Goal: Information Seeking & Learning: Learn about a topic

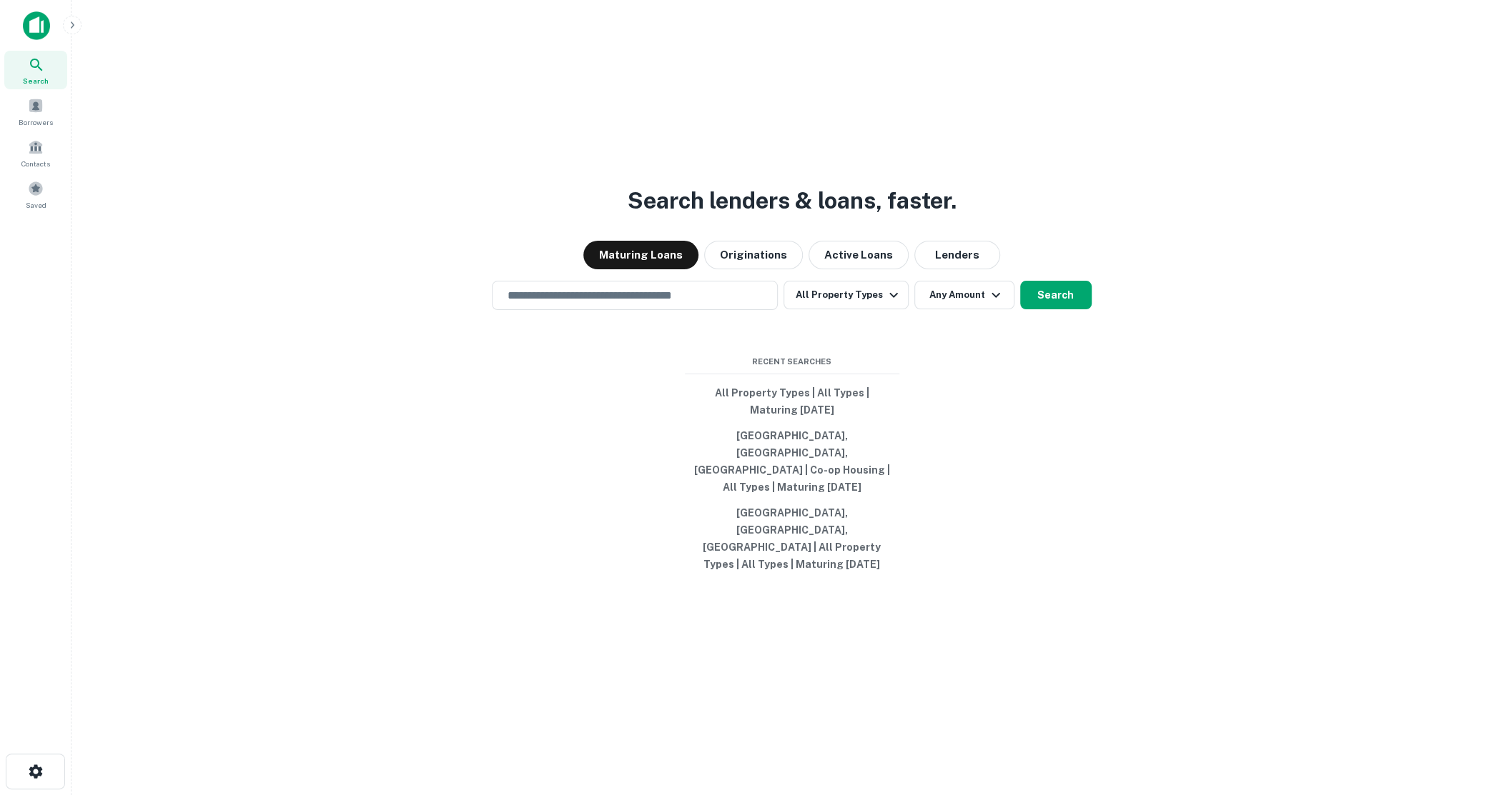
click at [69, 15] on button "button" at bounding box center [71, 24] width 18 height 18
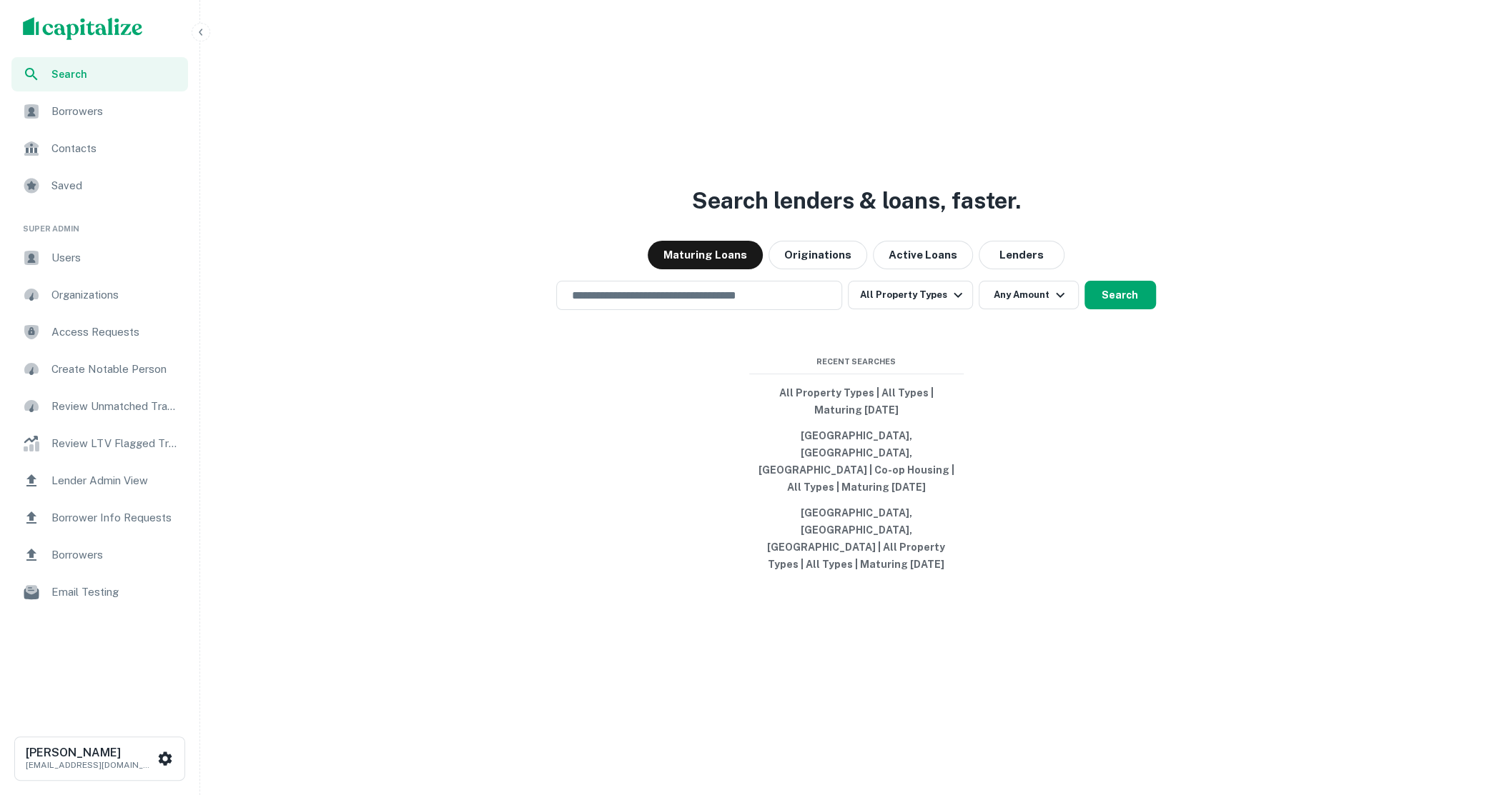
click at [85, 256] on span "Users" at bounding box center [116, 258] width 128 height 17
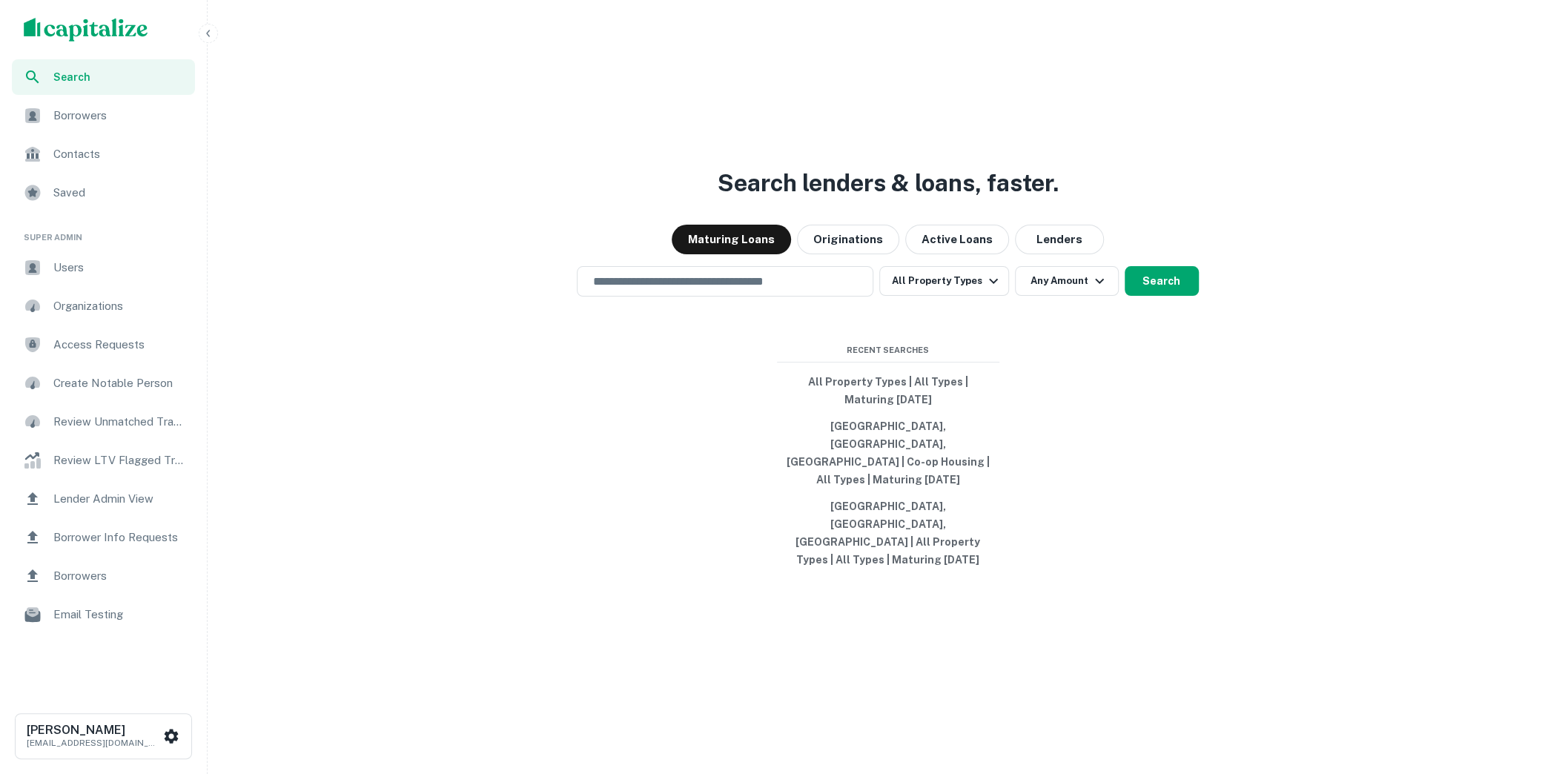
click at [739, 332] on div "Search lenders & loans, faster. Maturing Loans Originations Active Loans Lender…" at bounding box center [888, 423] width 1349 height 774
click at [742, 290] on input "text" at bounding box center [725, 281] width 283 height 17
click at [761, 255] on div "Search lenders & loans, faster. Maturing Loans Originations Active Loans Lender…" at bounding box center [888, 423] width 1349 height 774
click at [526, 248] on div "Search lenders & loans, faster. Maturing Loans Originations Active Loans Lender…" at bounding box center [888, 423] width 1349 height 774
click at [736, 290] on input "text" at bounding box center [725, 281] width 283 height 17
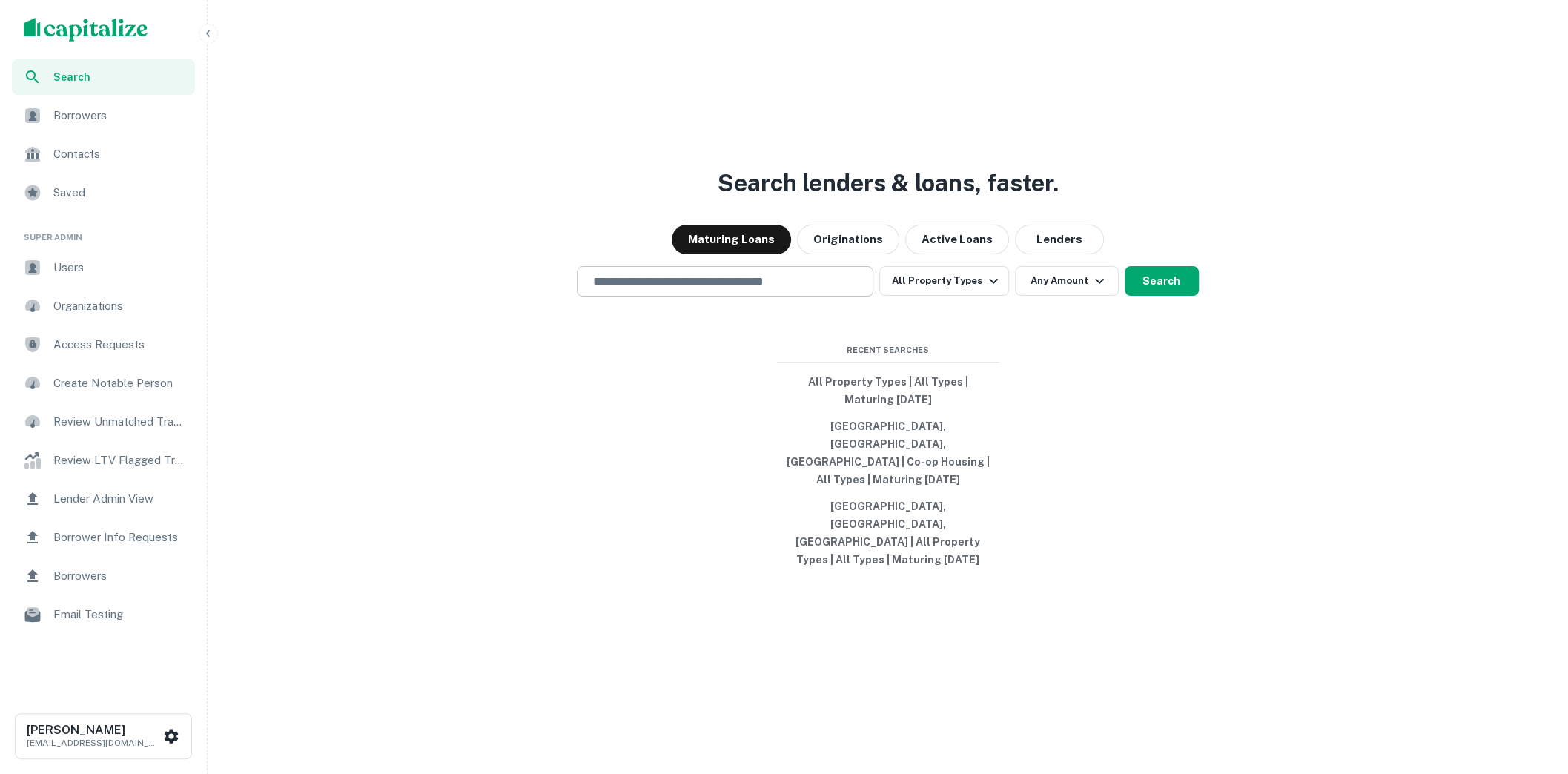
click at [736, 290] on input "text" at bounding box center [725, 281] width 283 height 17
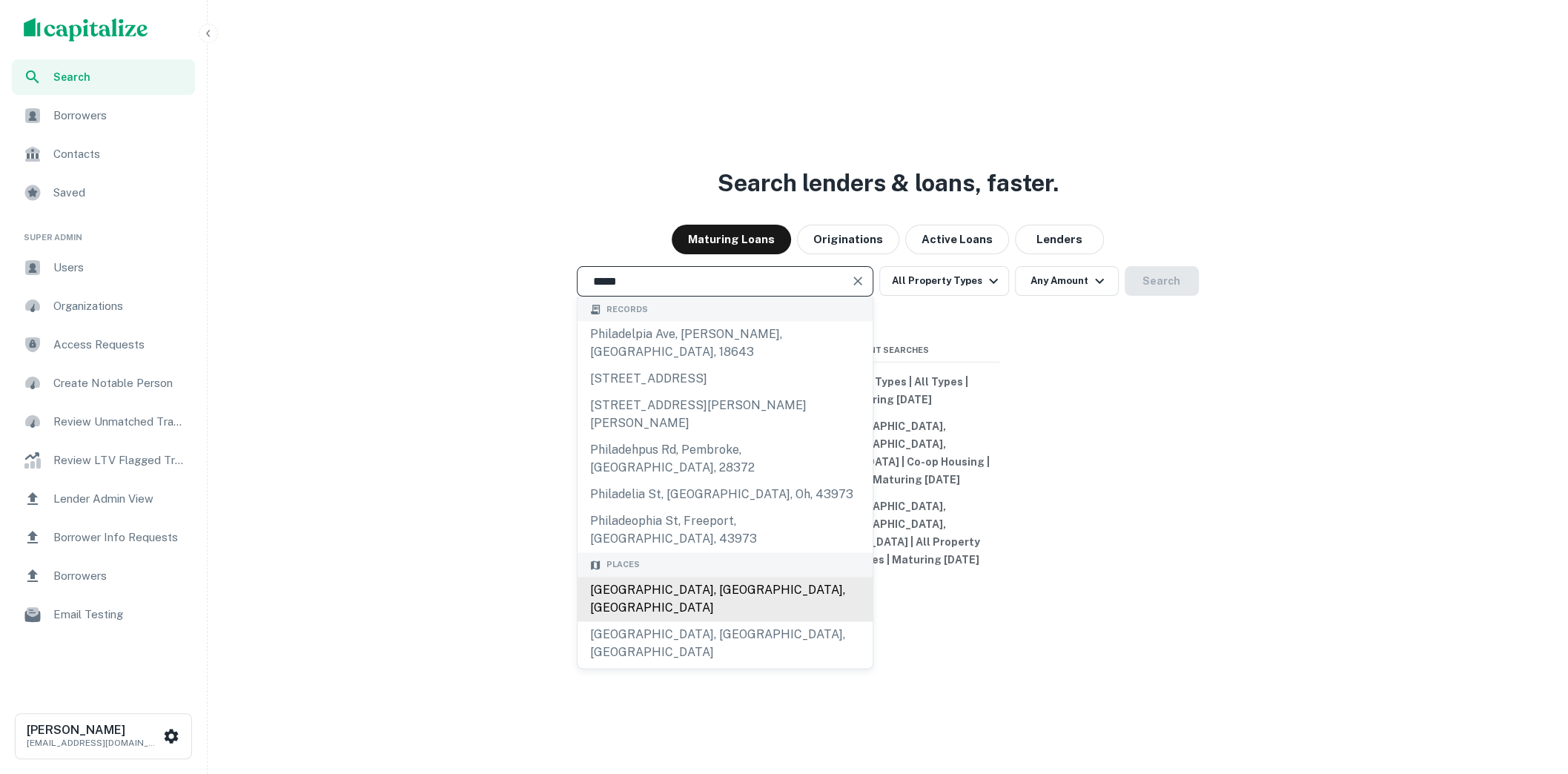
click at [687, 577] on div "Philadelphia, PA, USA" at bounding box center [725, 599] width 295 height 44
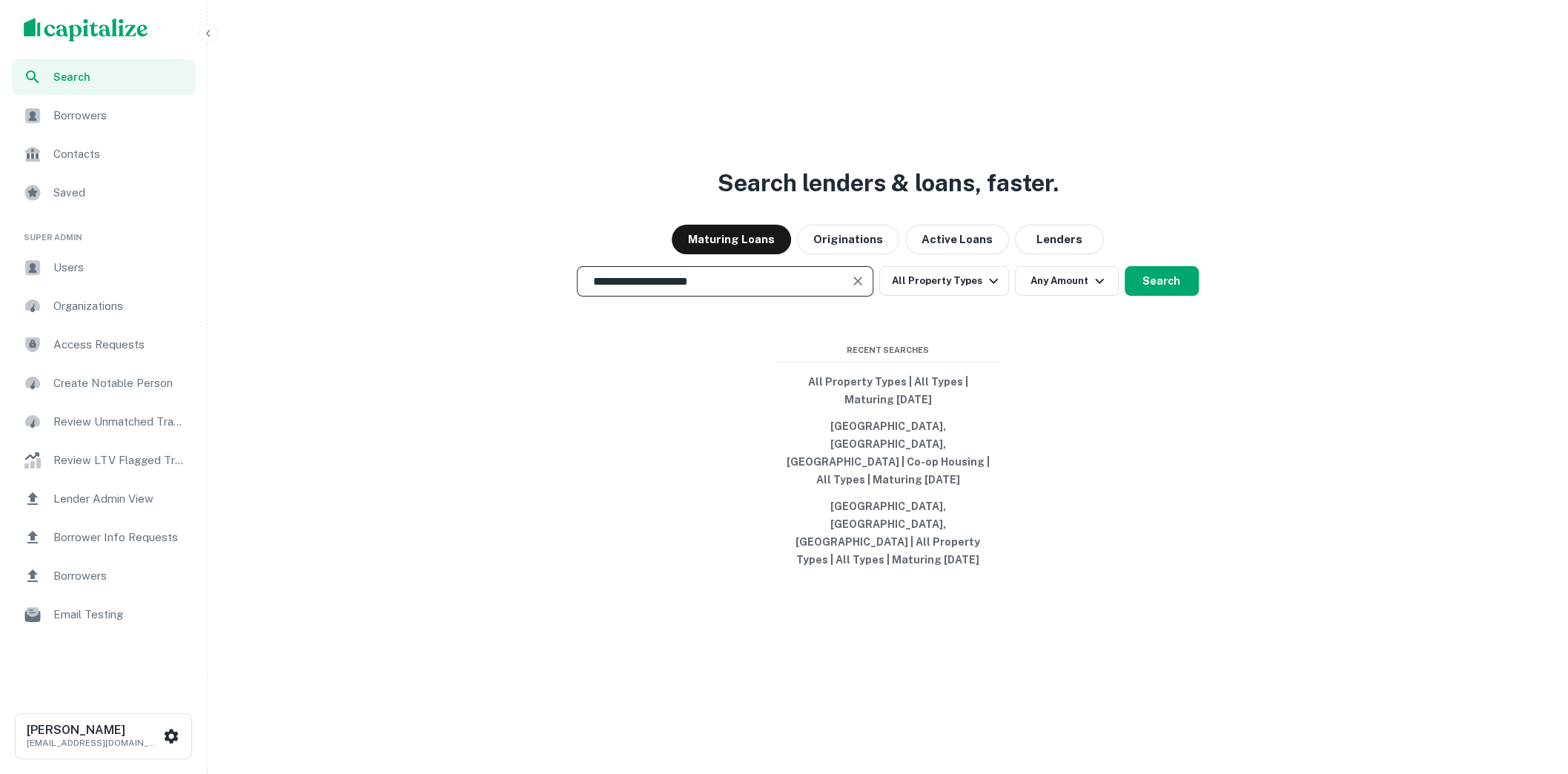
type input "**********"
click at [987, 290] on icon "button" at bounding box center [993, 280] width 18 height 18
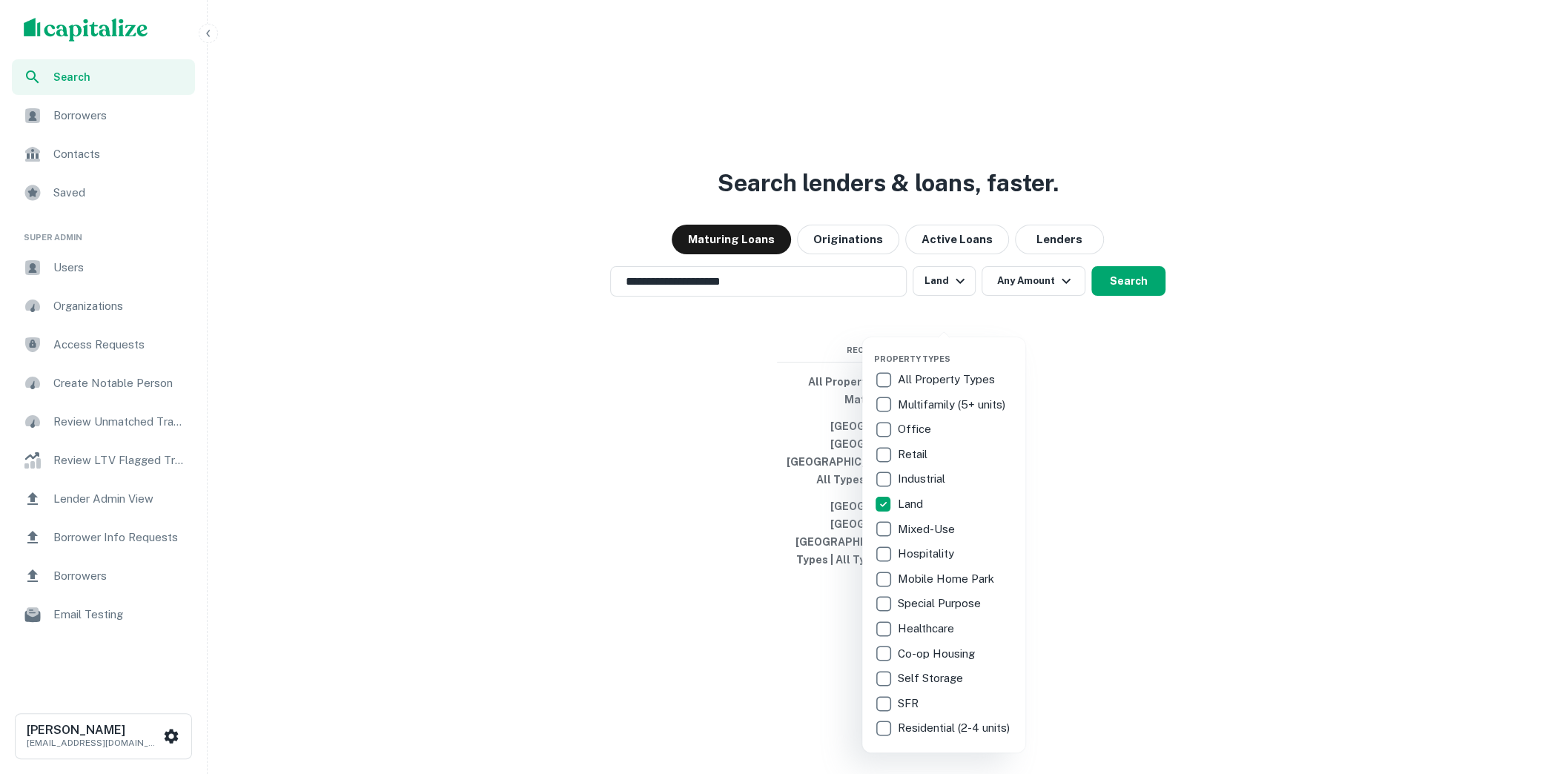
click at [1025, 311] on div at bounding box center [784, 387] width 1568 height 774
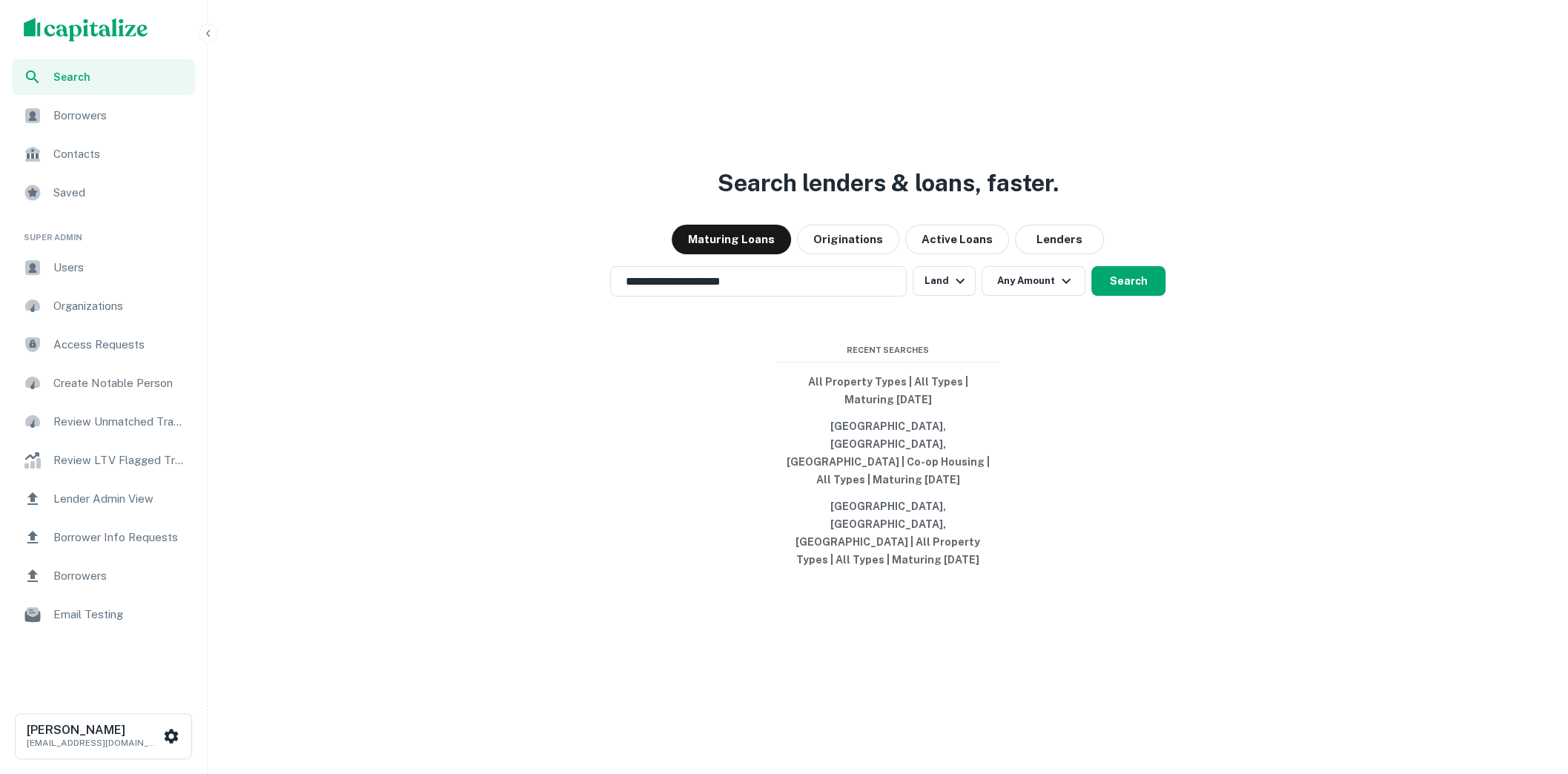
click at [1057, 290] on icon "button" at bounding box center [1065, 280] width 18 height 18
type input "*******"
click at [1141, 316] on div at bounding box center [784, 387] width 1568 height 774
click at [1130, 296] on button "Search" at bounding box center [1128, 280] width 74 height 30
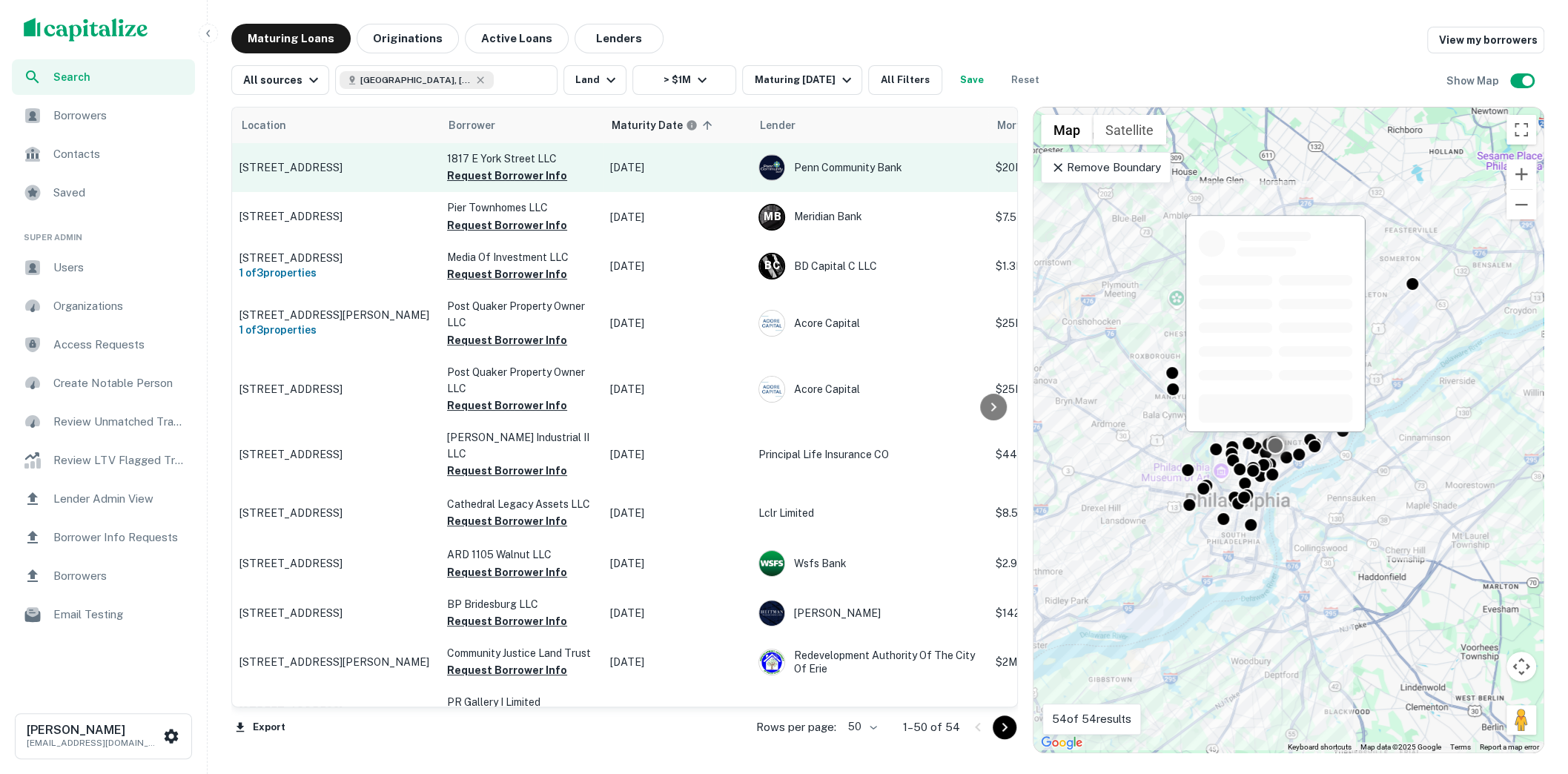
click at [368, 168] on p "1817 E York St Philadelphia, PA19125" at bounding box center [336, 167] width 192 height 13
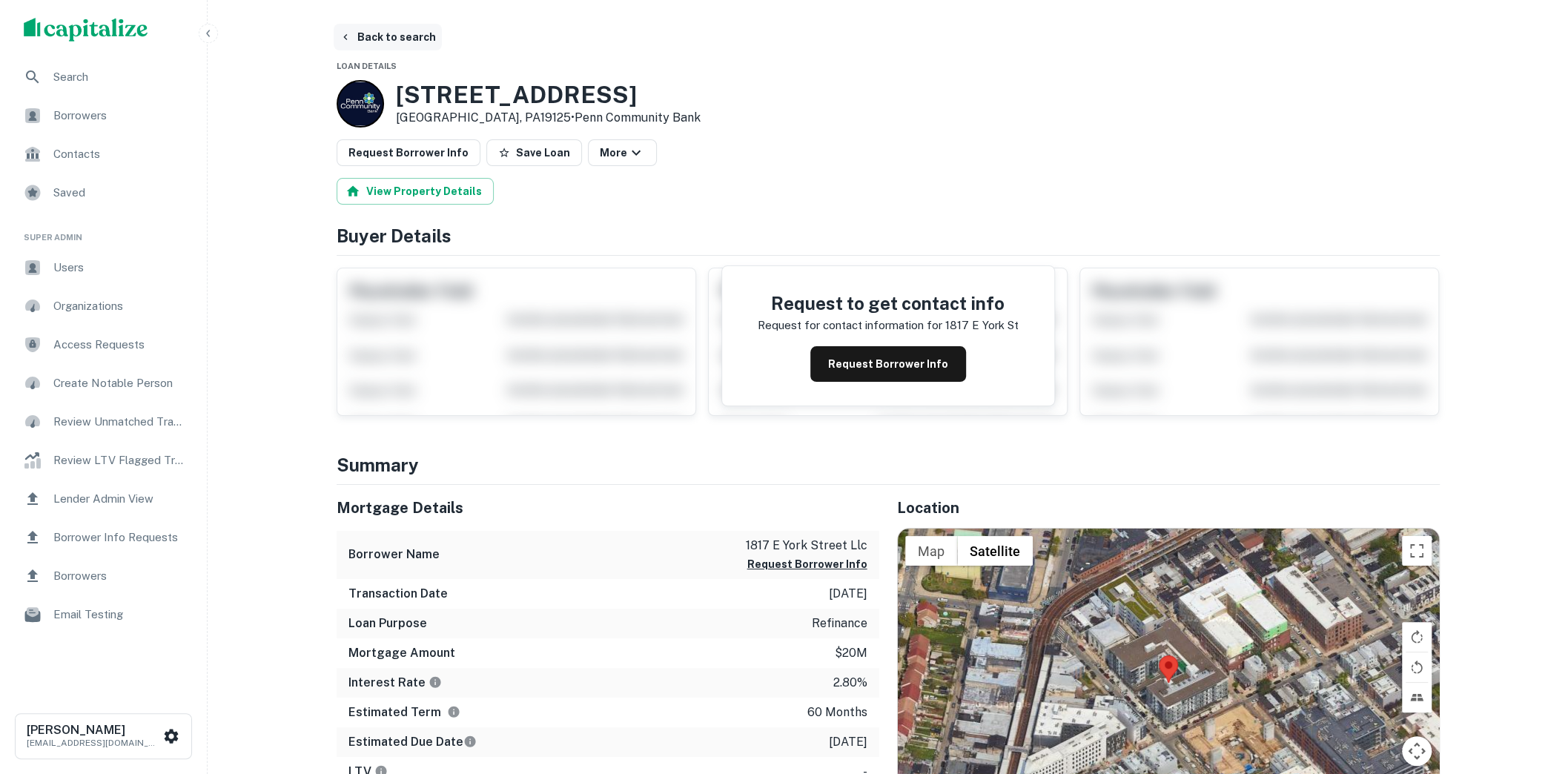
click at [390, 33] on button "Back to search" at bounding box center [388, 37] width 108 height 27
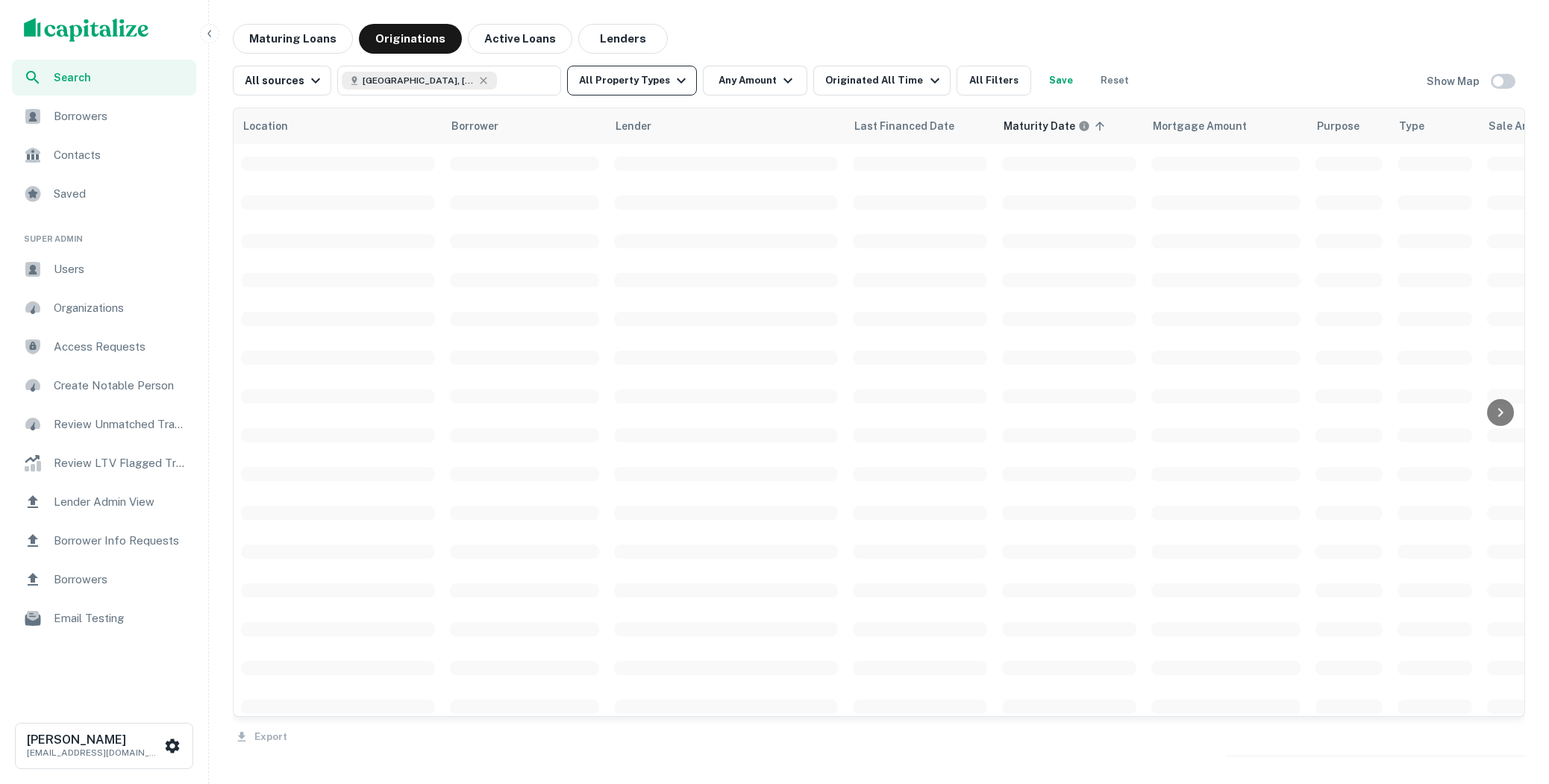
click at [673, 86] on icon "button" at bounding box center [681, 80] width 18 height 18
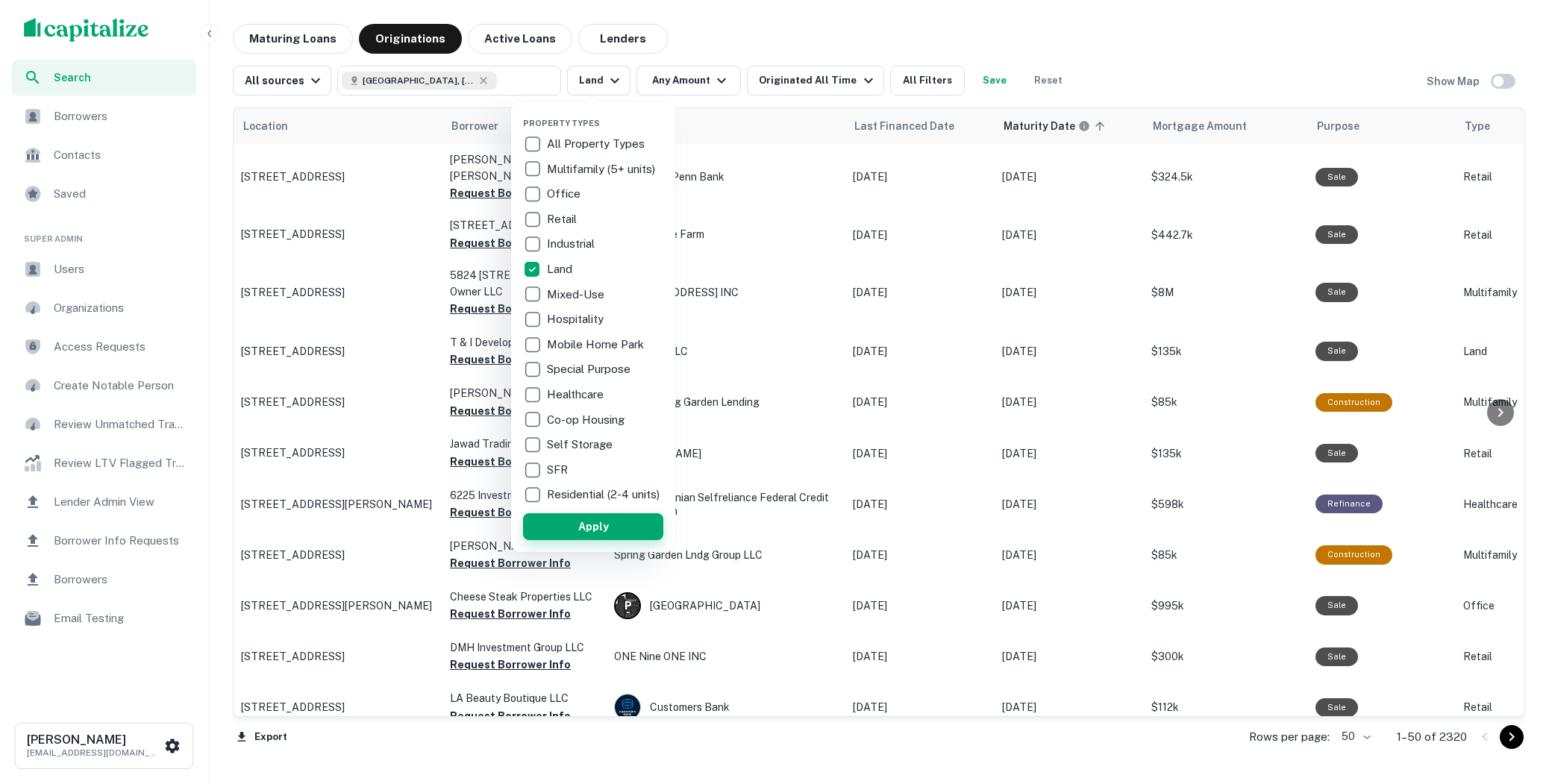
click at [593, 530] on button "Apply" at bounding box center [593, 527] width 140 height 27
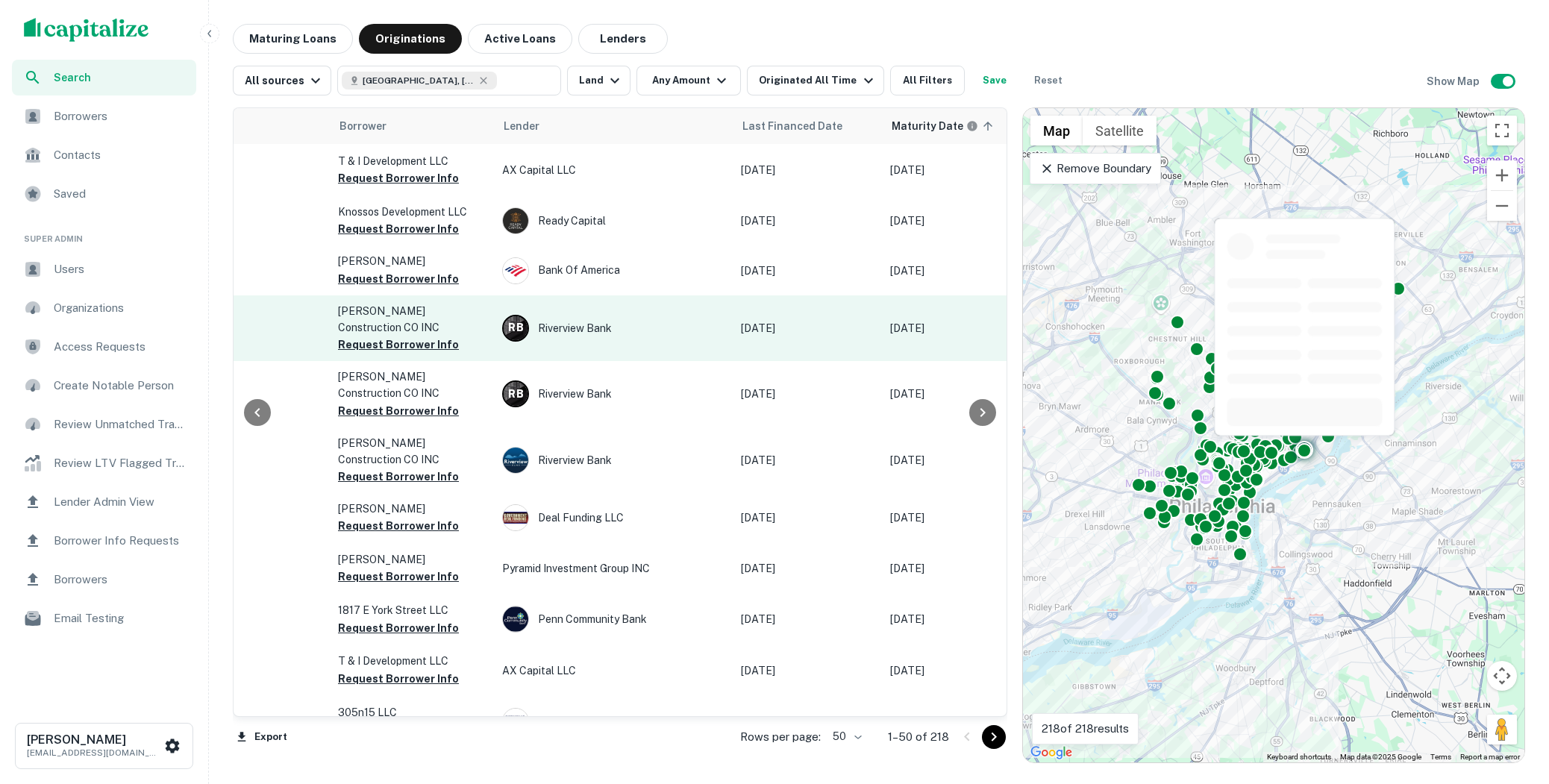
scroll to position [0, 115]
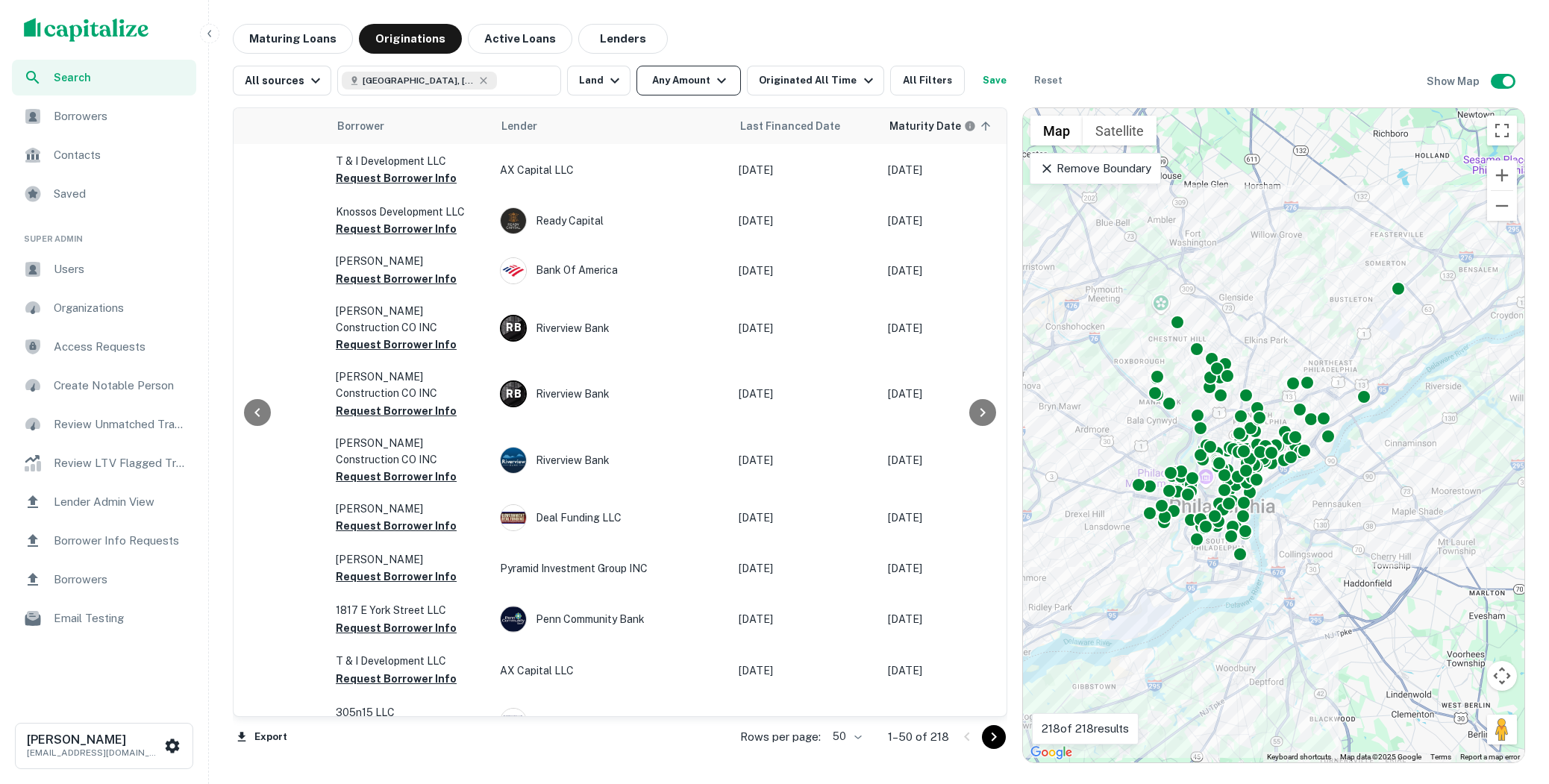
click at [696, 75] on button "Any Amount" at bounding box center [689, 80] width 105 height 30
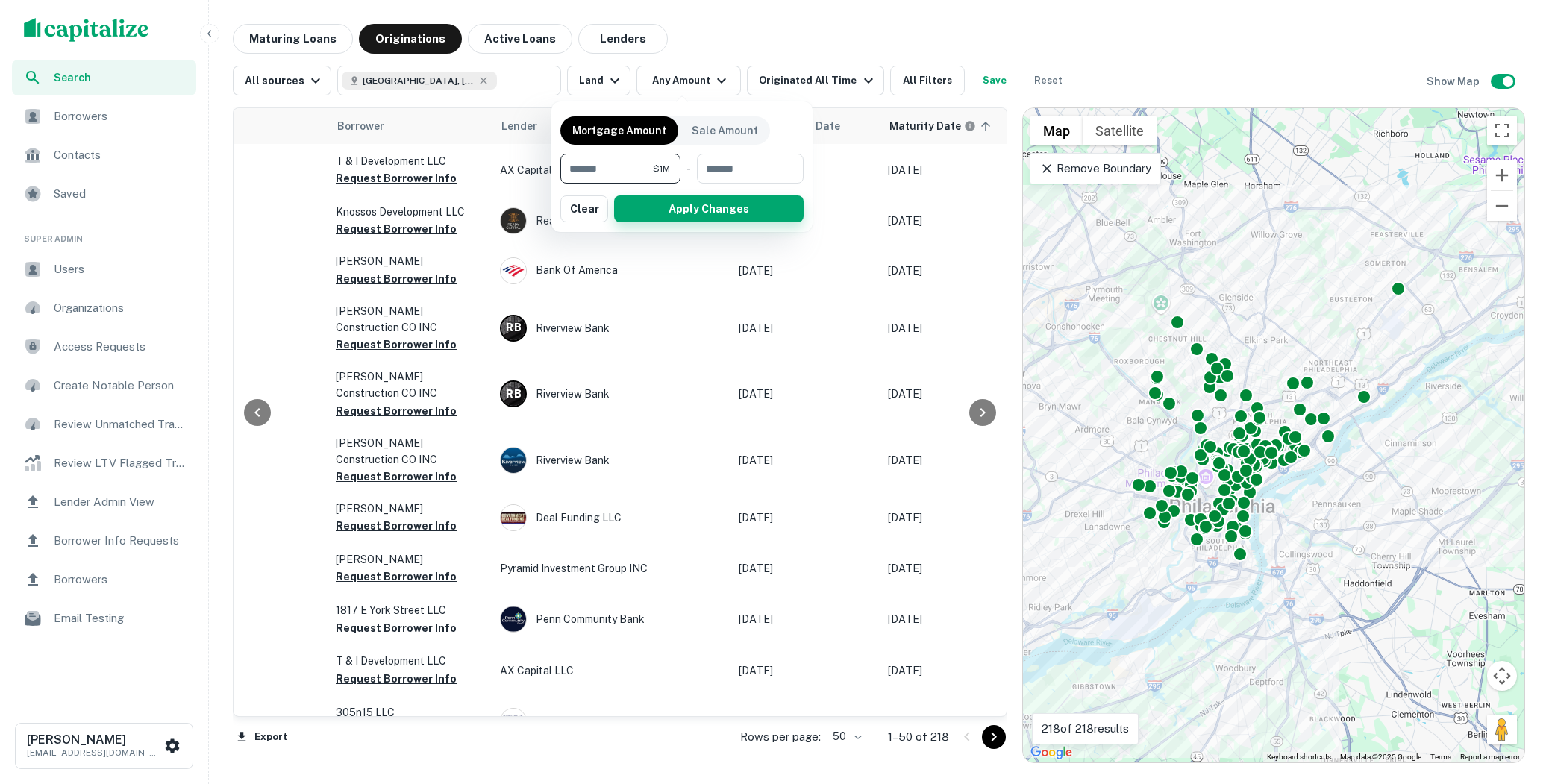
type input "*******"
click at [667, 201] on button "Apply Changes" at bounding box center [709, 208] width 190 height 27
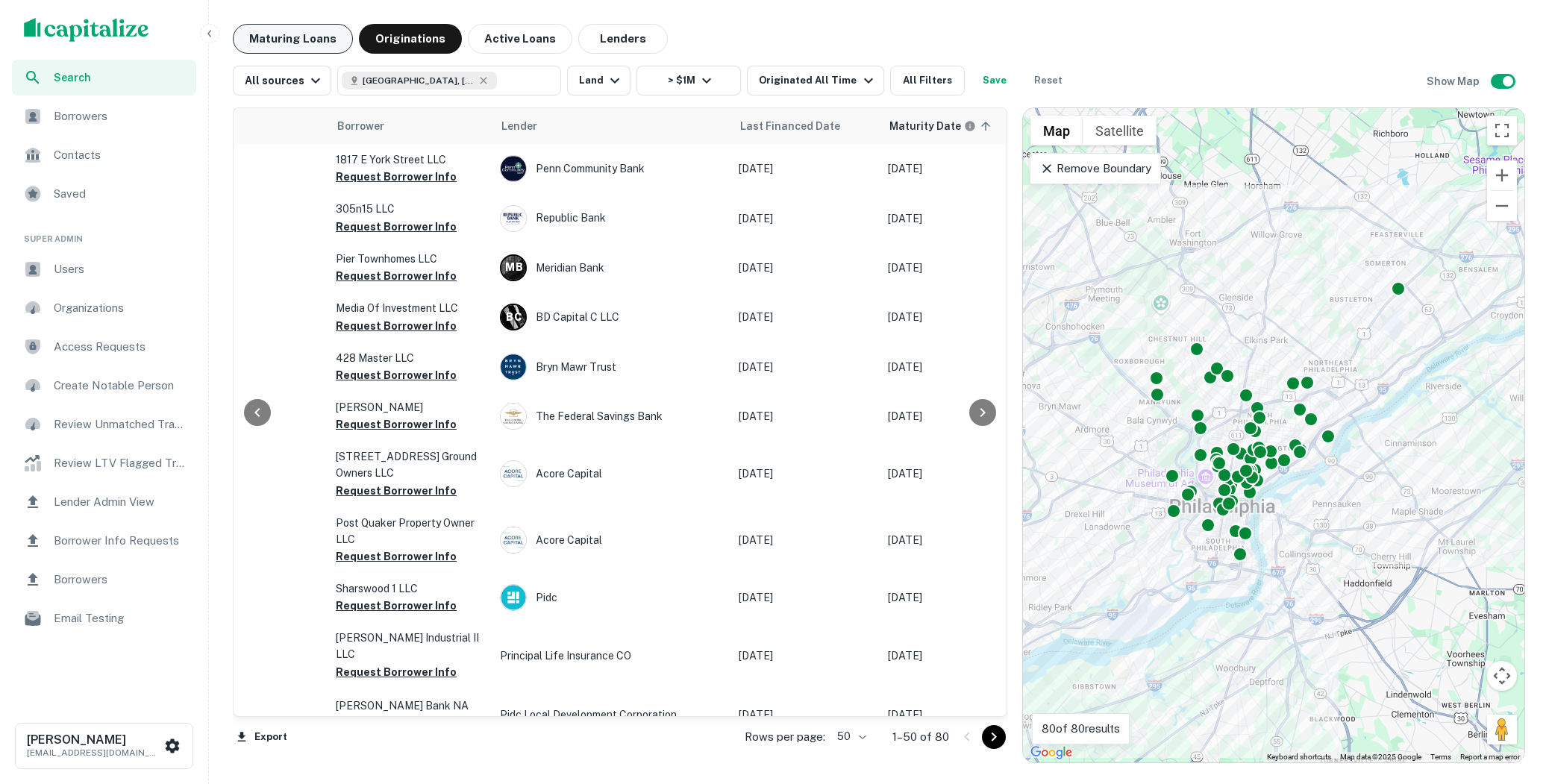
click at [314, 36] on button "Maturing Loans" at bounding box center [293, 38] width 120 height 30
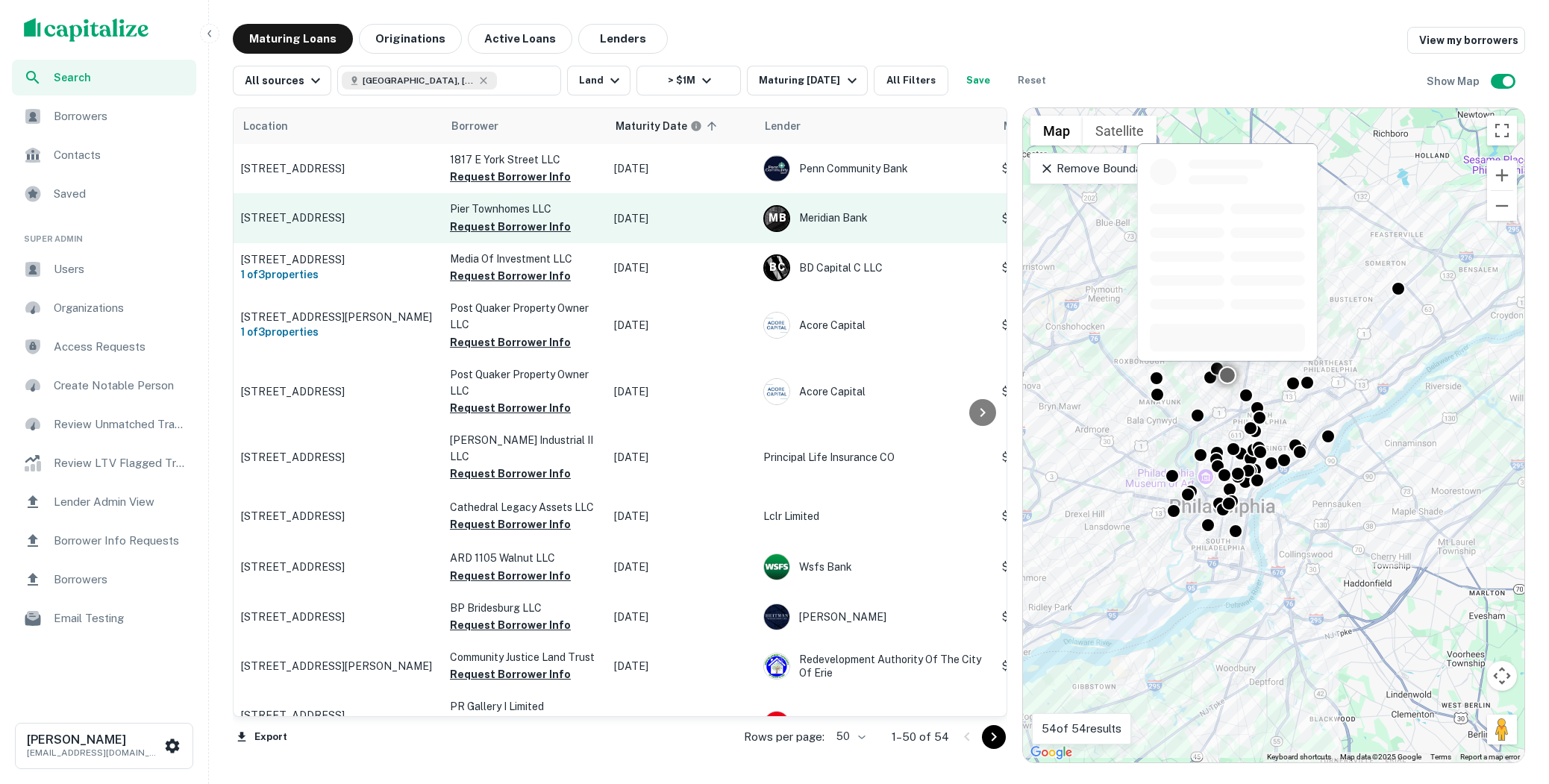
click at [339, 216] on p "709-17 N Penn St Philadelphia, PA19123" at bounding box center [338, 218] width 194 height 13
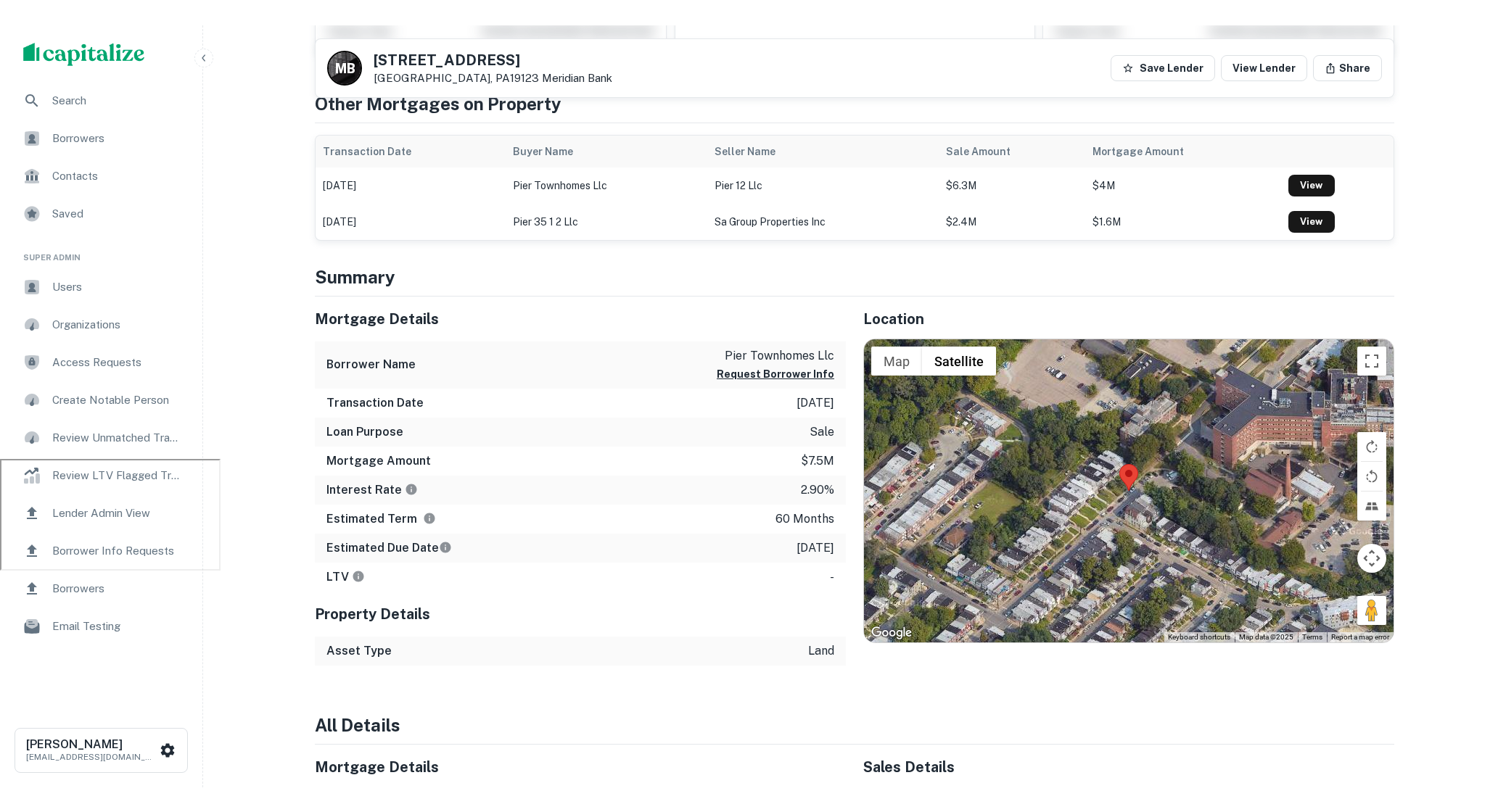
scroll to position [576, 0]
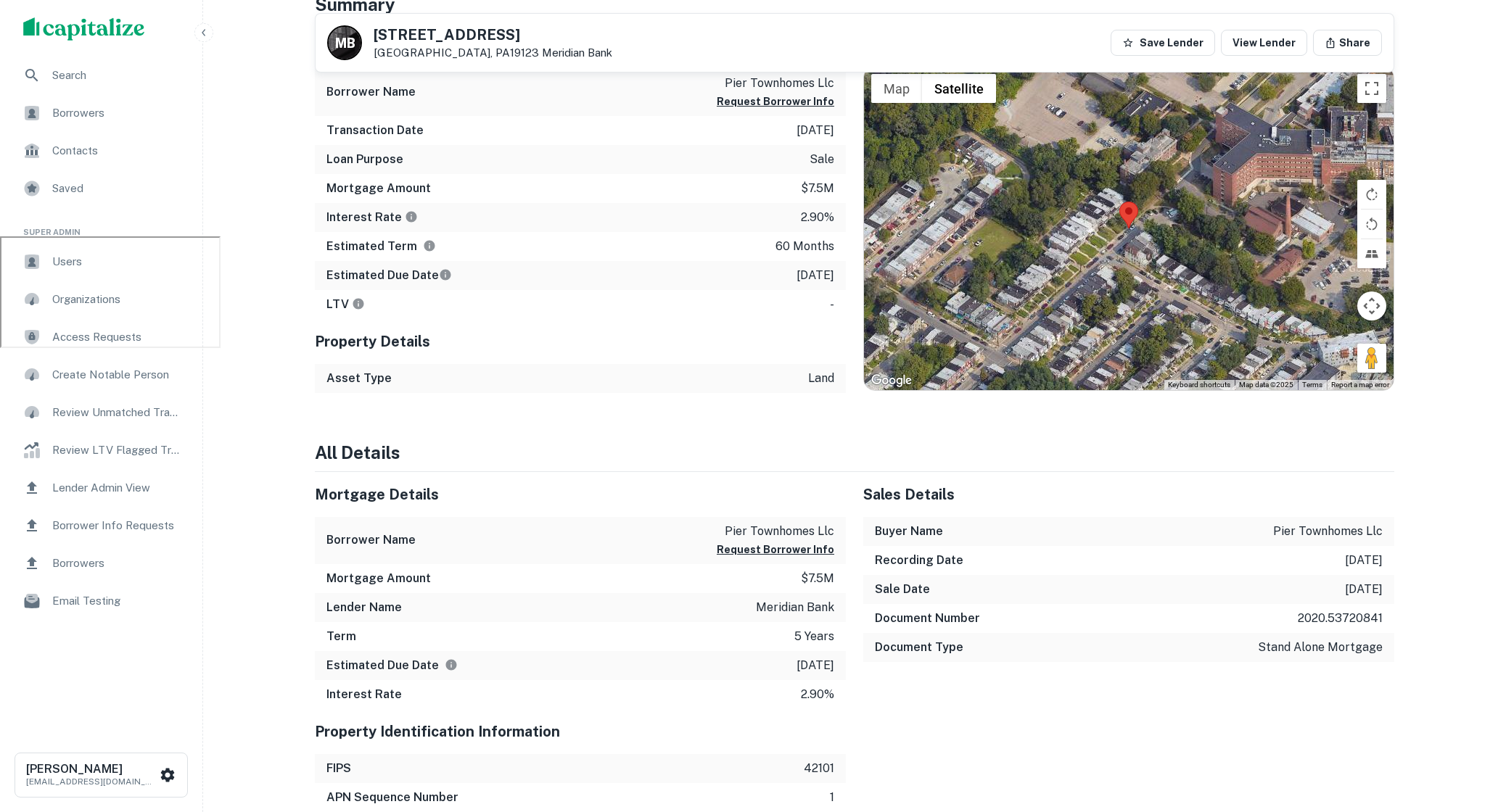
click at [129, 273] on div "Users" at bounding box center [102, 261] width 179 height 35
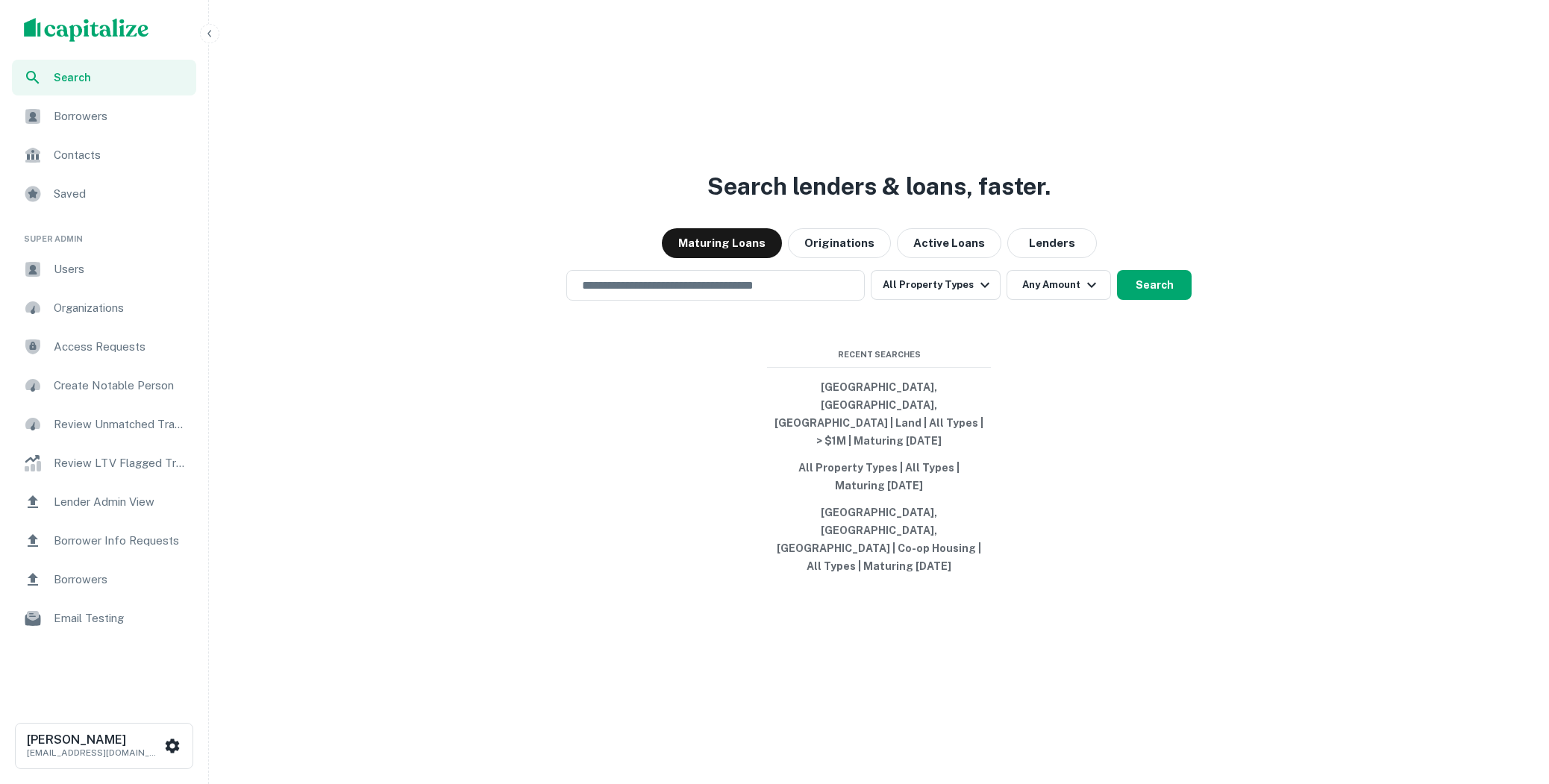
click at [96, 124] on span "Borrowers" at bounding box center [121, 116] width 134 height 18
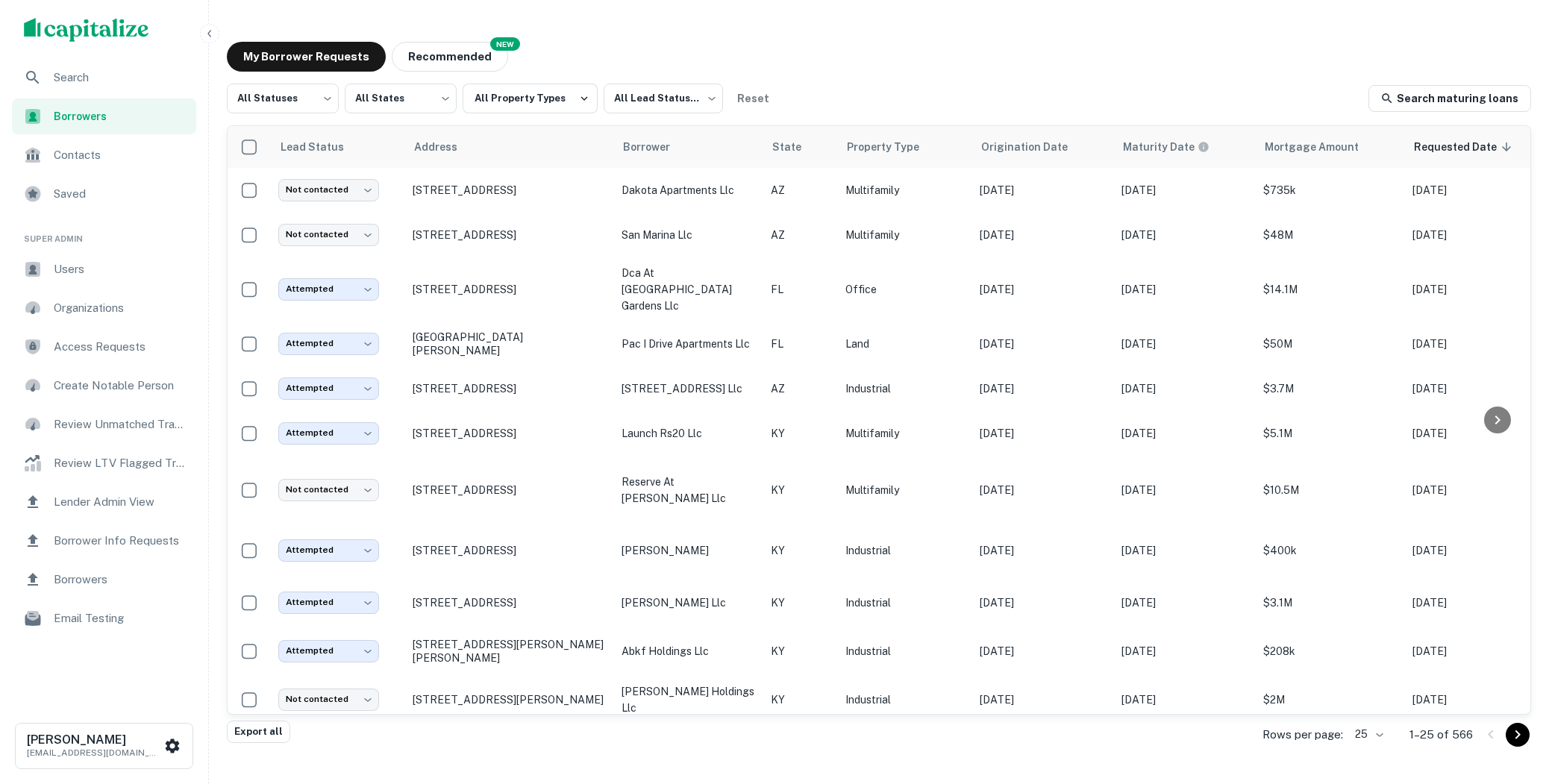
click at [1371, 739] on body "Search Borrowers Contacts Saved Super Admin Users Organizations Access Requests…" at bounding box center [774, 392] width 1549 height 784
click at [1370, 624] on li "25" at bounding box center [1369, 618] width 51 height 27
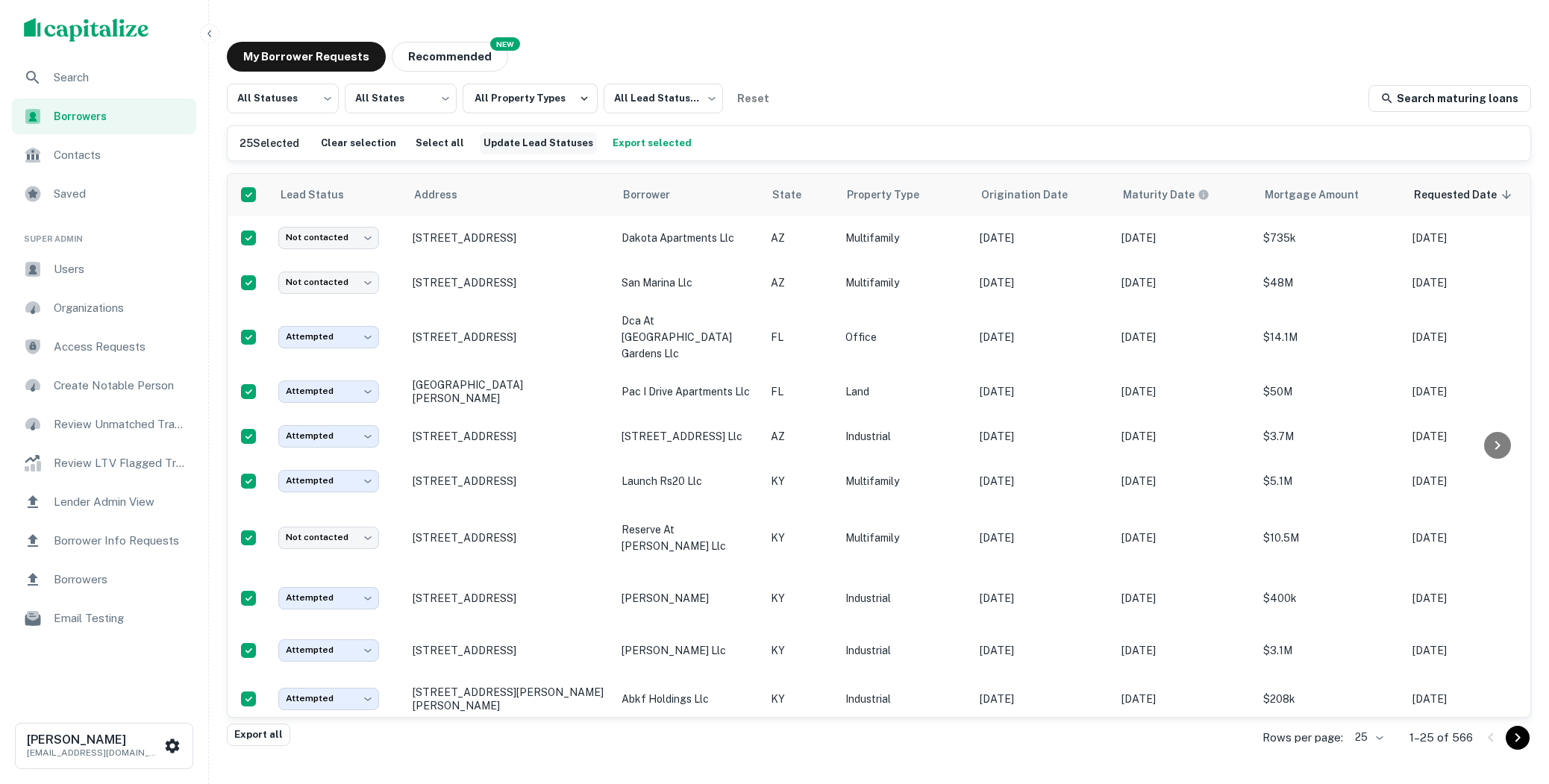
click at [526, 143] on button "Update Lead Statuses" at bounding box center [538, 143] width 117 height 22
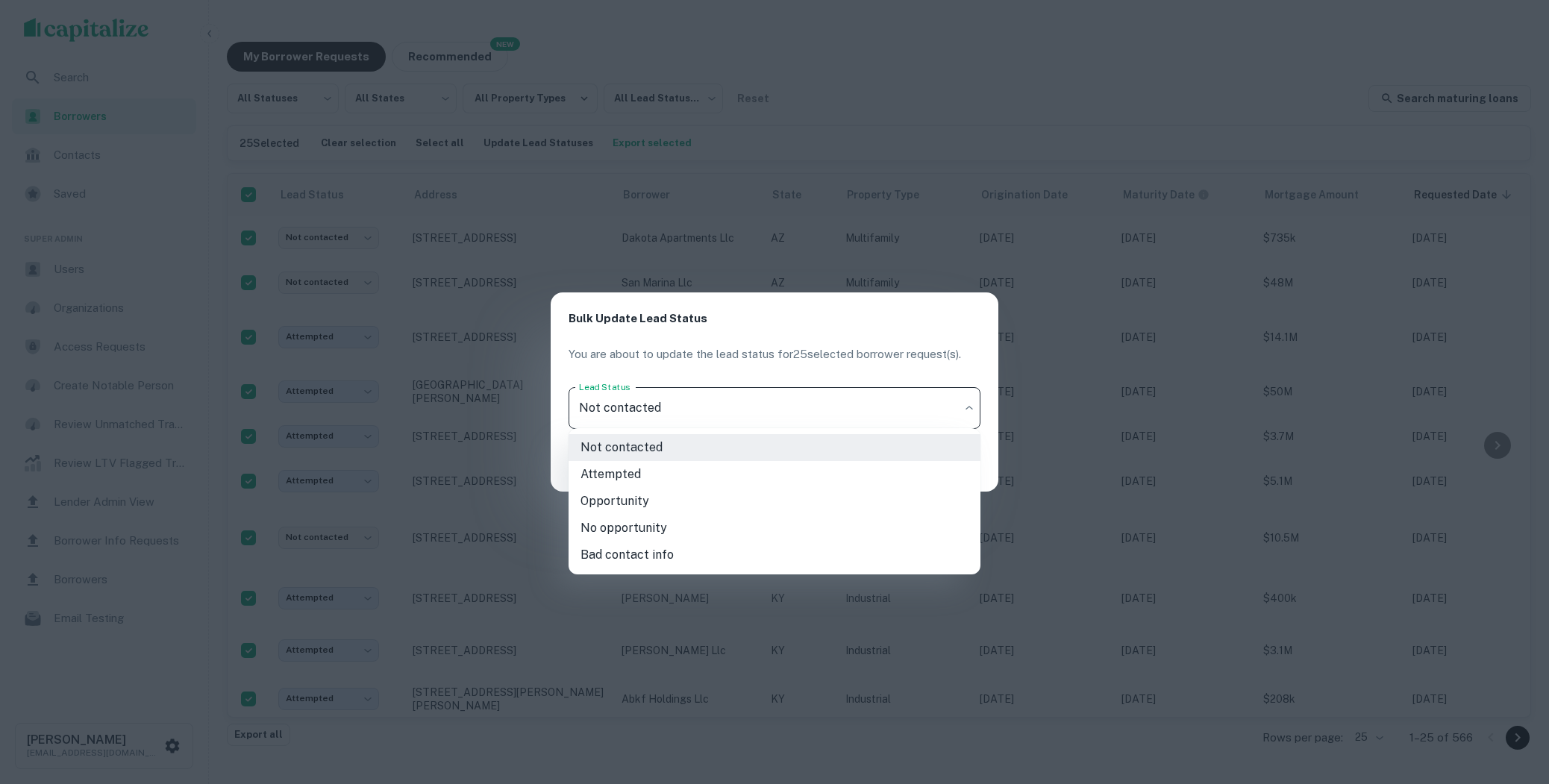
click at [805, 414] on body "Search Borrowers Contacts Saved Super Admin Users Organizations Access Requests…" at bounding box center [774, 392] width 1549 height 784
click at [709, 474] on li "Attempted" at bounding box center [775, 474] width 412 height 27
type input "*********"
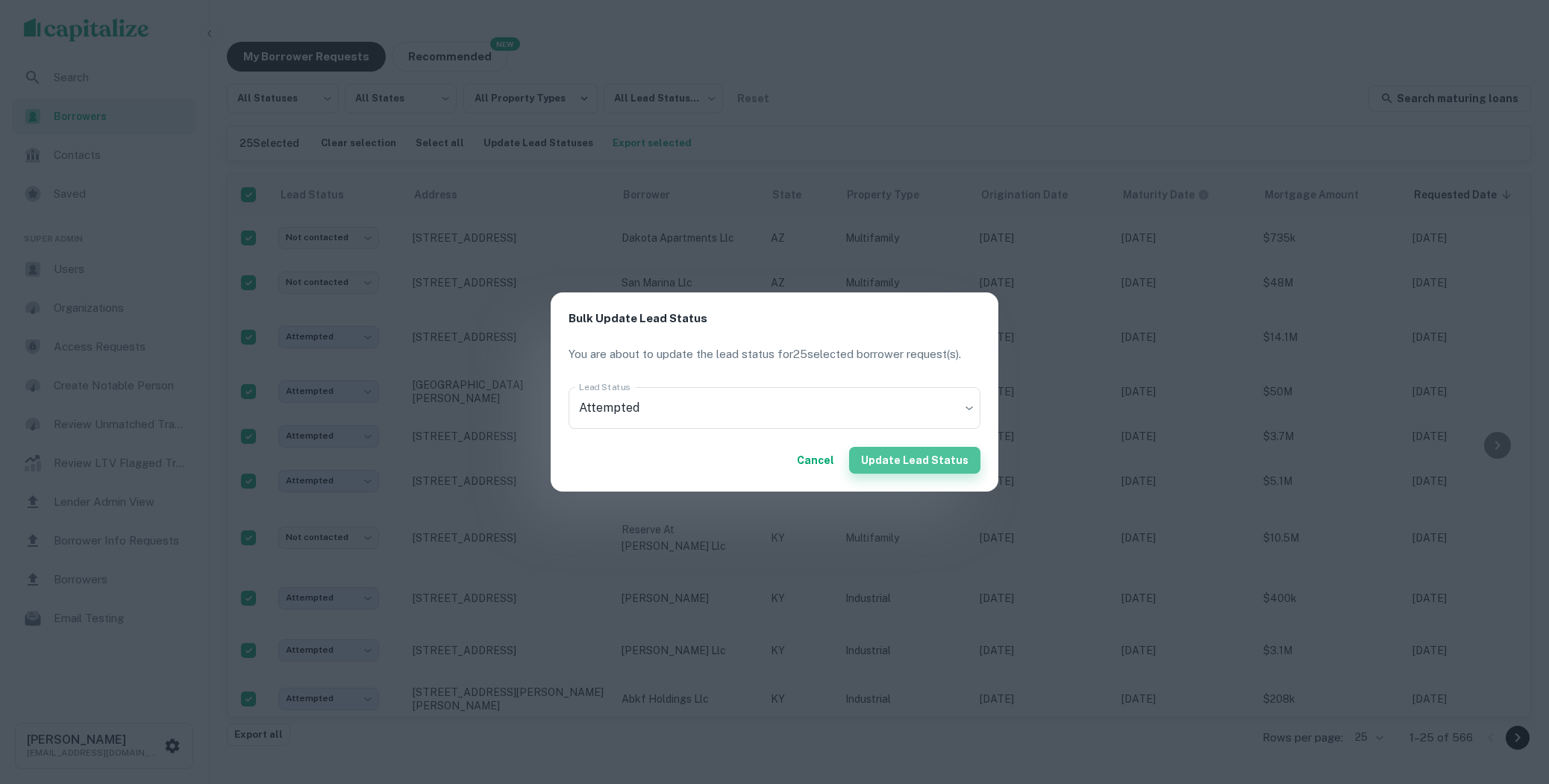
click at [926, 464] on button "Update Lead Status" at bounding box center [915, 460] width 131 height 27
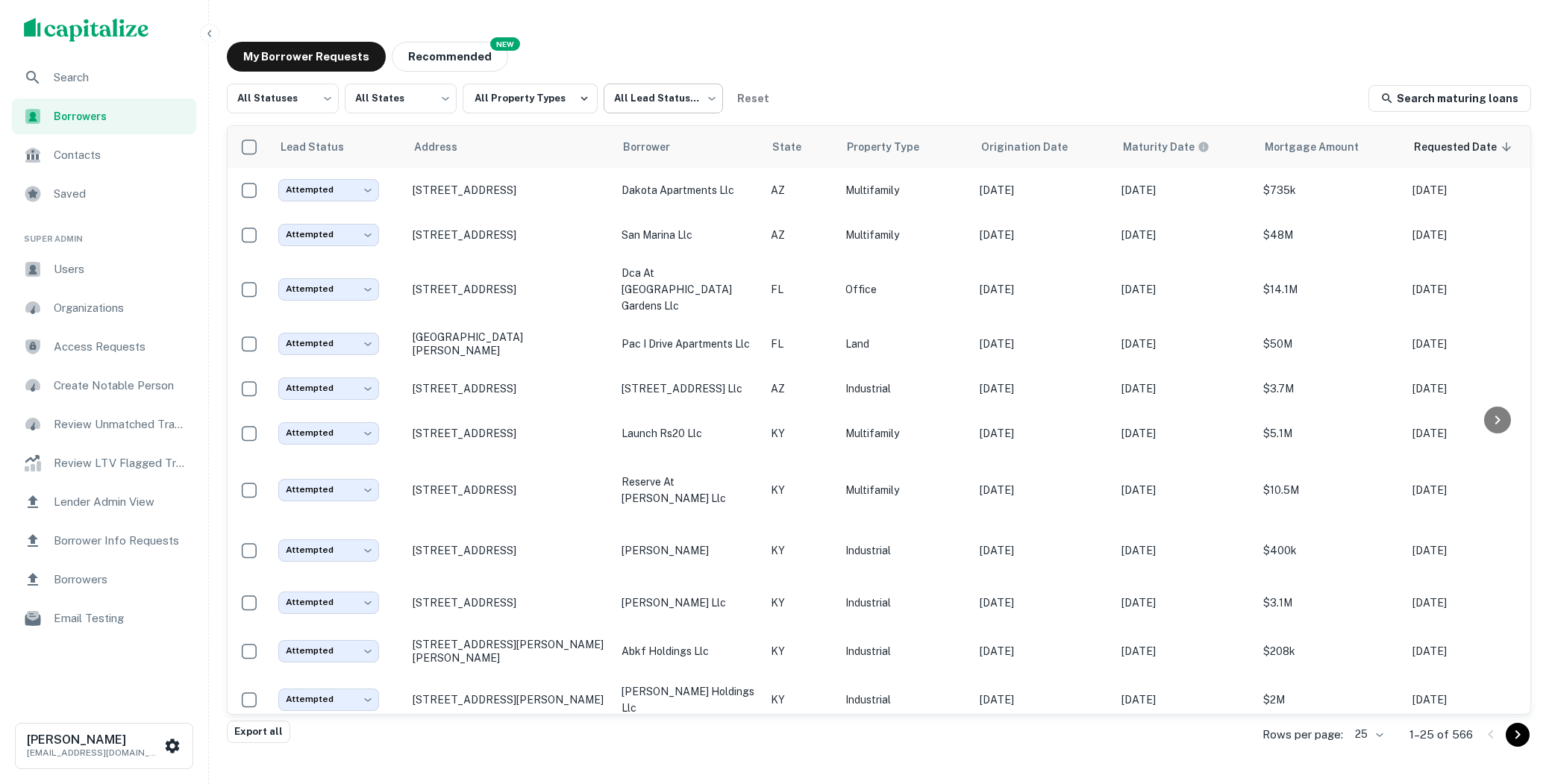
click at [702, 106] on body "Search Borrowers Contacts Saved Super Admin Users Organizations Access Requests…" at bounding box center [774, 392] width 1549 height 784
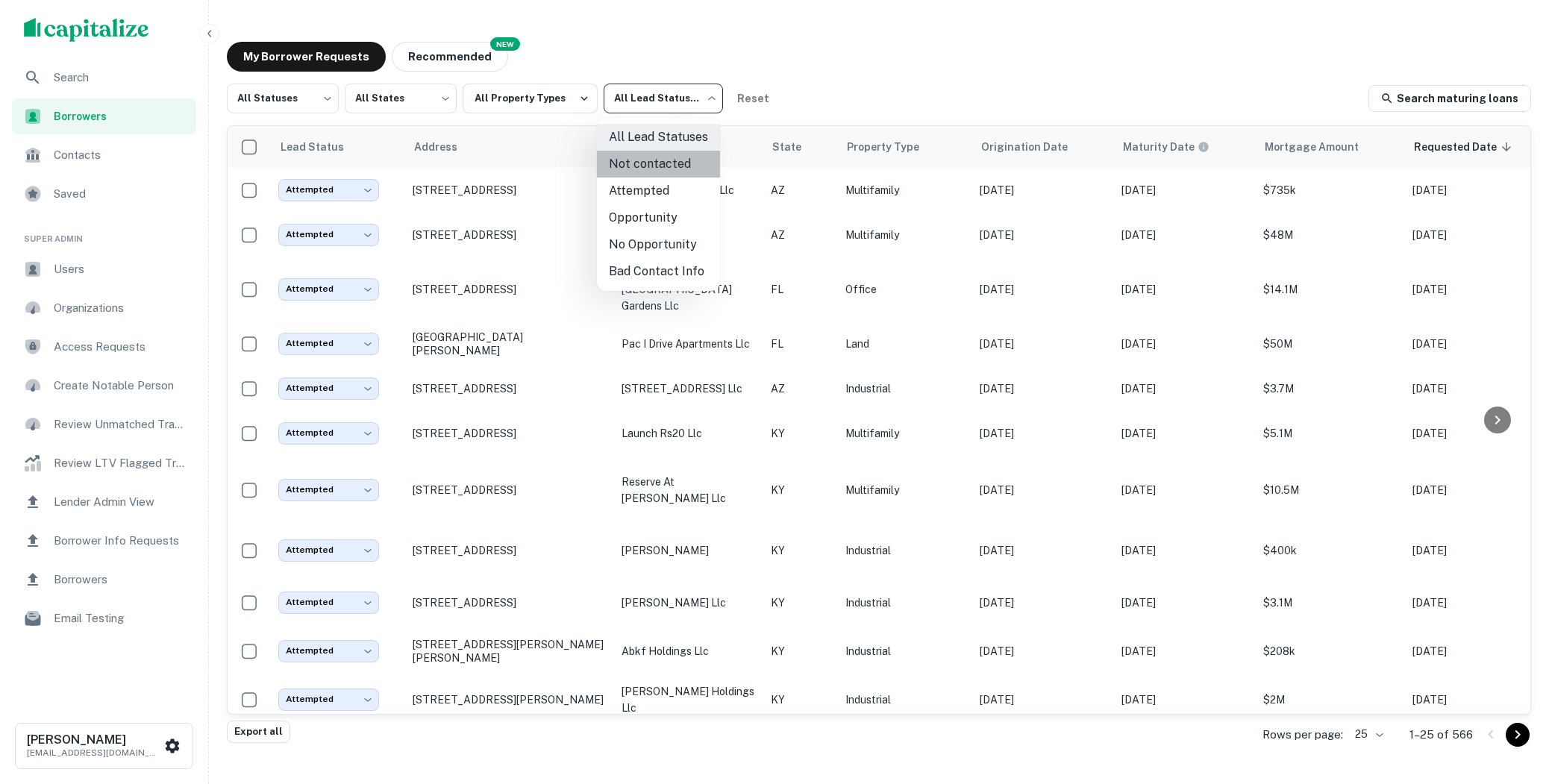
click at [653, 166] on li "Not contacted" at bounding box center [658, 164] width 123 height 27
type input "****"
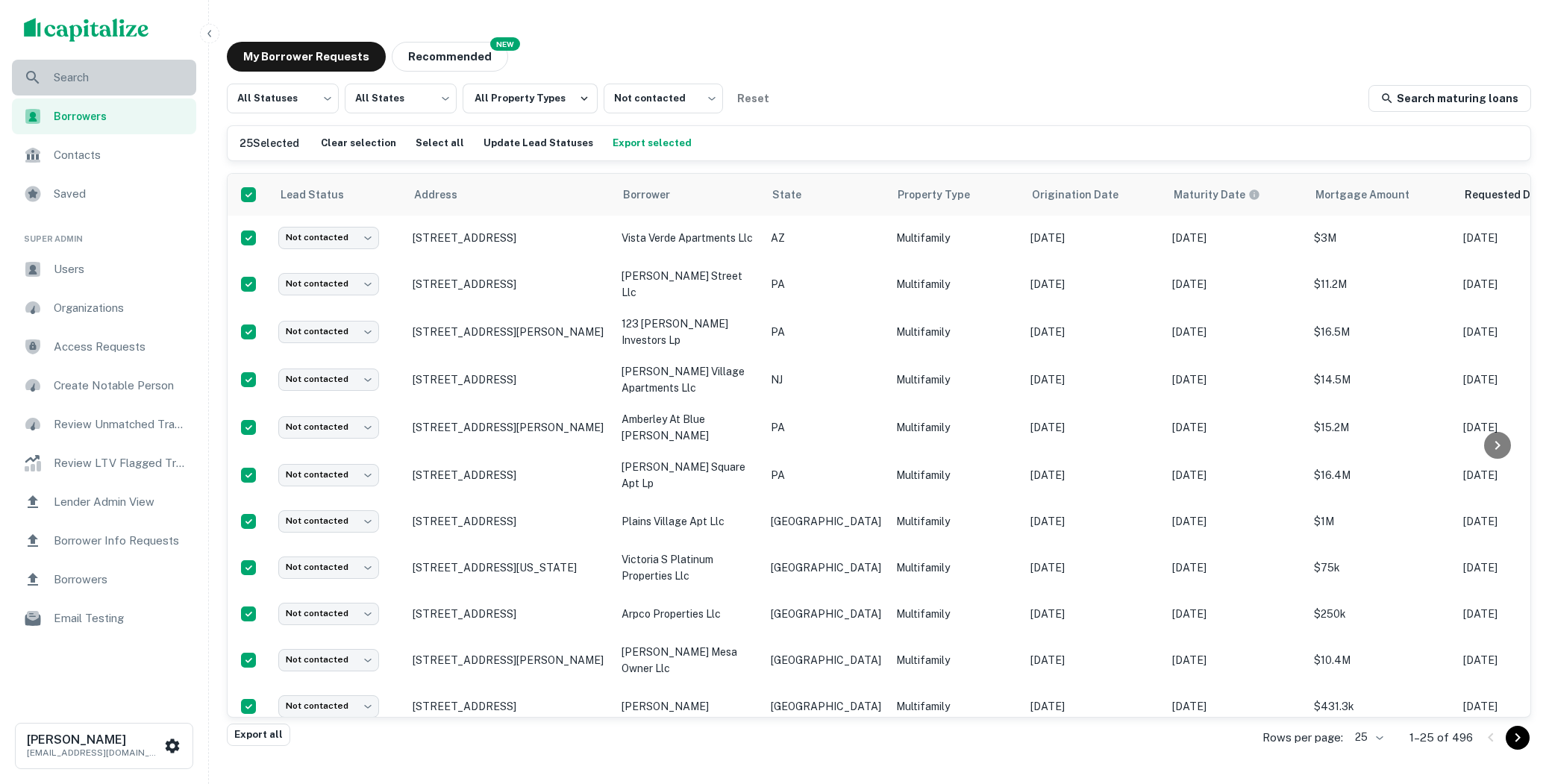
click at [115, 78] on span "Search" at bounding box center [121, 77] width 134 height 18
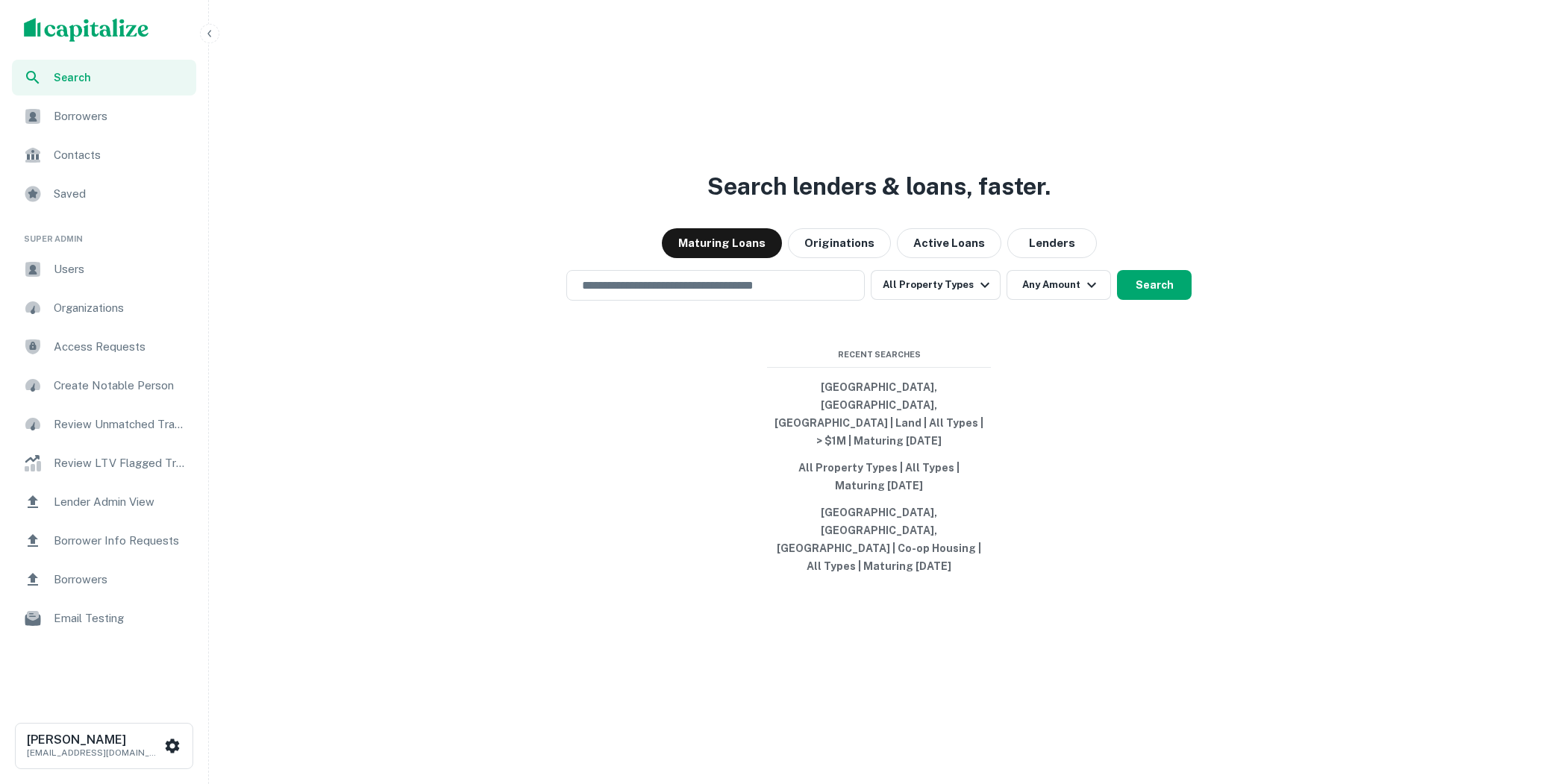
click at [1176, 98] on div "Search lenders & loans, faster. Maturing Loans Originations Active Loans Lender…" at bounding box center [879, 428] width 1328 height 784
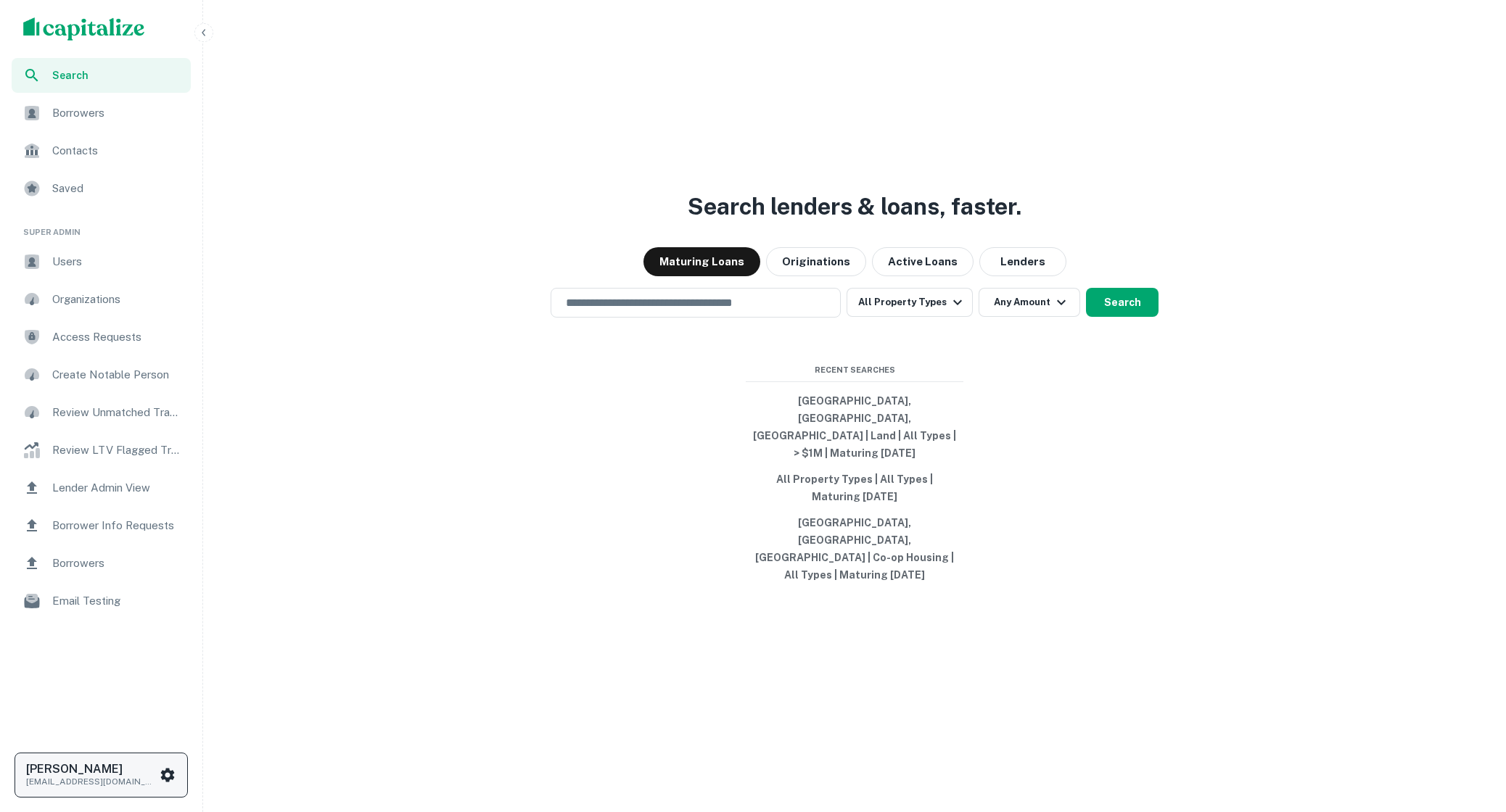
click at [122, 766] on h6 "[PERSON_NAME]" at bounding box center [91, 769] width 131 height 12
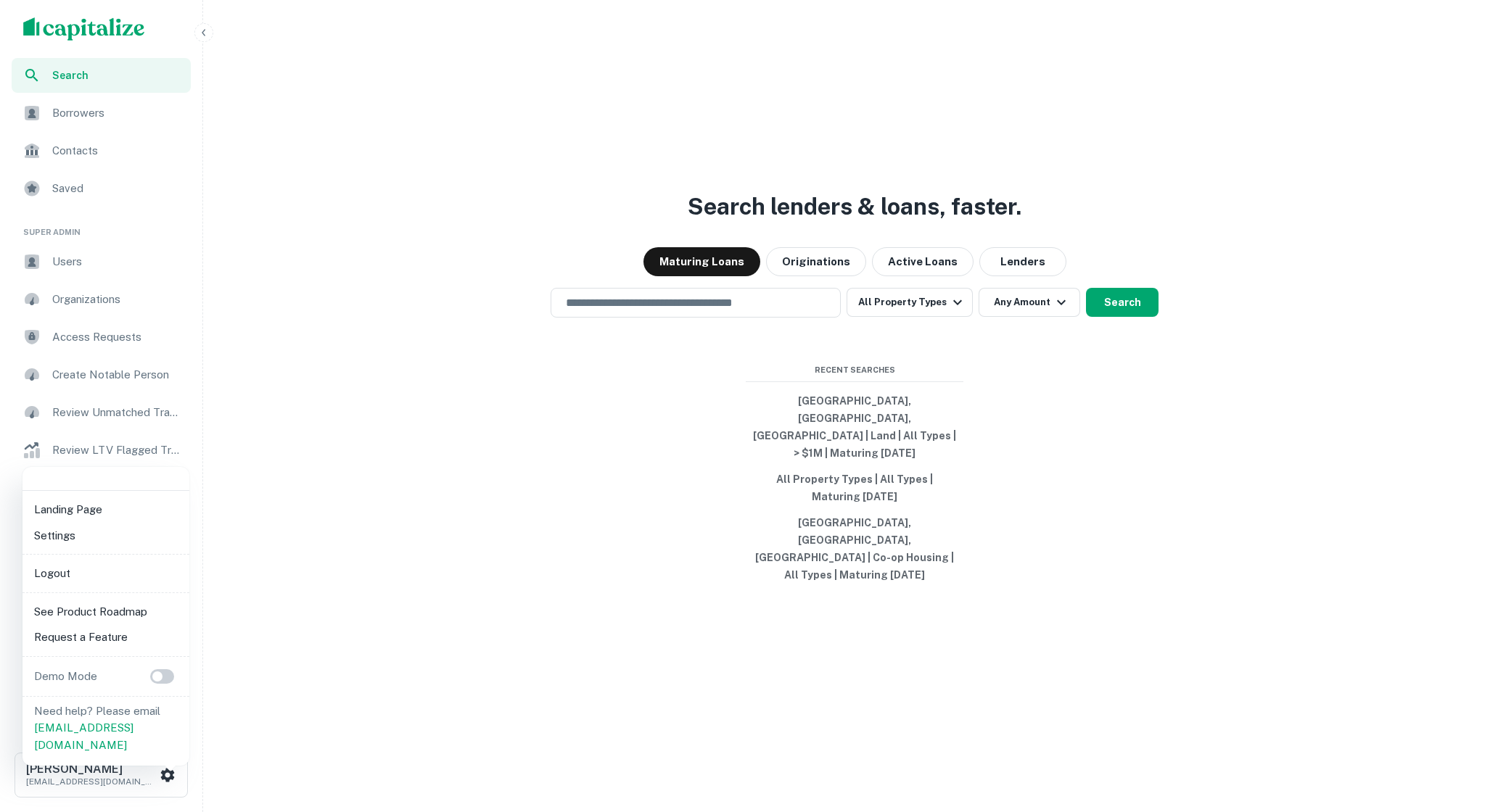
click at [99, 563] on li "Logout" at bounding box center [106, 573] width 155 height 26
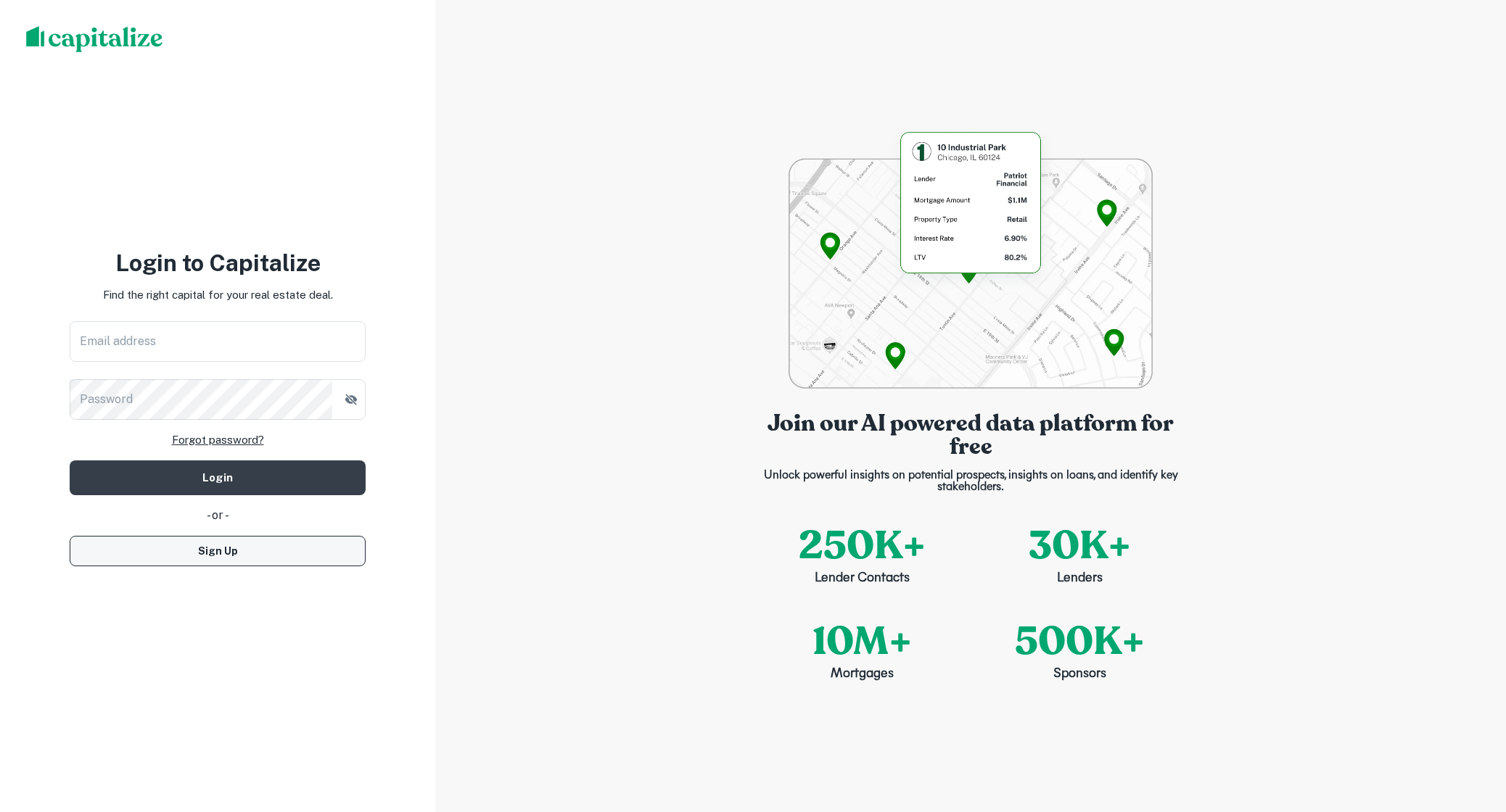
click at [259, 560] on button "Sign Up" at bounding box center [217, 551] width 296 height 31
select select "**"
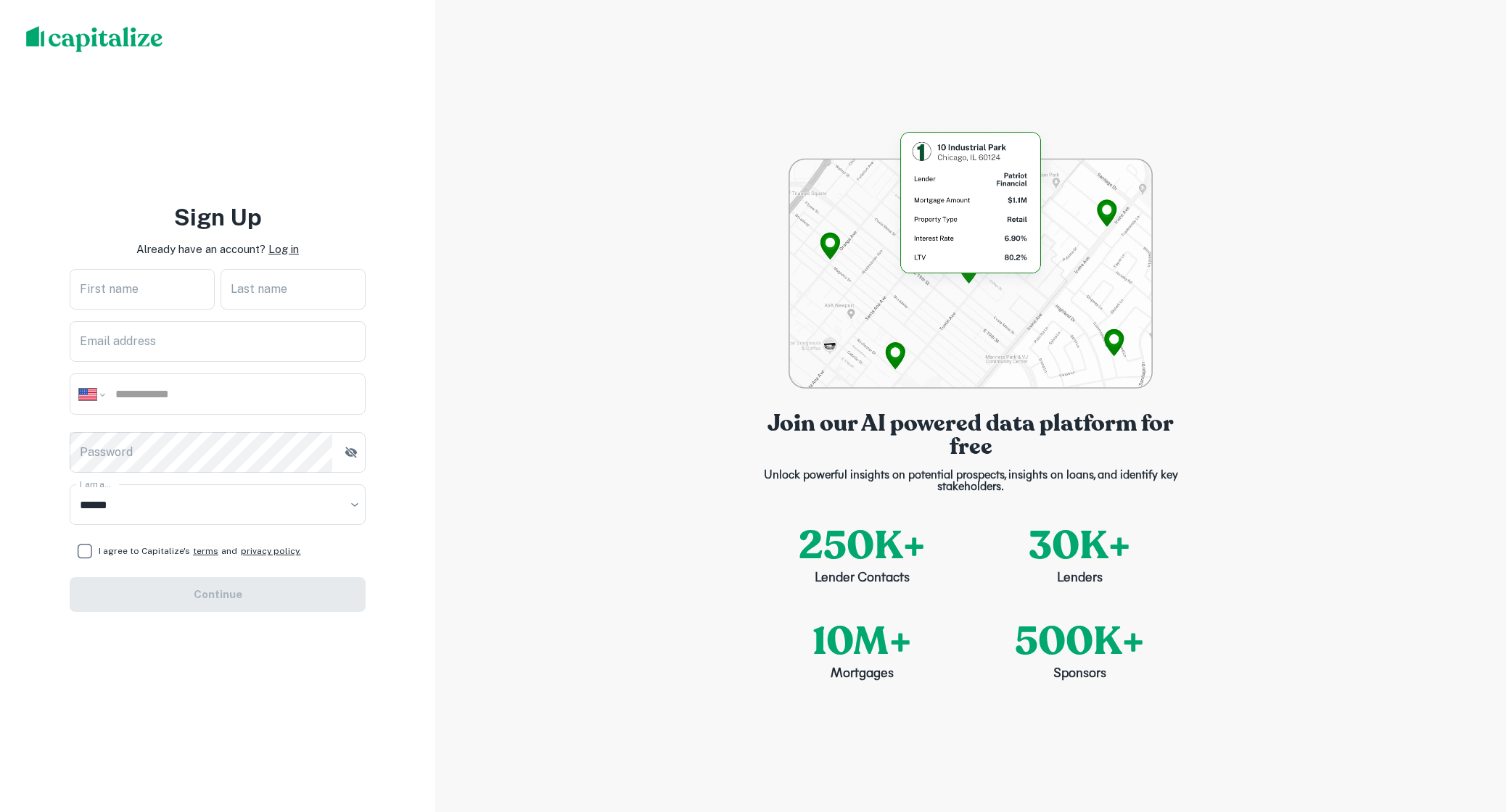
click at [287, 250] on p "Log in" at bounding box center [283, 249] width 31 height 17
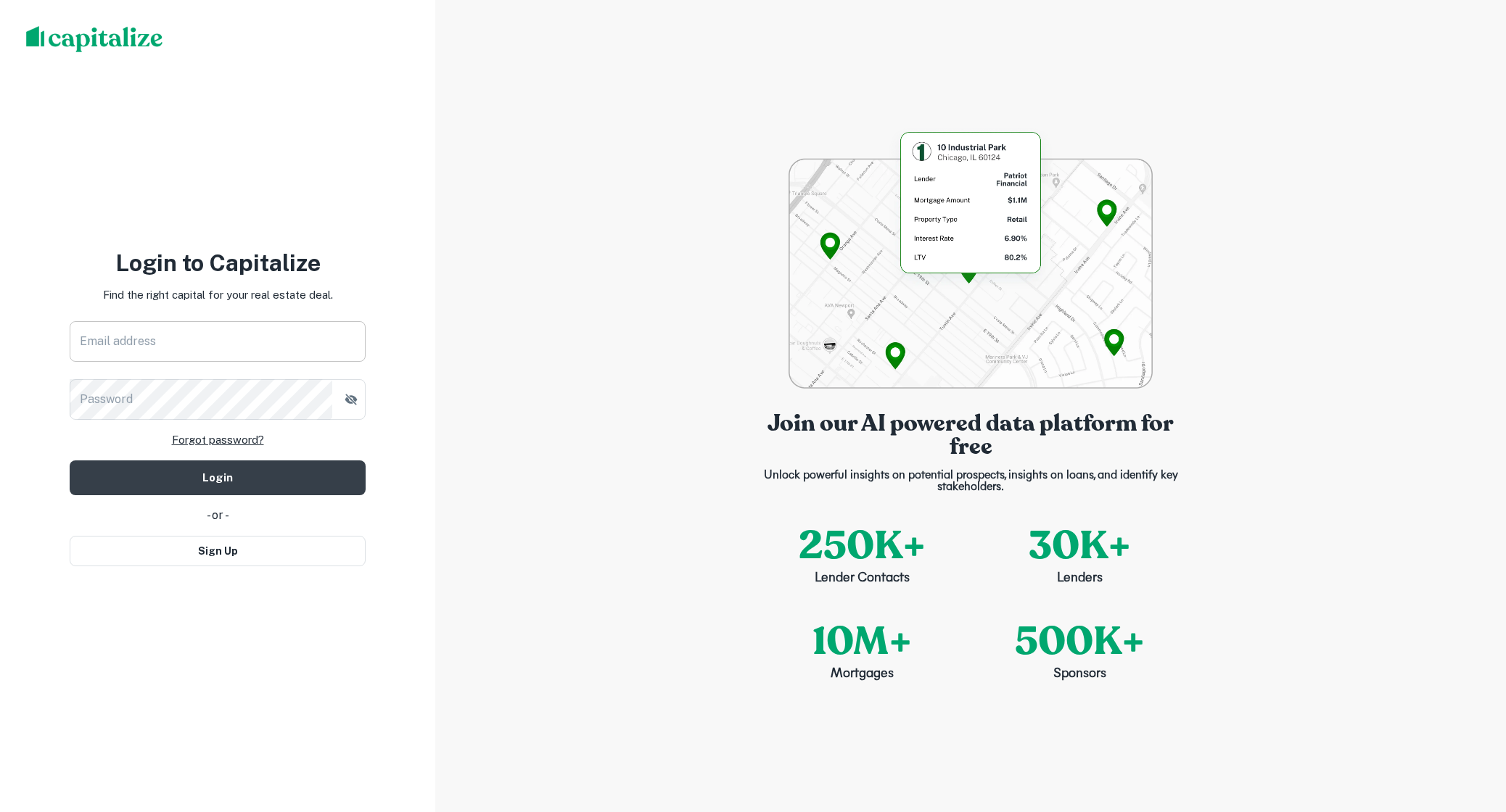
click at [259, 331] on input "Email address" at bounding box center [217, 341] width 296 height 40
type input "**********"
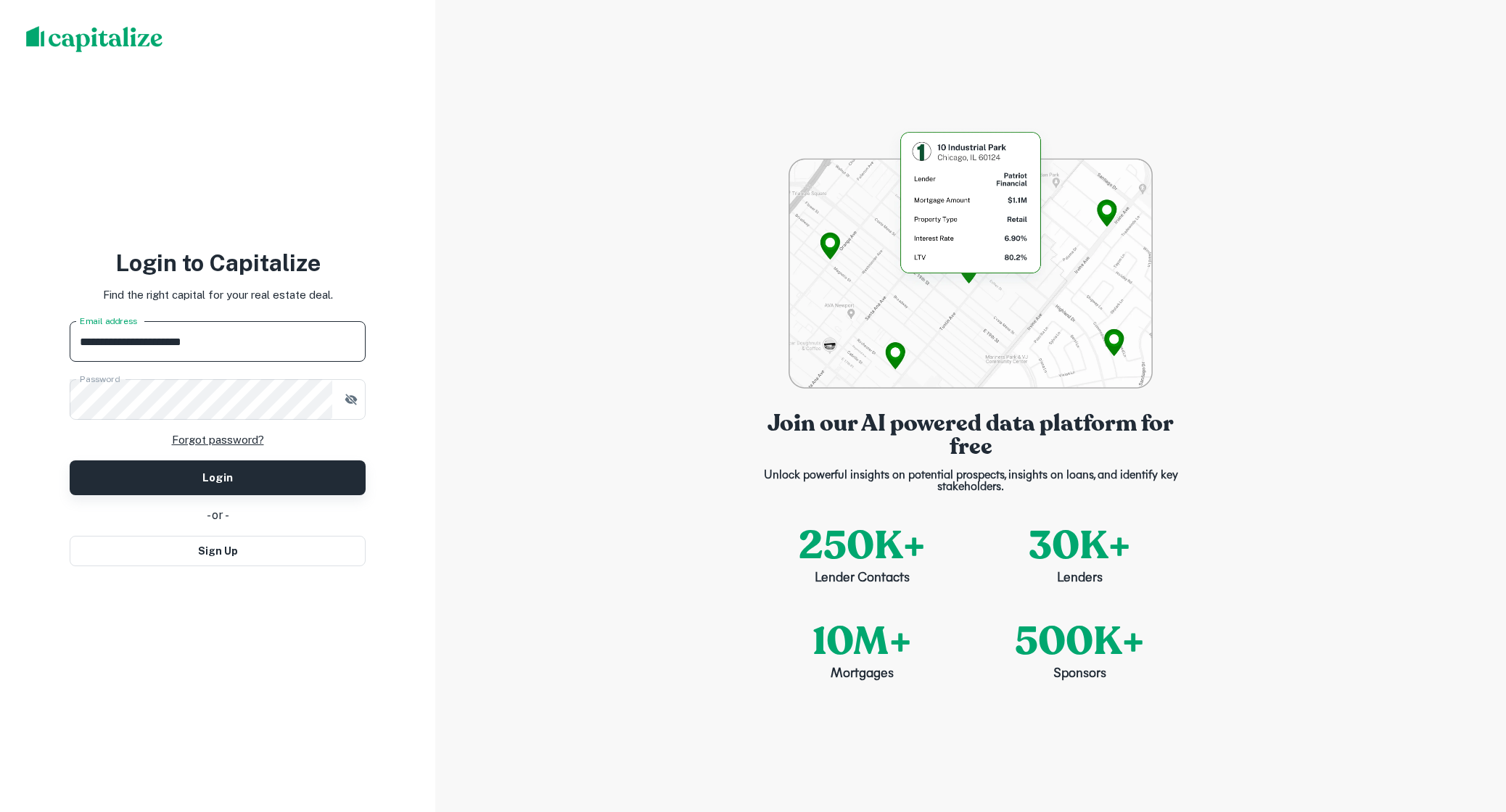
click at [232, 466] on button "Login" at bounding box center [217, 477] width 296 height 35
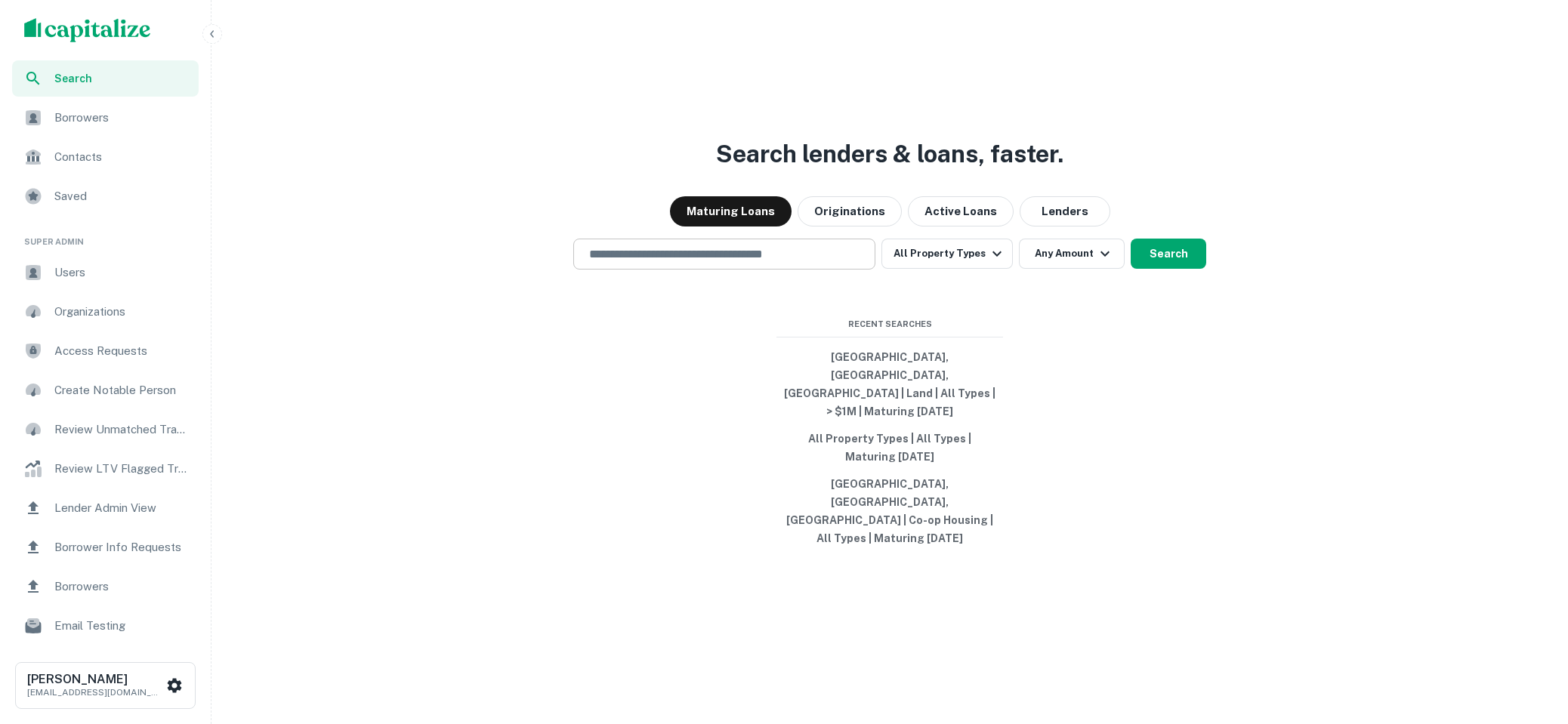
click at [817, 263] on input "text" at bounding box center [724, 254] width 289 height 17
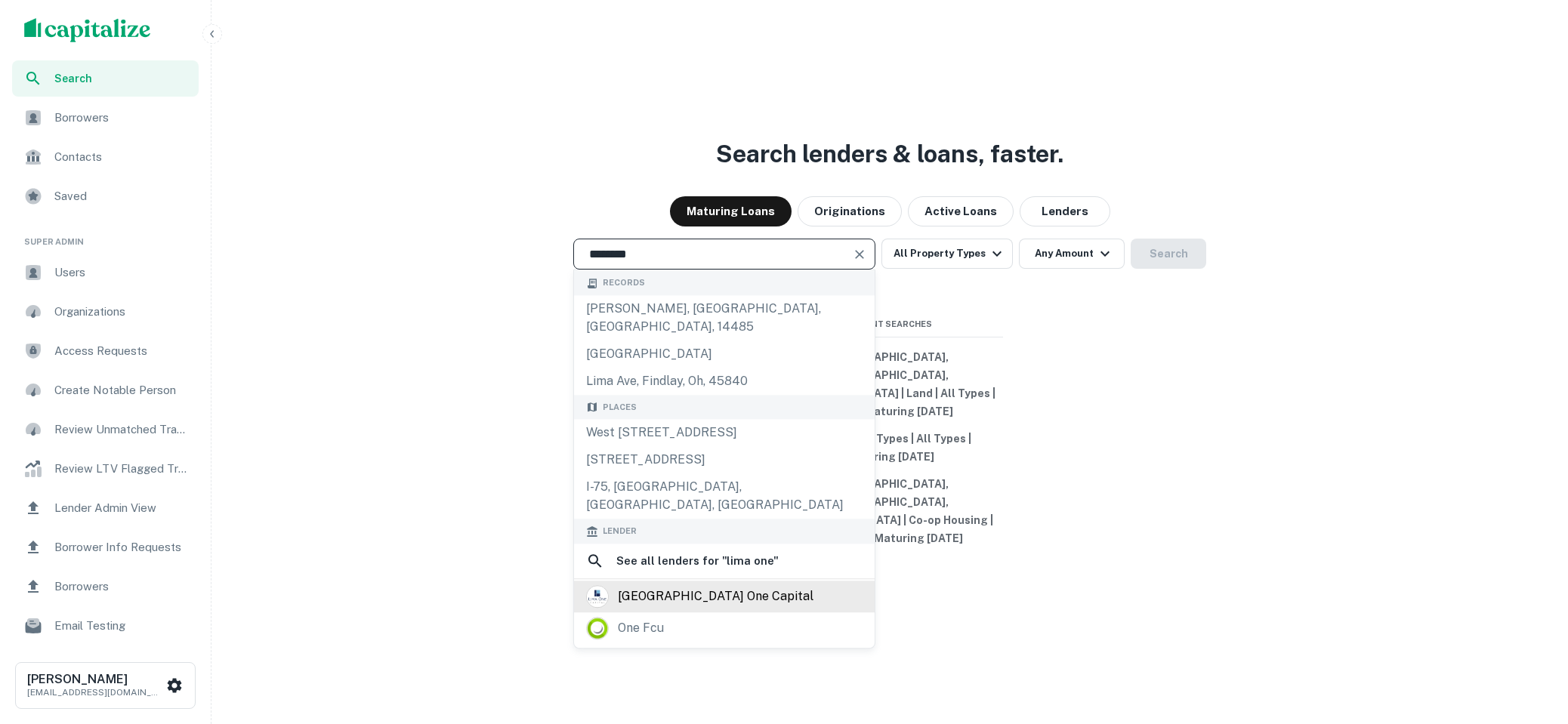
type input "********"
click at [712, 596] on div "[GEOGRAPHIC_DATA] one capital" at bounding box center [715, 596] width 195 height 23
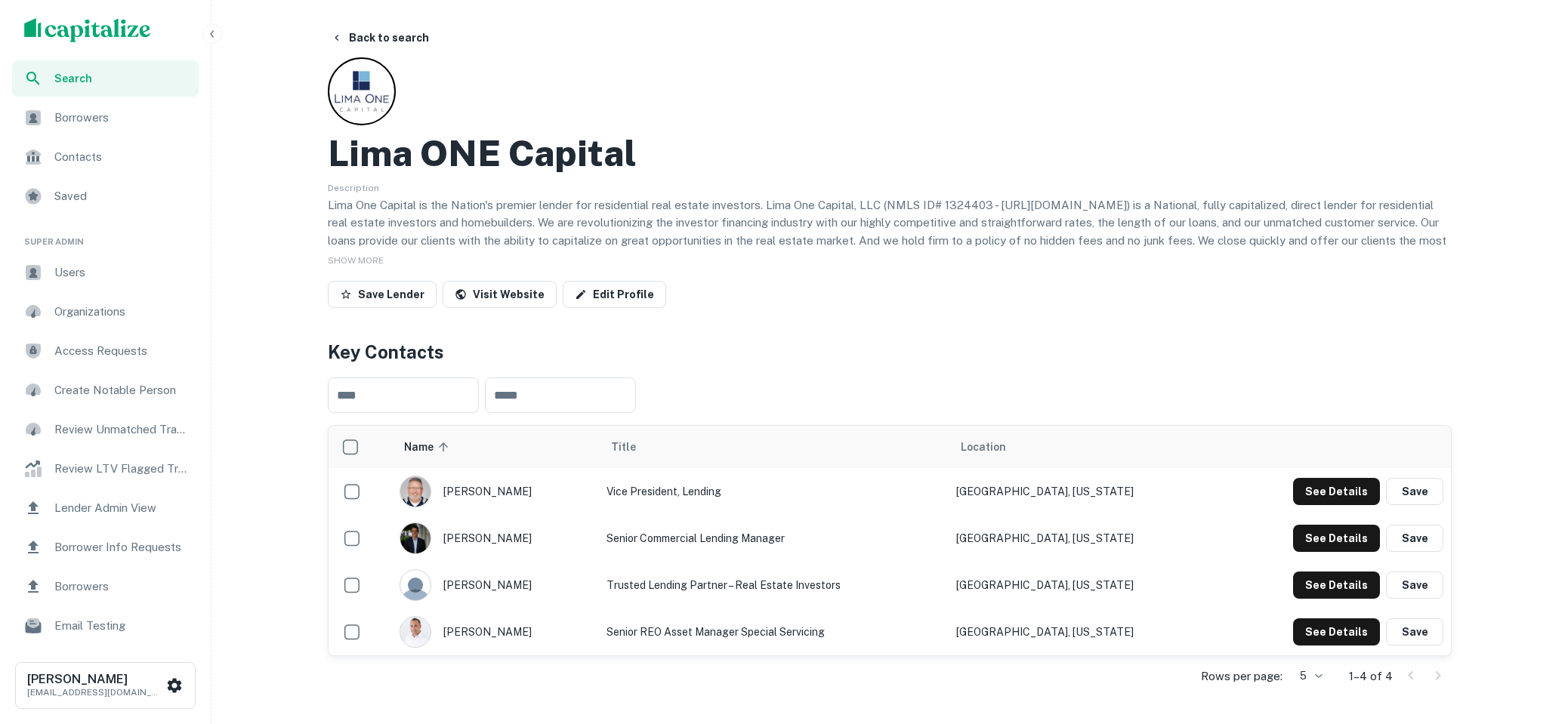
click at [153, 75] on span "Search" at bounding box center [122, 78] width 135 height 16
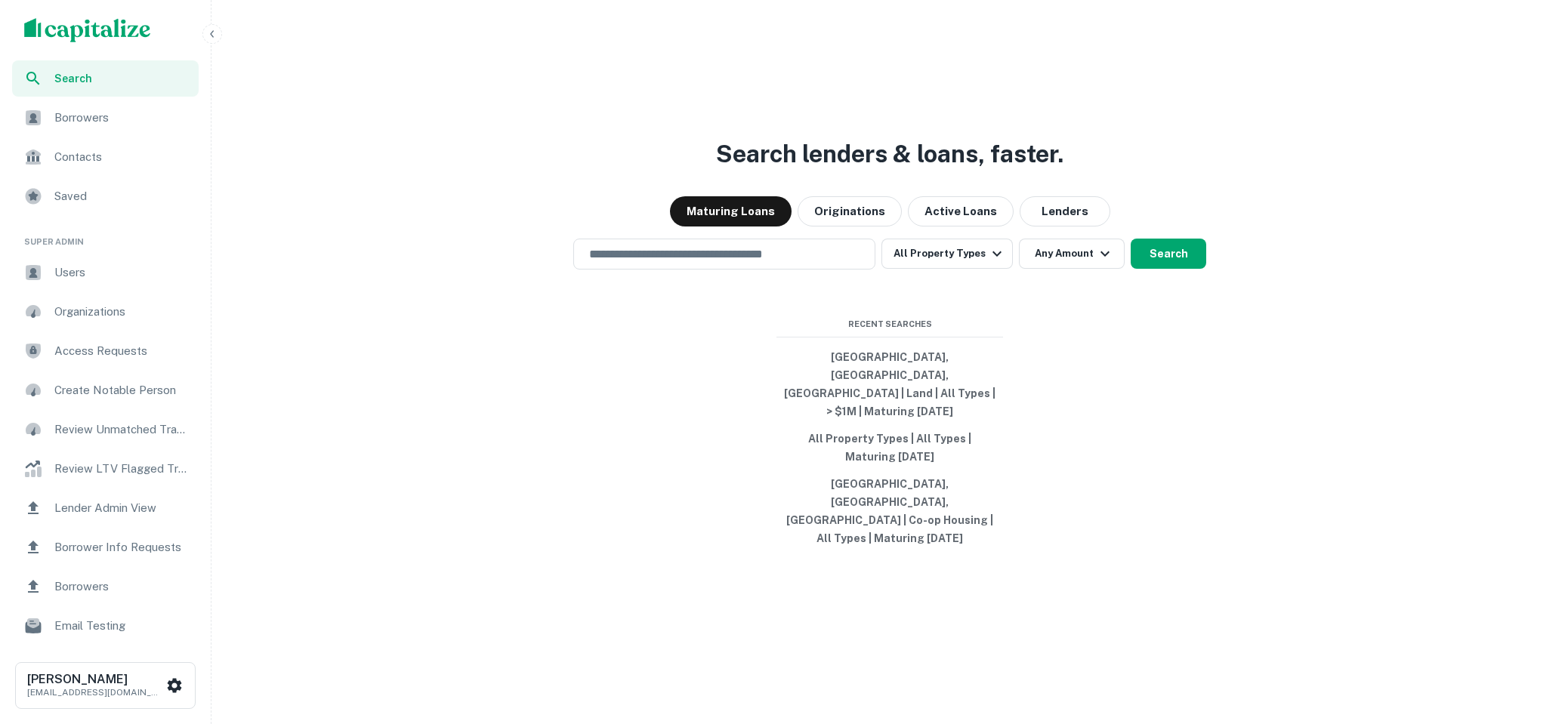
click at [215, 37] on icon "button" at bounding box center [212, 34] width 12 height 12
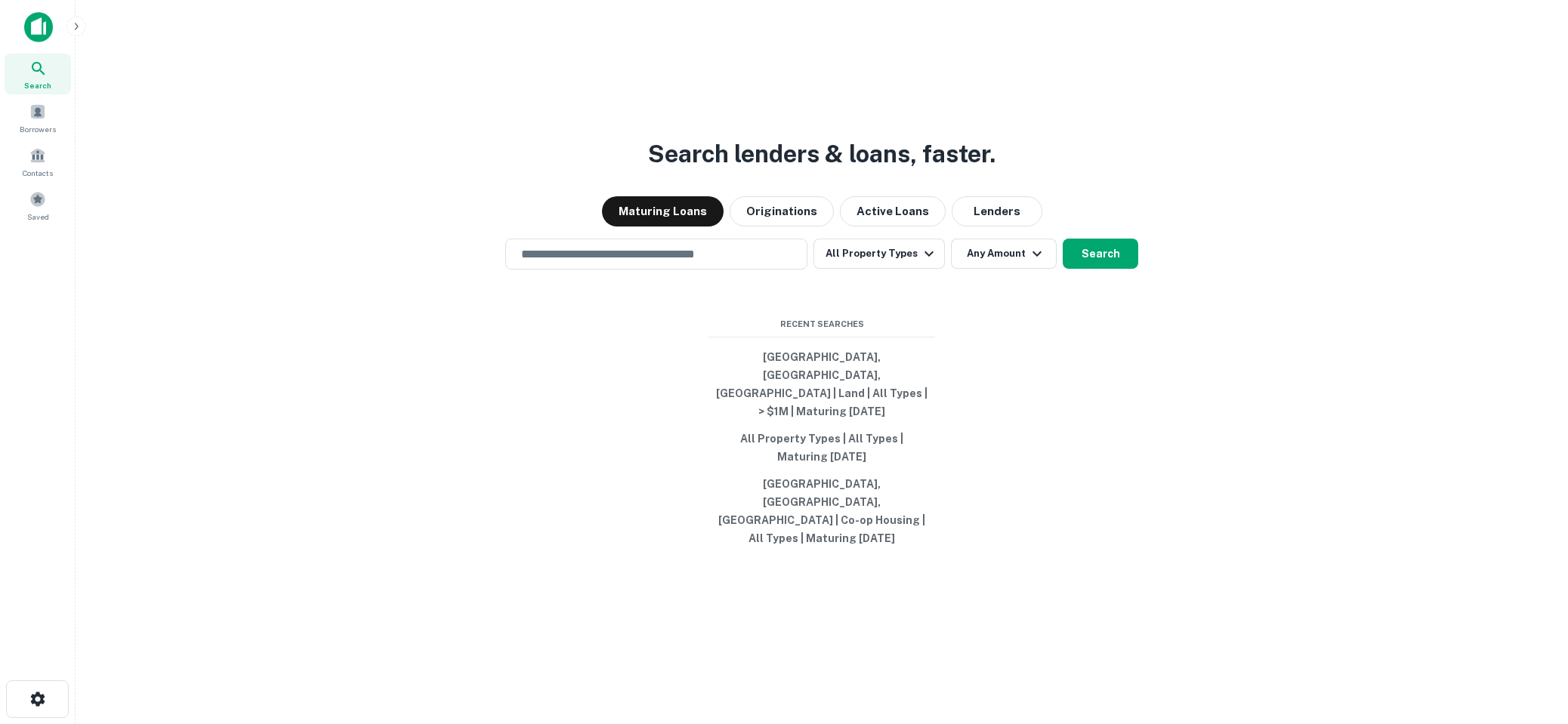
click at [41, 37] on img at bounding box center [38, 27] width 29 height 30
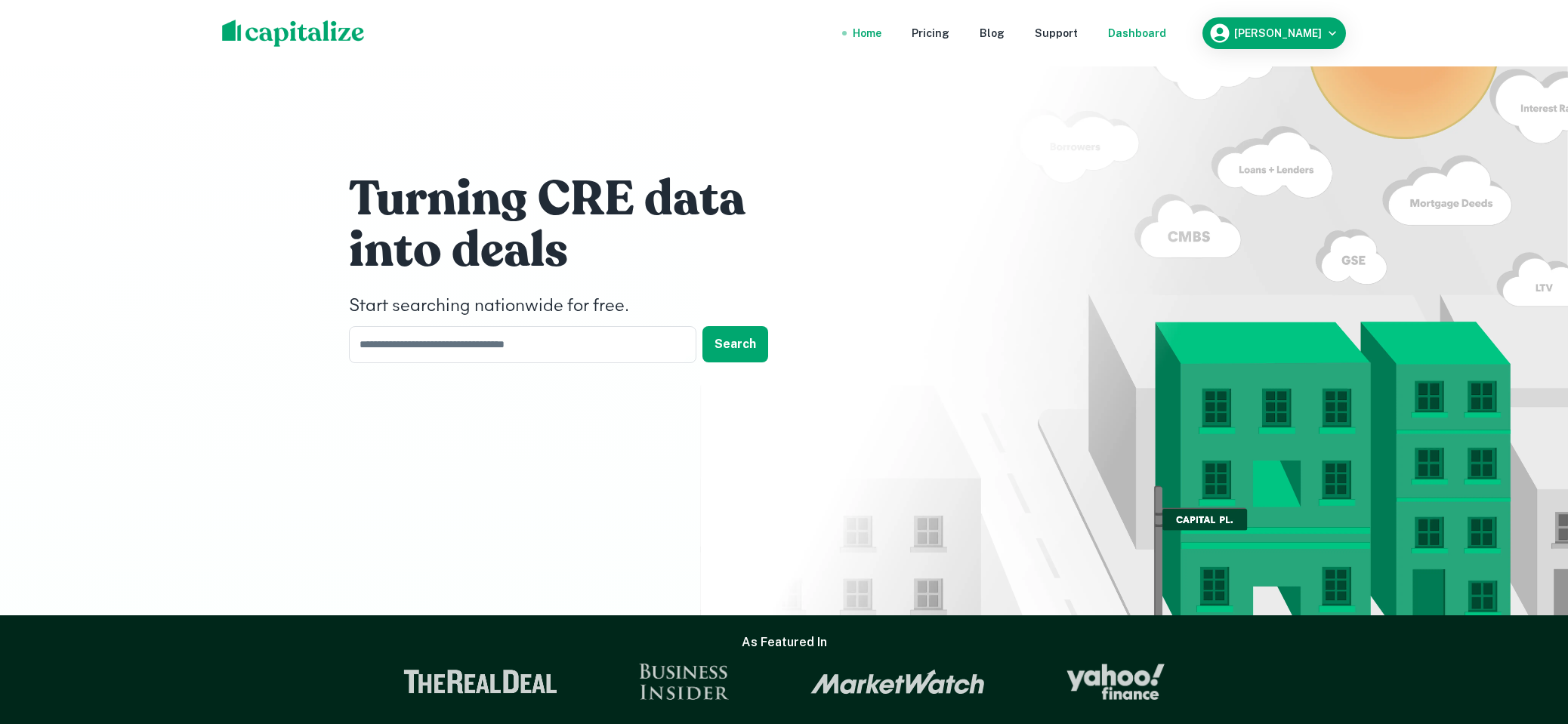
click at [1145, 40] on div "Dashboard" at bounding box center [1137, 33] width 58 height 16
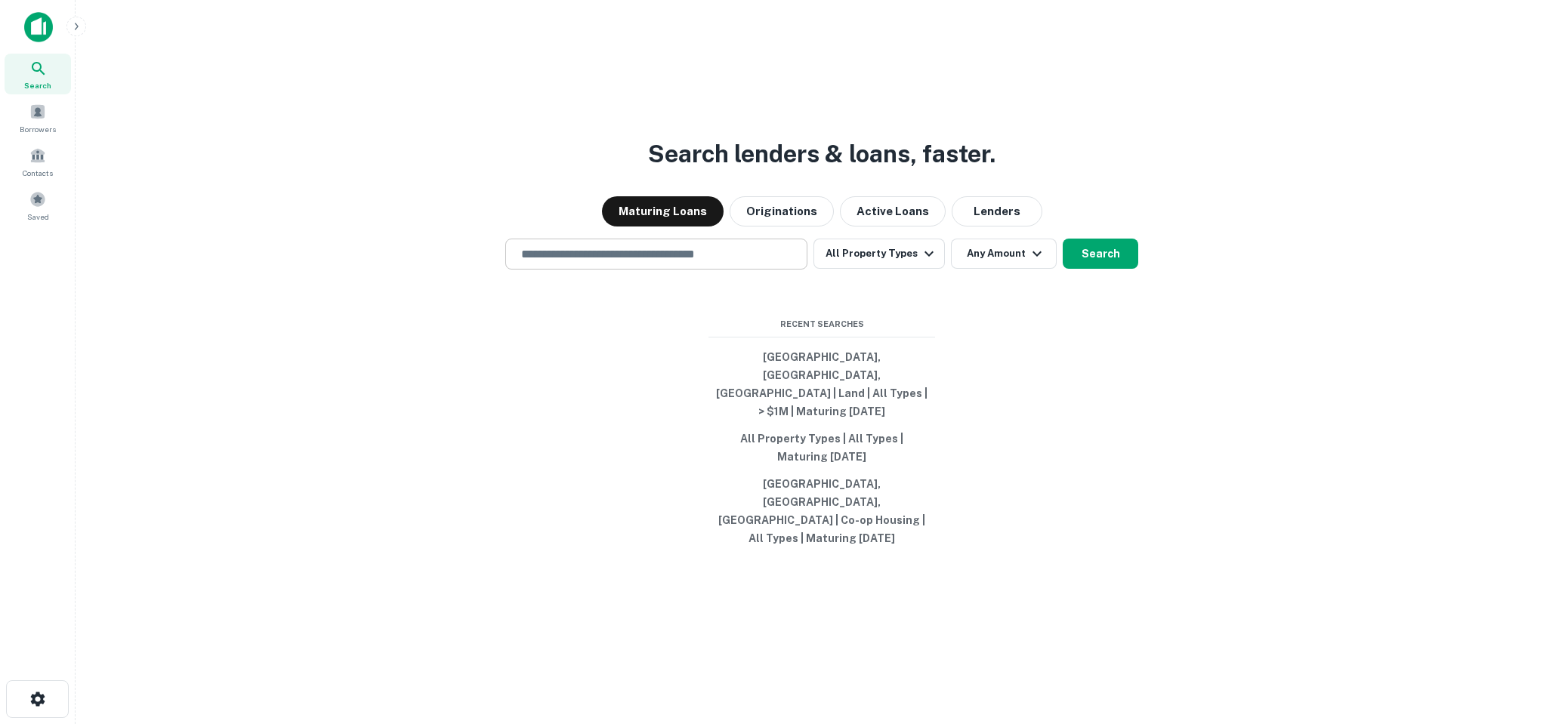
click at [681, 263] on input "text" at bounding box center [656, 254] width 289 height 17
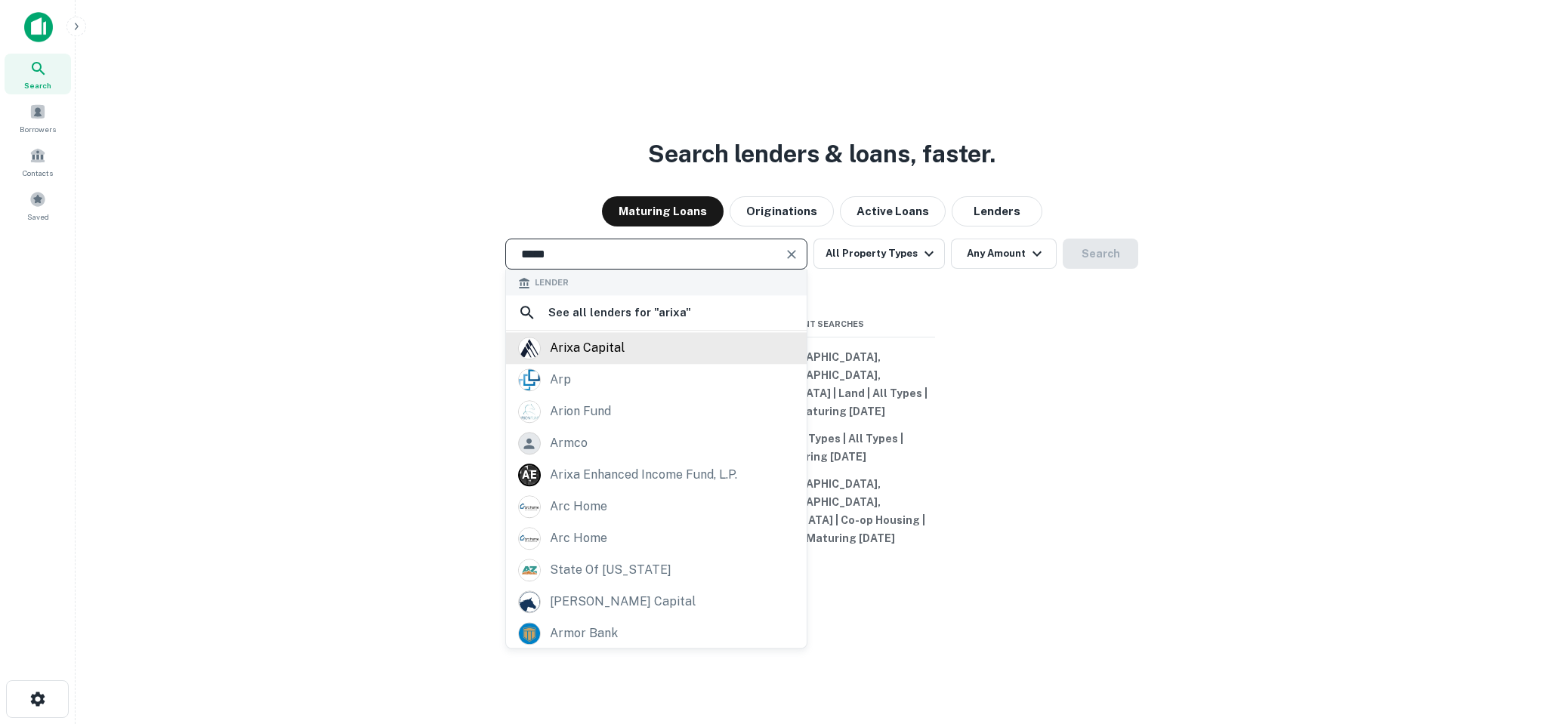
type input "*****"
click at [672, 359] on div "arixa capital" at bounding box center [656, 348] width 276 height 23
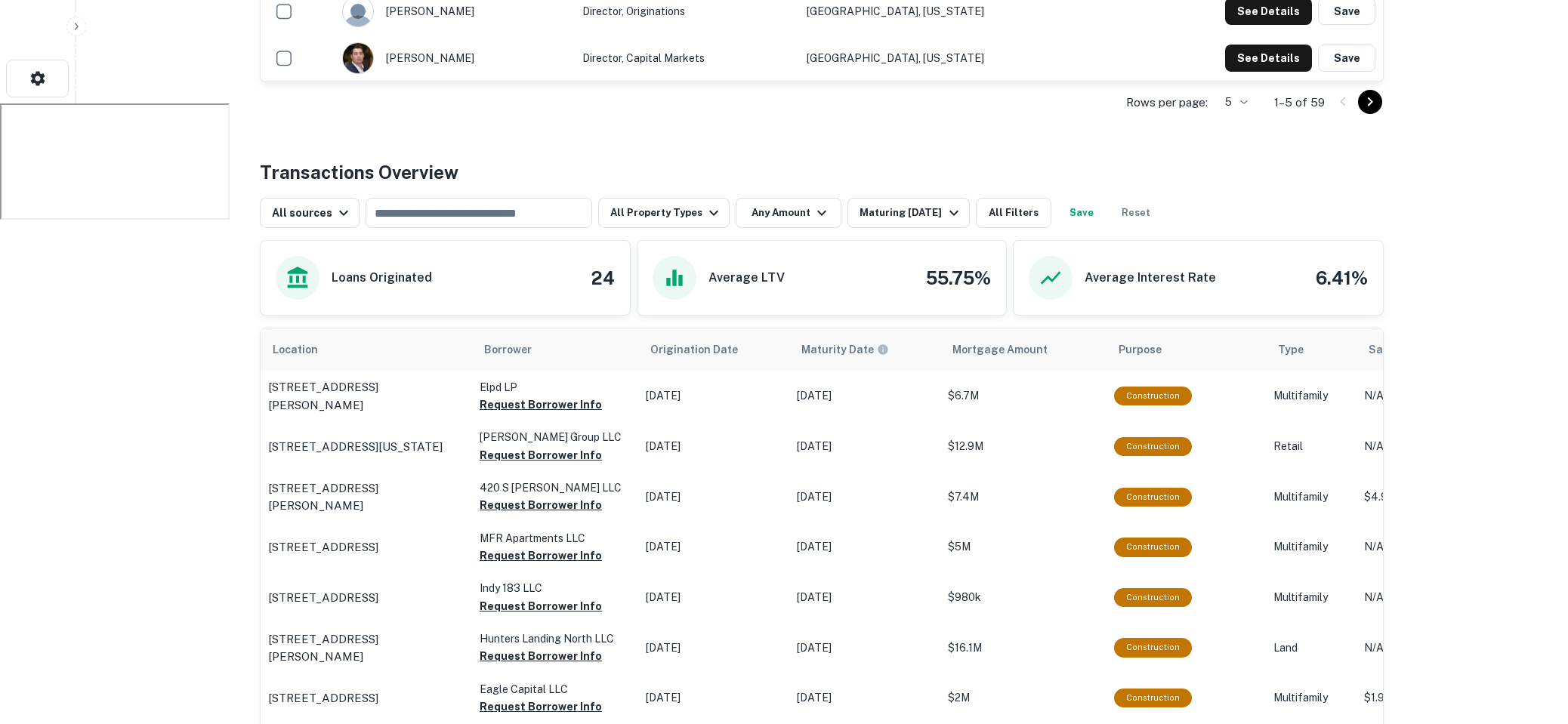
scroll to position [653, 0]
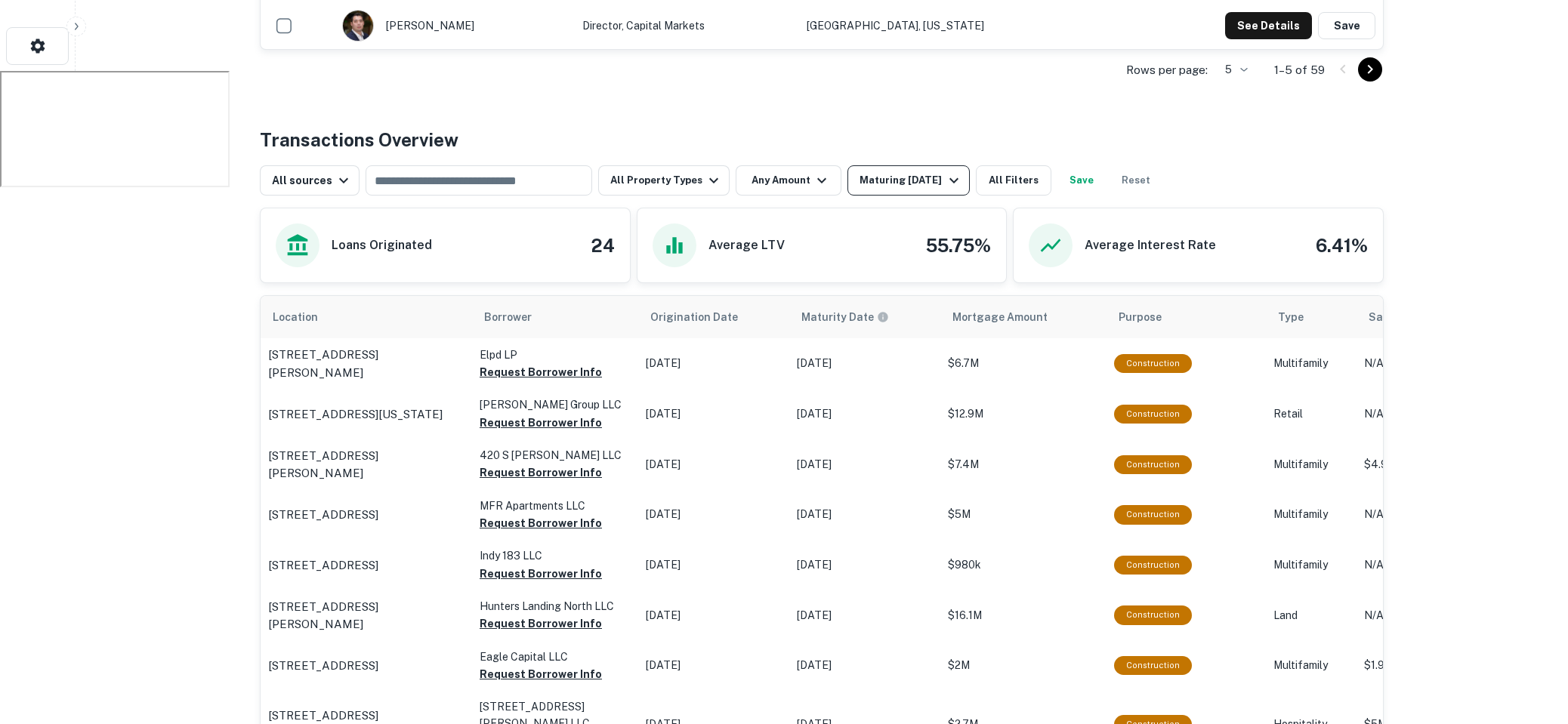
click at [952, 171] on icon "button" at bounding box center [953, 180] width 18 height 18
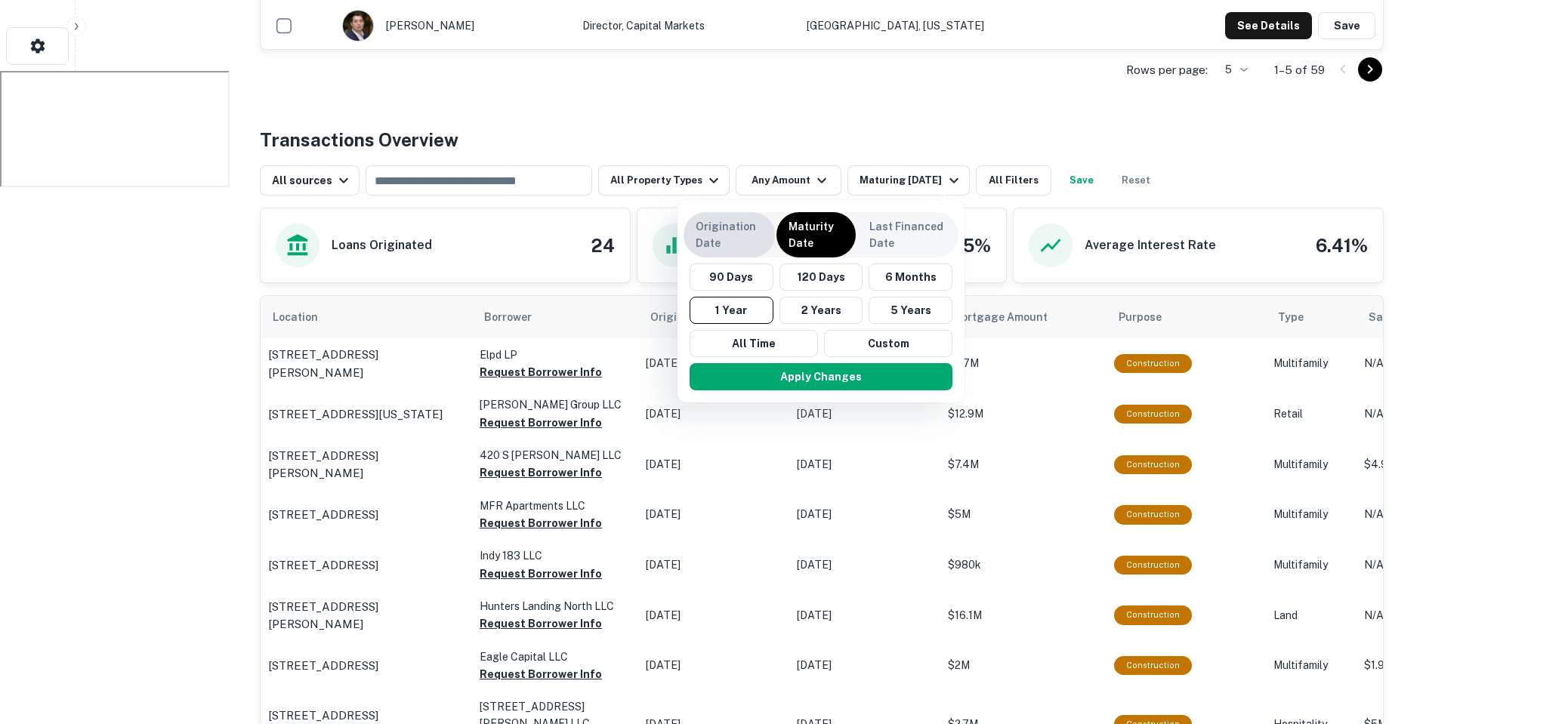
click at [724, 243] on p "Origination Date" at bounding box center [729, 235] width 67 height 33
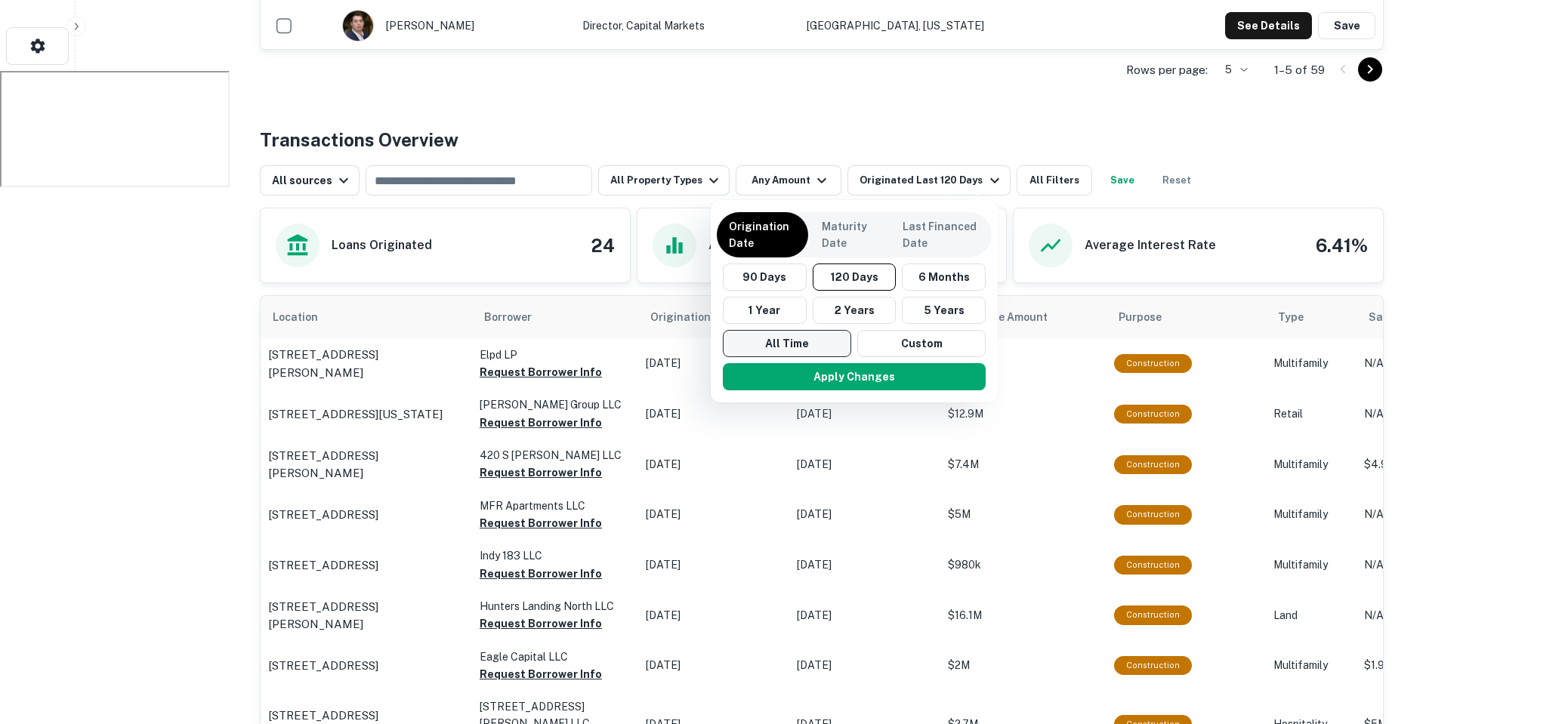
click at [805, 331] on button "All Time" at bounding box center [787, 343] width 128 height 27
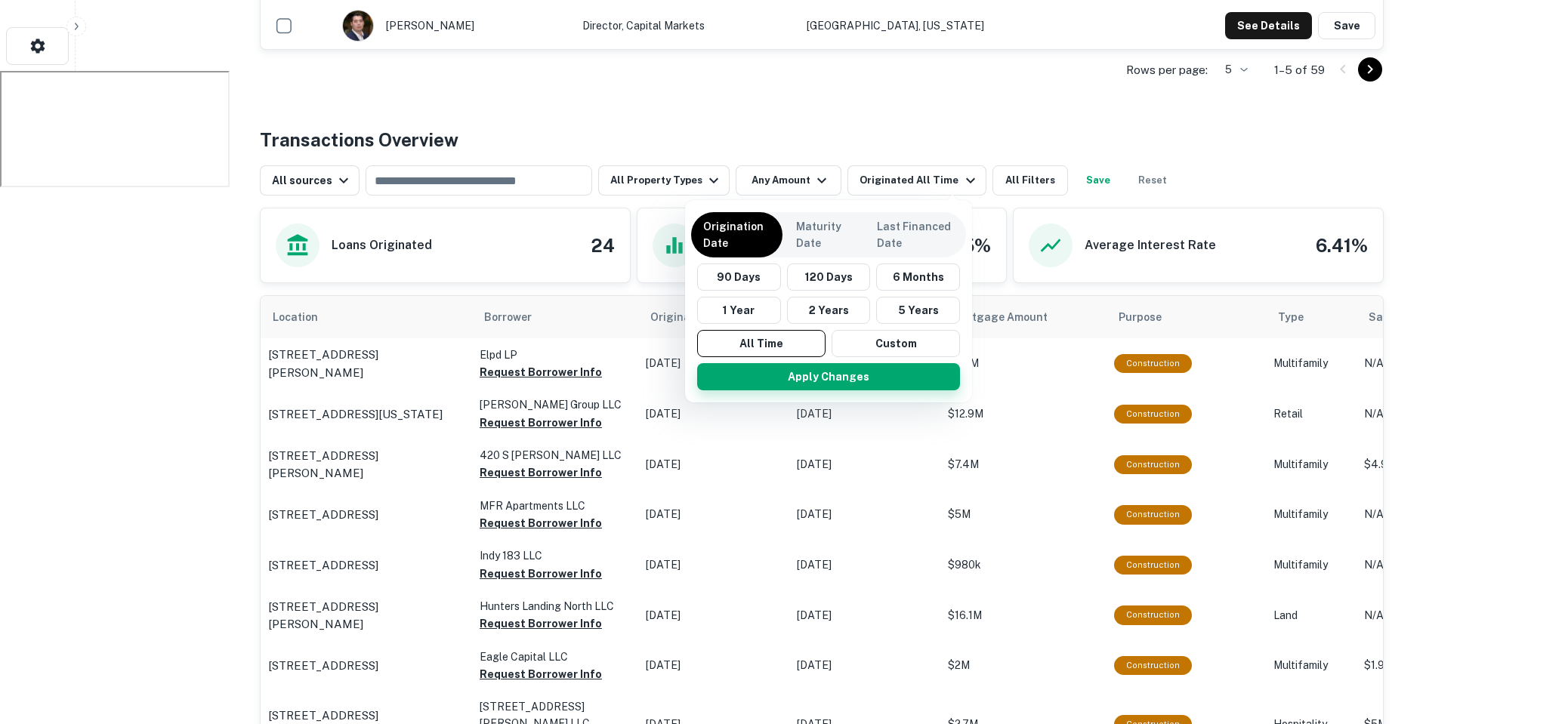
click at [816, 375] on button "Apply Changes" at bounding box center [829, 376] width 263 height 27
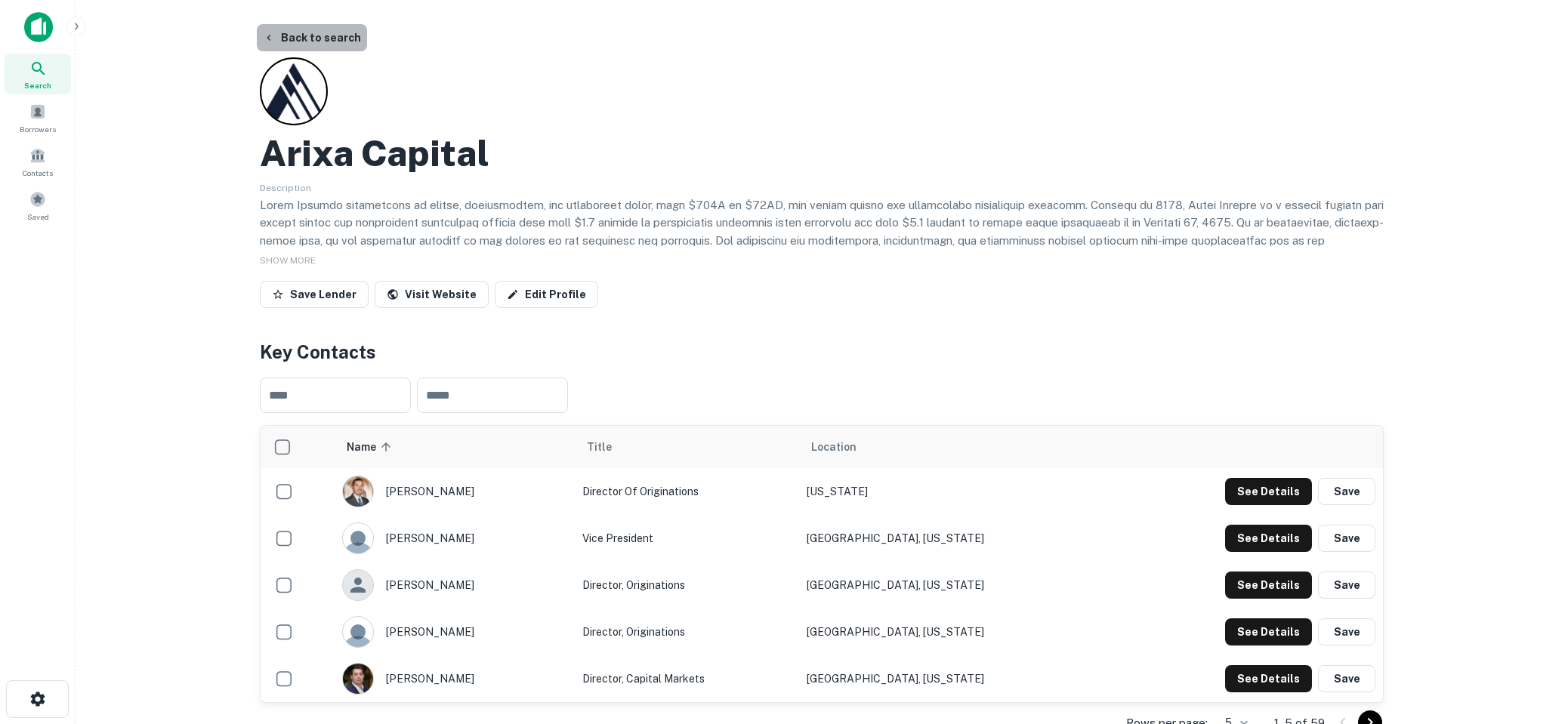
click at [325, 44] on button "Back to search" at bounding box center [312, 37] width 110 height 27
click at [317, 44] on button "Back to search" at bounding box center [312, 37] width 110 height 27
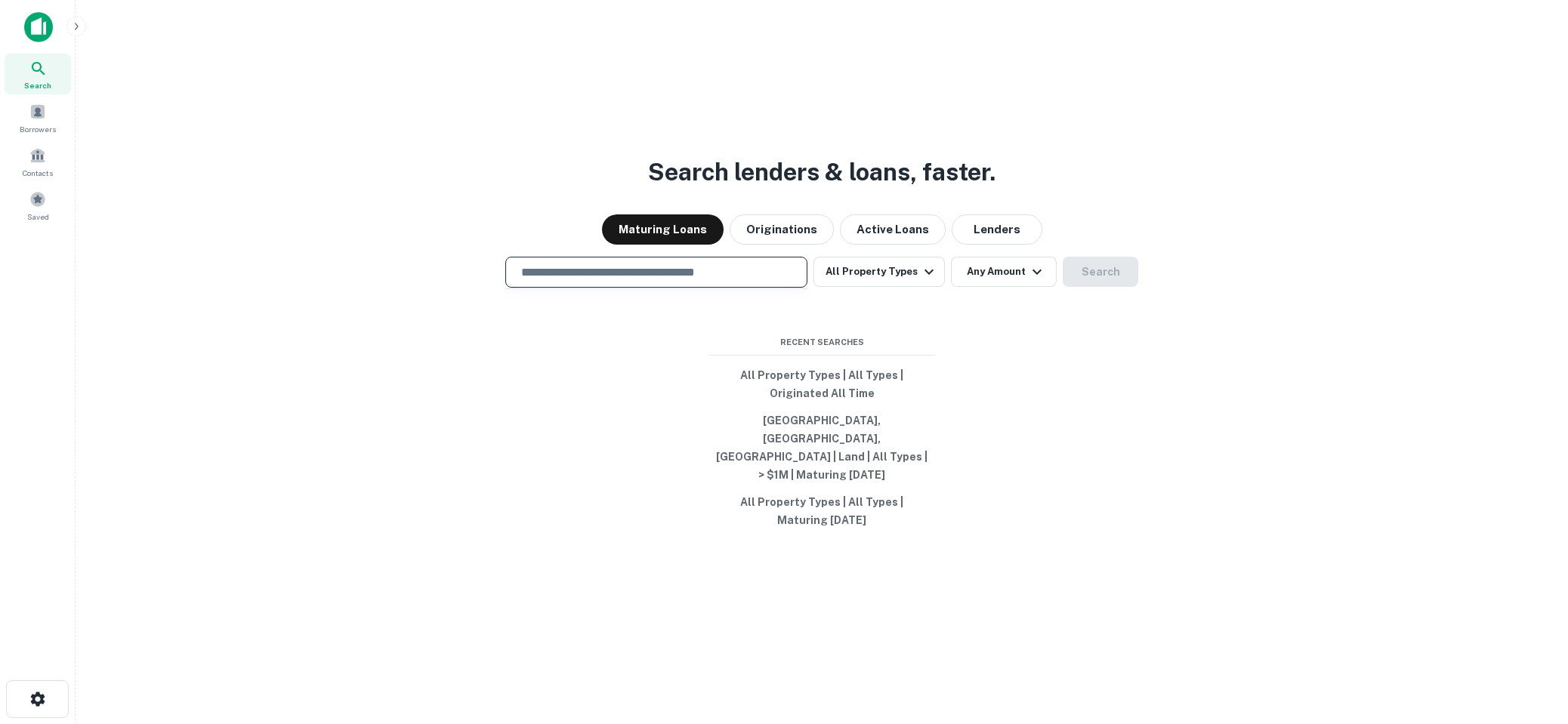
click at [558, 281] on input "text" at bounding box center [656, 272] width 289 height 17
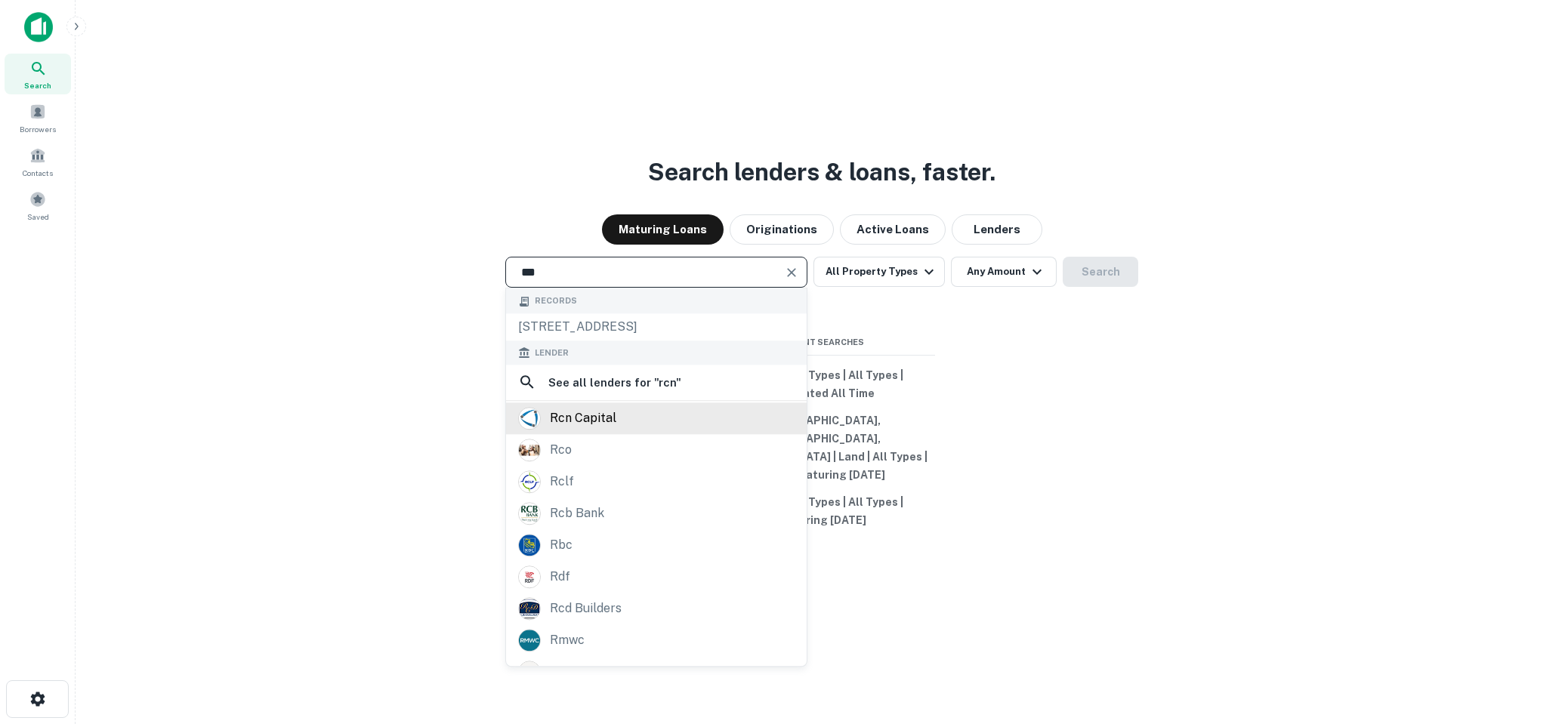
type input "***"
click at [648, 429] on div "rcn capital" at bounding box center [656, 418] width 276 height 23
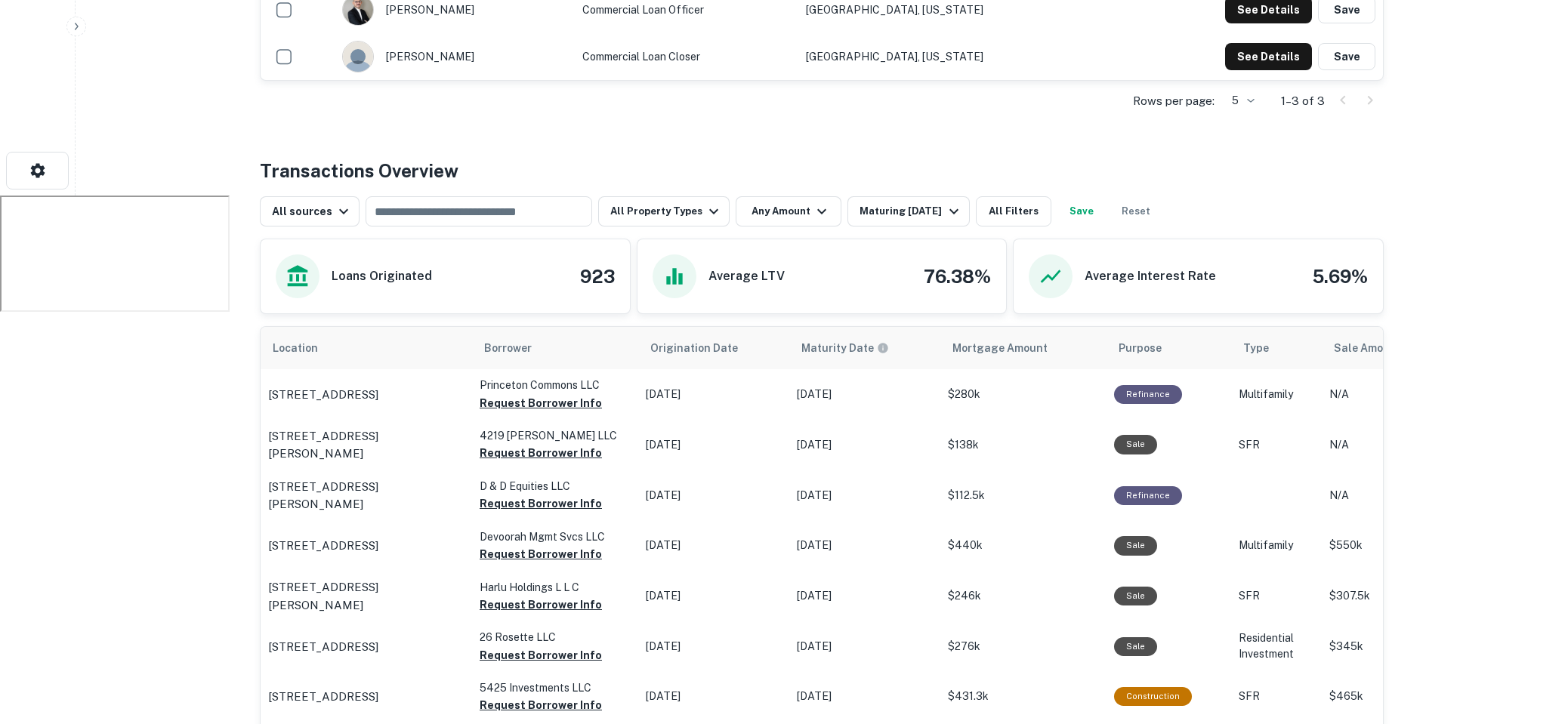
scroll to position [526, 0]
click at [929, 205] on div "Maturing In 1 Year" at bounding box center [911, 212] width 103 height 18
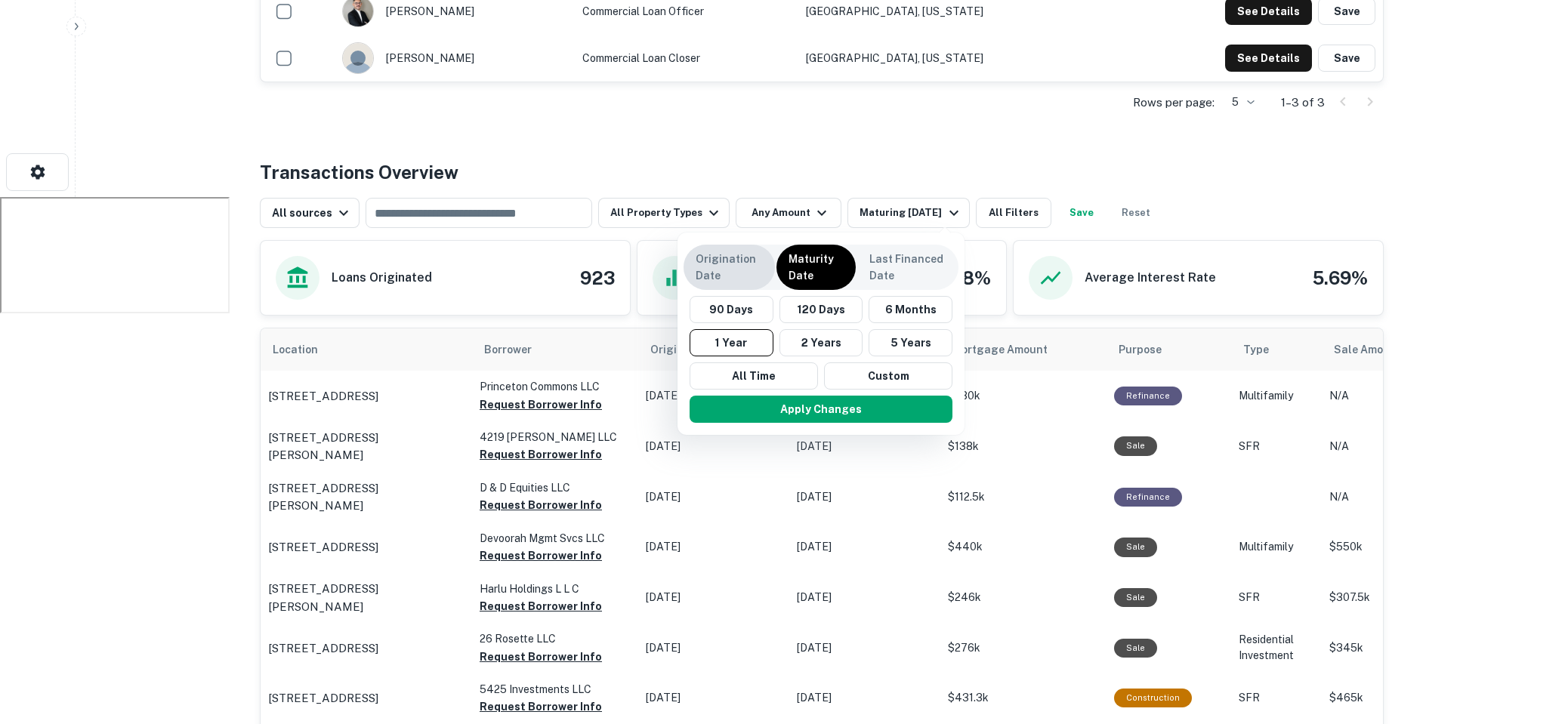
click at [723, 283] on p "Origination Date" at bounding box center [729, 267] width 67 height 33
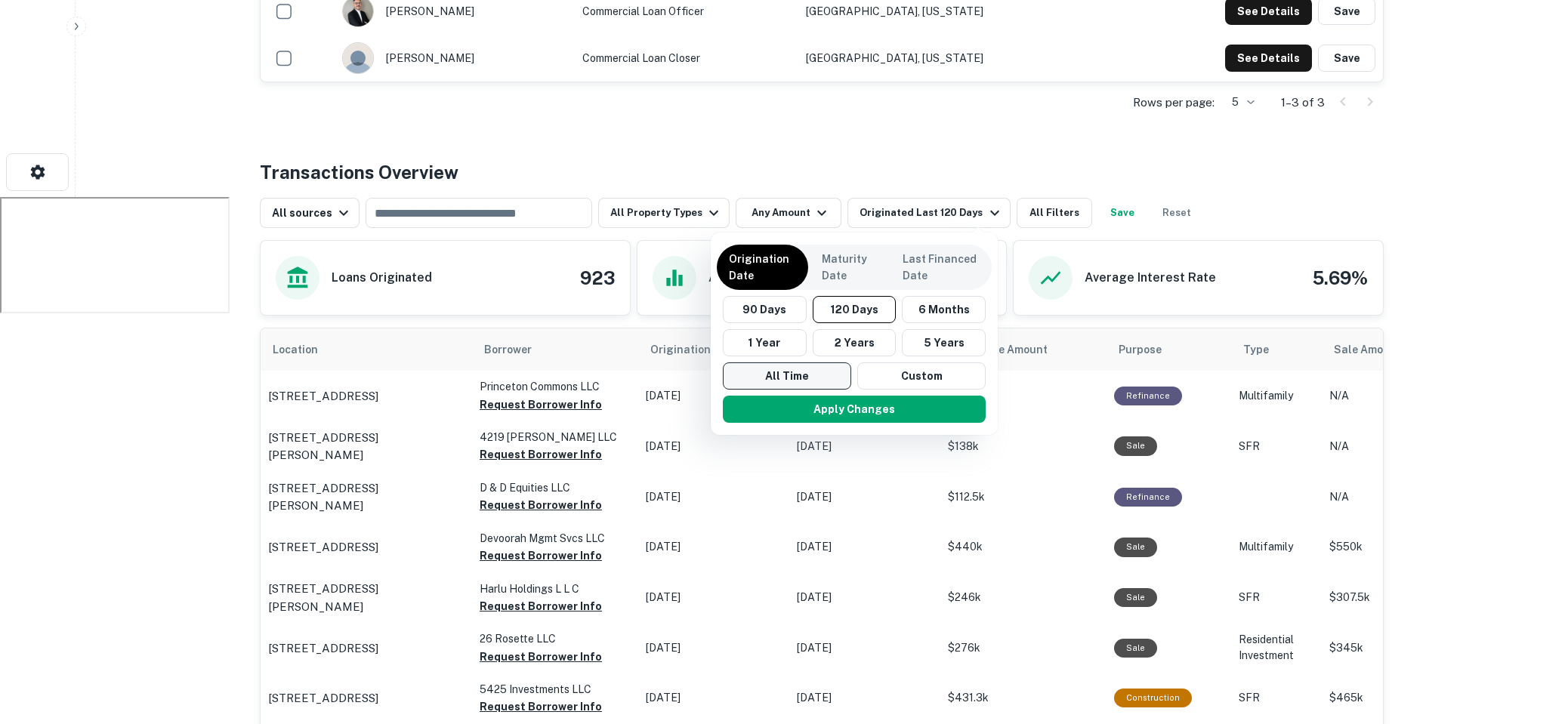
click at [829, 372] on button "All Time" at bounding box center [787, 376] width 128 height 27
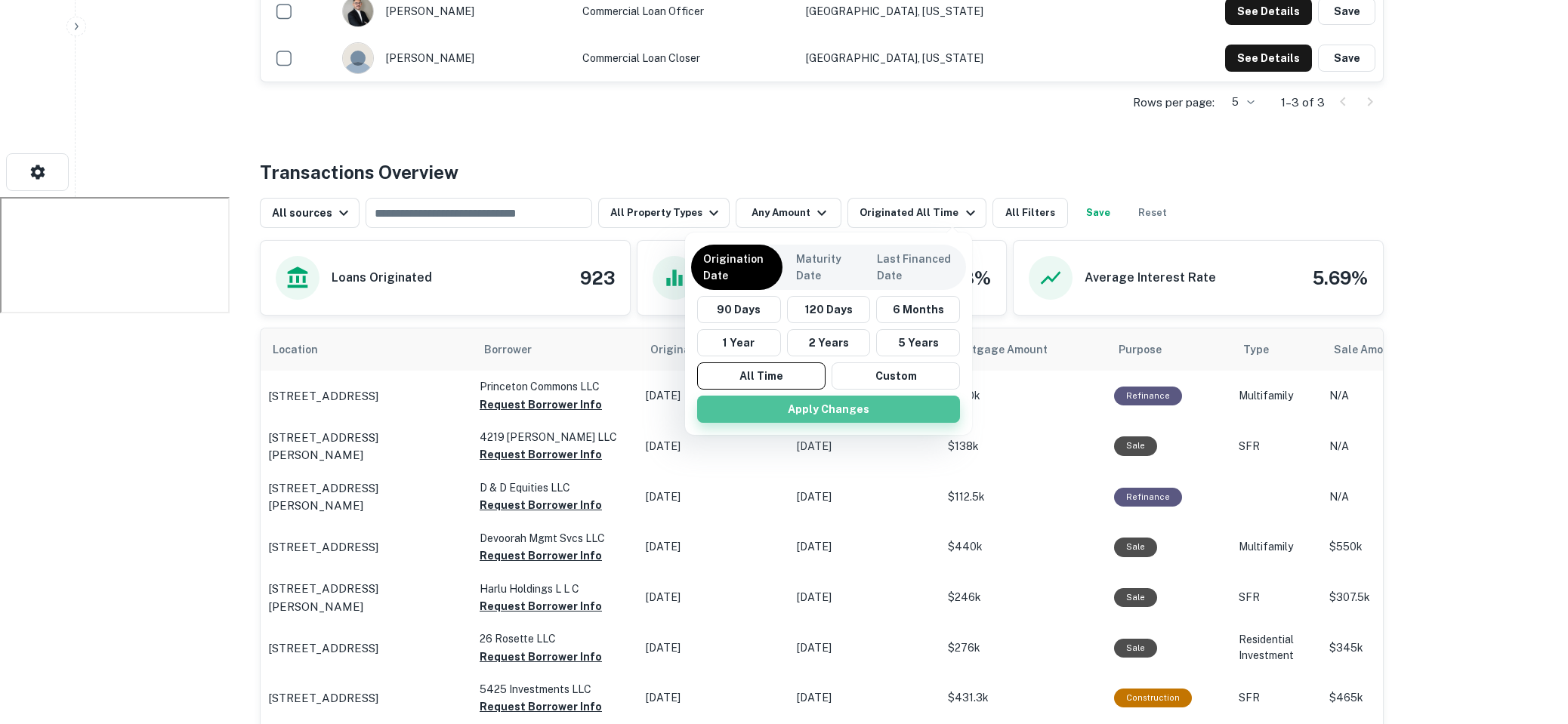
click at [836, 413] on button "Apply Changes" at bounding box center [829, 409] width 263 height 27
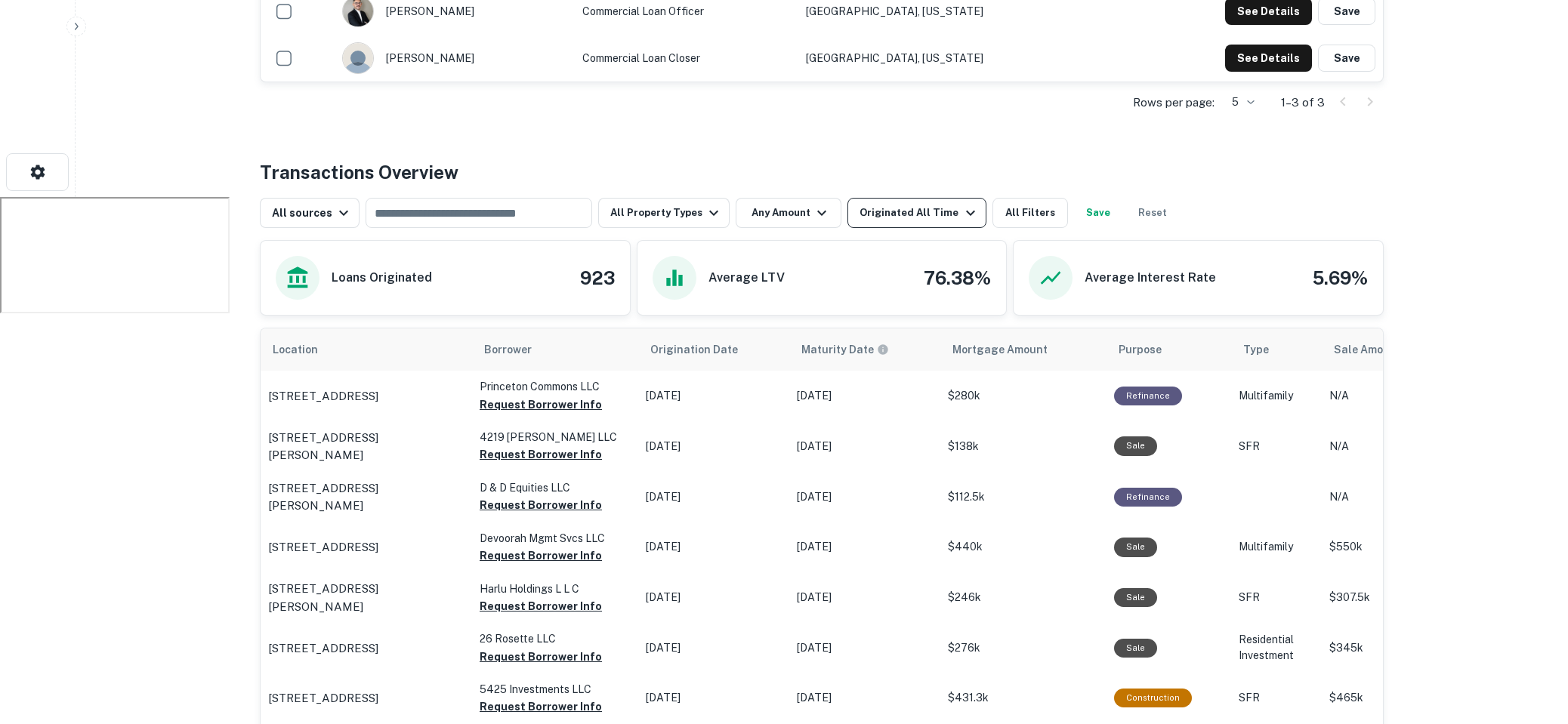
click at [962, 218] on icon "button" at bounding box center [970, 212] width 18 height 18
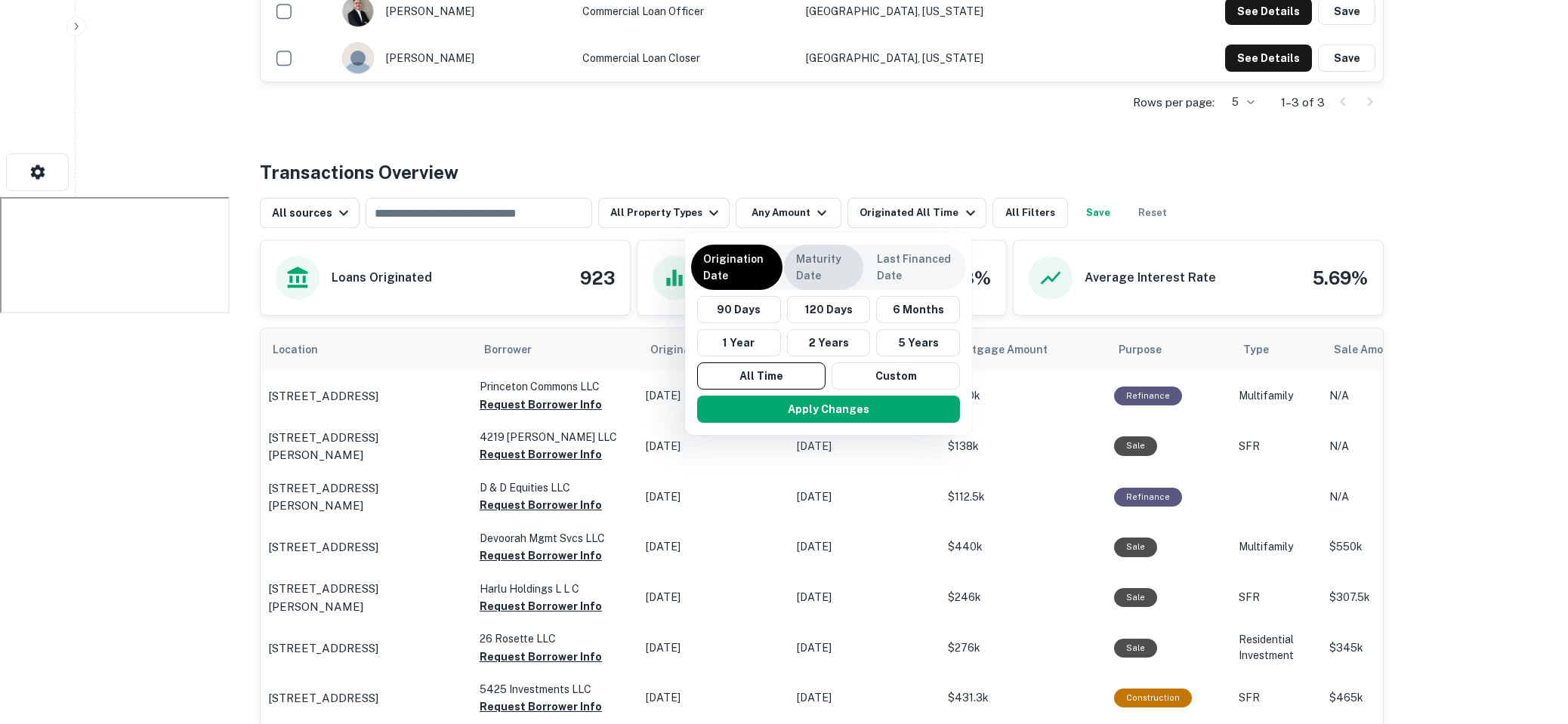
click at [832, 266] on p "Maturity Date" at bounding box center [823, 267] width 55 height 33
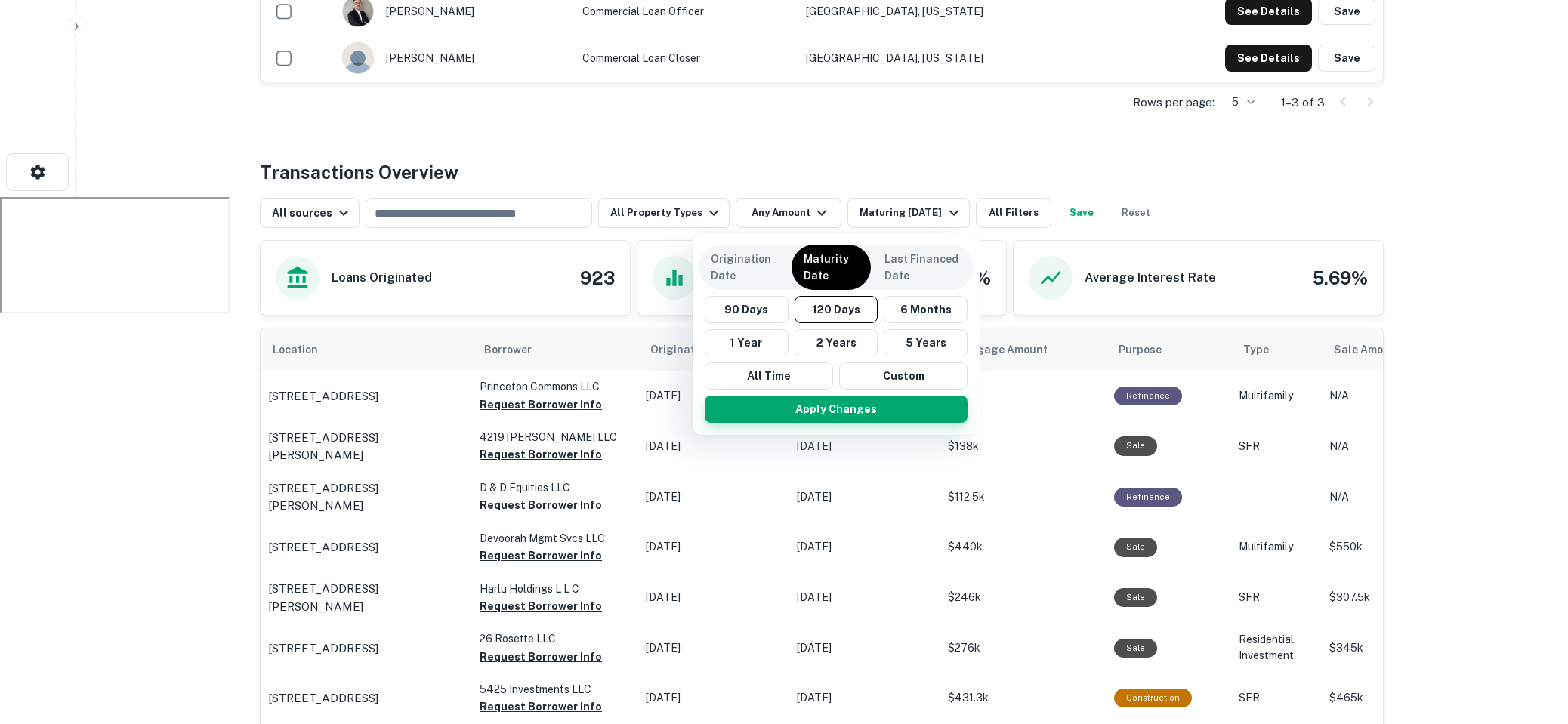
click at [849, 420] on button "Apply Changes" at bounding box center [837, 409] width 263 height 27
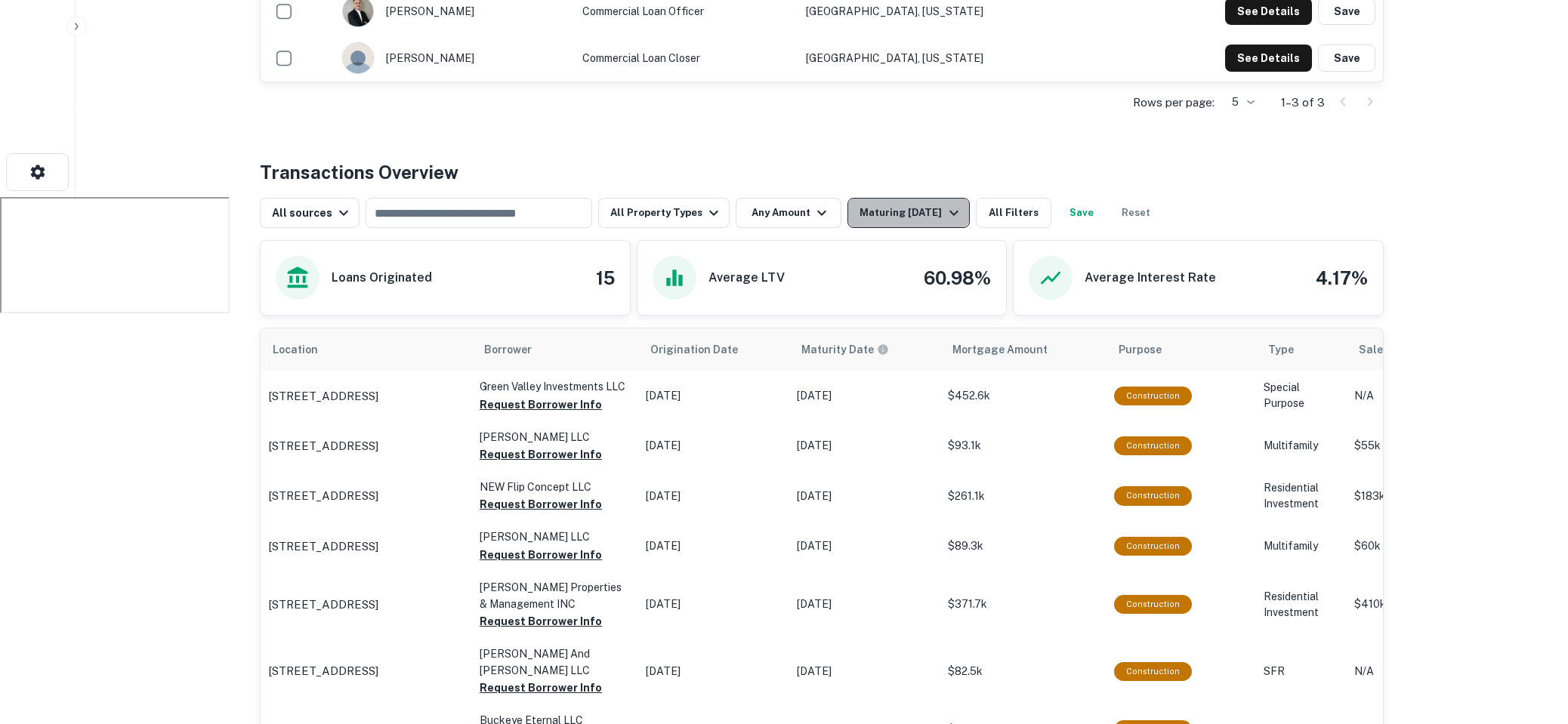
click at [926, 215] on div "Maturing In 120 Days" at bounding box center [911, 212] width 103 height 18
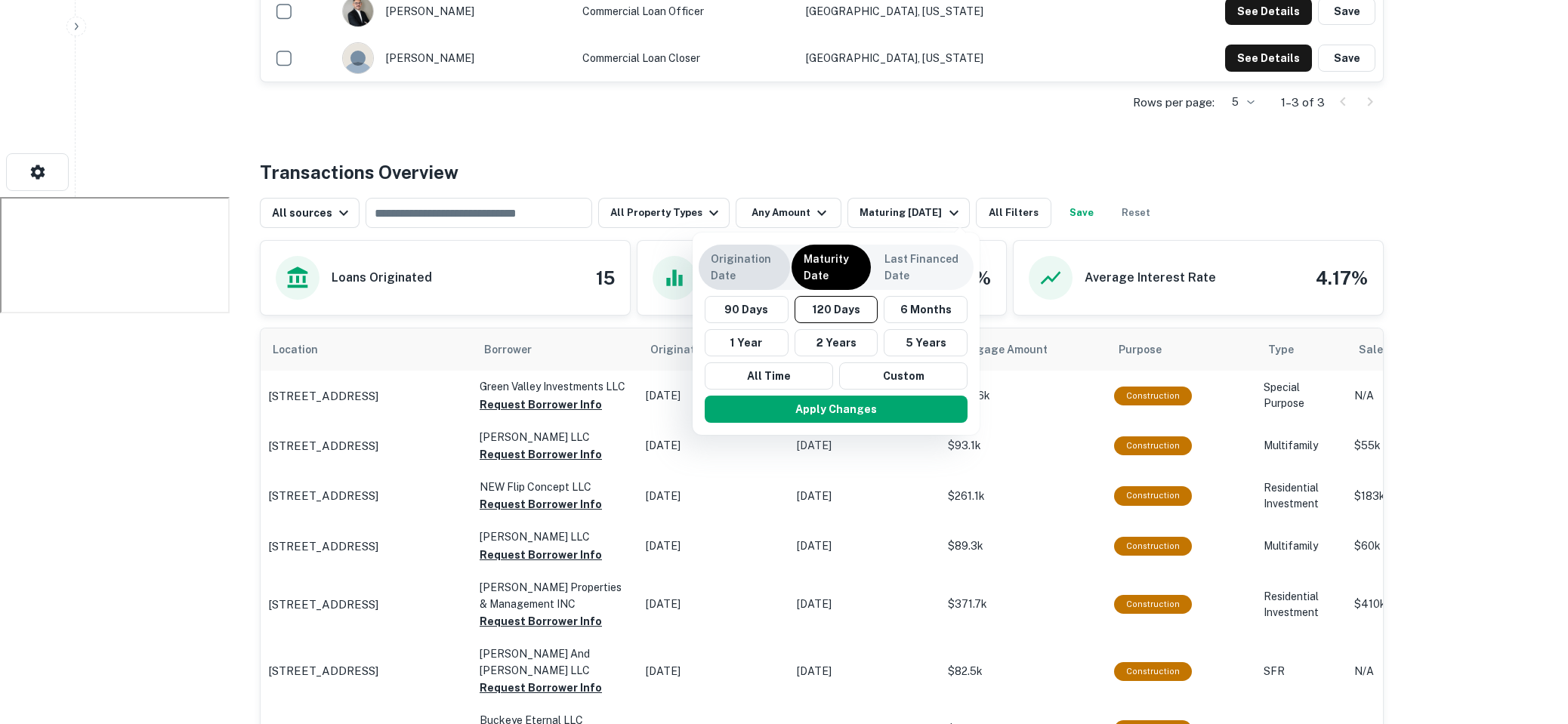
click at [761, 261] on p "Origination Date" at bounding box center [744, 267] width 67 height 33
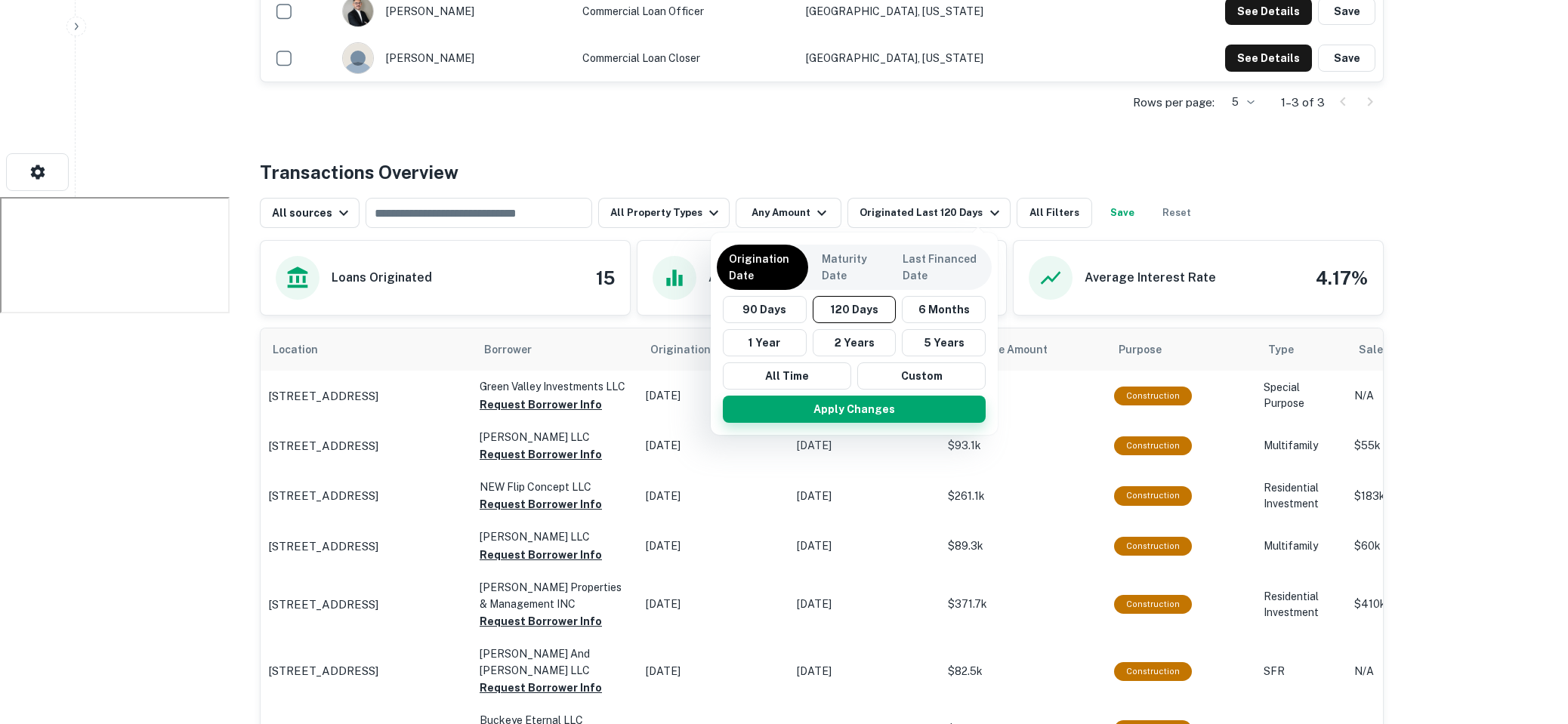
click at [847, 415] on button "Apply Changes" at bounding box center [854, 409] width 263 height 27
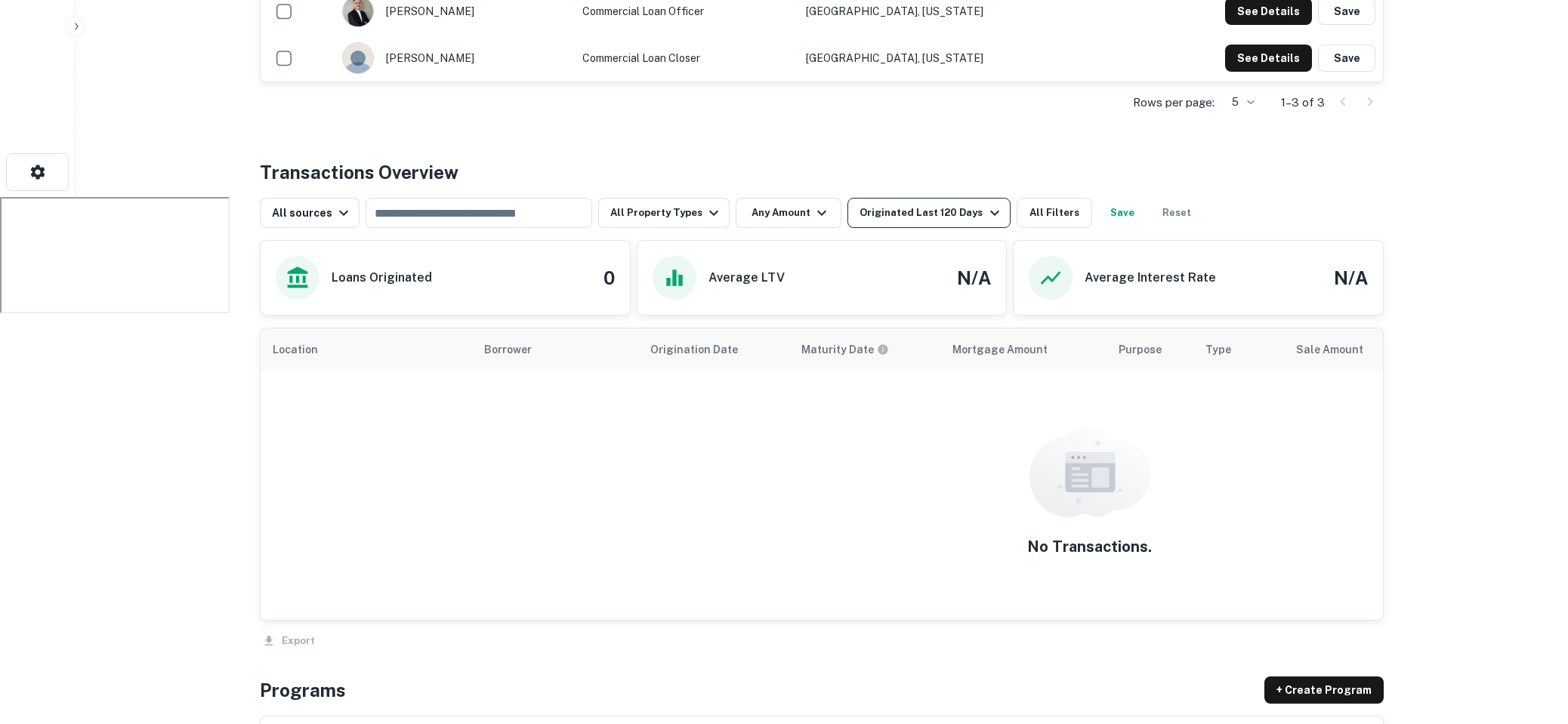
click at [925, 206] on div "Originated Last 120 Days" at bounding box center [931, 212] width 143 height 18
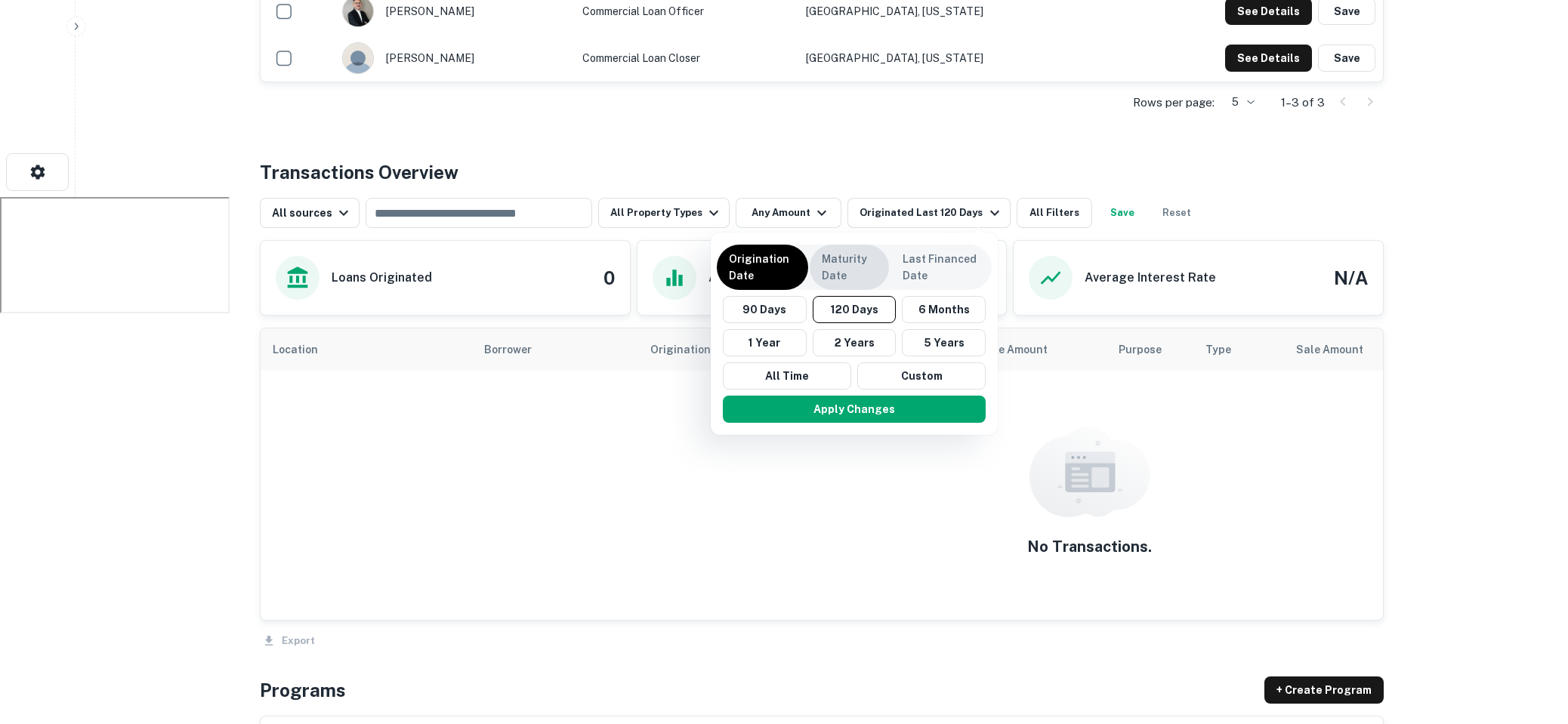
click at [841, 262] on p "Maturity Date" at bounding box center [849, 267] width 55 height 33
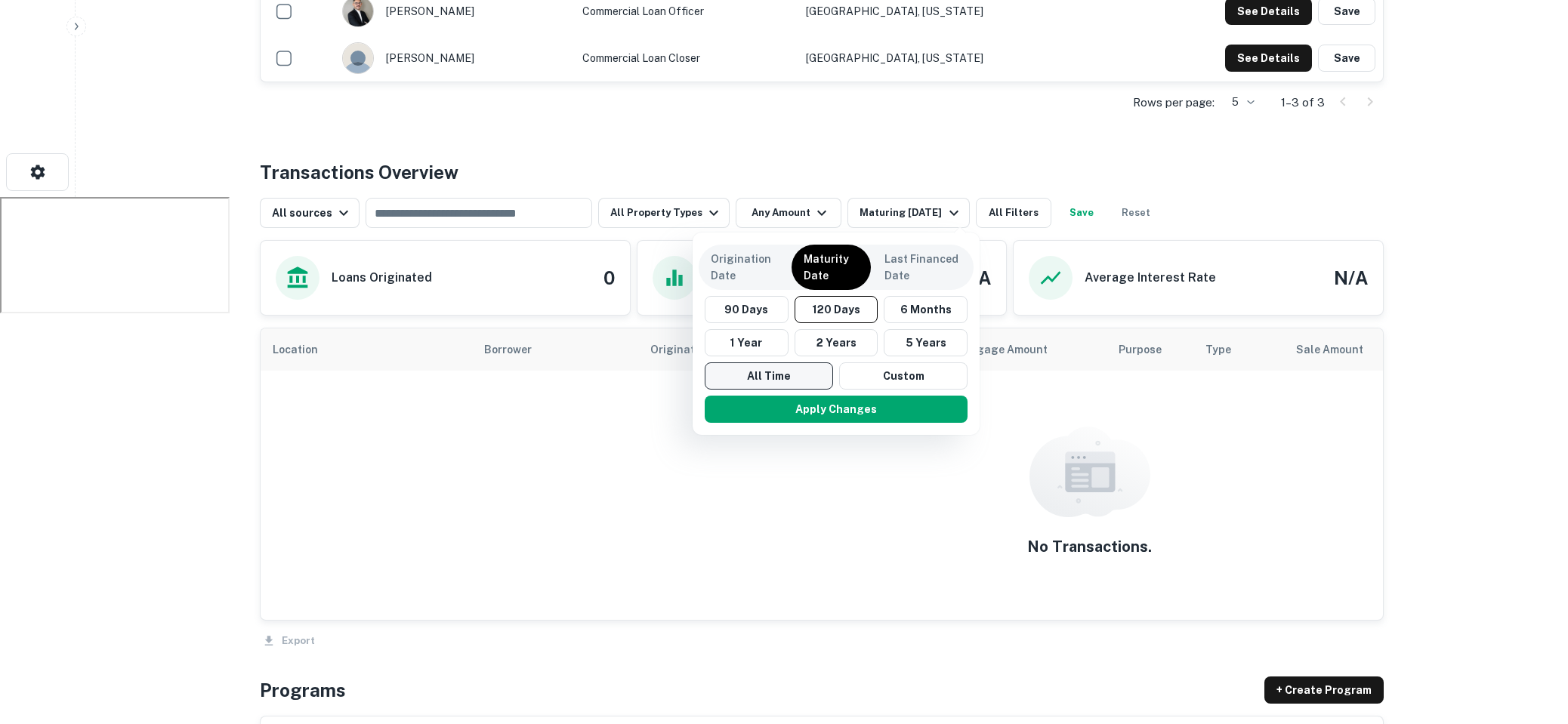
click at [763, 368] on button "All Time" at bounding box center [769, 376] width 128 height 27
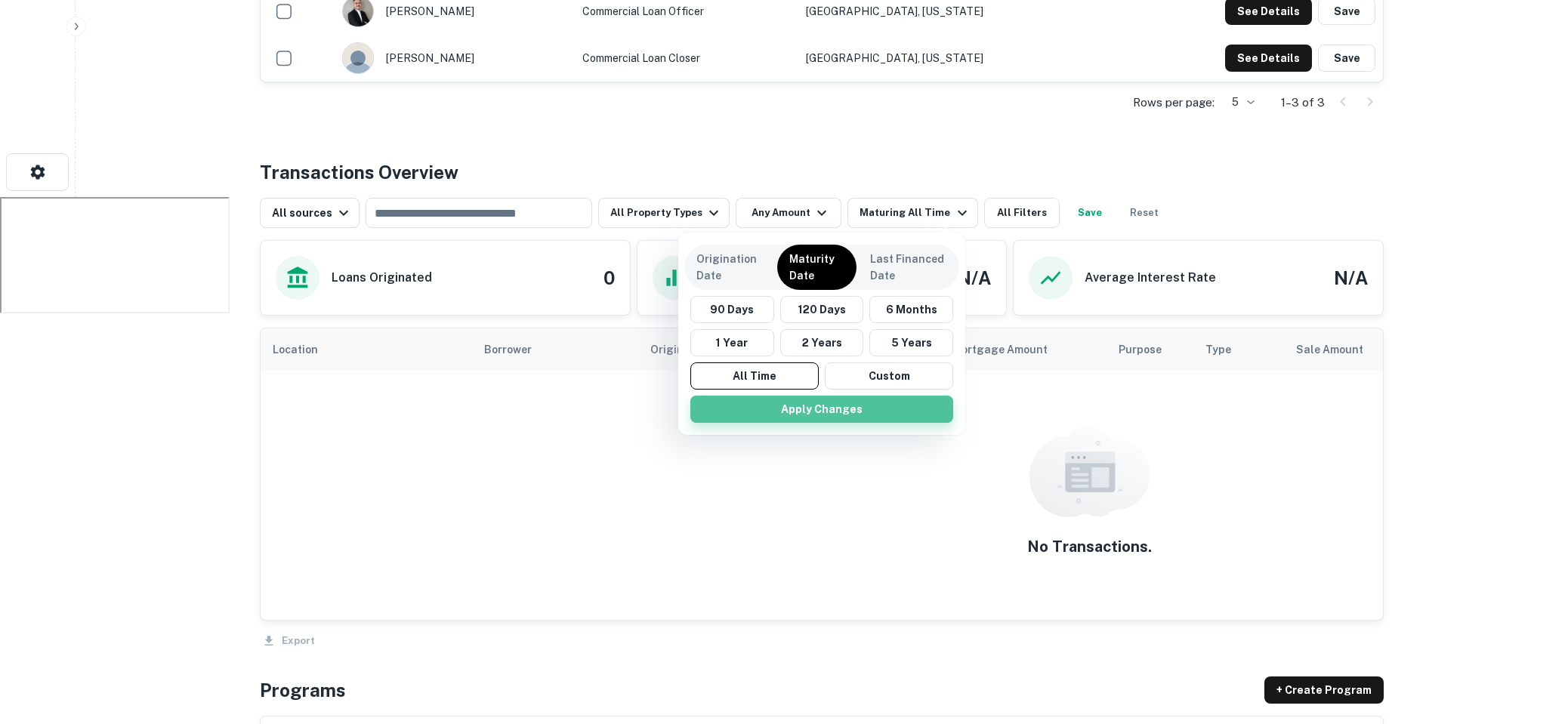
click at [802, 418] on button "Apply Changes" at bounding box center [822, 409] width 263 height 27
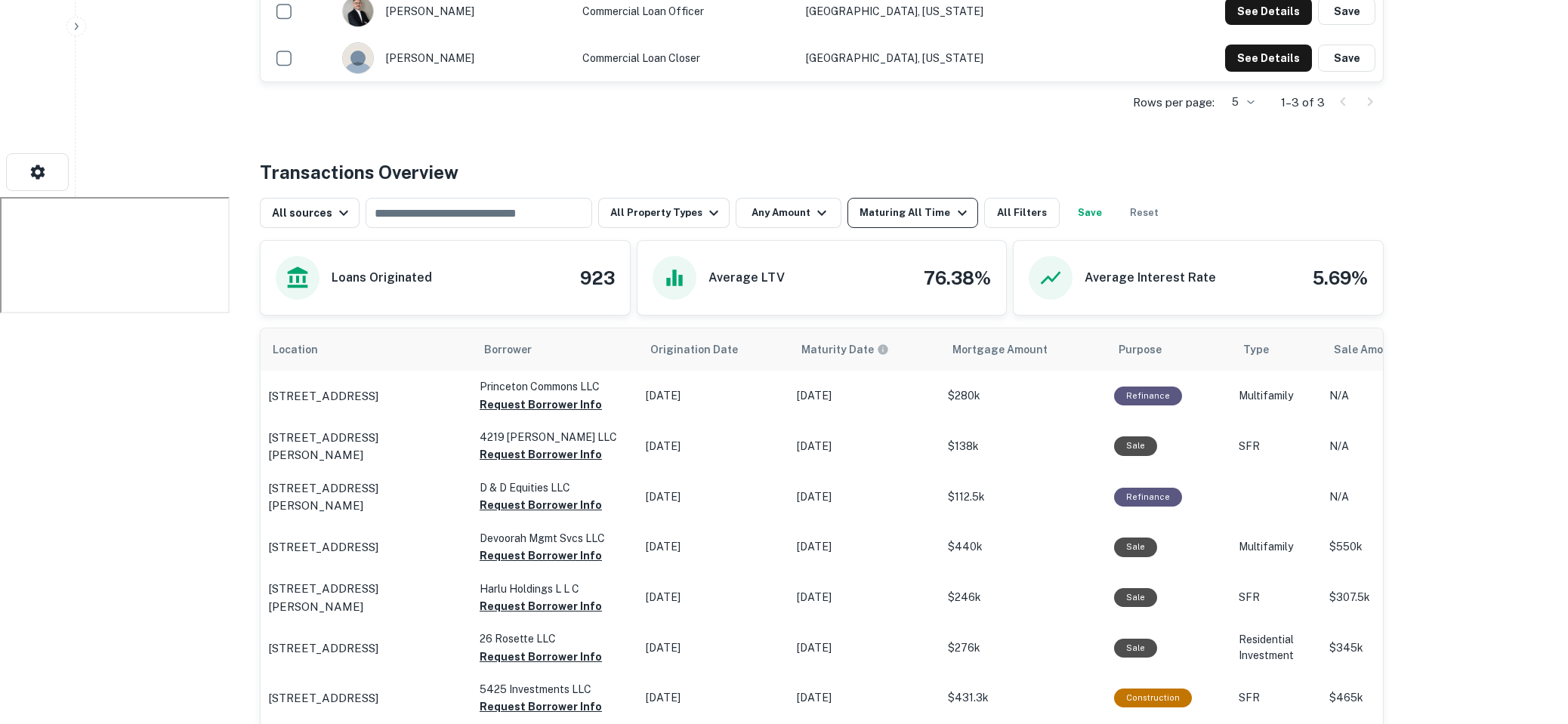
click at [907, 204] on div "Maturing All Time" at bounding box center [915, 212] width 111 height 18
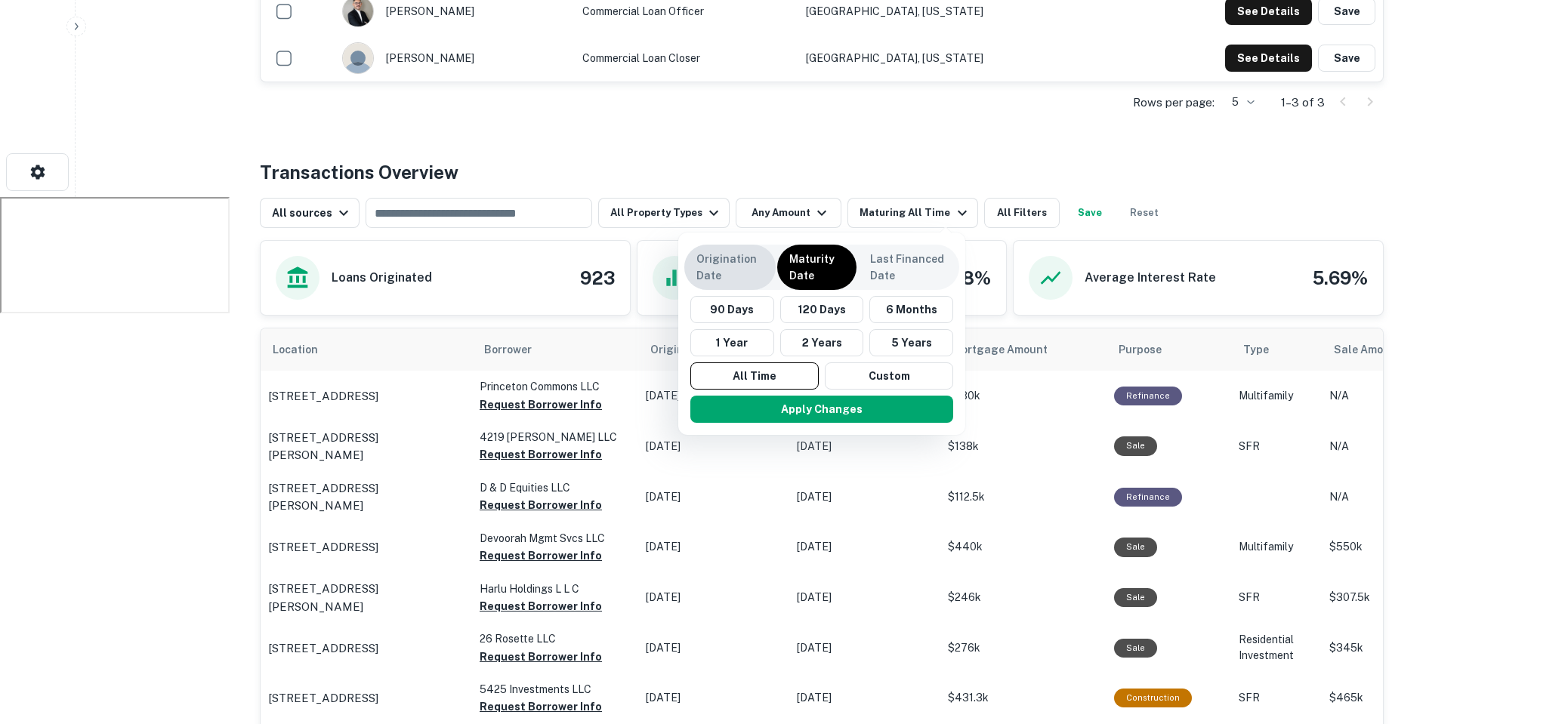
click at [715, 264] on p "Origination Date" at bounding box center [730, 267] width 67 height 33
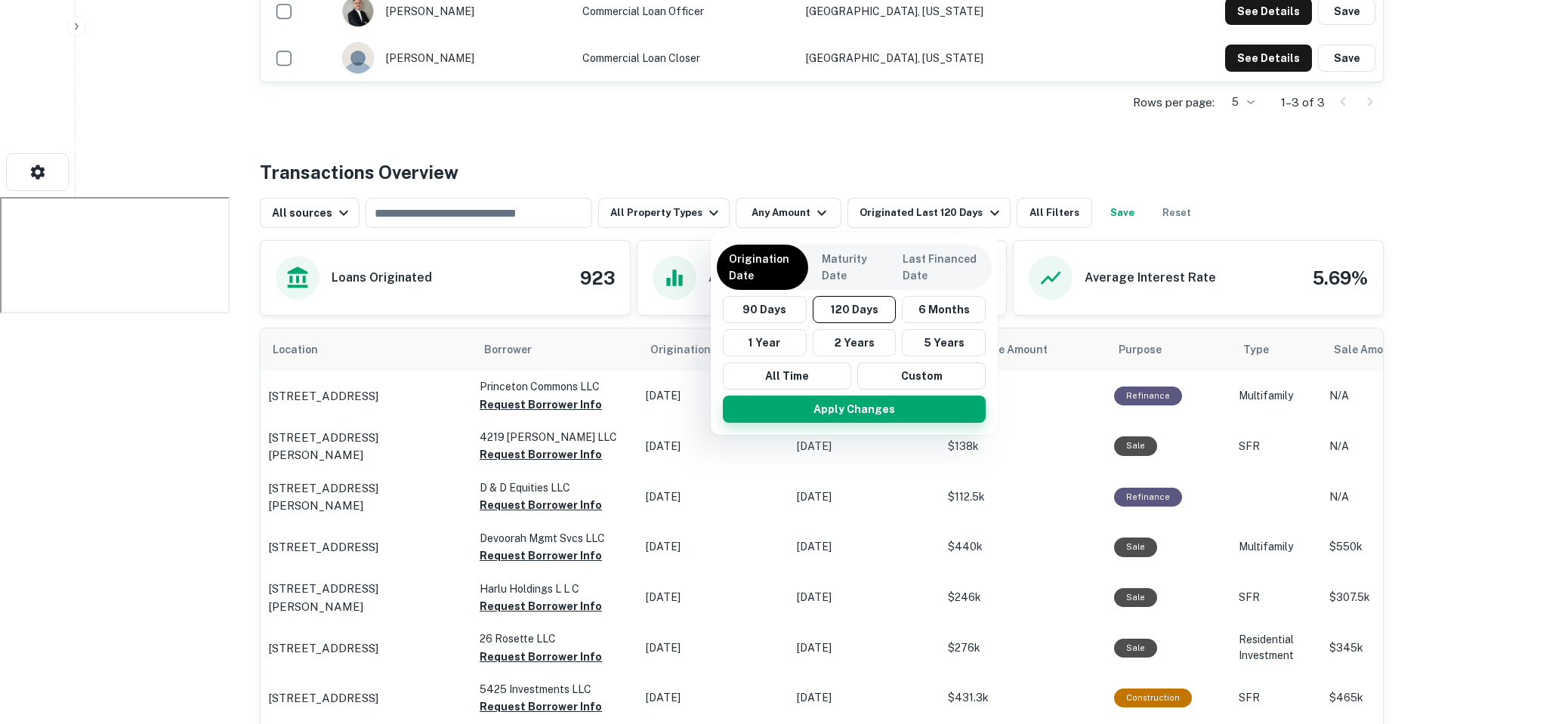
click at [817, 405] on button "Apply Changes" at bounding box center [854, 409] width 263 height 27
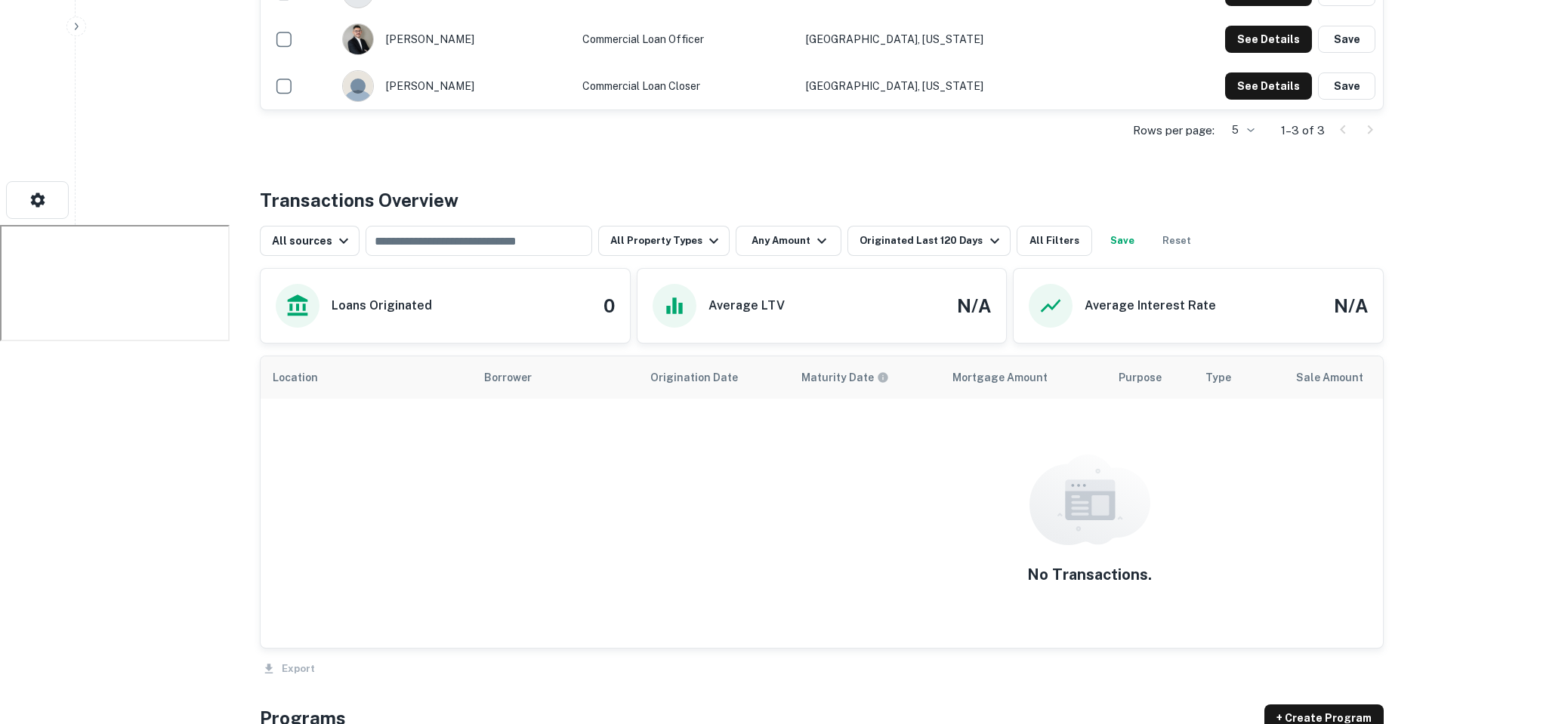
scroll to position [496, 0]
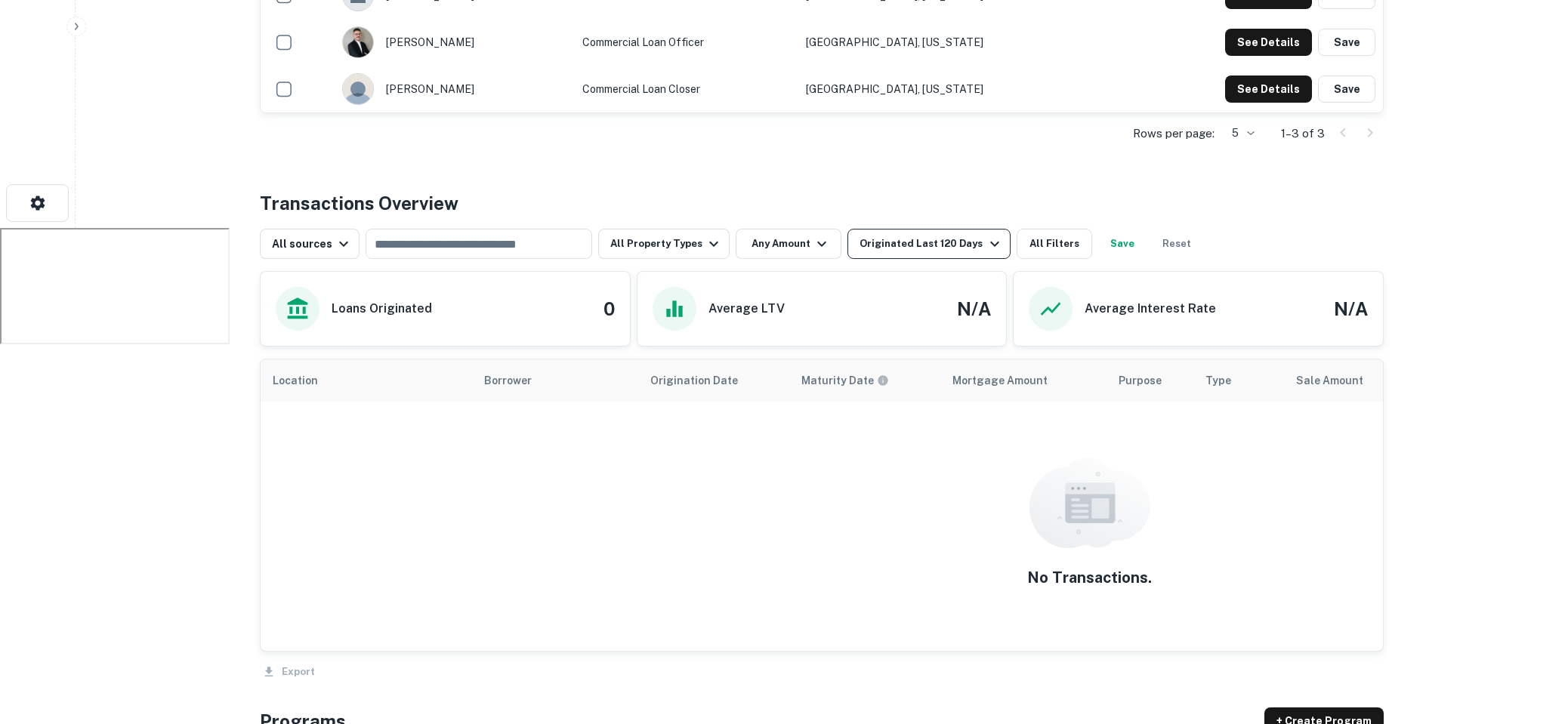
click at [936, 240] on div "Originated Last 120 Days" at bounding box center [931, 243] width 143 height 18
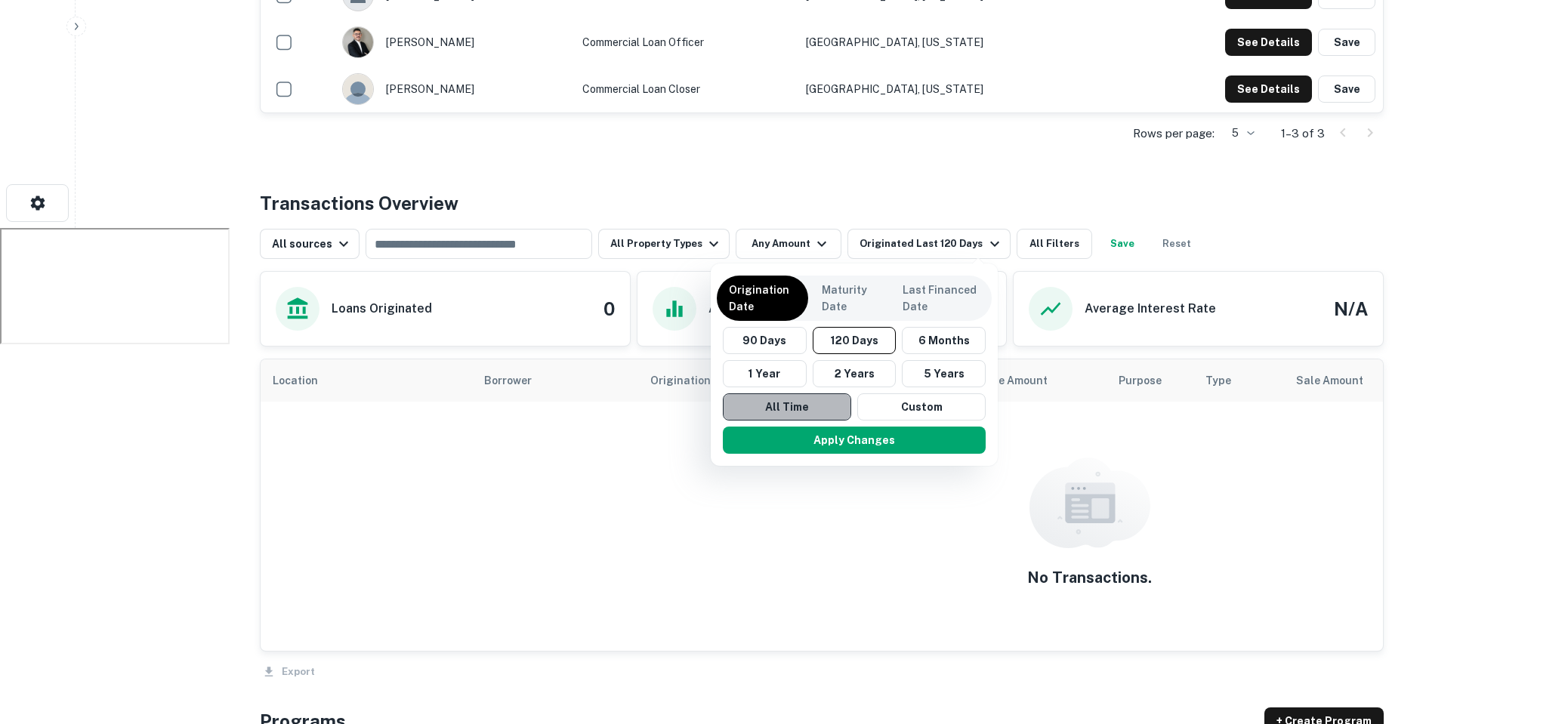
click at [800, 409] on button "All Time" at bounding box center [787, 407] width 128 height 27
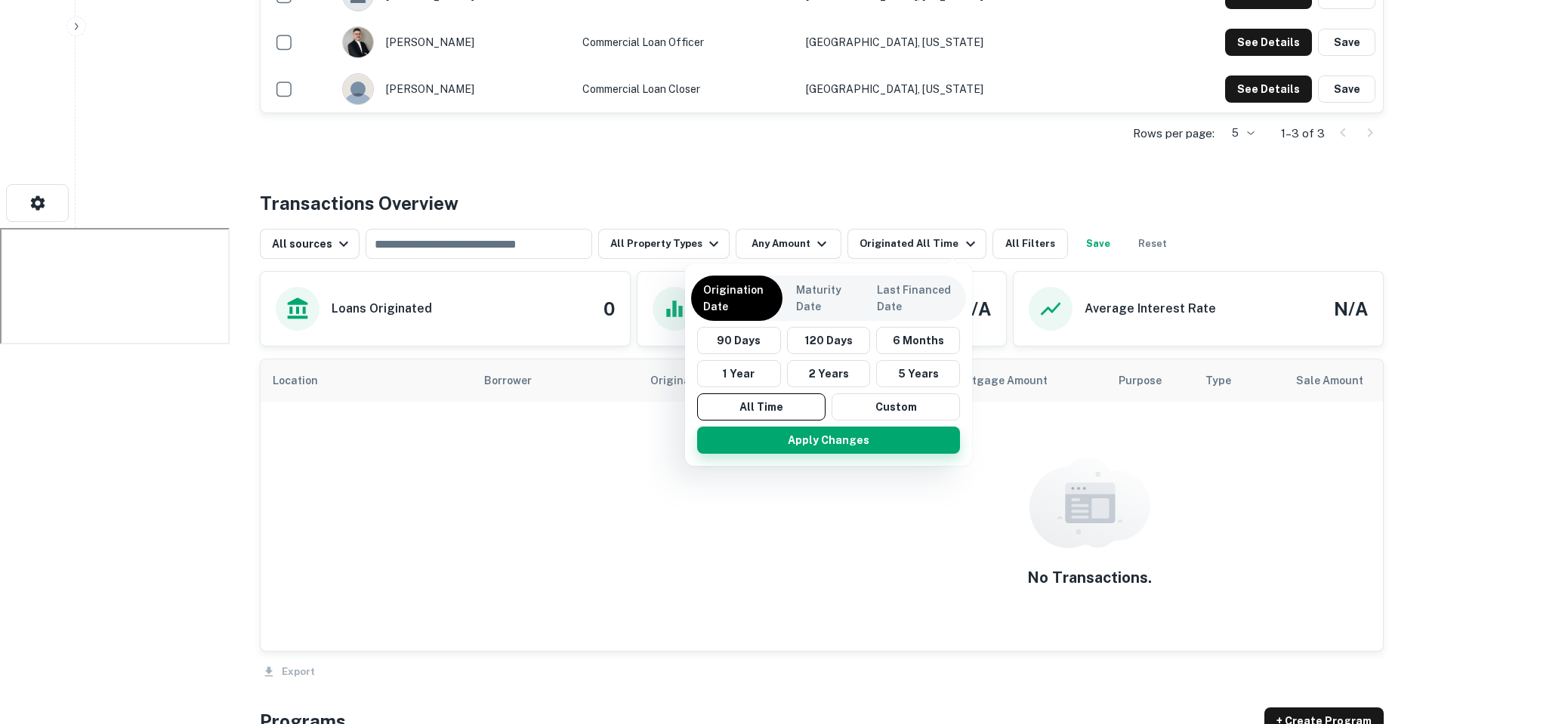
click at [813, 440] on button "Apply Changes" at bounding box center [829, 439] width 263 height 27
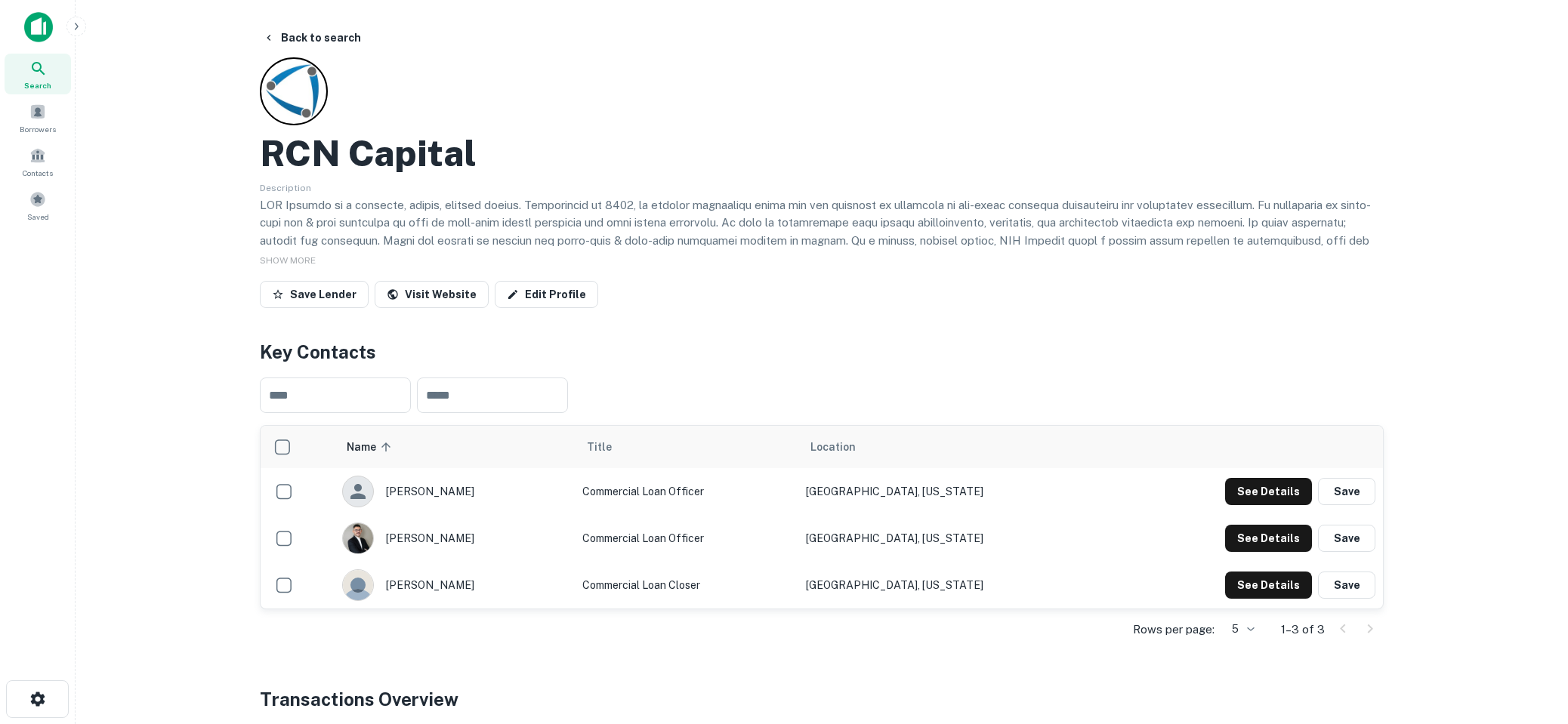
click at [39, 39] on img at bounding box center [38, 27] width 29 height 30
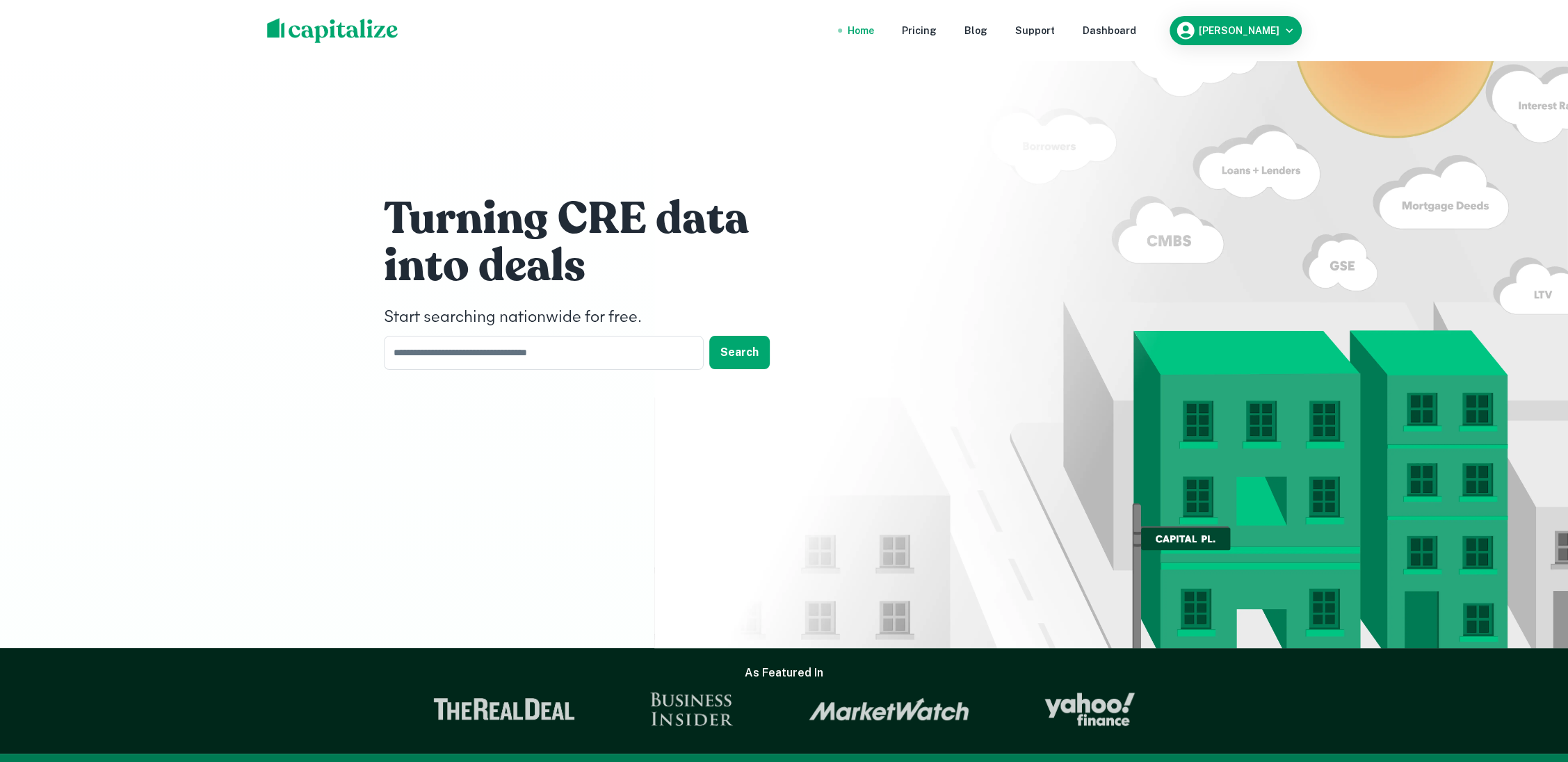
click at [1115, 21] on nav "Home Pricing Blog Support Dashboard" at bounding box center [991, 30] width 333 height 31
click at [1115, 26] on div "Dashboard" at bounding box center [1109, 30] width 54 height 15
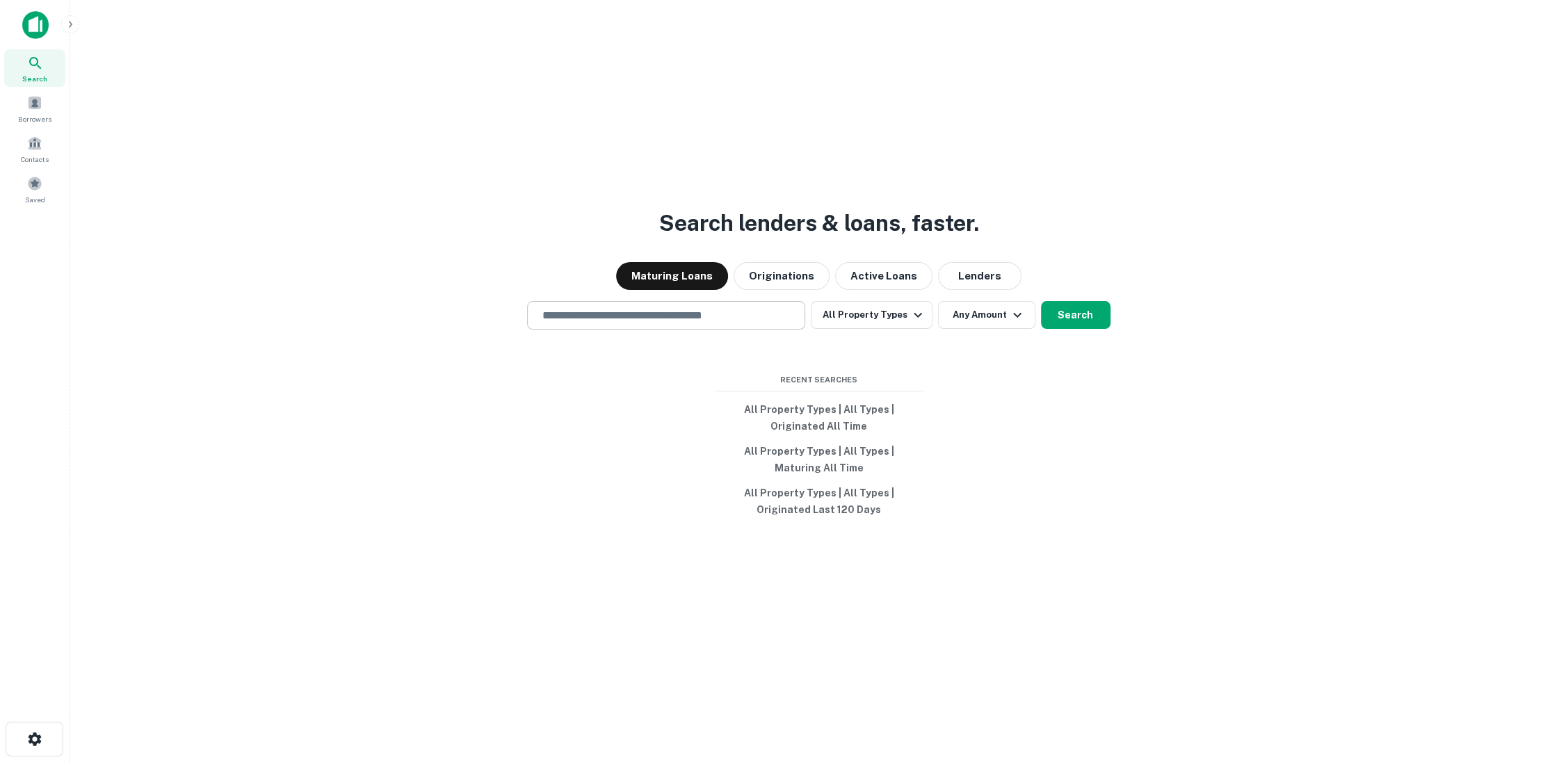
click at [605, 317] on input "text" at bounding box center [665, 315] width 266 height 16
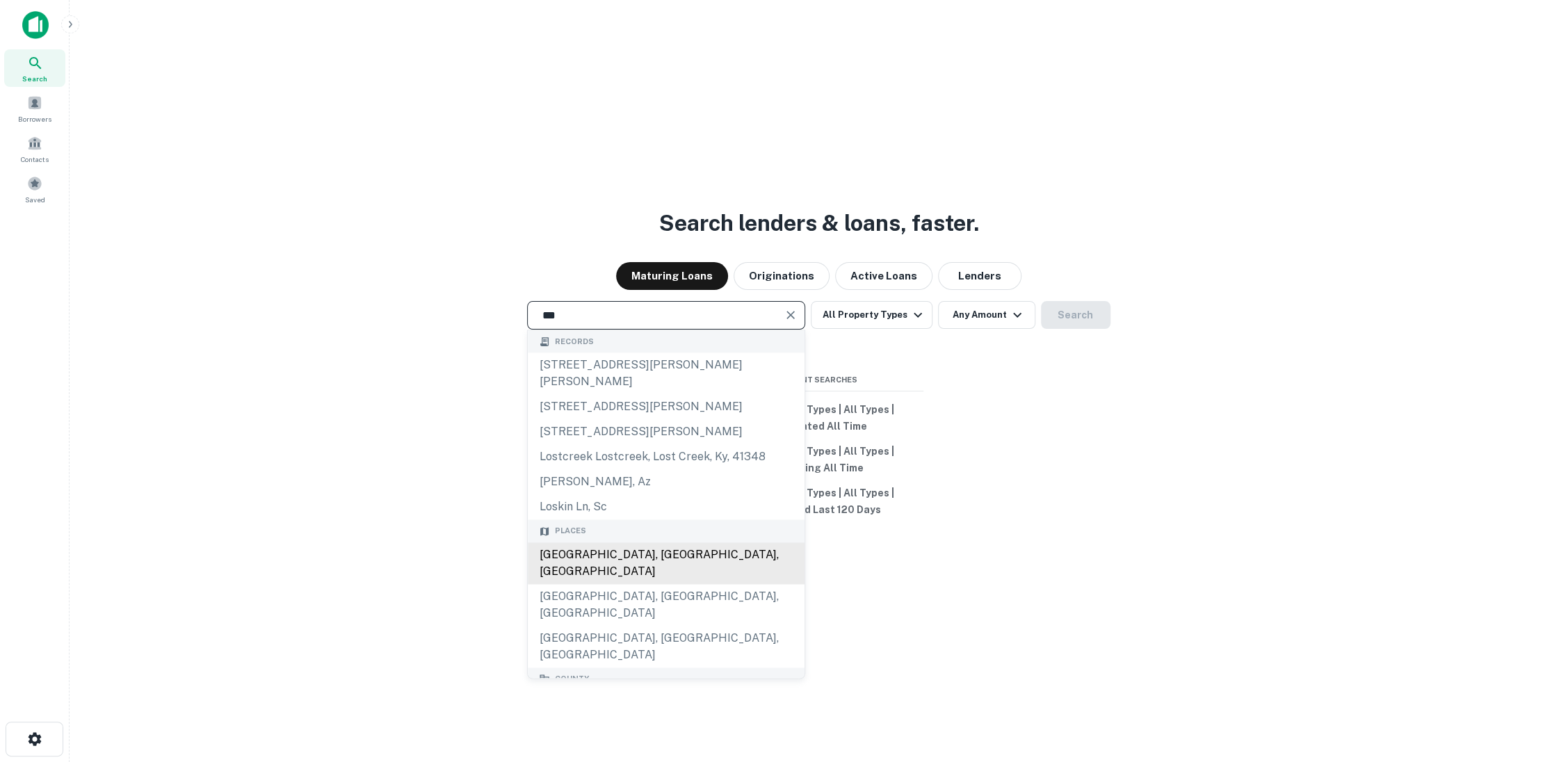
click at [584, 546] on div "[GEOGRAPHIC_DATA], [GEOGRAPHIC_DATA], [GEOGRAPHIC_DATA]" at bounding box center [666, 563] width 276 height 42
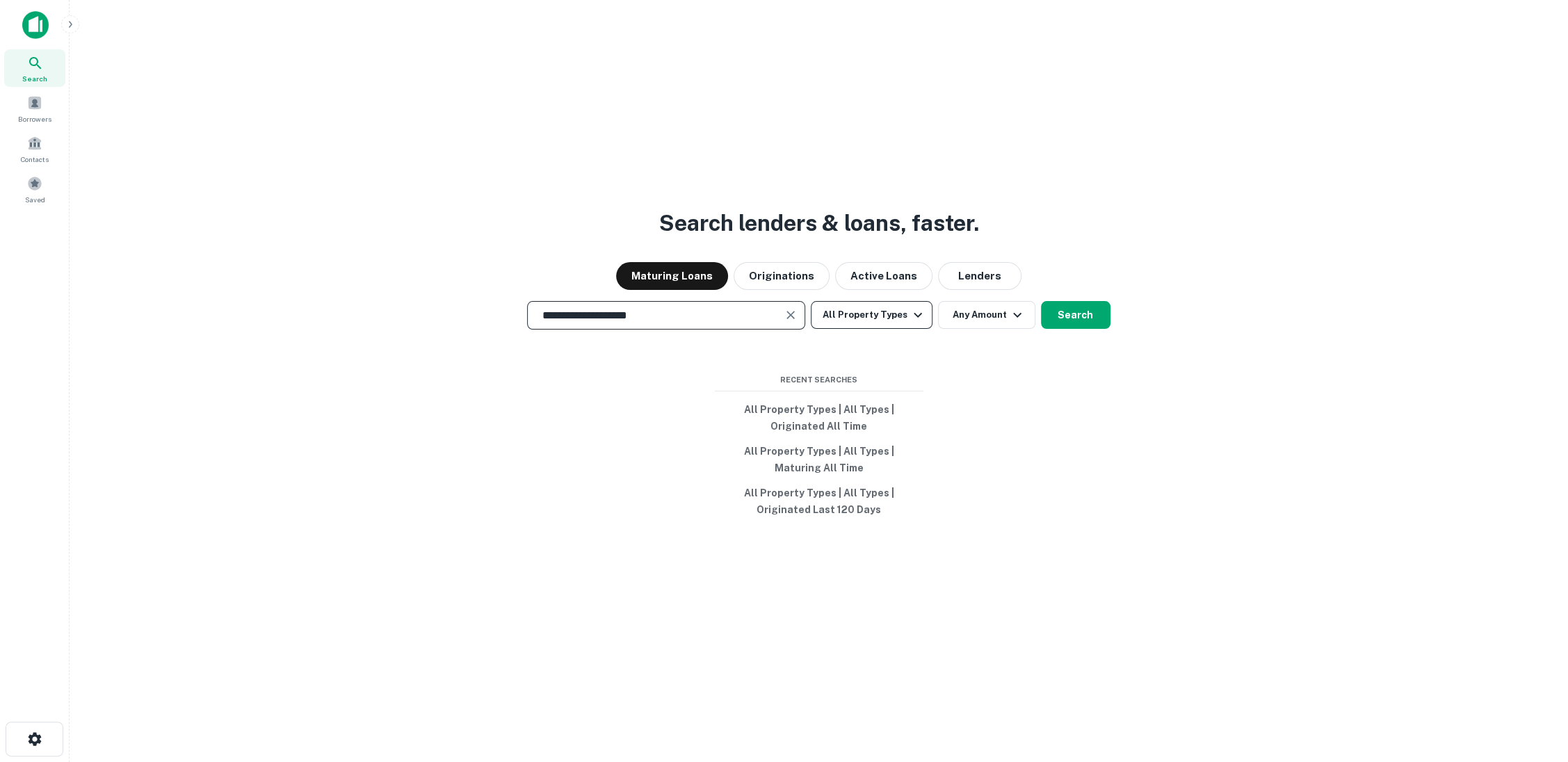
type input "**********"
click at [910, 316] on icon "button" at bounding box center [918, 314] width 16 height 16
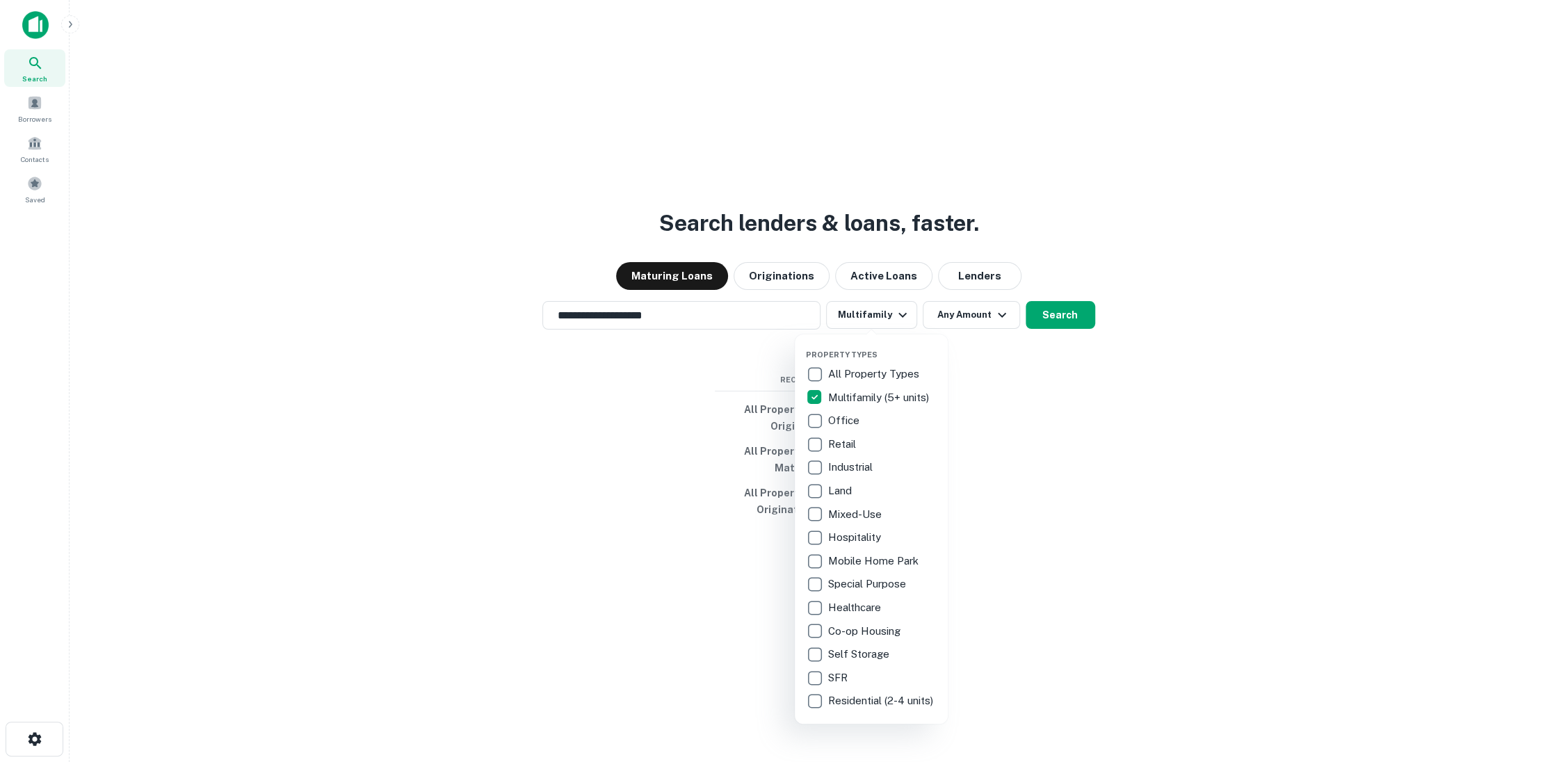
click at [1069, 310] on div at bounding box center [784, 381] width 1568 height 762
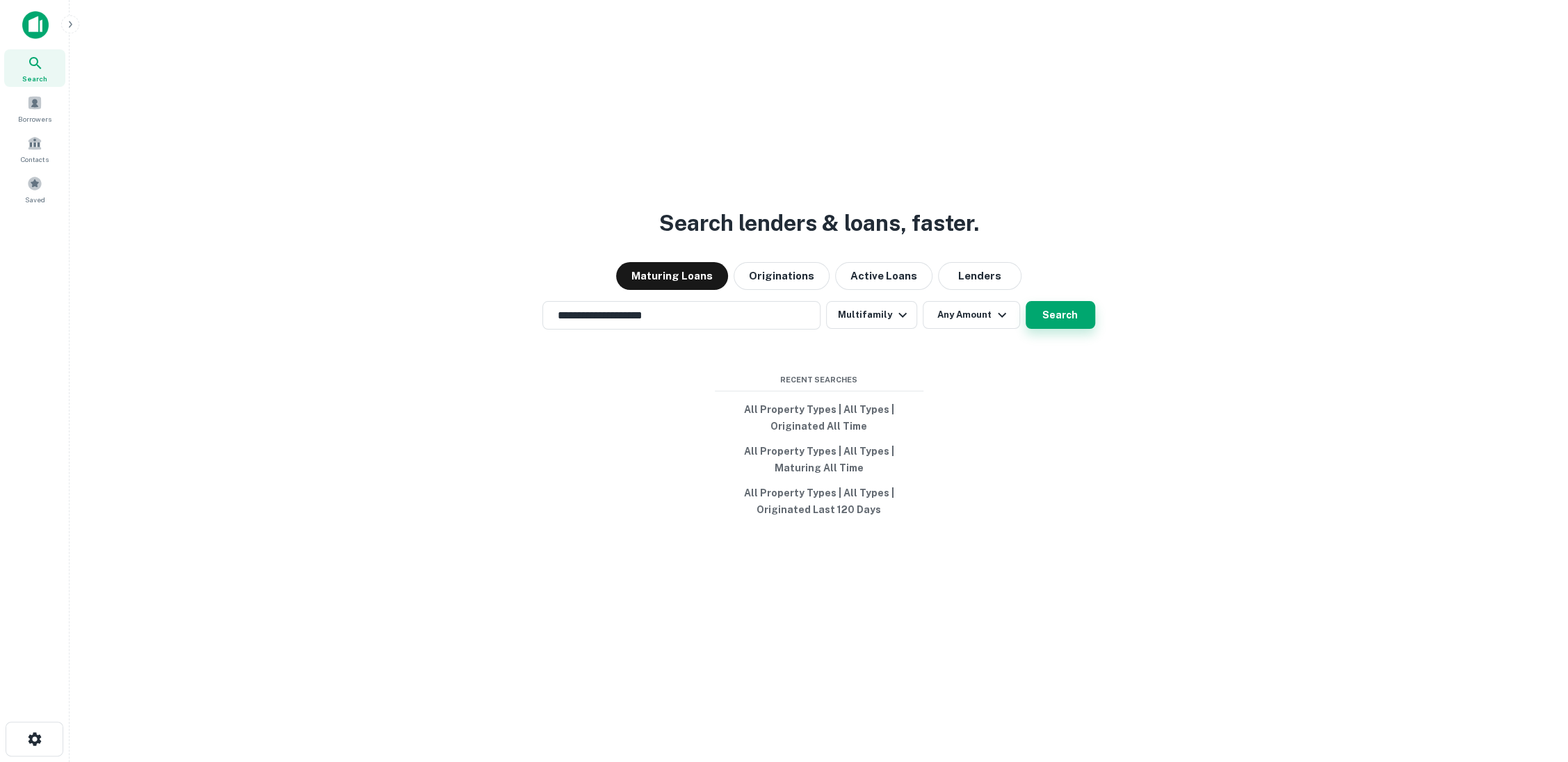
click at [1057, 316] on button "Search" at bounding box center [1060, 314] width 69 height 28
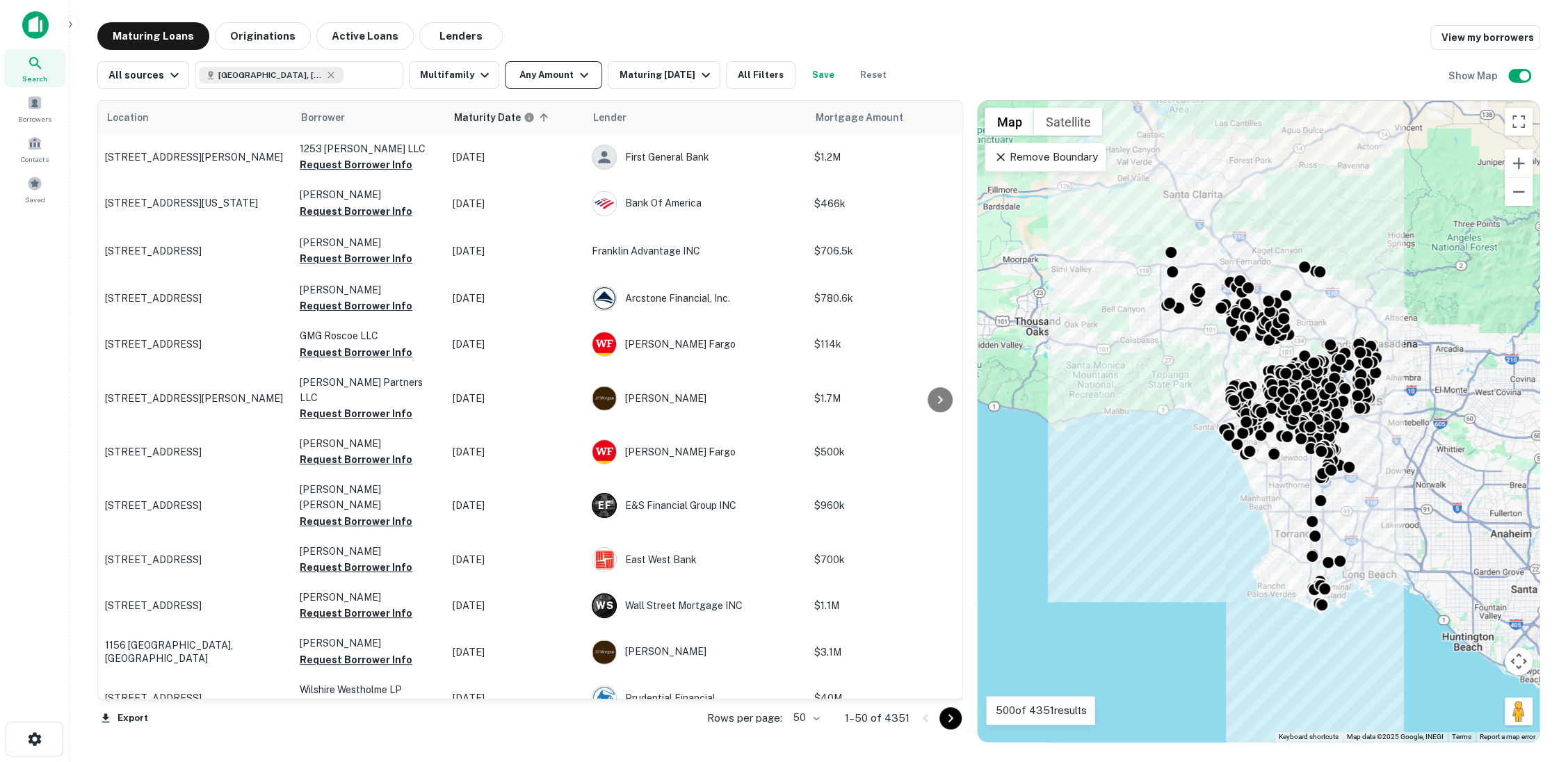
click at [577, 76] on icon "button" at bounding box center [584, 74] width 16 height 16
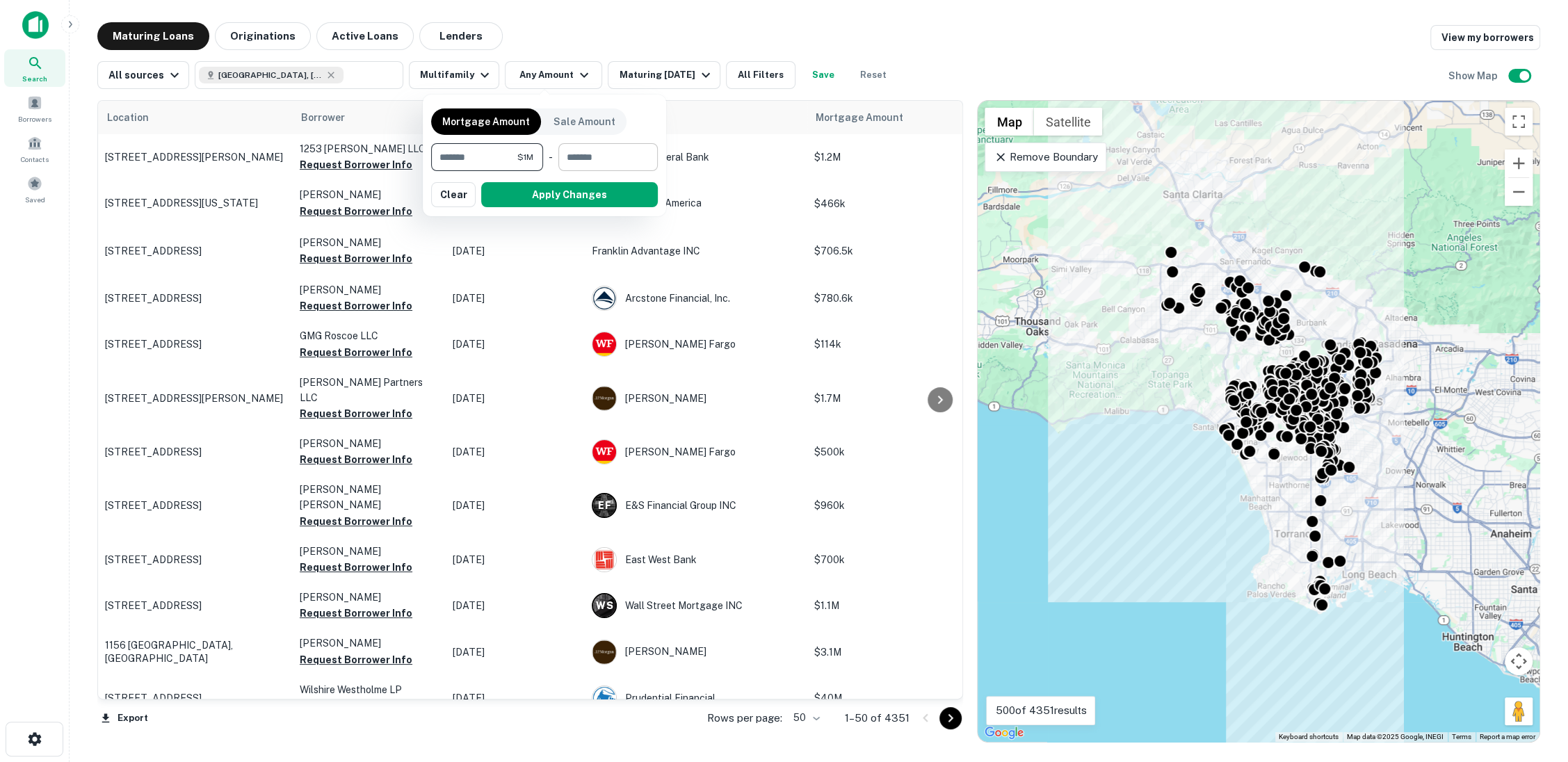
type input "*******"
click at [600, 158] on input "number" at bounding box center [602, 157] width 90 height 28
type input "********"
click at [601, 203] on button "Apply Changes" at bounding box center [569, 194] width 177 height 25
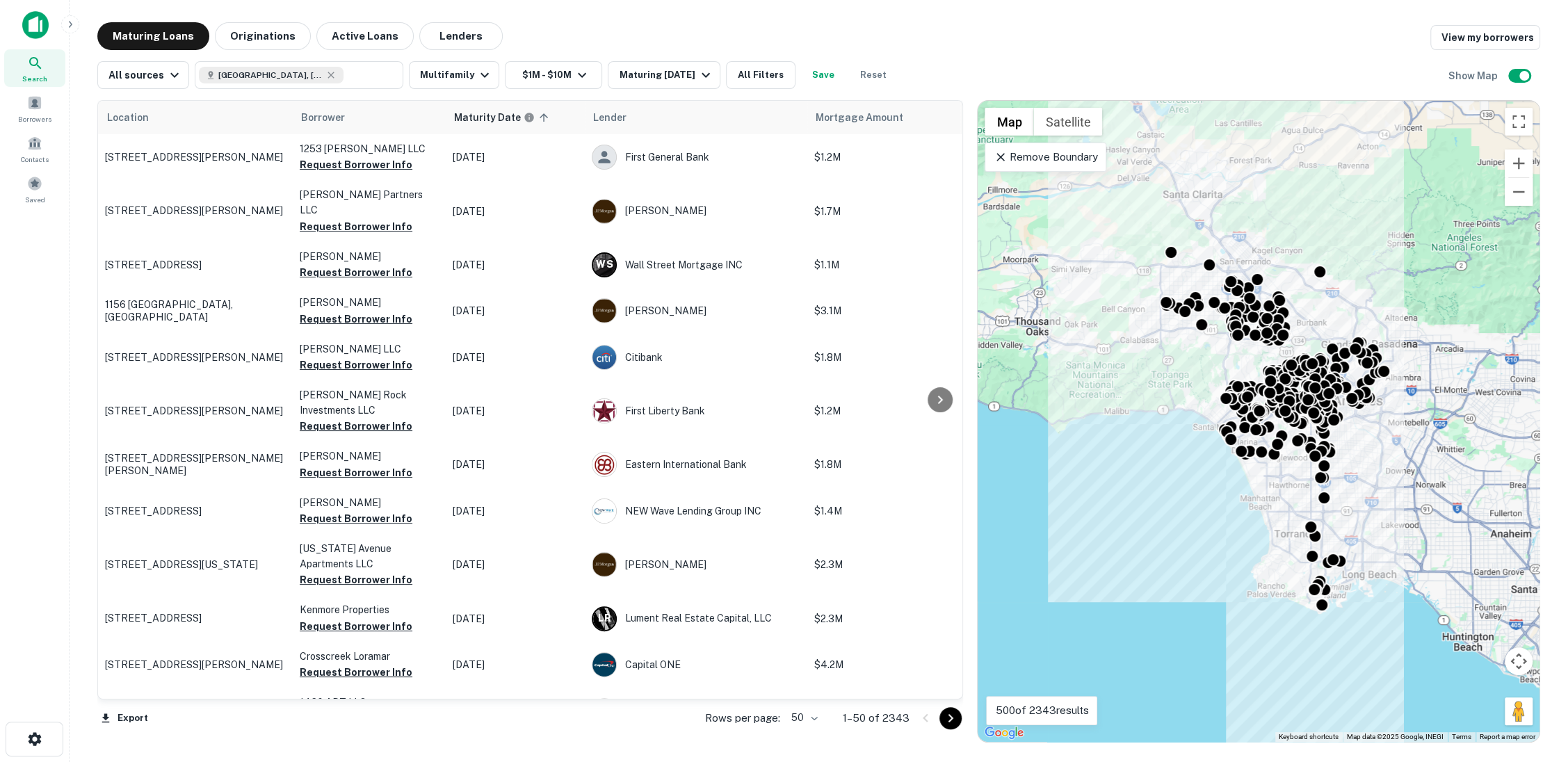
click at [37, 64] on icon at bounding box center [35, 63] width 12 height 12
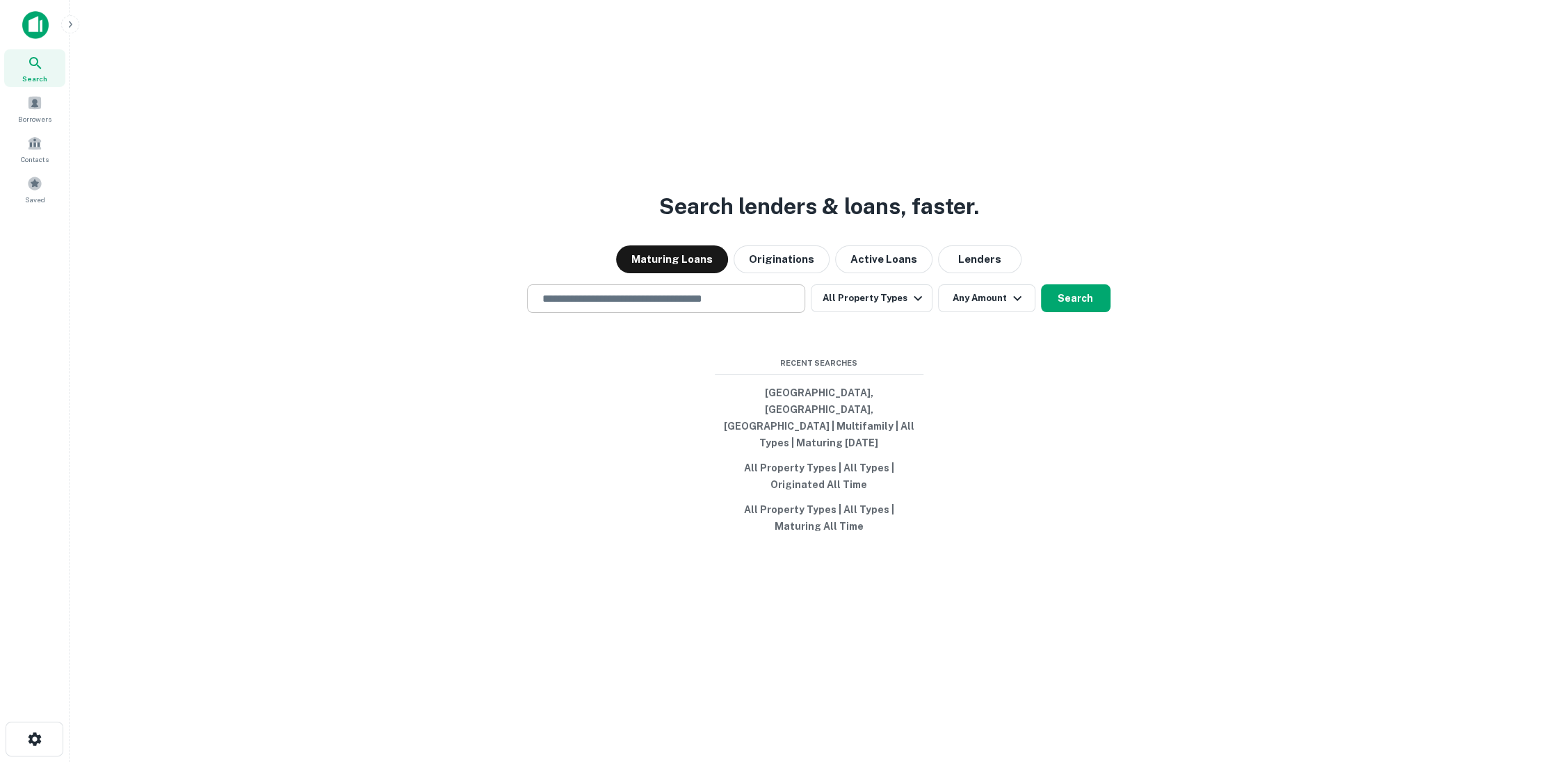
click at [754, 307] on input "text" at bounding box center [665, 299] width 266 height 16
type input "**********"
click at [1074, 307] on button "Search" at bounding box center [1075, 298] width 69 height 28
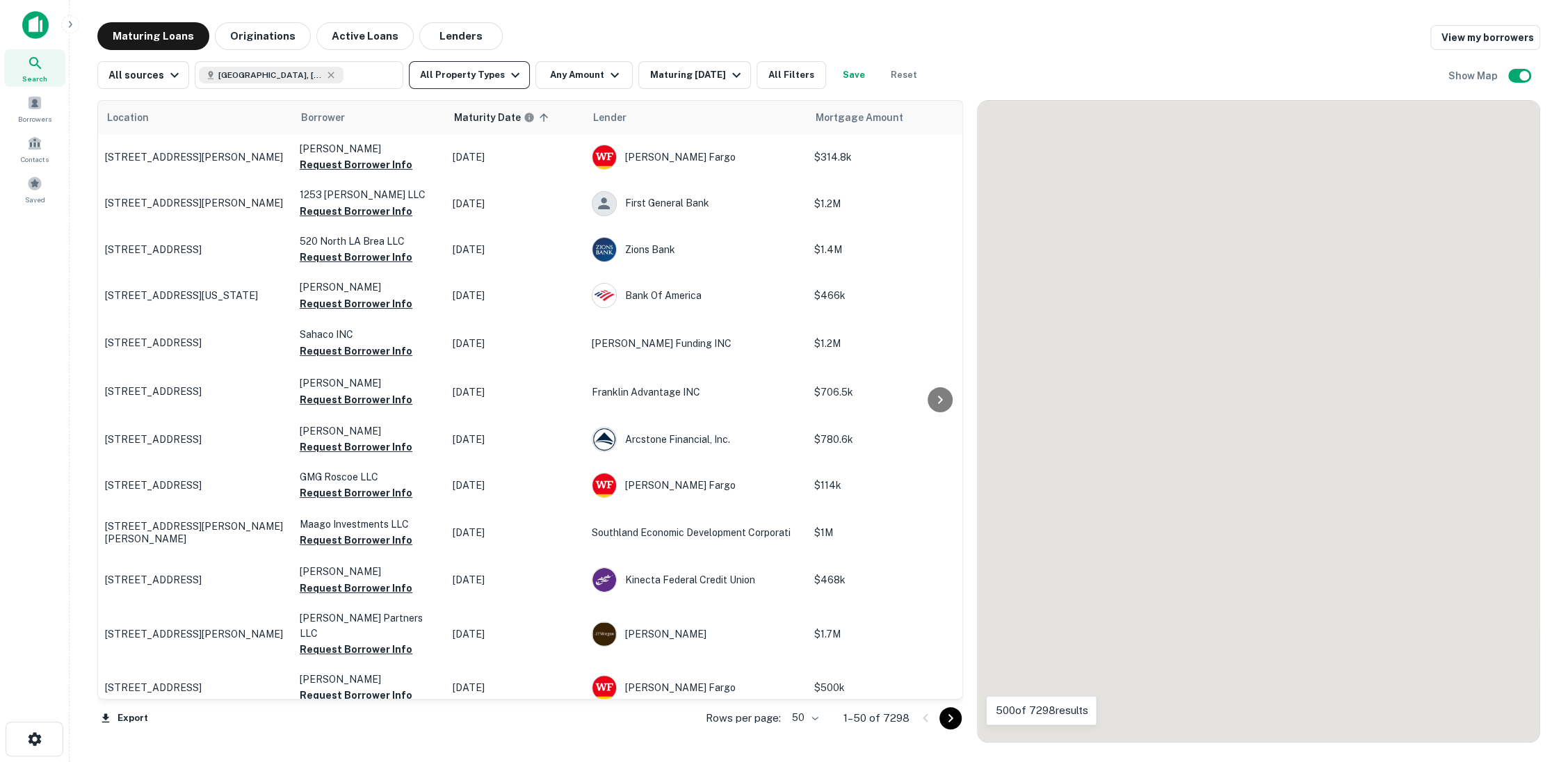
click at [515, 79] on button "All Property Types" at bounding box center [469, 74] width 121 height 28
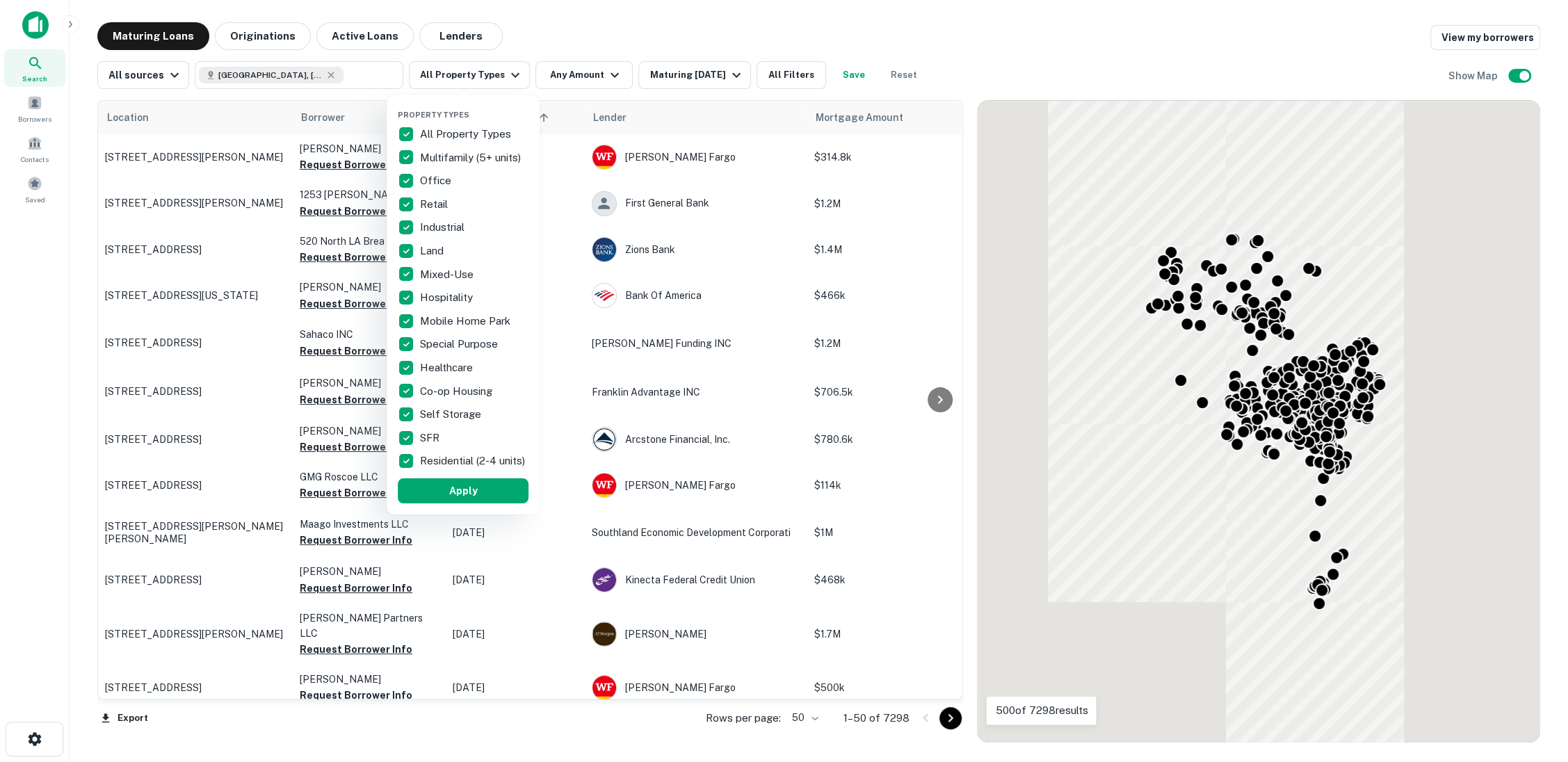
click at [434, 129] on p "All Property Types" at bounding box center [466, 134] width 94 height 16
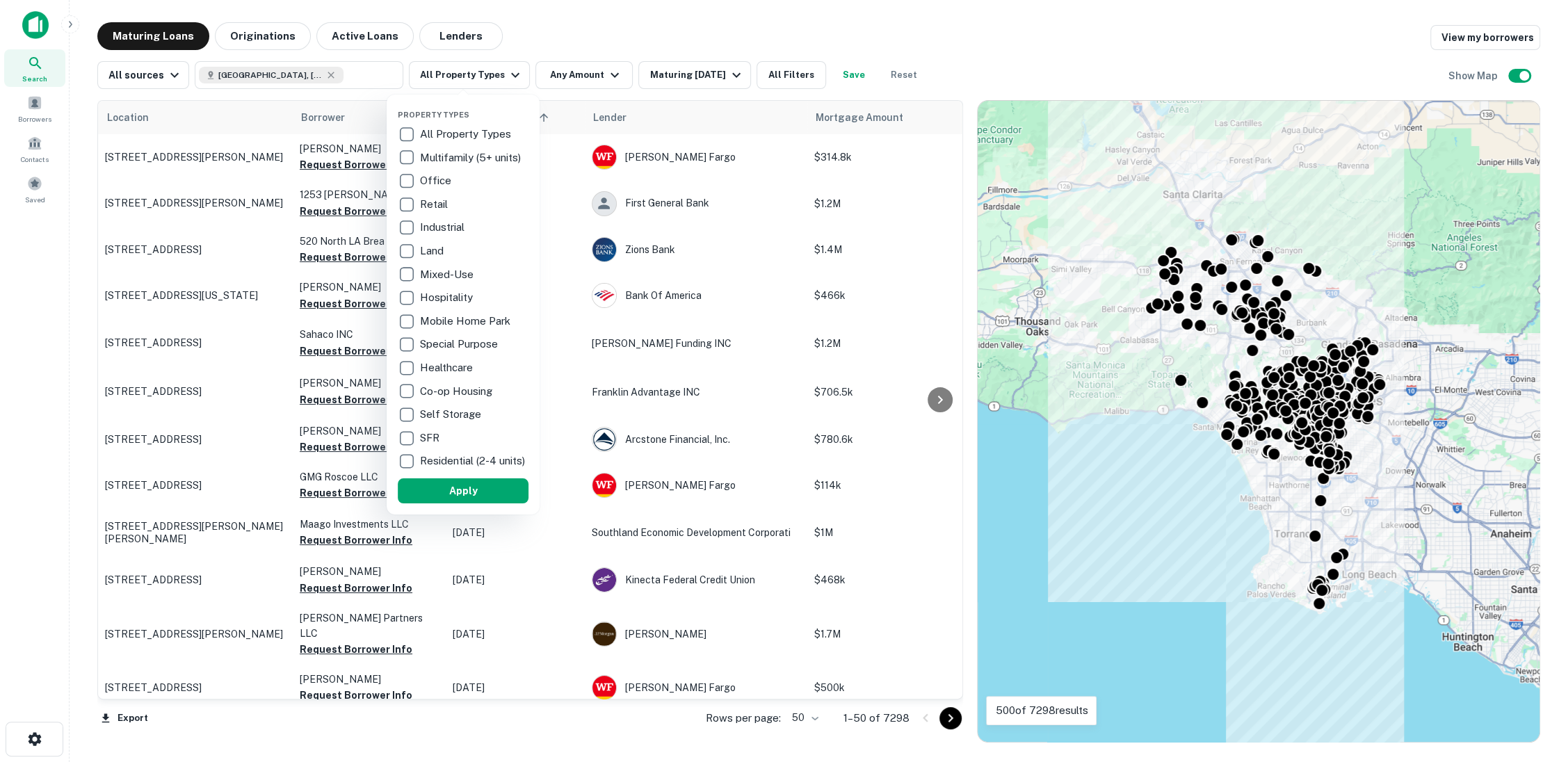
click at [425, 158] on p "Multifamily (5+ units)" at bounding box center [471, 158] width 104 height 16
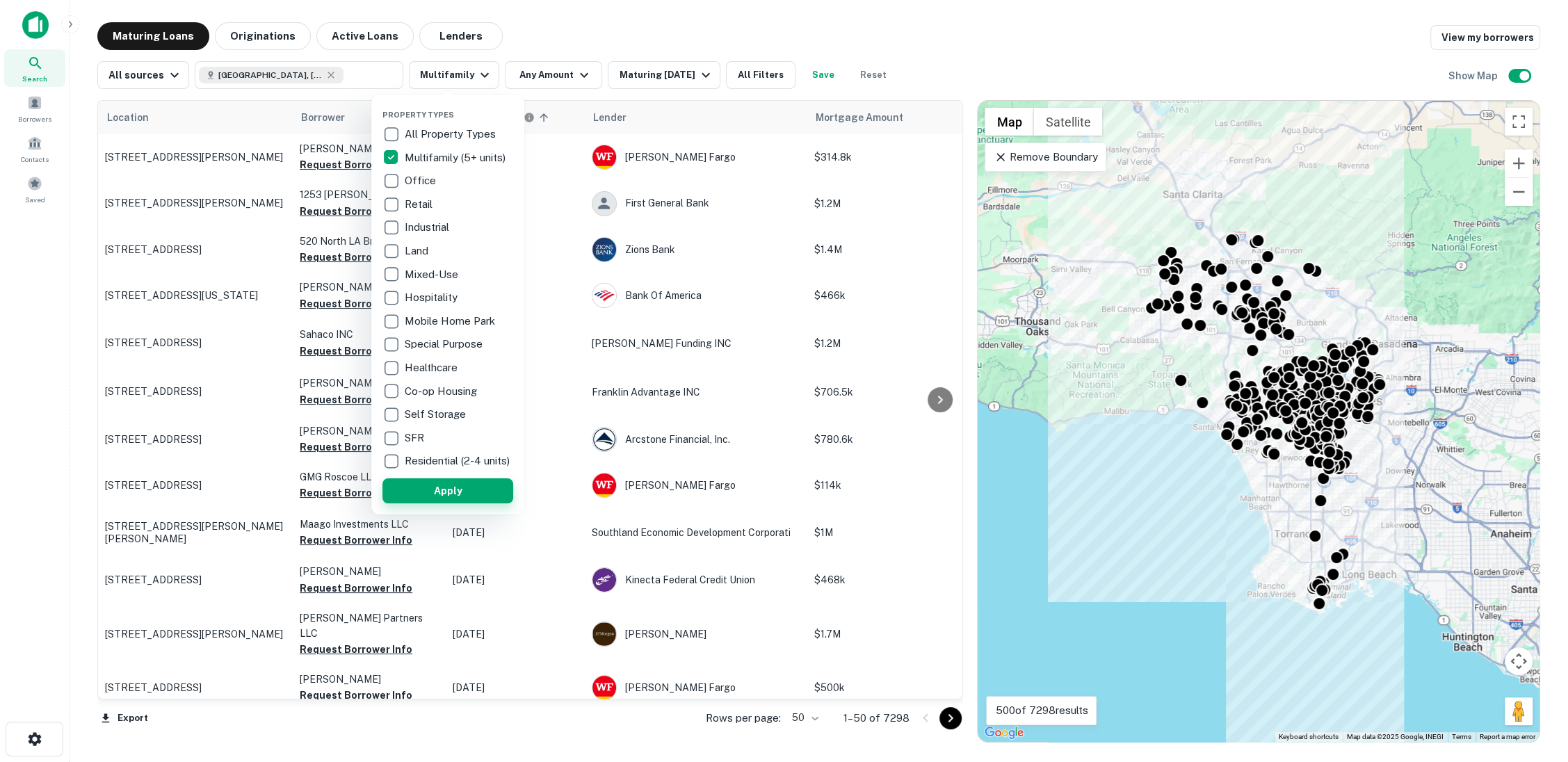
click at [437, 493] on button "Apply" at bounding box center [448, 491] width 130 height 25
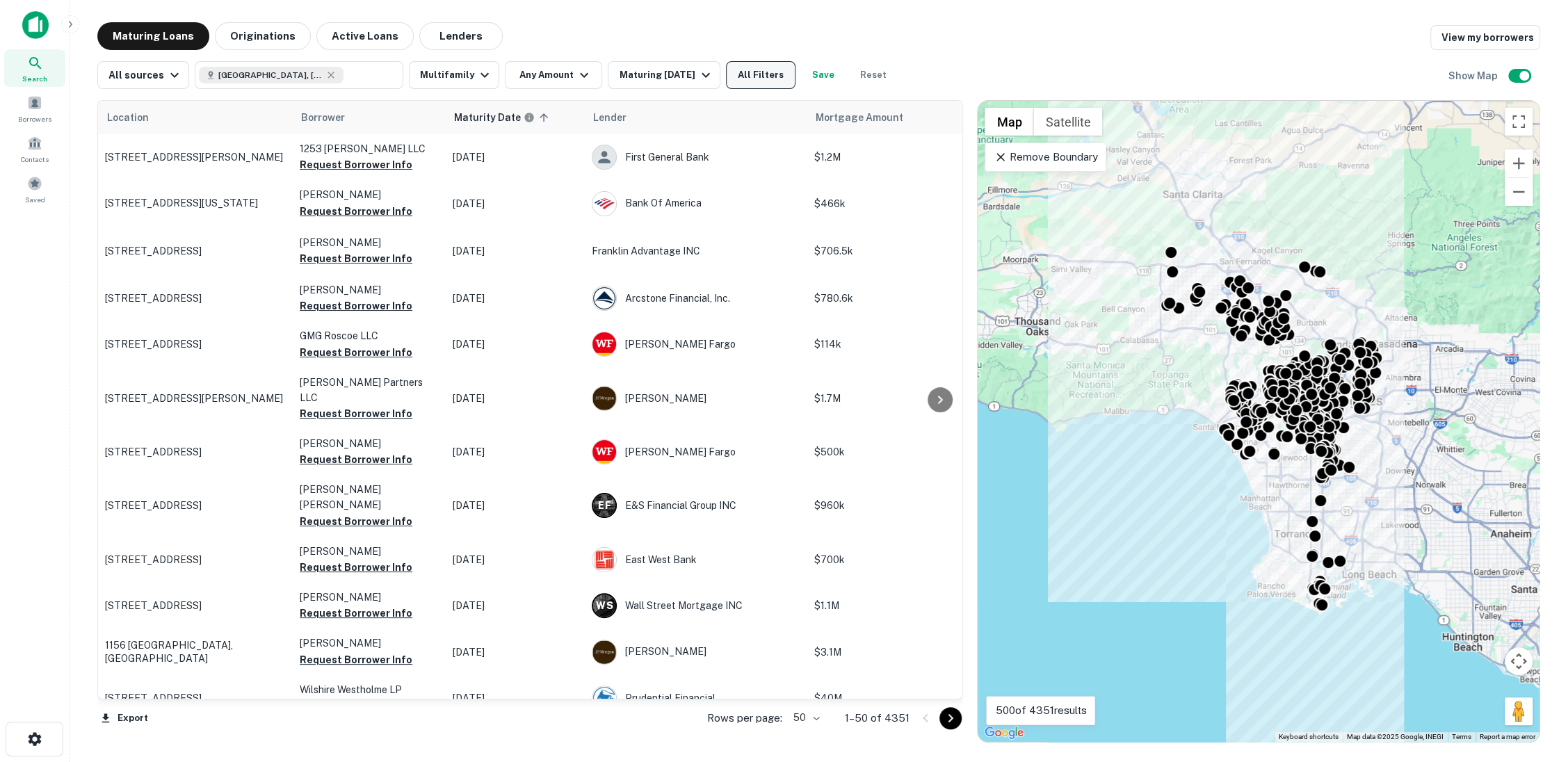
click at [762, 75] on button "All Filters" at bounding box center [760, 74] width 69 height 28
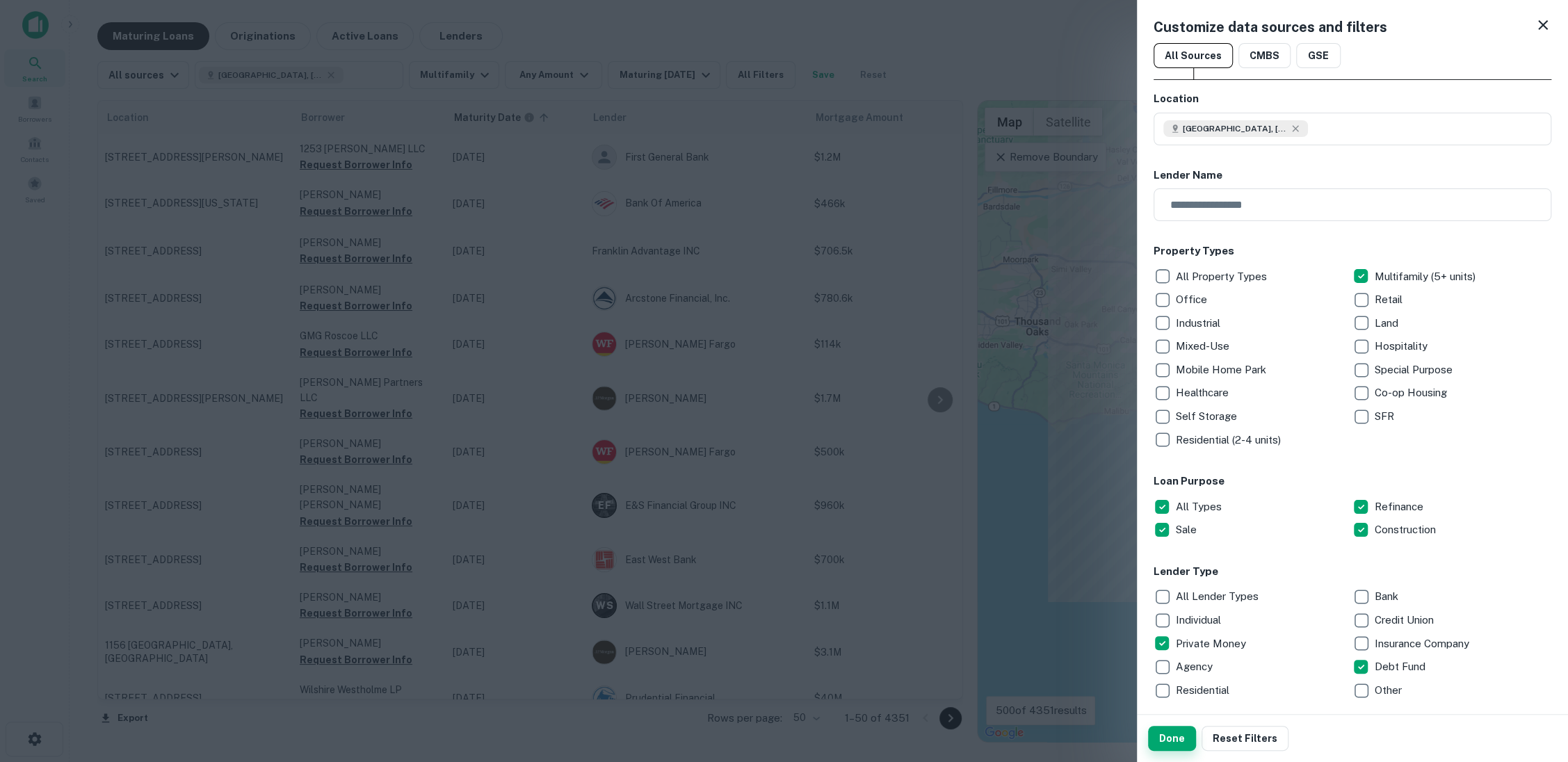
click at [1171, 730] on button "Done" at bounding box center [1171, 738] width 48 height 25
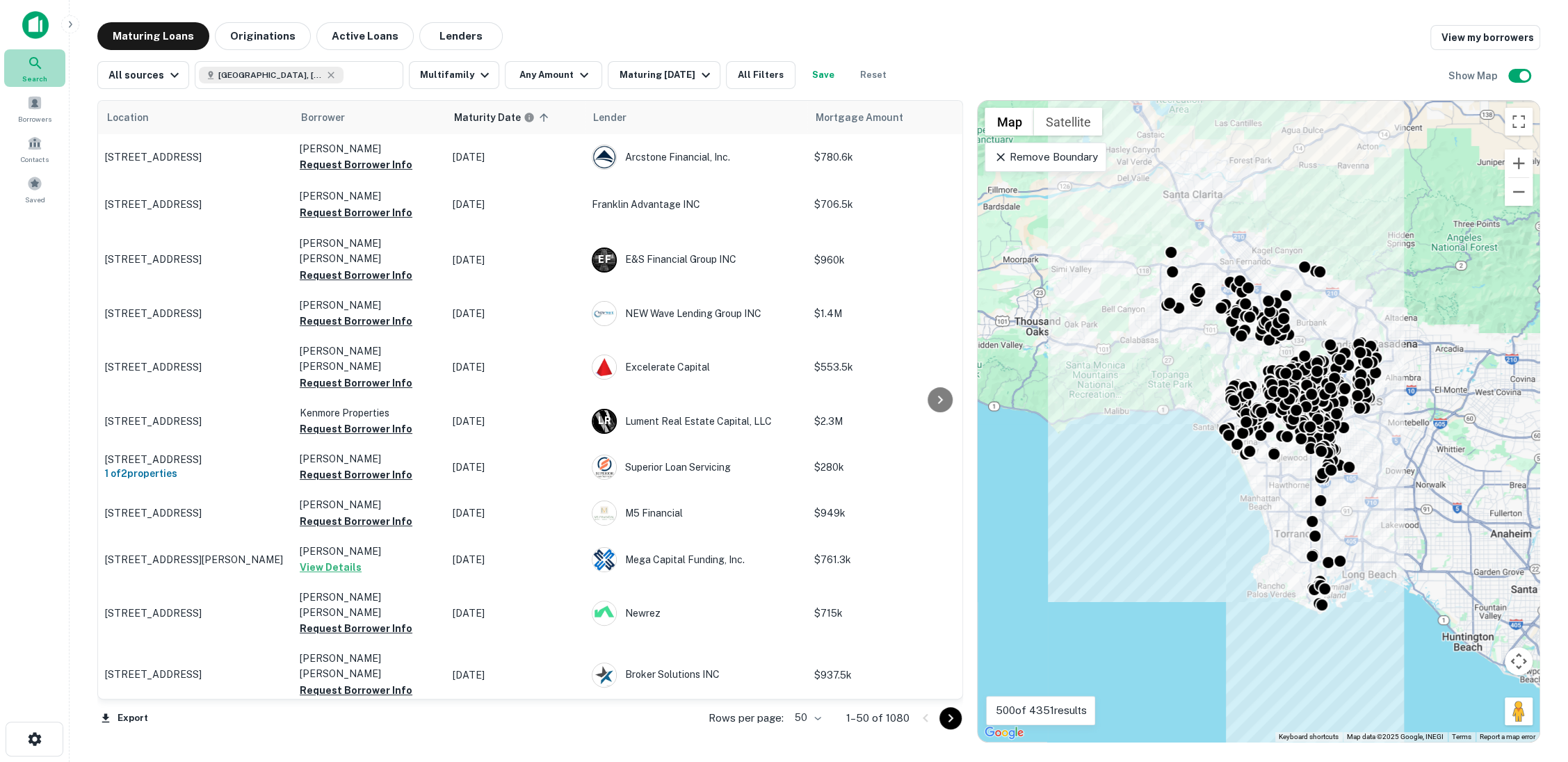
click at [33, 69] on icon at bounding box center [35, 63] width 16 height 16
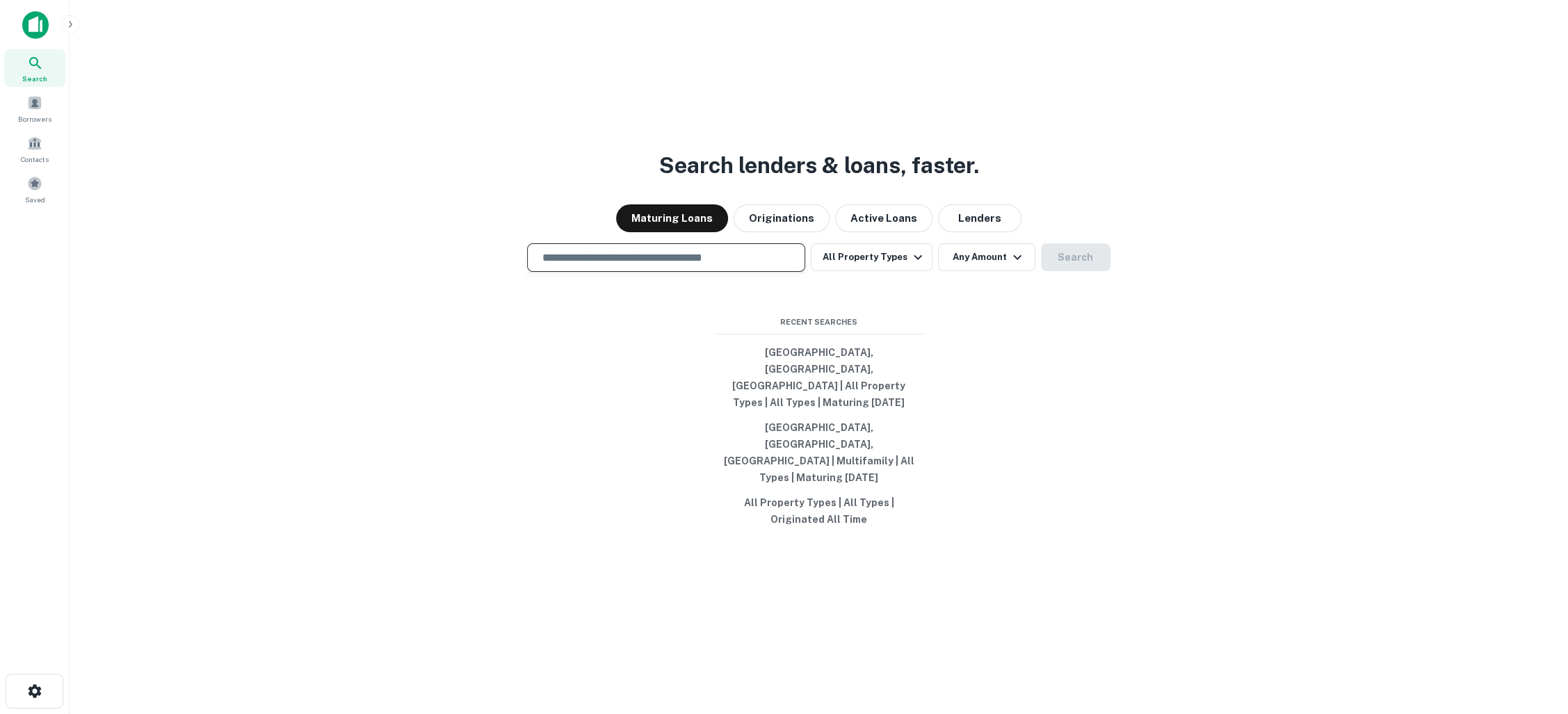
click at [684, 266] on input "text" at bounding box center [665, 257] width 266 height 16
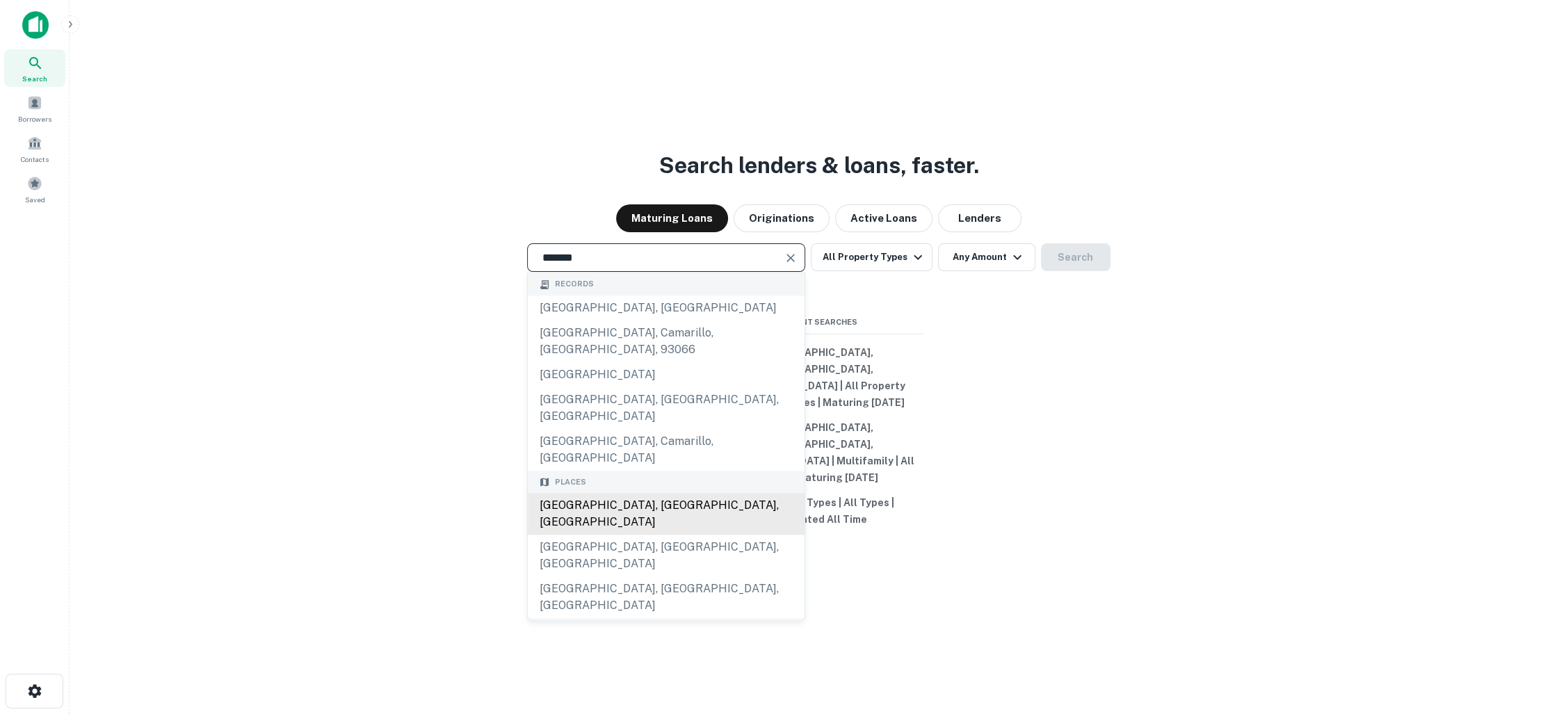
click at [590, 493] on div "[GEOGRAPHIC_DATA], [GEOGRAPHIC_DATA], [GEOGRAPHIC_DATA]" at bounding box center [666, 514] width 276 height 42
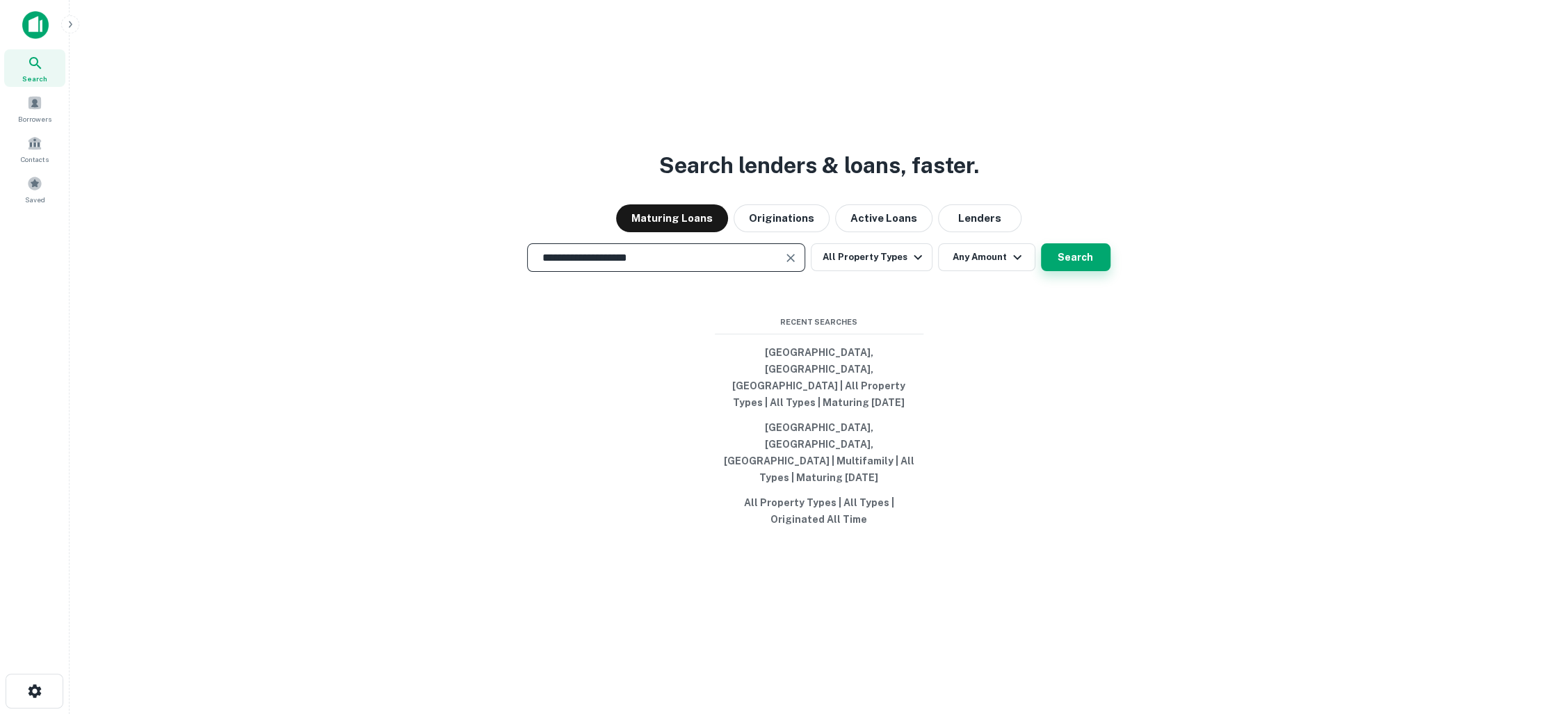
type input "**********"
click at [1080, 271] on button "Search" at bounding box center [1075, 257] width 69 height 28
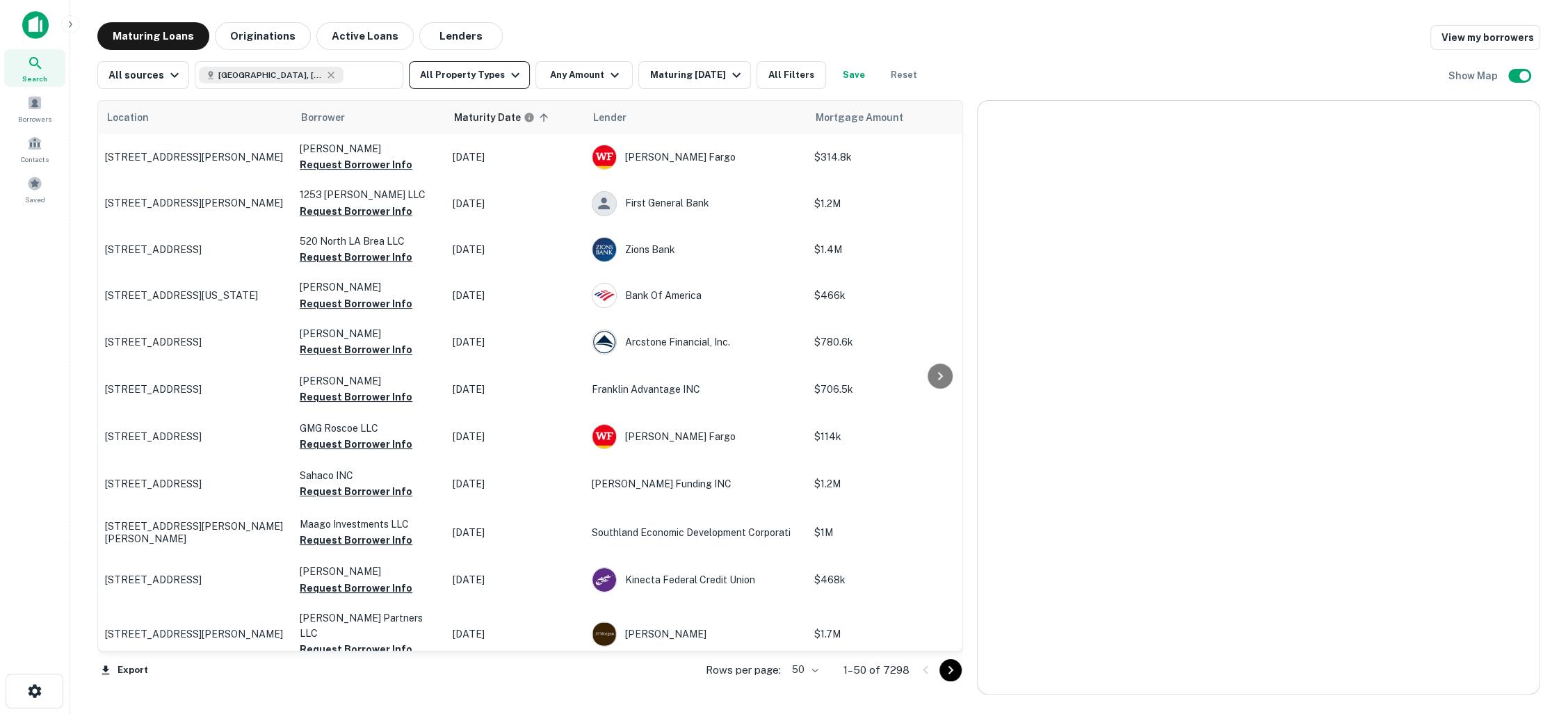
click at [507, 78] on icon "button" at bounding box center [515, 74] width 16 height 16
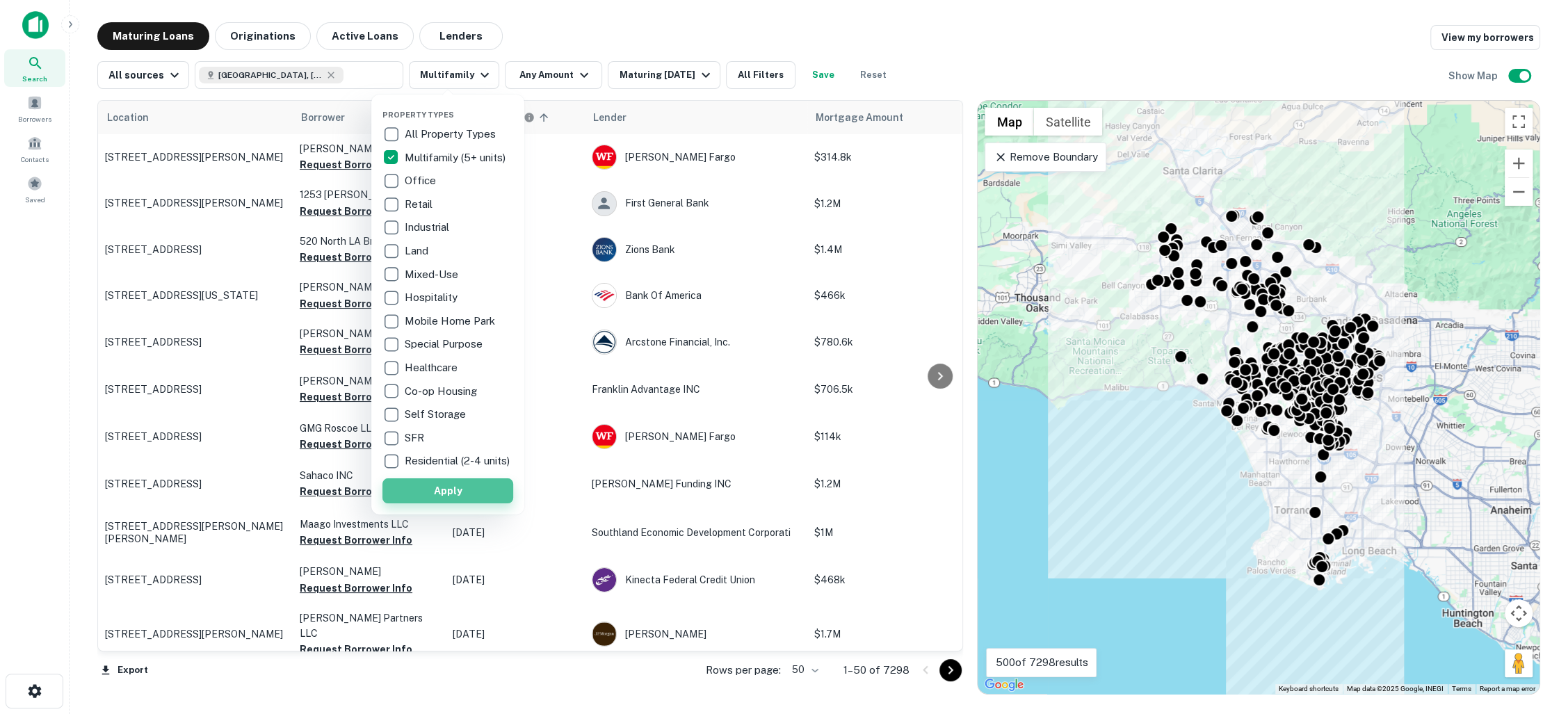
click at [427, 498] on button "Apply" at bounding box center [448, 491] width 130 height 25
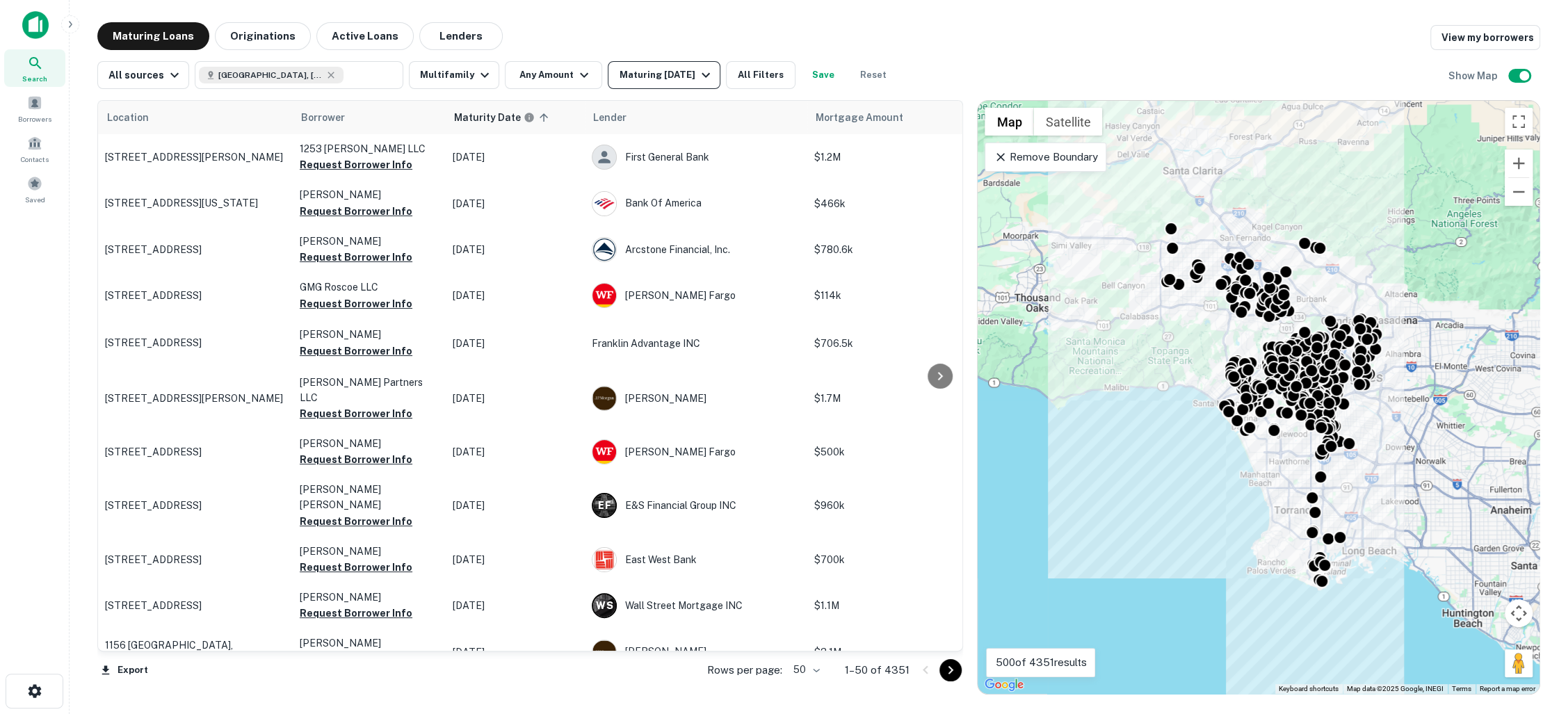
click at [698, 72] on icon "button" at bounding box center [706, 74] width 16 height 16
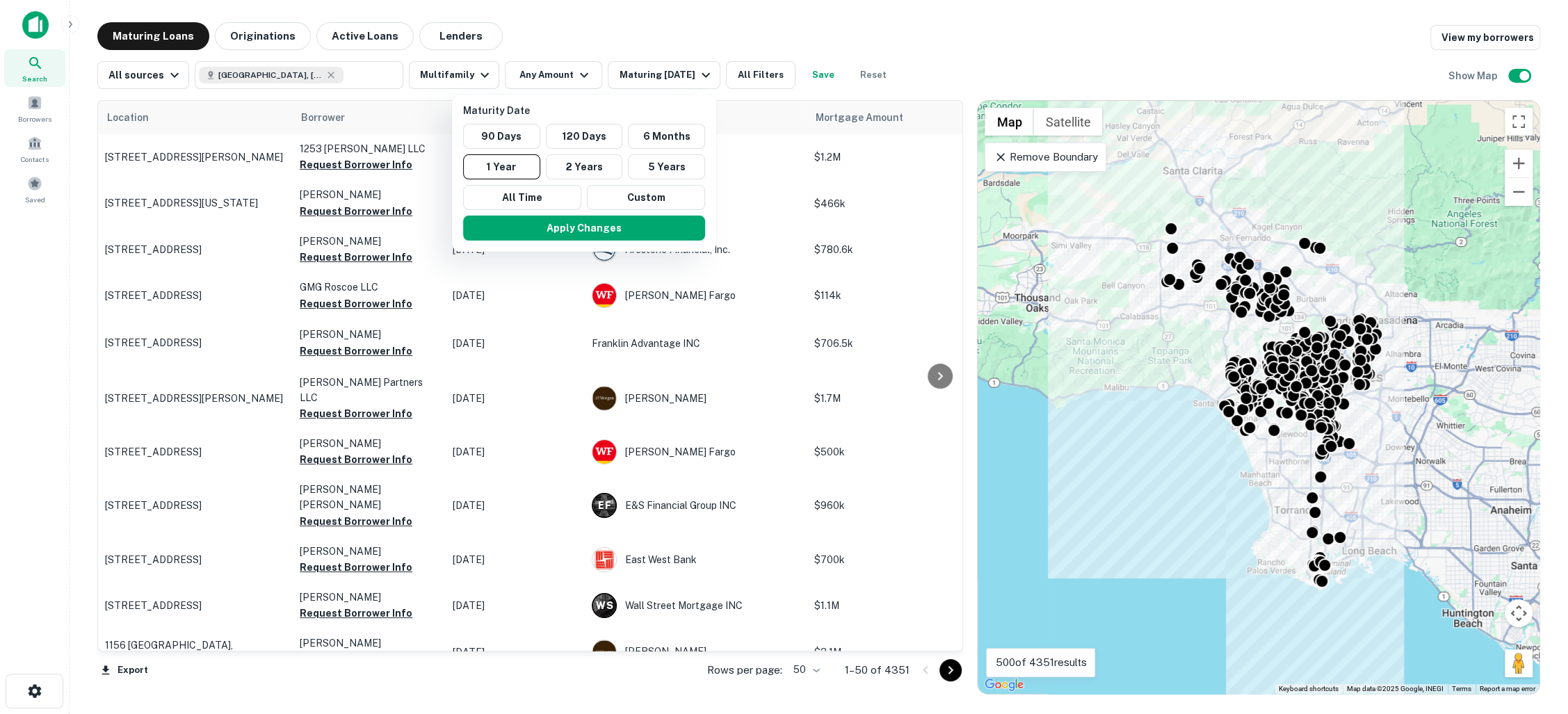
click at [797, 36] on div at bounding box center [784, 357] width 1568 height 714
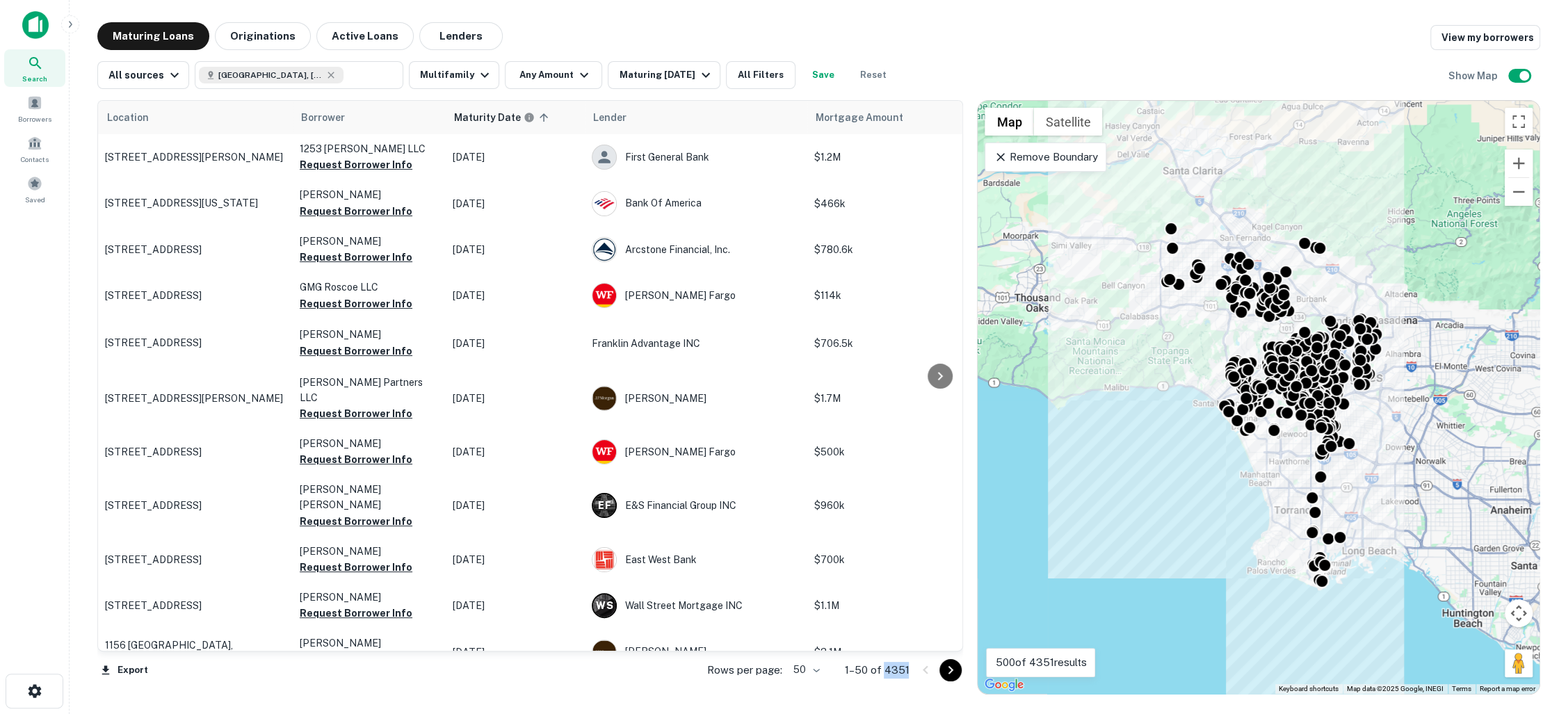
drag, startPoint x: 885, startPoint y: 670, endPoint x: 913, endPoint y: 672, distance: 28.1
click at [913, 672] on div "Rows per page: 50 ** 1–50 of 4351" at bounding box center [826, 670] width 273 height 37
click at [814, 76] on button "Save" at bounding box center [823, 74] width 44 height 28
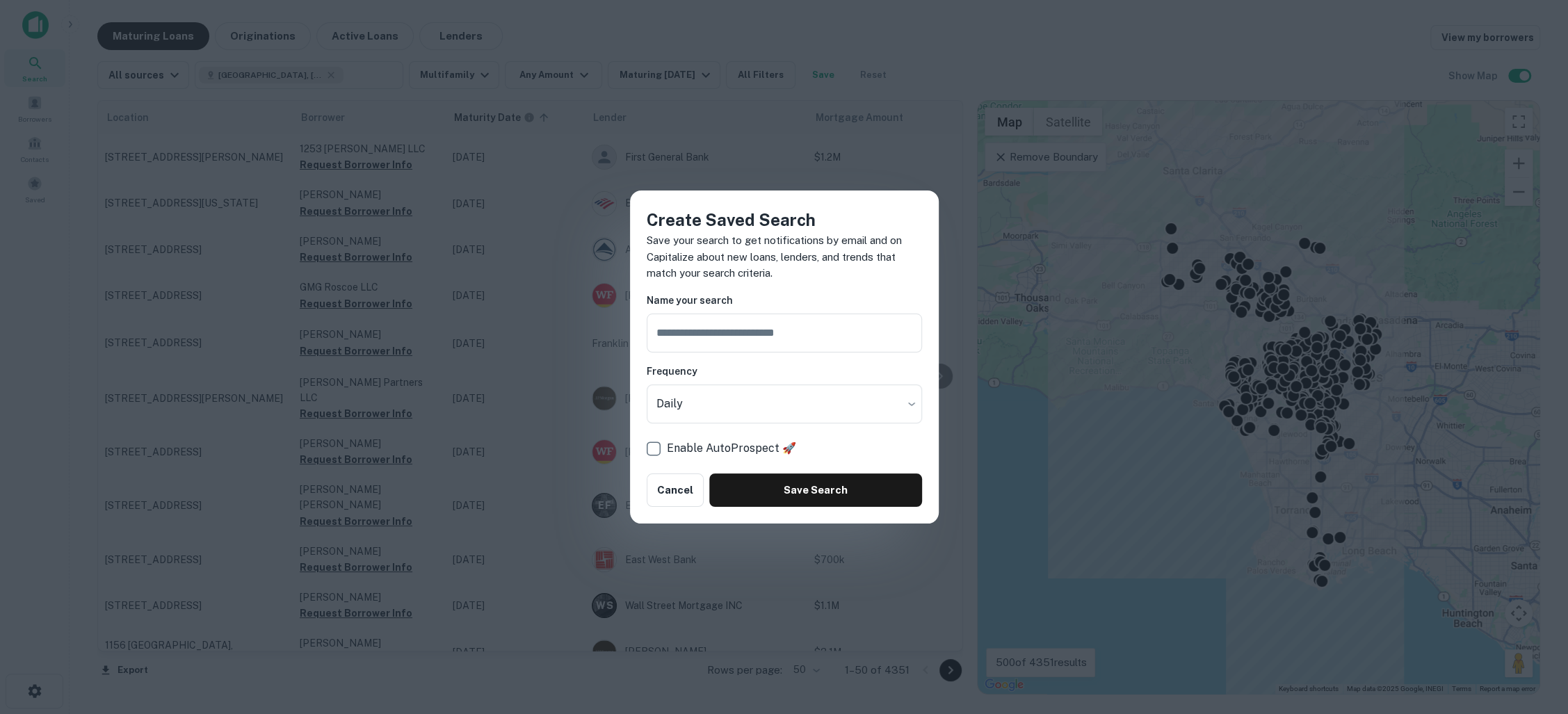
click at [875, 280] on p "Save your search to get notifications by email and on Capitalize about new loan…" at bounding box center [784, 256] width 275 height 49
click at [841, 413] on body "Search Borrowers Contacts Saved Maturing Loans Originations Active Loans Lender…" at bounding box center [784, 357] width 1568 height 714
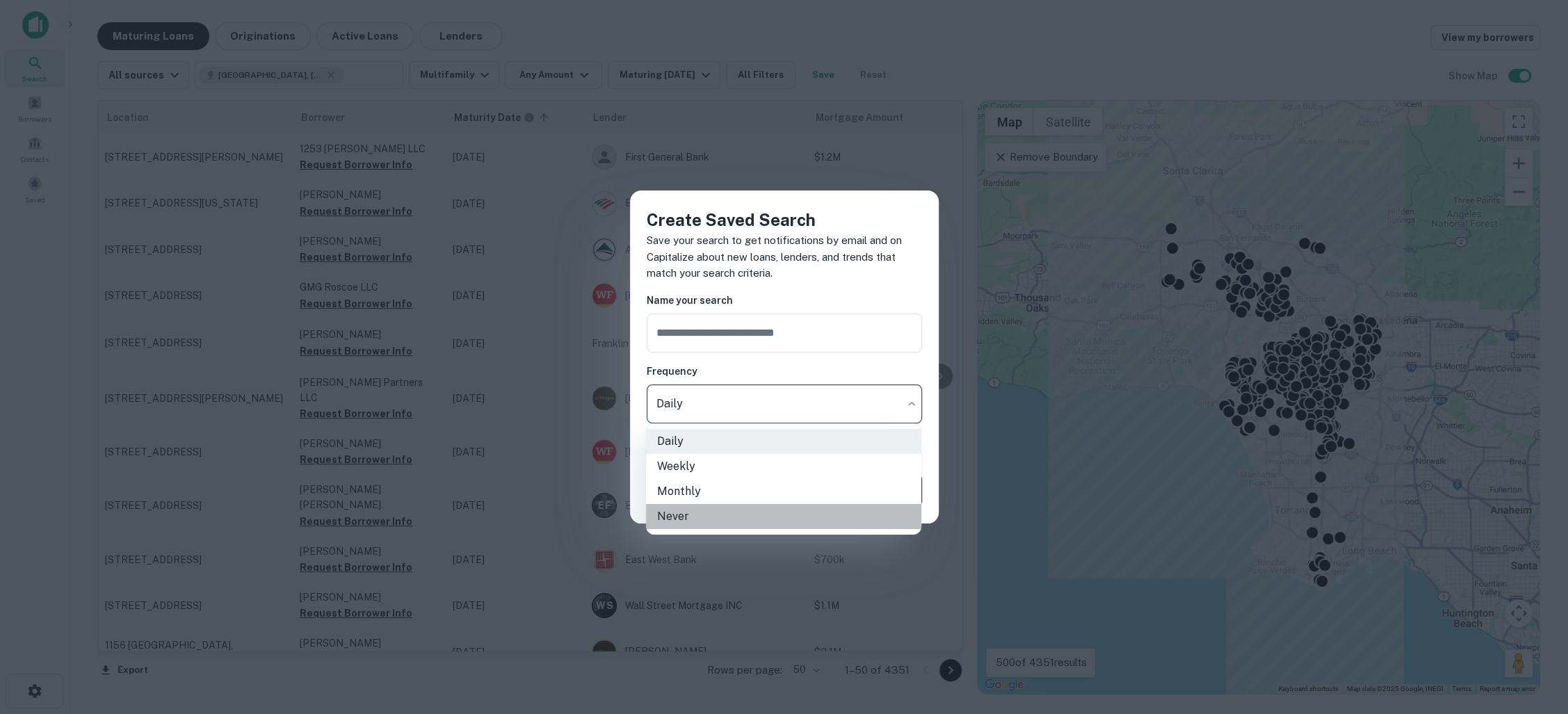
click at [698, 522] on li "Never" at bounding box center [784, 516] width 275 height 25
type input "*****"
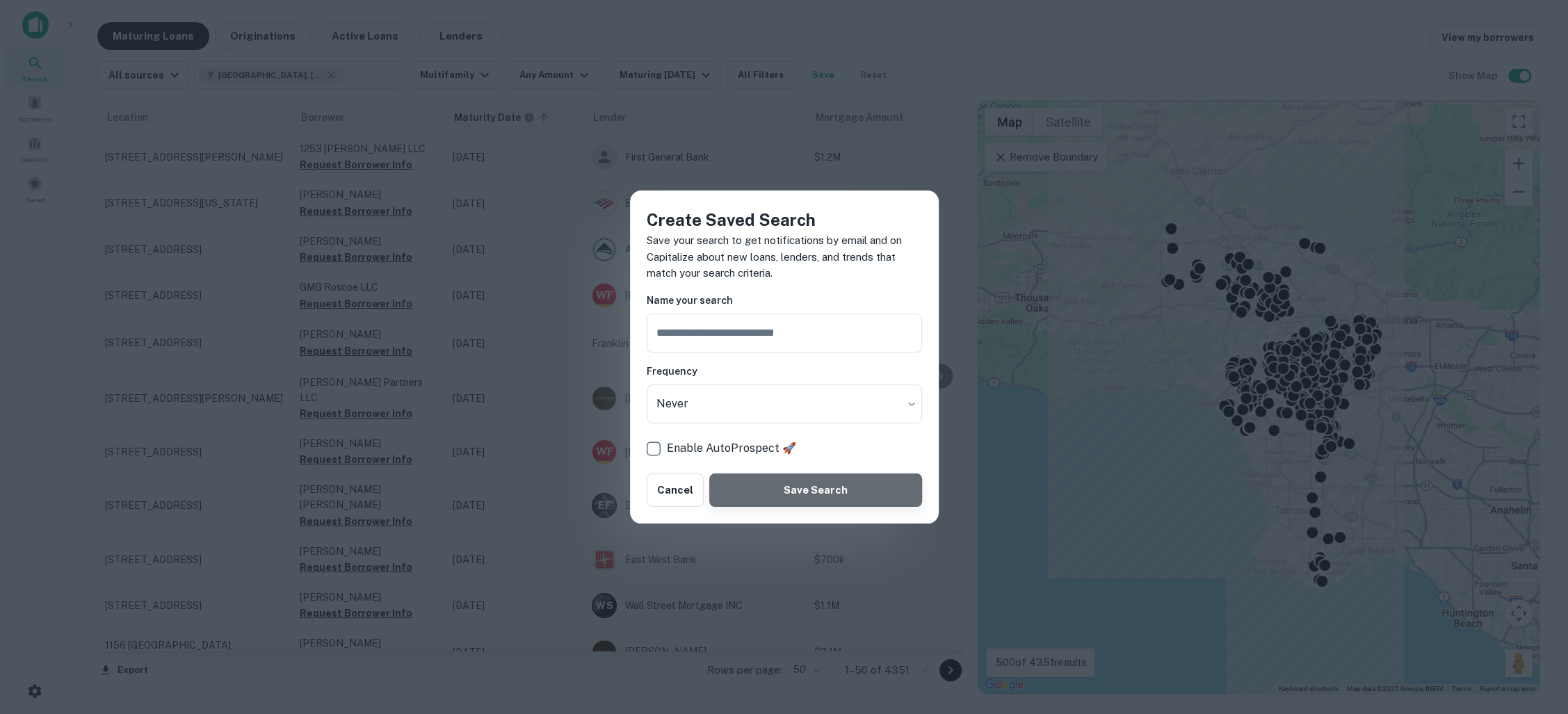
click at [827, 488] on button "Save Search" at bounding box center [815, 490] width 212 height 34
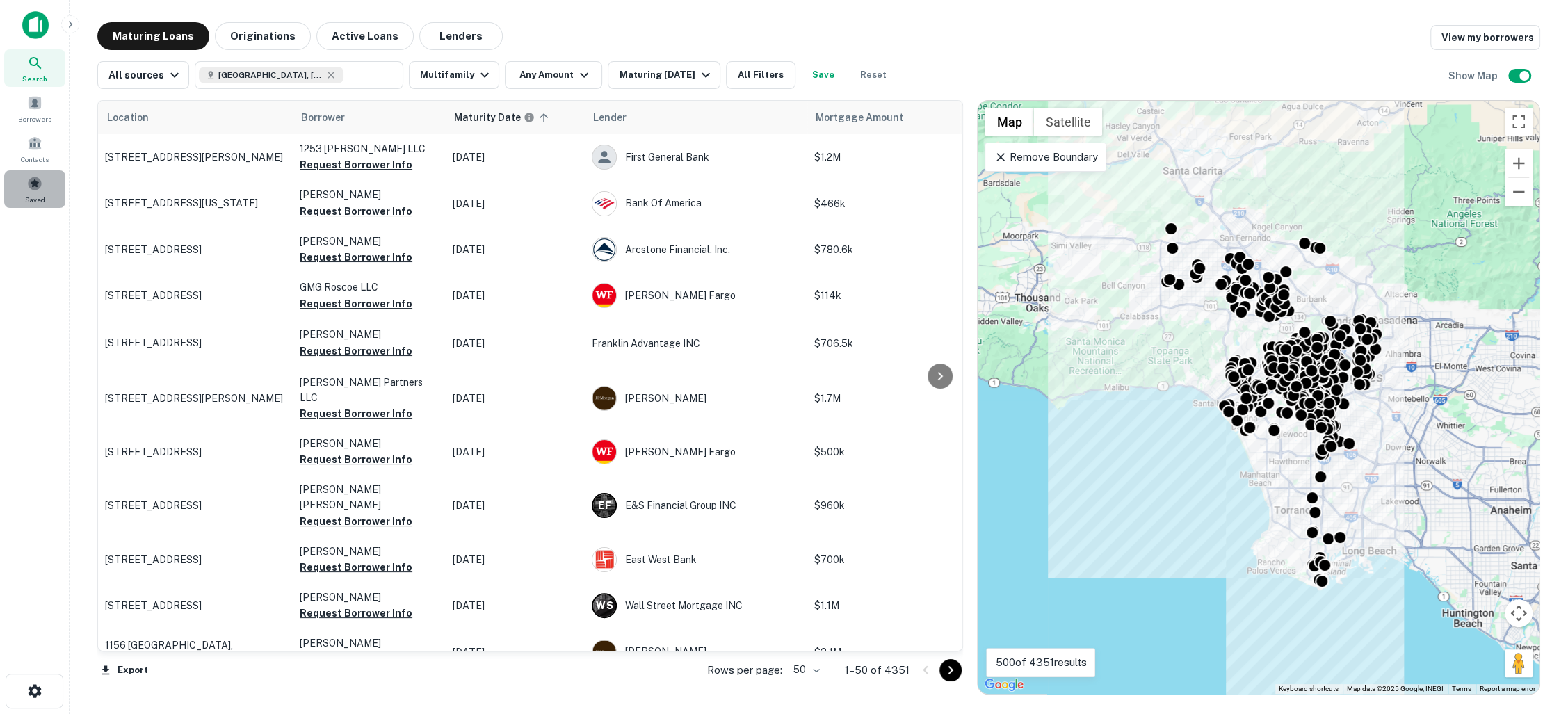
click at [39, 194] on span "Saved" at bounding box center [35, 200] width 20 height 11
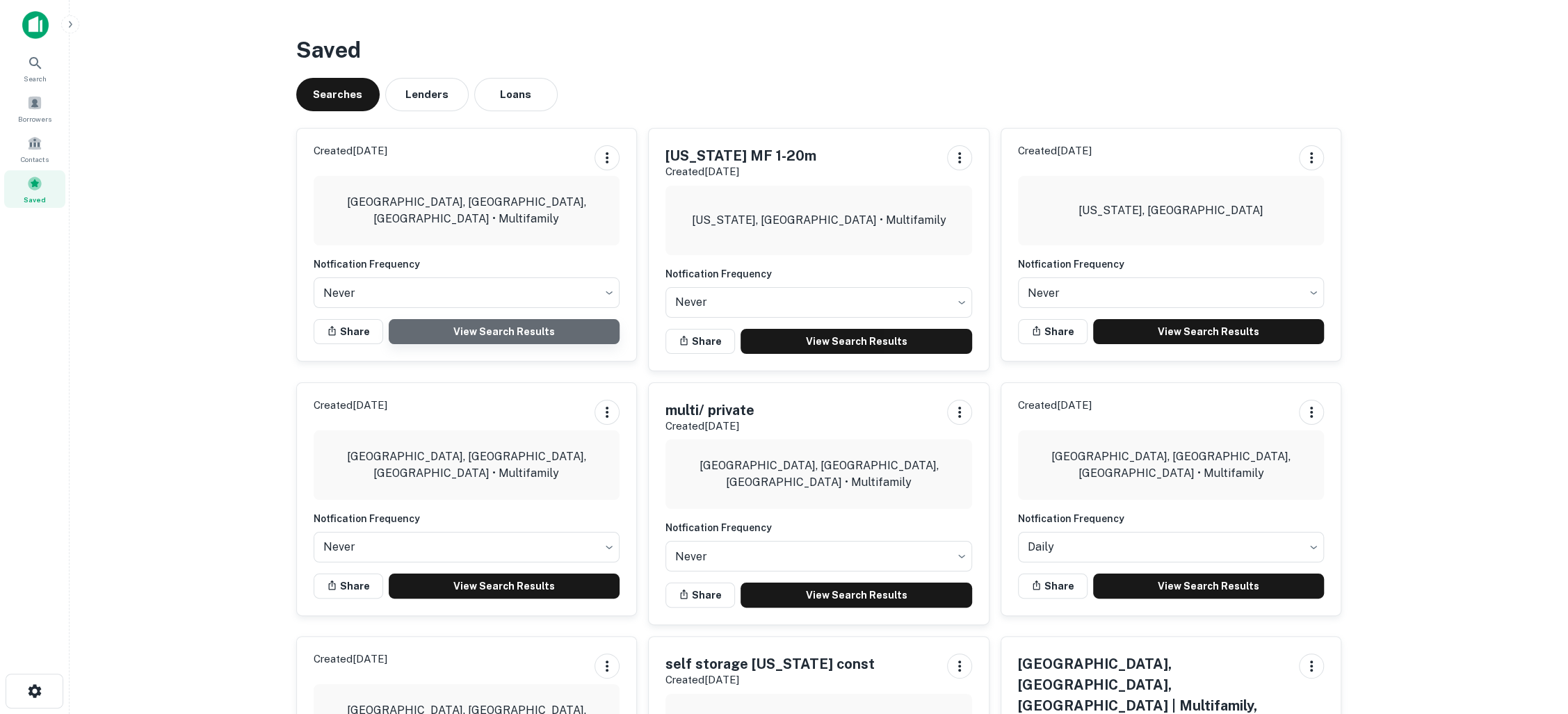
click at [499, 335] on link "View Search Results" at bounding box center [504, 332] width 231 height 25
click at [68, 35] on div at bounding box center [92, 25] width 139 height 28
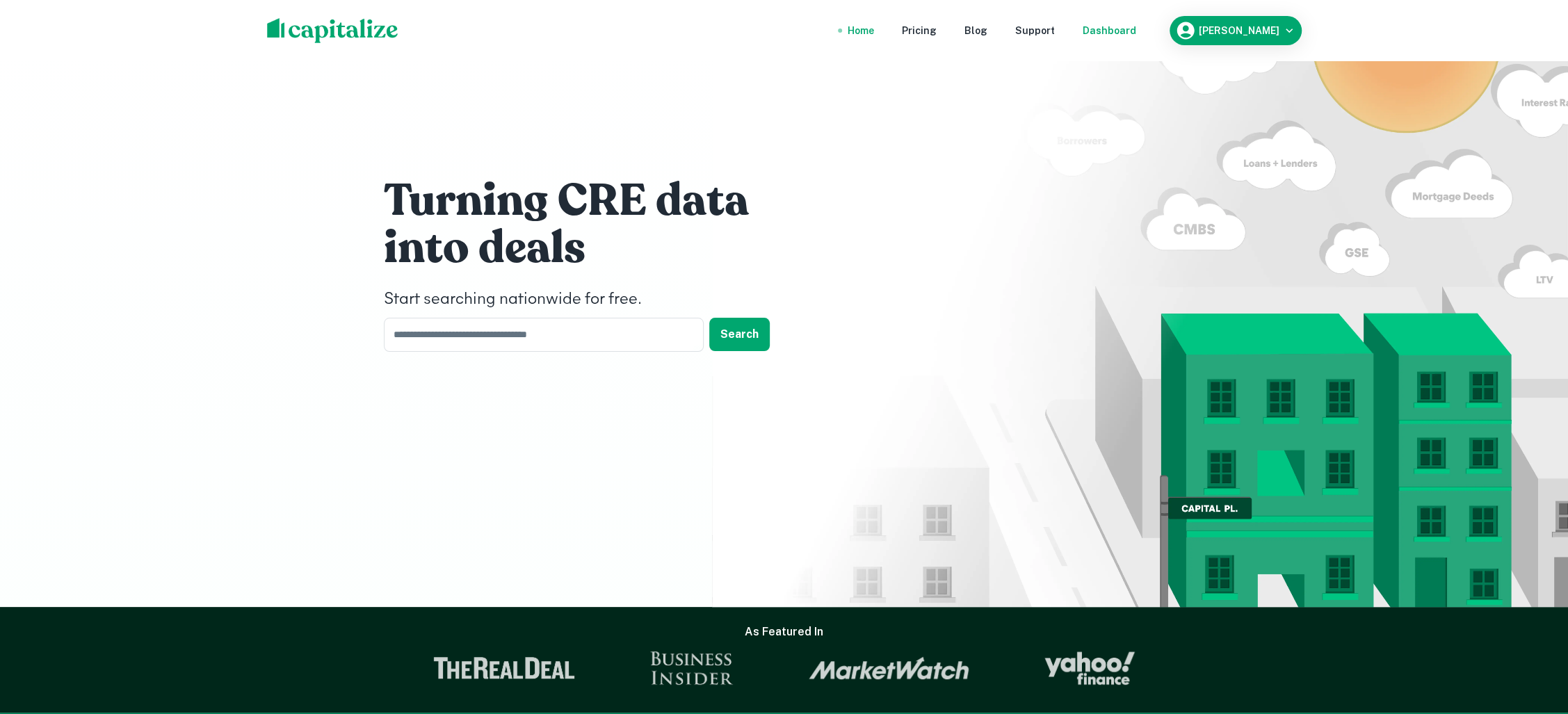
click at [1118, 32] on div "Dashboard" at bounding box center [1109, 30] width 54 height 15
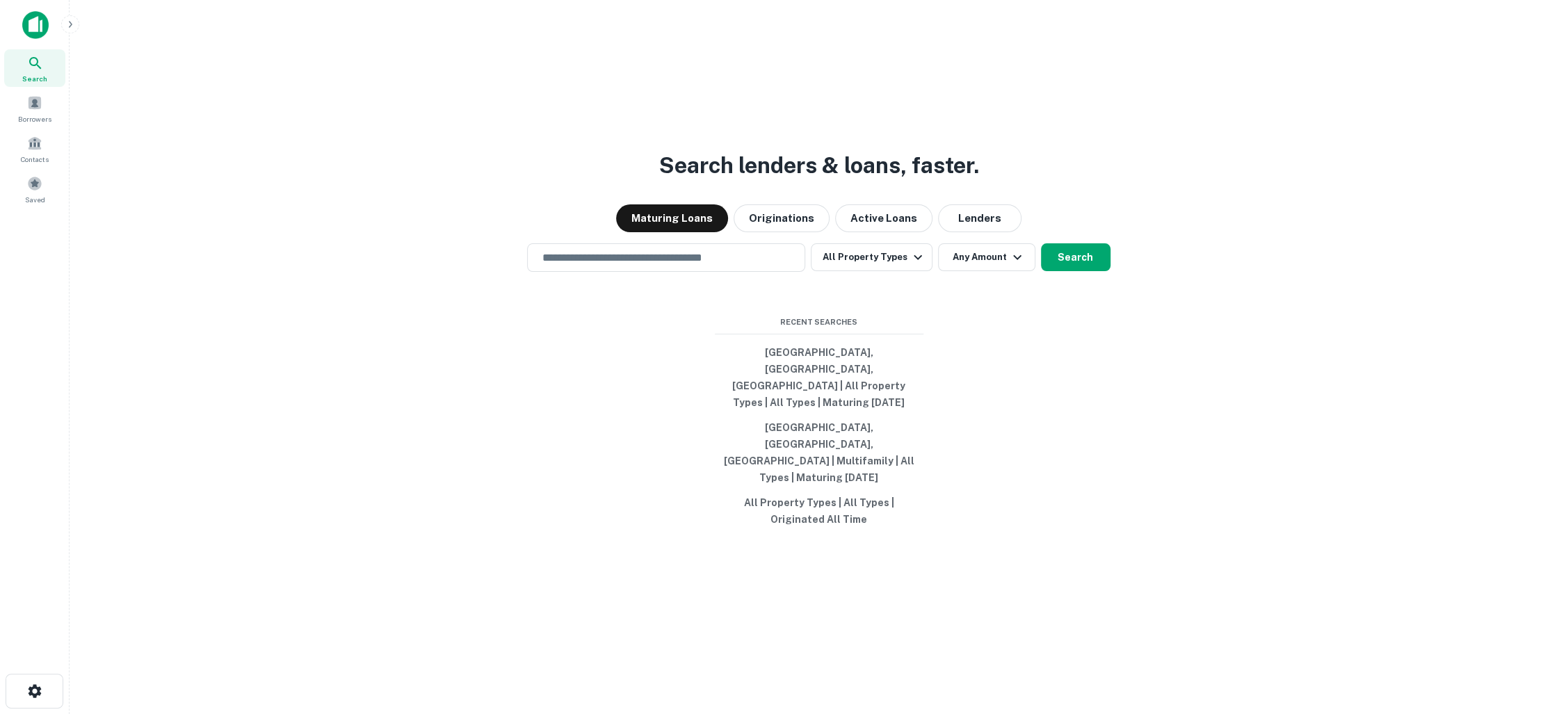
click at [77, 24] on button "button" at bounding box center [69, 24] width 18 height 18
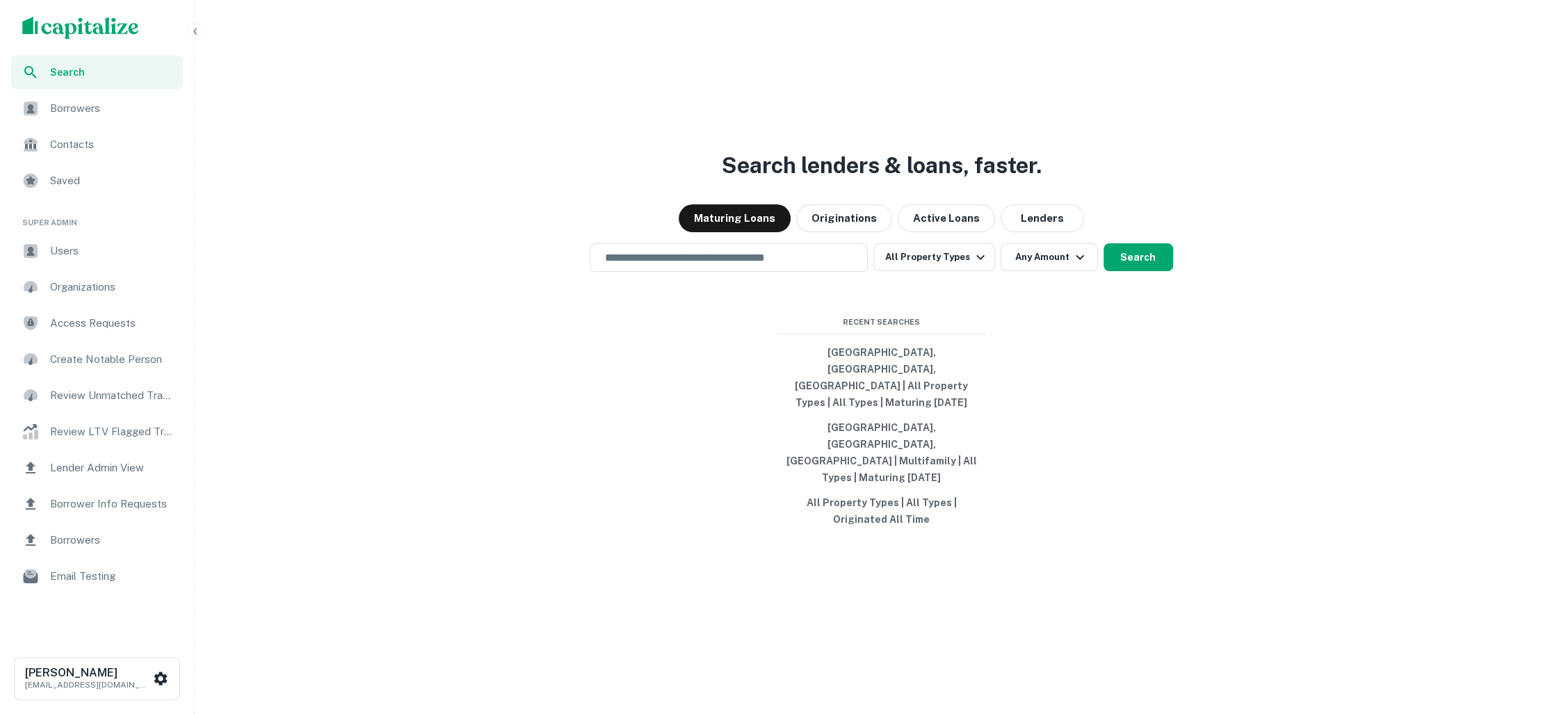
click at [103, 254] on span "Users" at bounding box center [112, 251] width 125 height 16
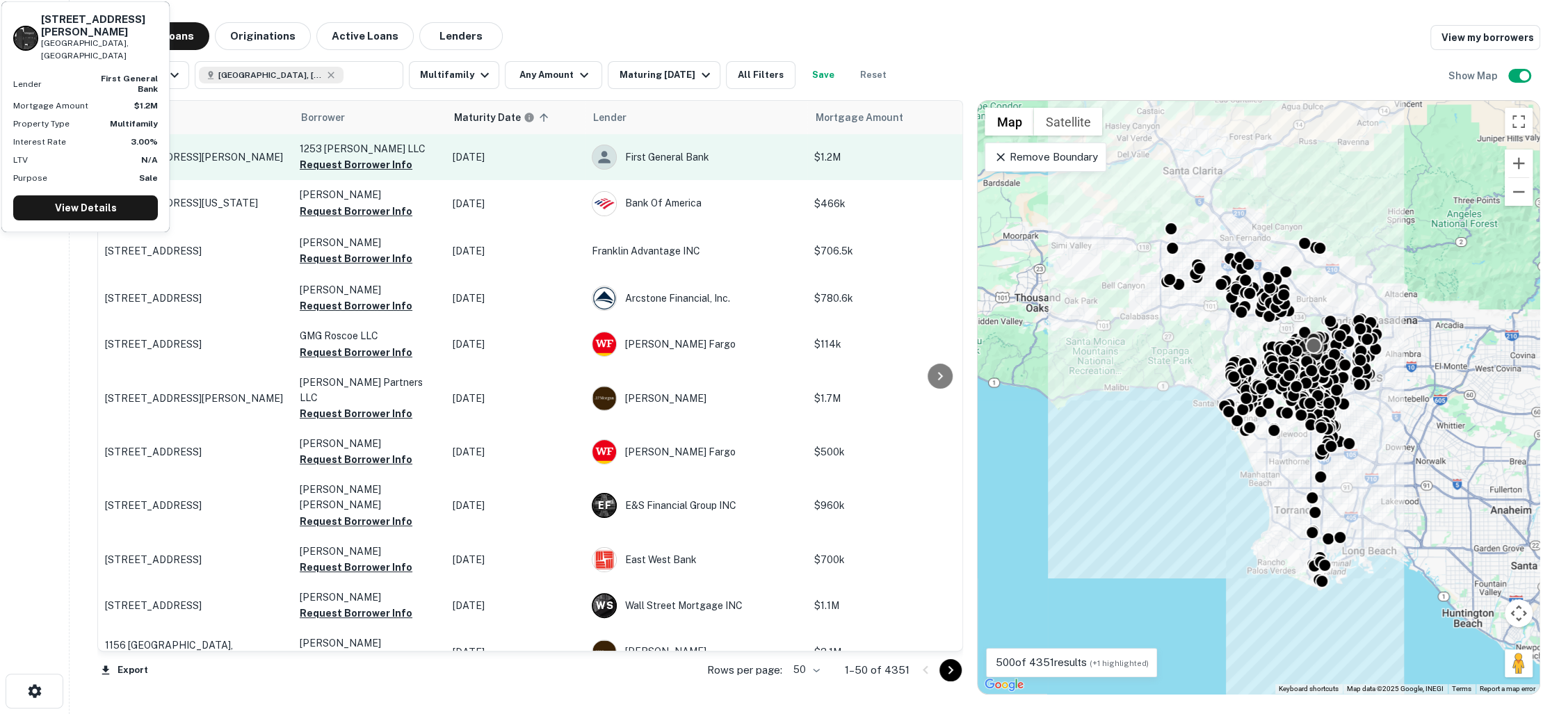
click at [200, 163] on p "[STREET_ADDRESS][PERSON_NAME]" at bounding box center [196, 157] width 181 height 12
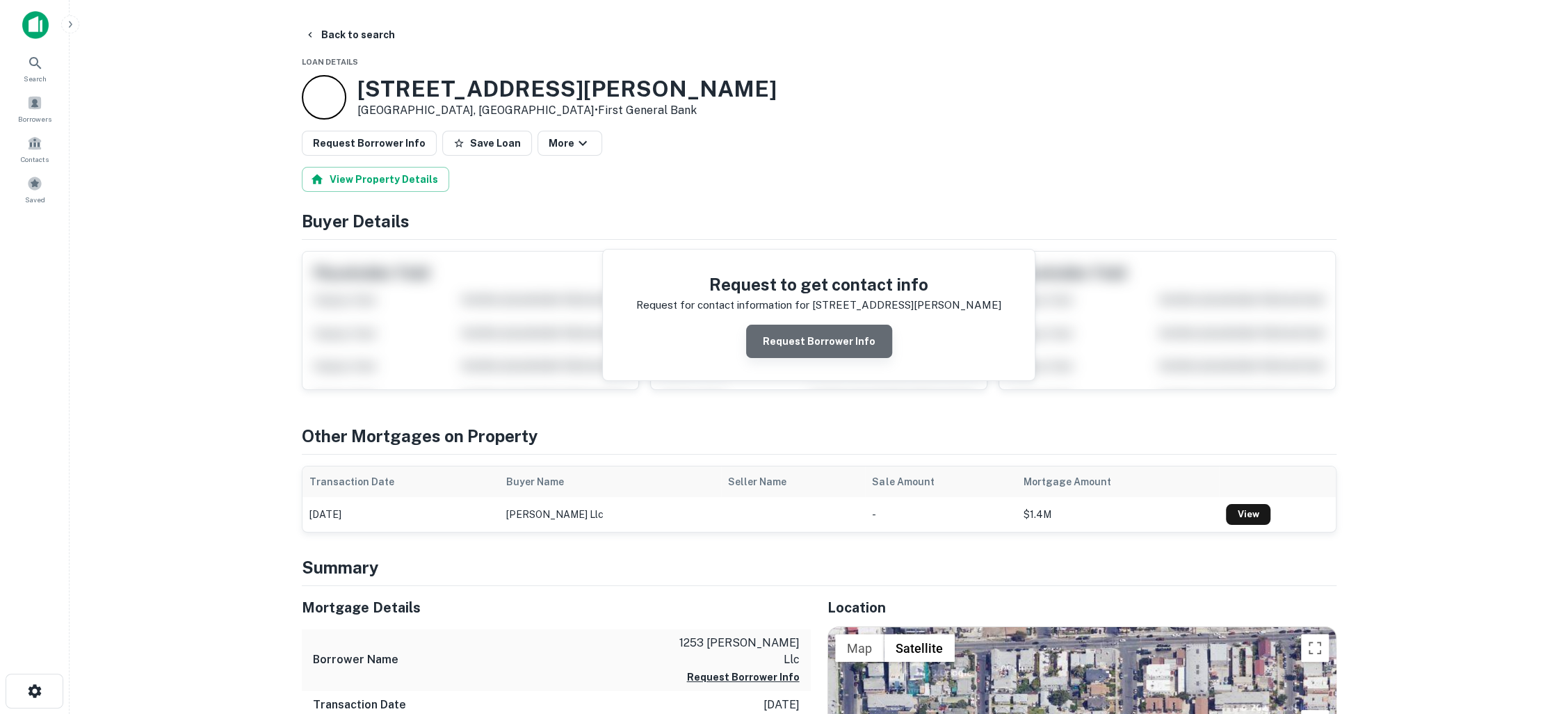
click at [852, 343] on button "Request Borrower Info" at bounding box center [819, 341] width 146 height 34
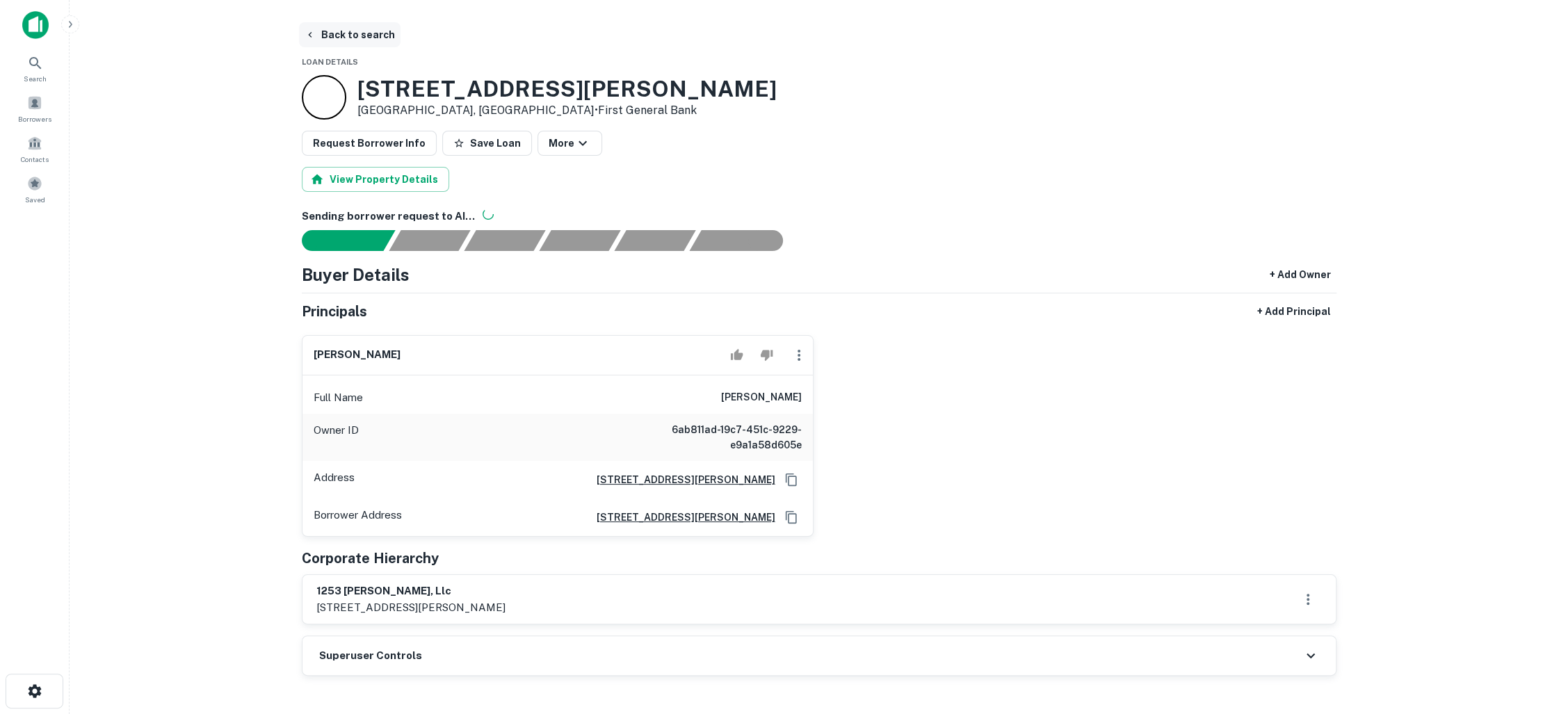
click at [344, 29] on button "Back to search" at bounding box center [350, 34] width 102 height 25
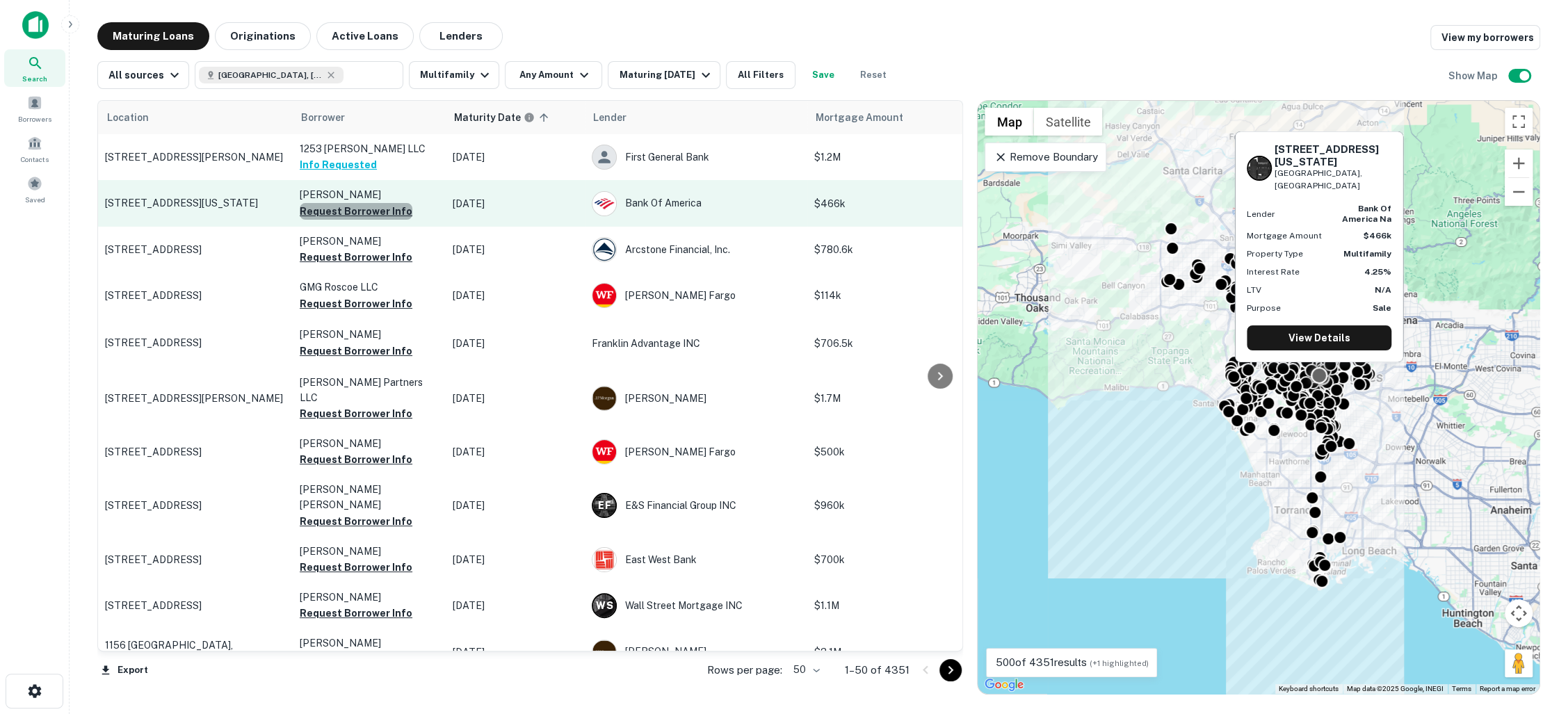
click at [389, 208] on button "Request Borrower Info" at bounding box center [355, 211] width 112 height 16
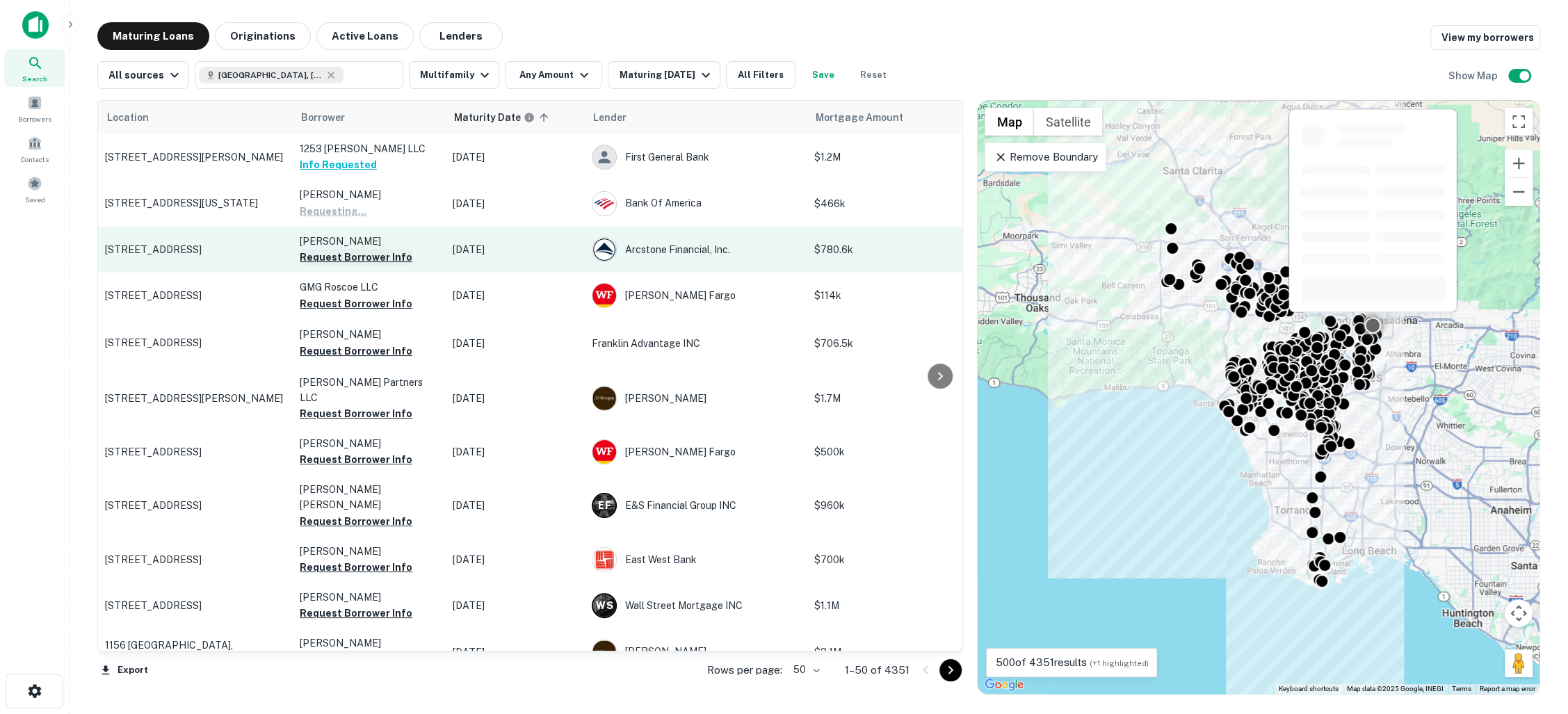
click at [369, 261] on button "Request Borrower Info" at bounding box center [355, 256] width 112 height 16
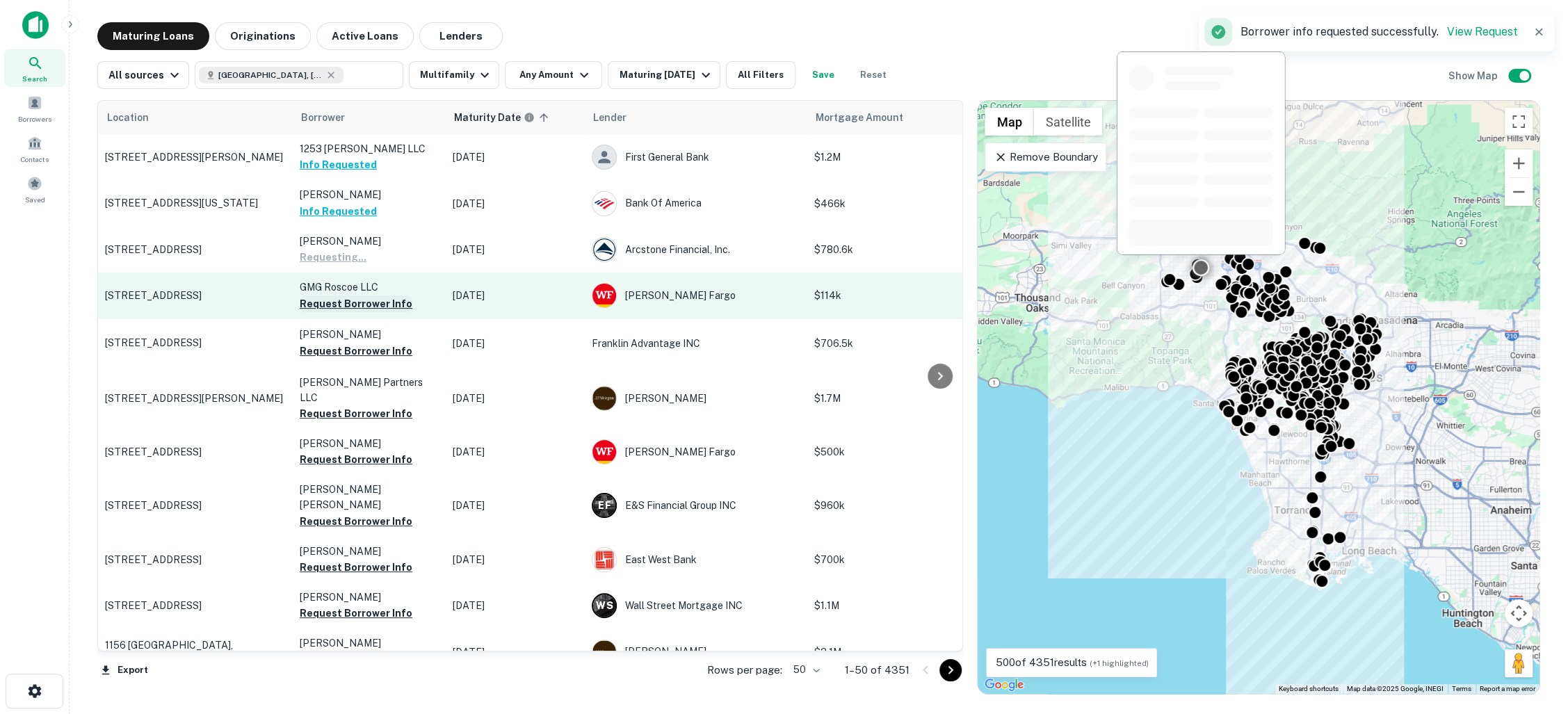
click at [364, 301] on button "Request Borrower Info" at bounding box center [355, 304] width 112 height 16
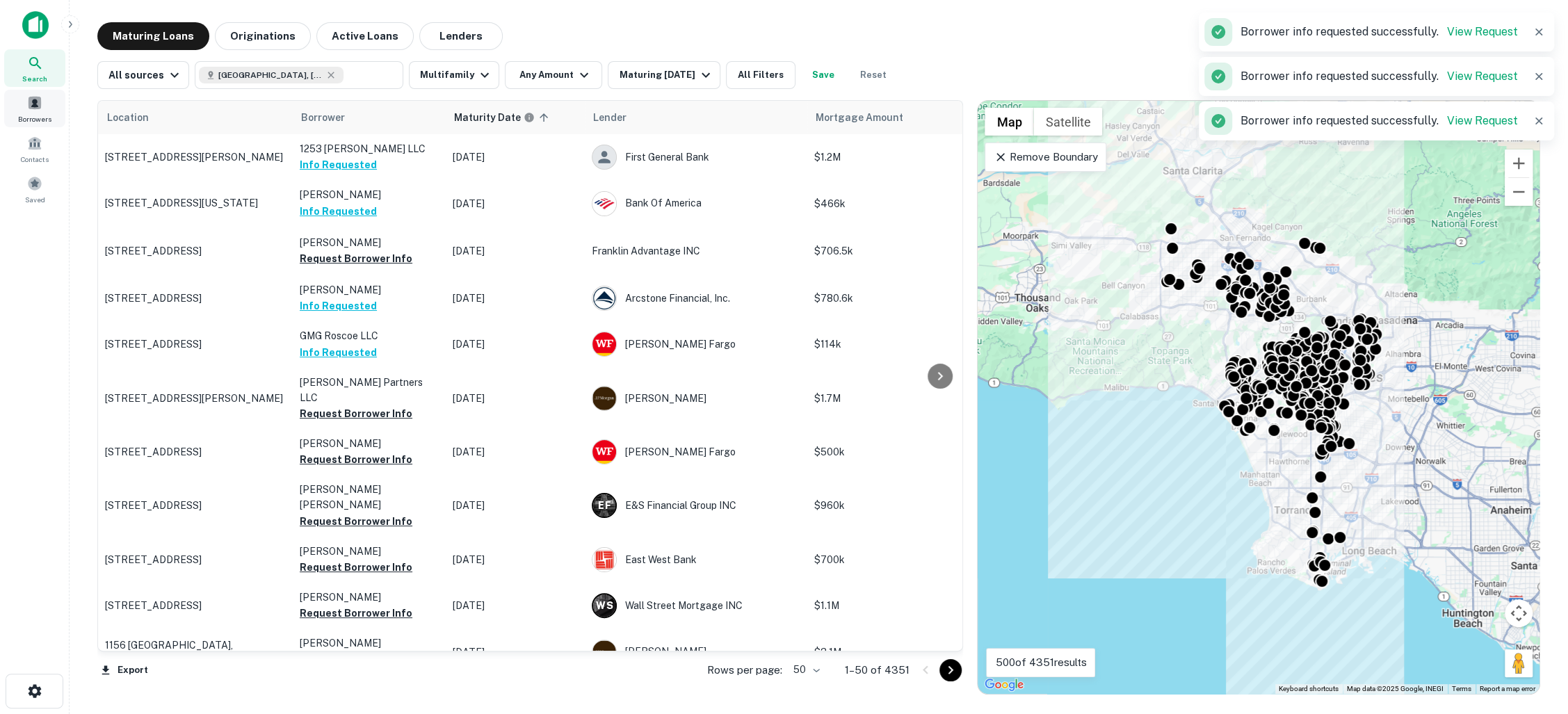
click at [34, 102] on span at bounding box center [34, 102] width 15 height 15
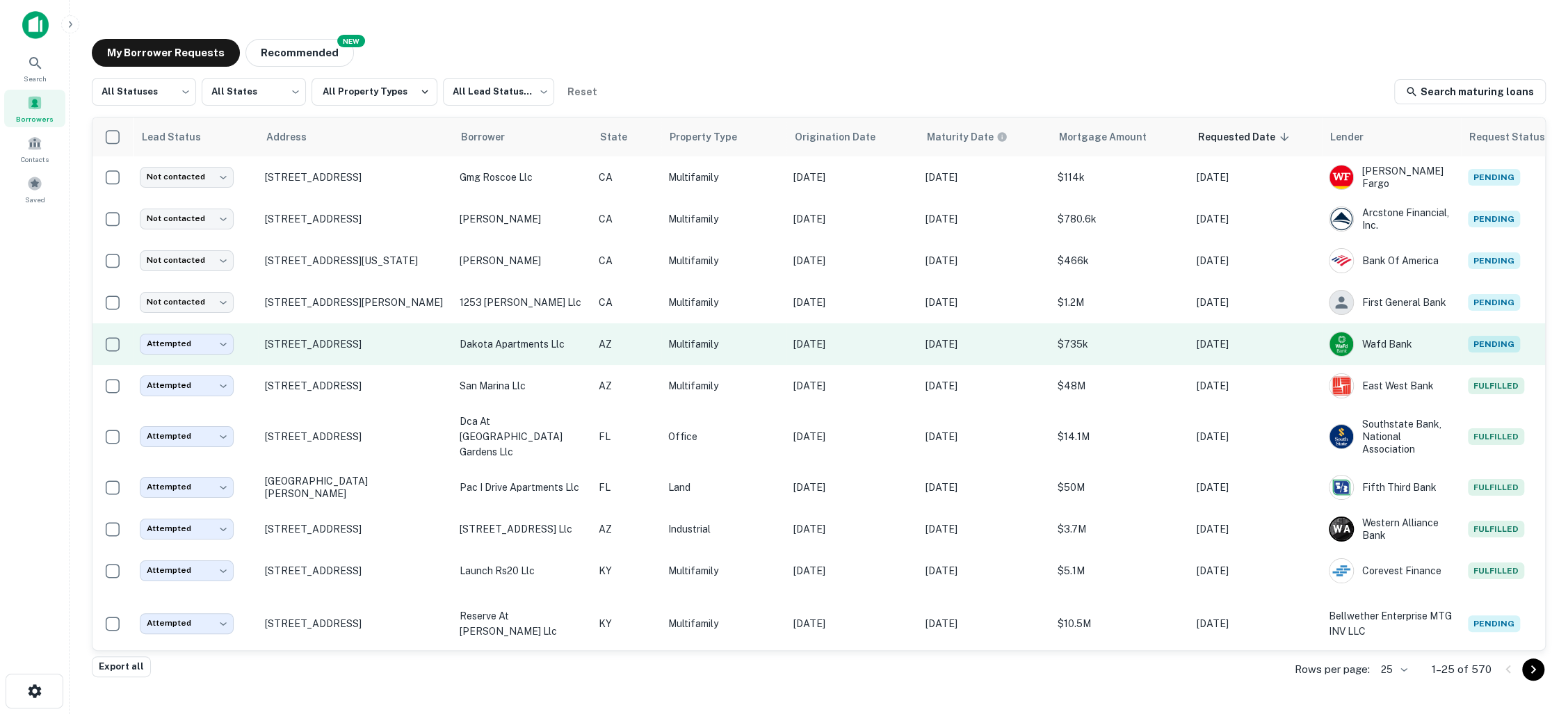
click at [448, 342] on td "[STREET_ADDRESS]" at bounding box center [355, 344] width 195 height 42
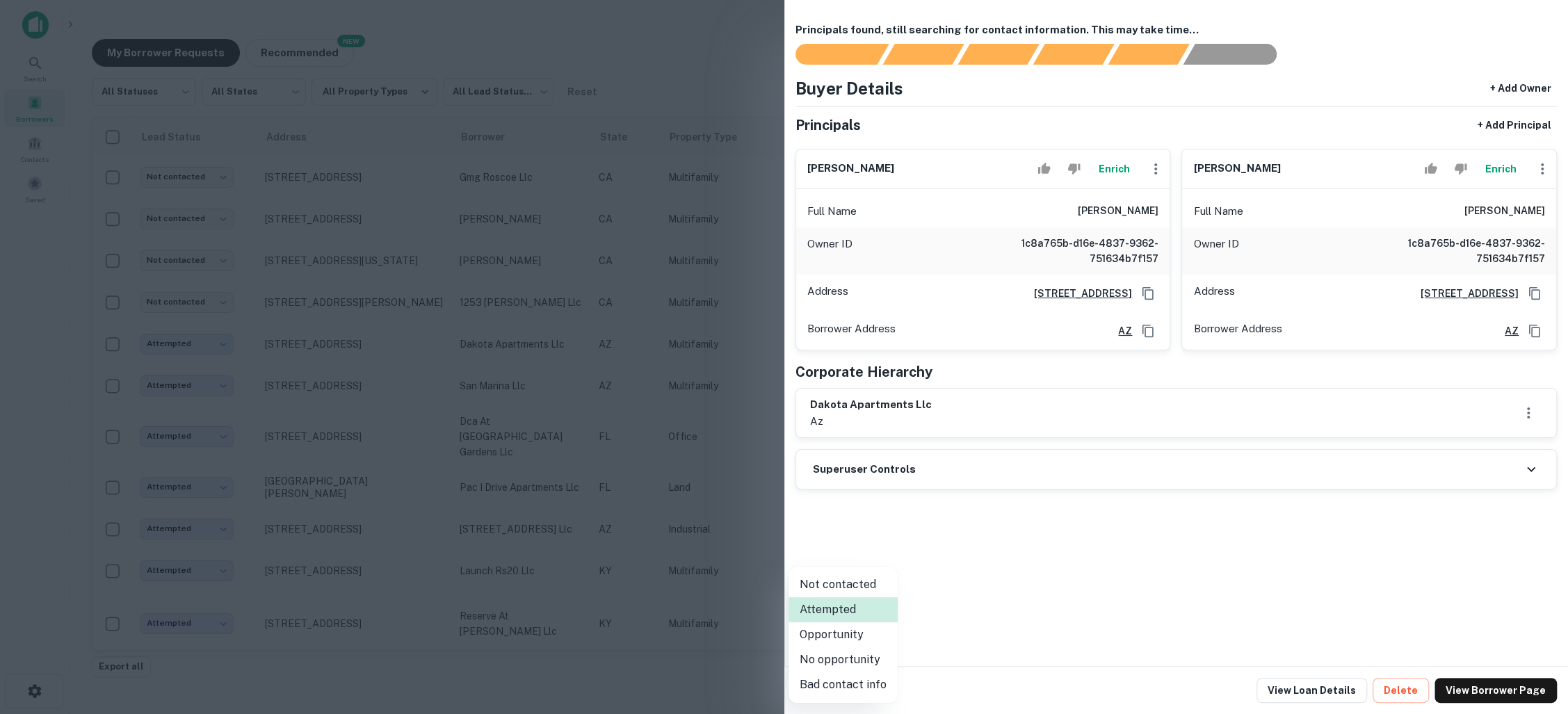
click at [881, 679] on body "Search Borrowers Contacts Saved My Borrower Requests NEW Recommended All Status…" at bounding box center [784, 357] width 1568 height 714
click at [647, 58] on div at bounding box center [784, 357] width 1568 height 714
click at [723, 53] on div at bounding box center [784, 357] width 1568 height 714
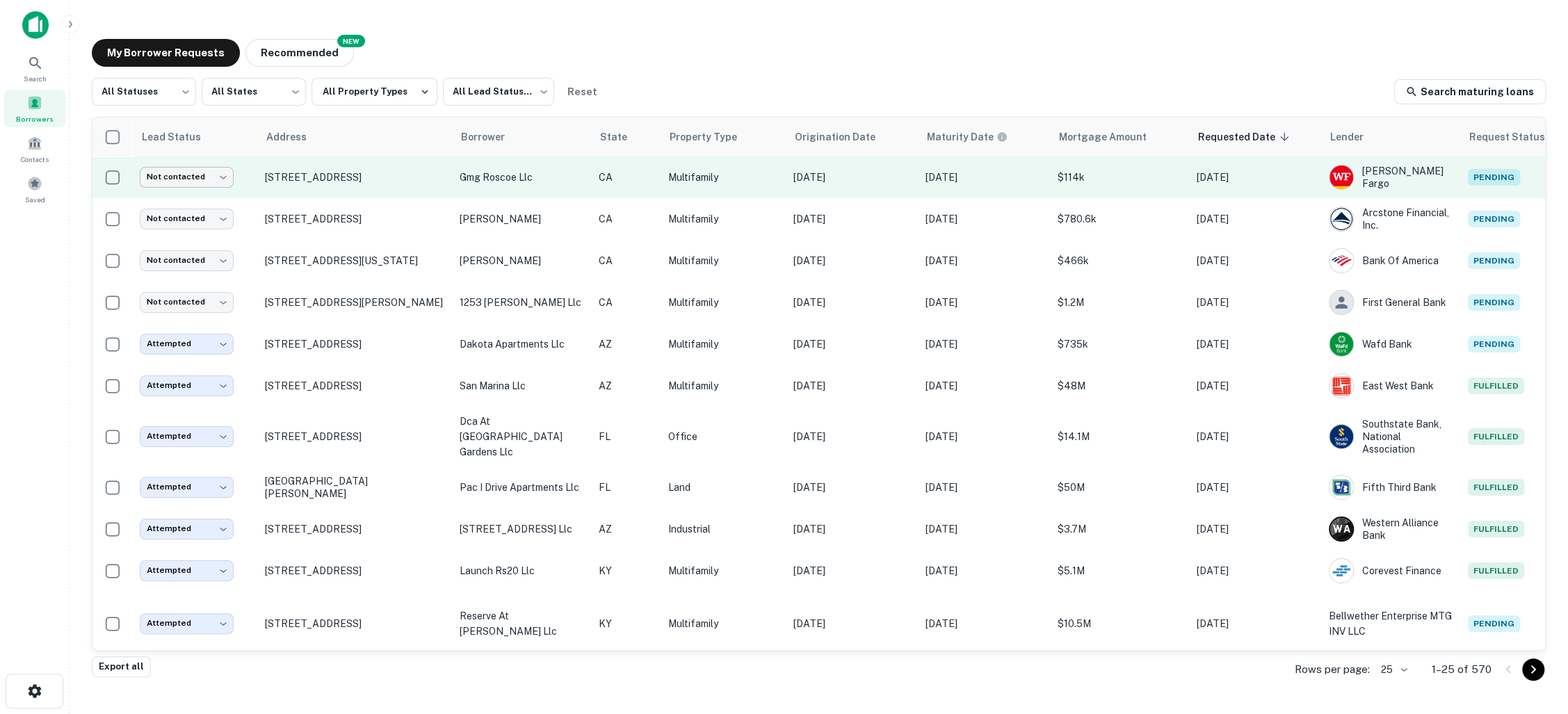
click at [222, 178] on body "Search Borrowers Contacts Saved My Borrower Requests NEW Recommended All Status…" at bounding box center [784, 357] width 1568 height 714
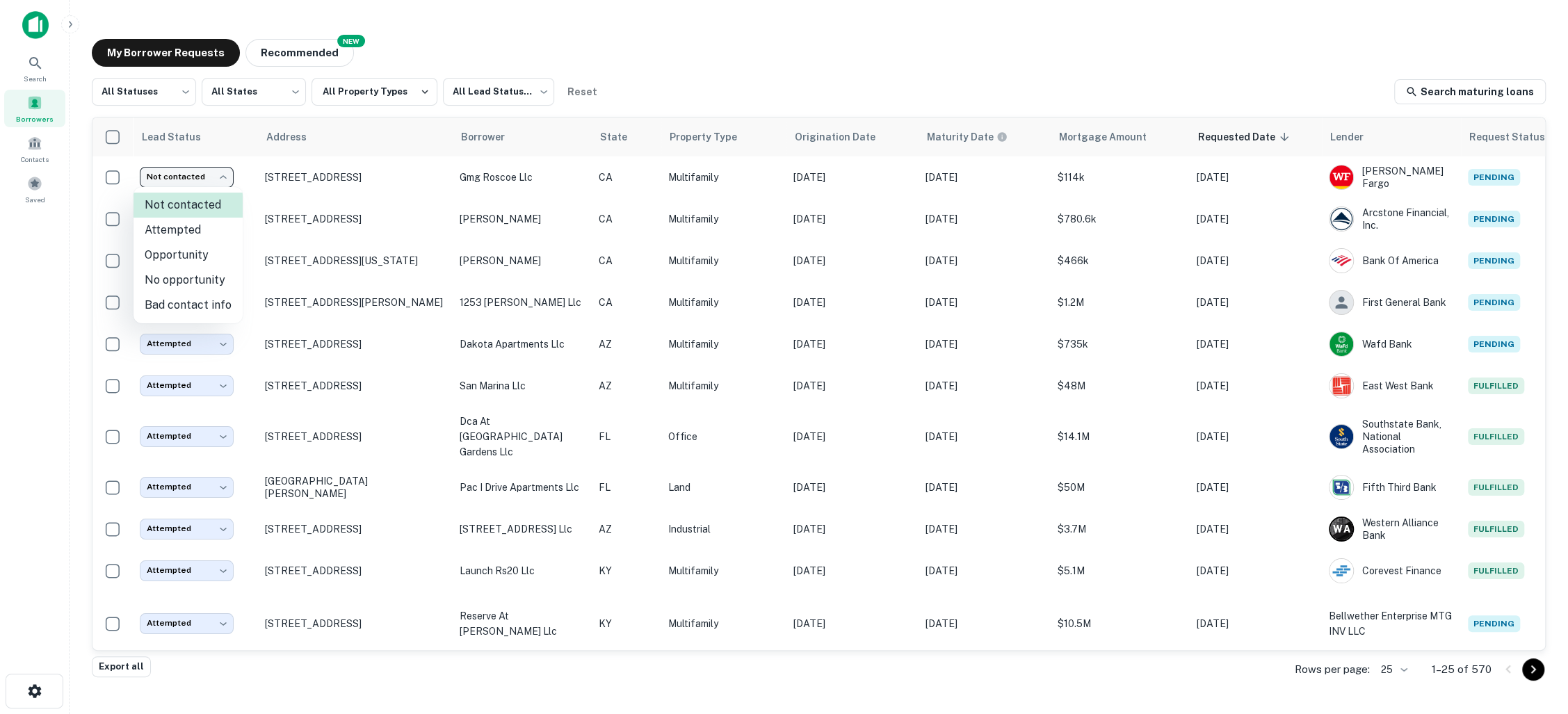
click at [624, 38] on div at bounding box center [784, 357] width 1568 height 714
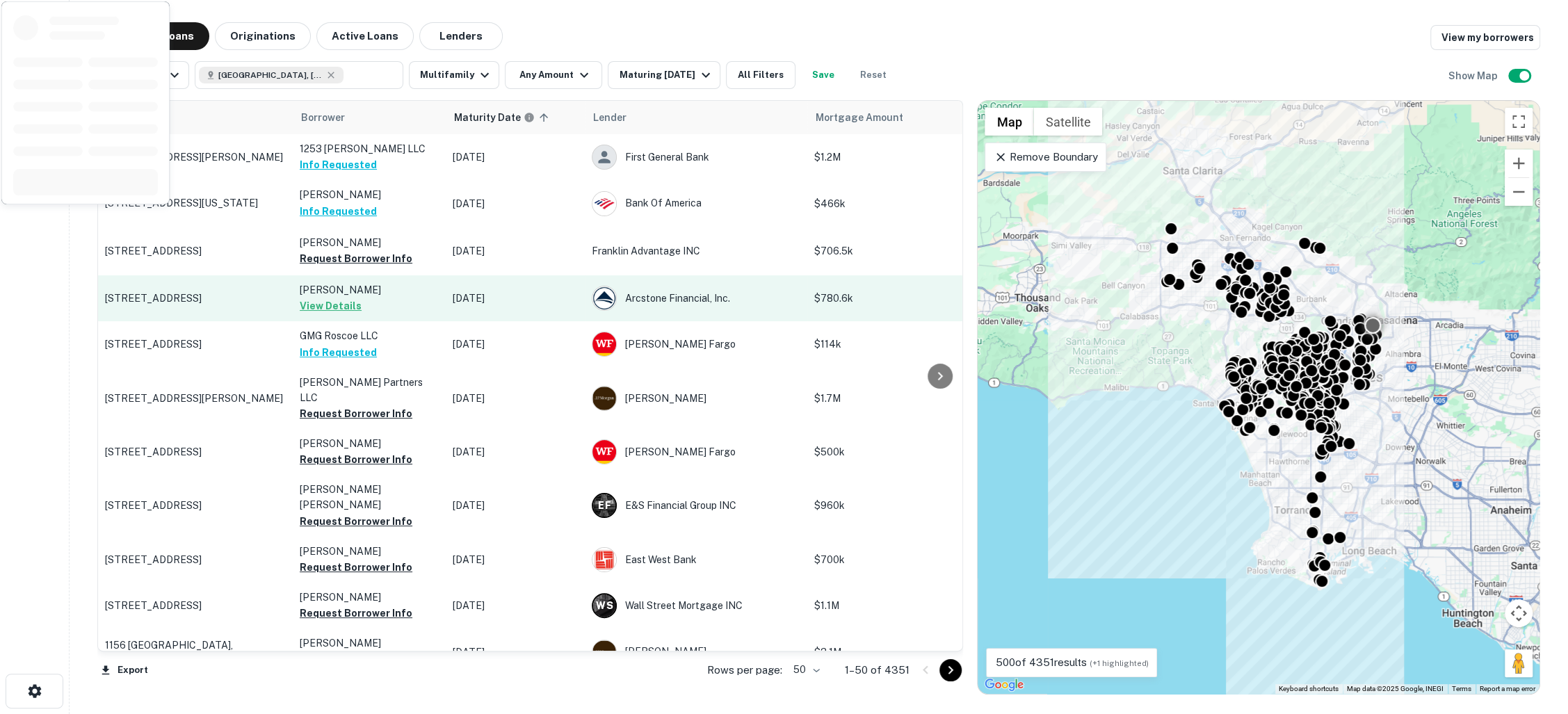
click at [252, 304] on p "6068 Hillandale Dr Los Angeles, CA90042" at bounding box center [196, 298] width 181 height 12
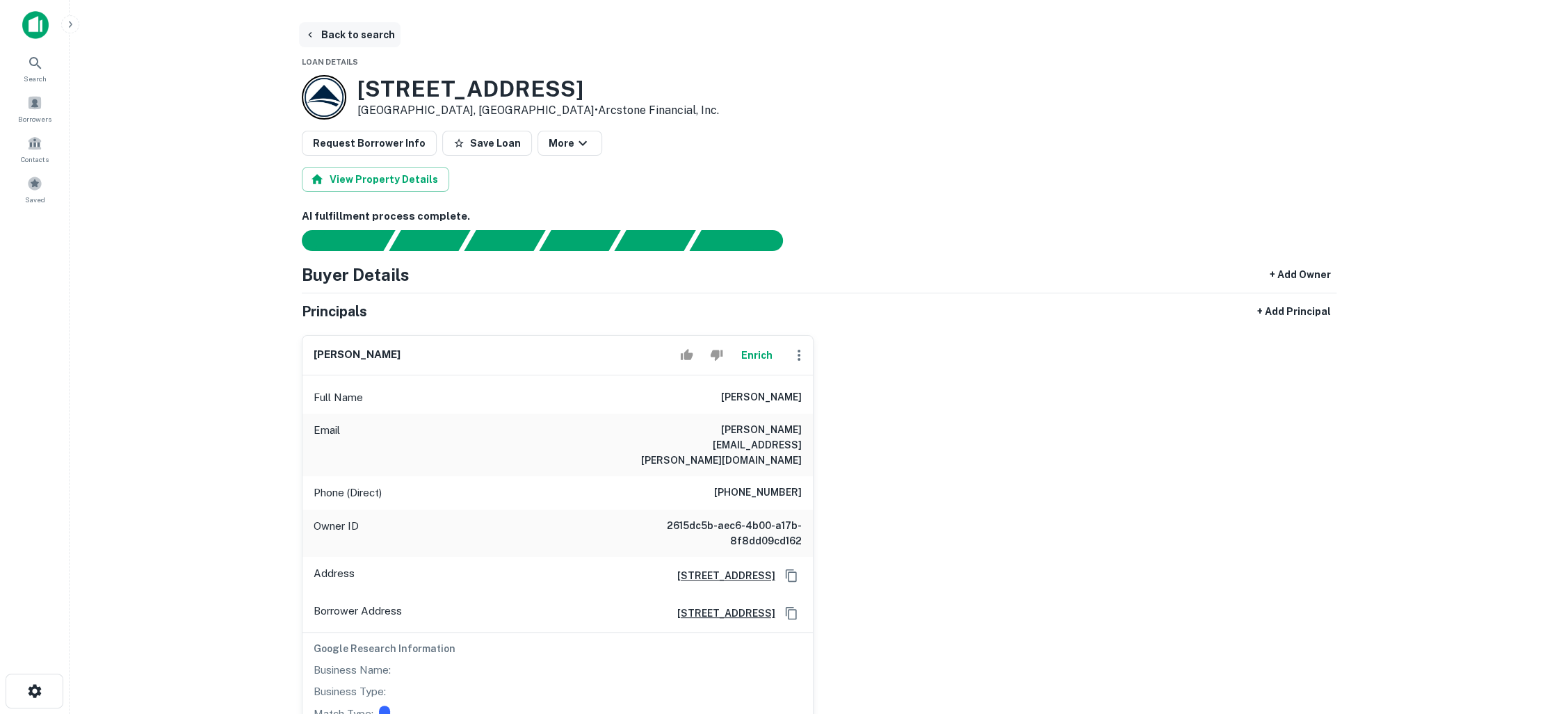
click at [353, 32] on button "Back to search" at bounding box center [350, 34] width 102 height 25
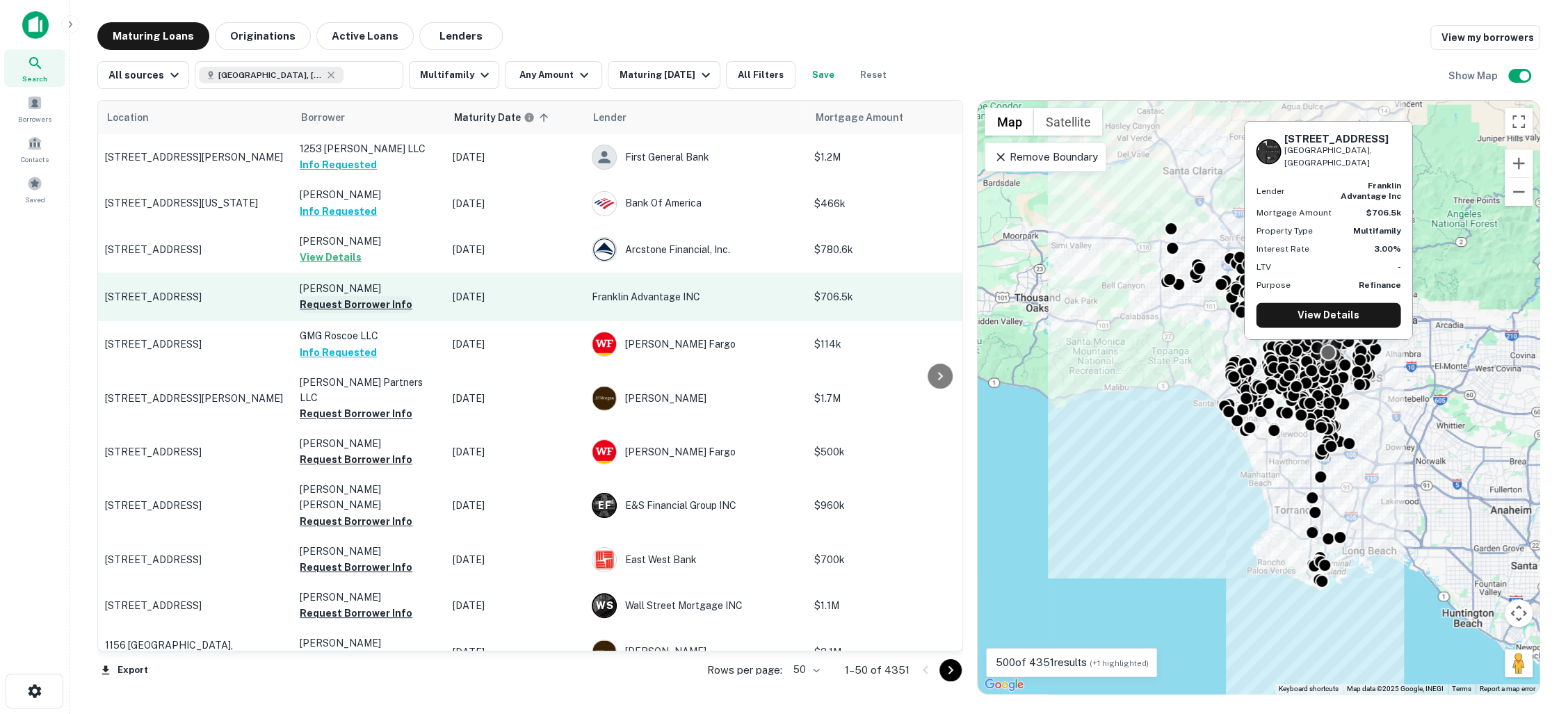
click at [348, 304] on button "Request Borrower Info" at bounding box center [355, 304] width 112 height 16
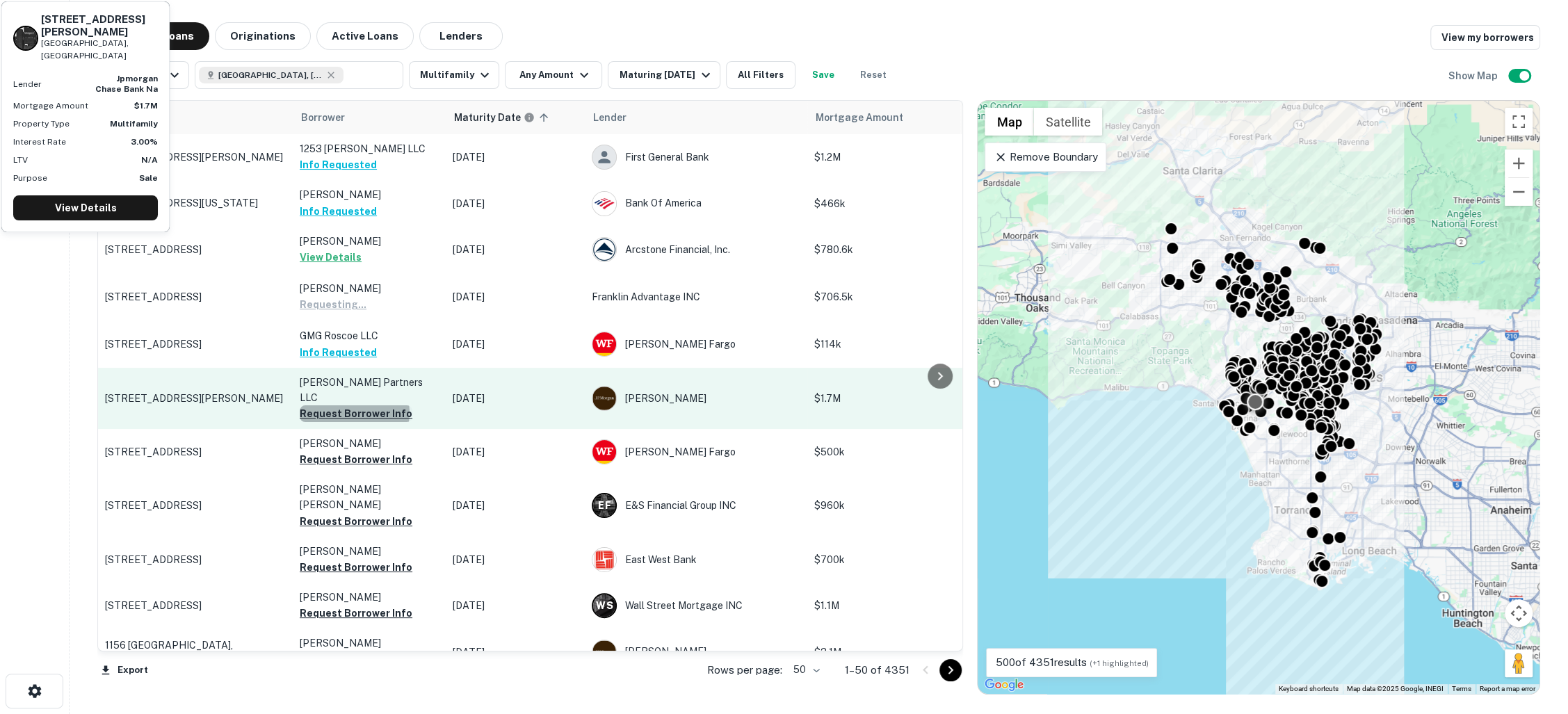
click at [354, 405] on button "Request Borrower Info" at bounding box center [355, 413] width 112 height 16
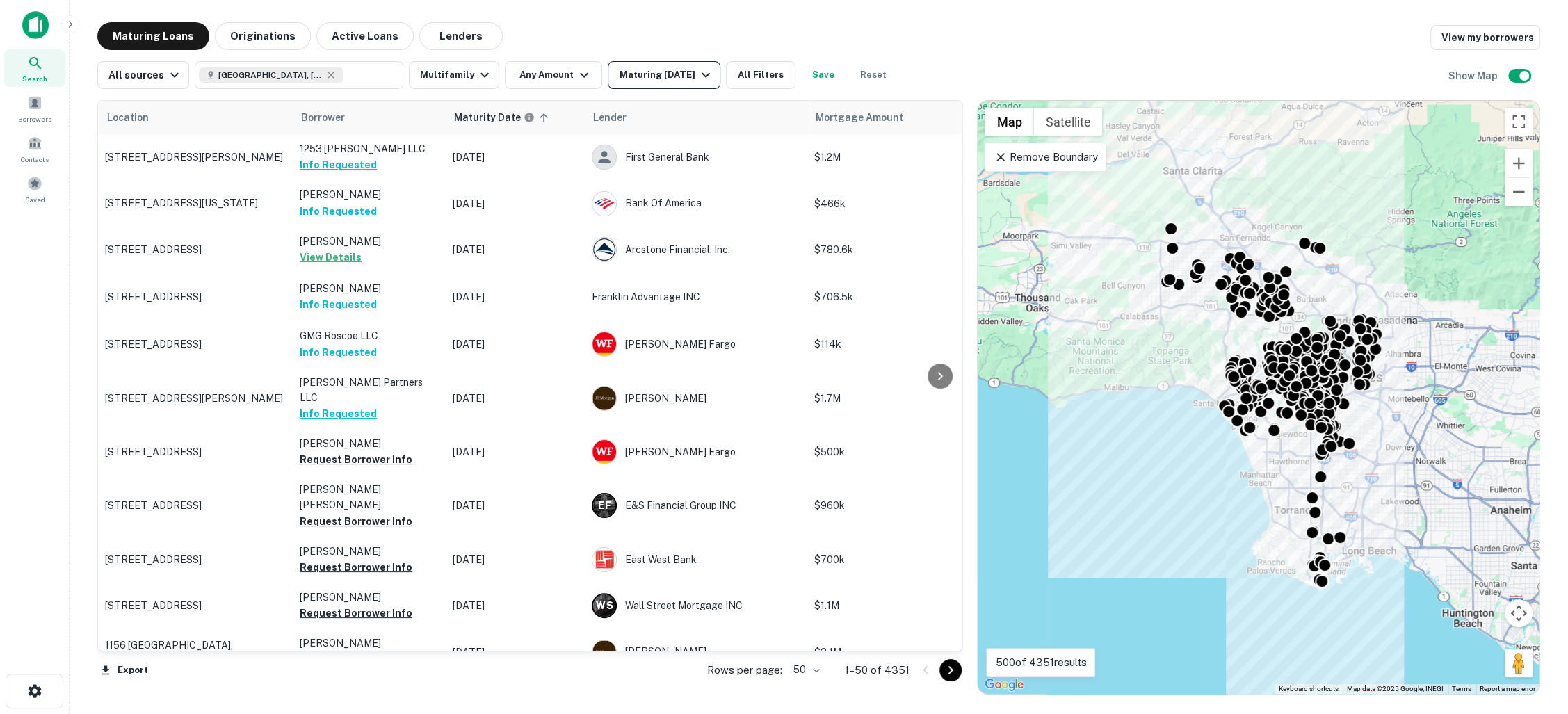
click at [698, 75] on icon "button" at bounding box center [706, 74] width 16 height 16
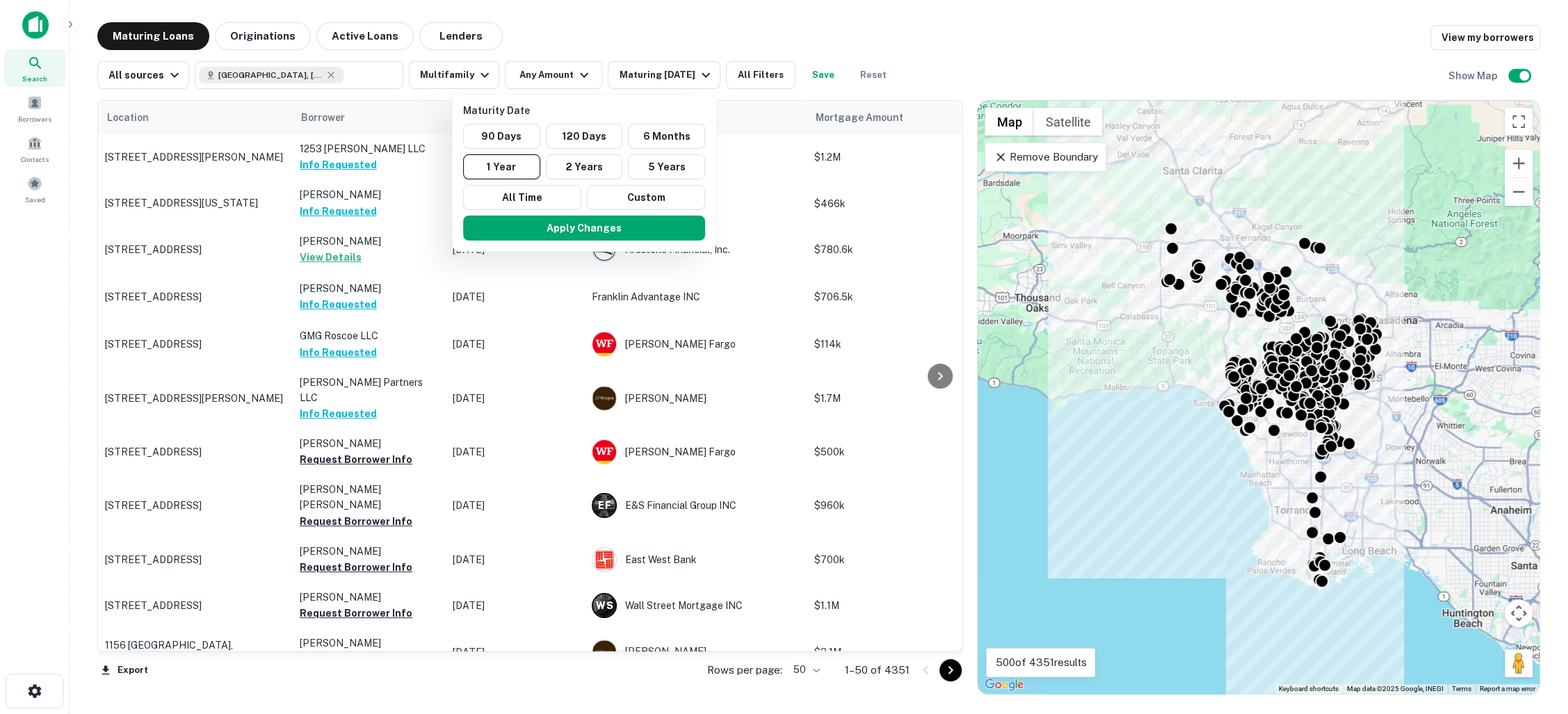
click at [577, 50] on div at bounding box center [784, 357] width 1568 height 714
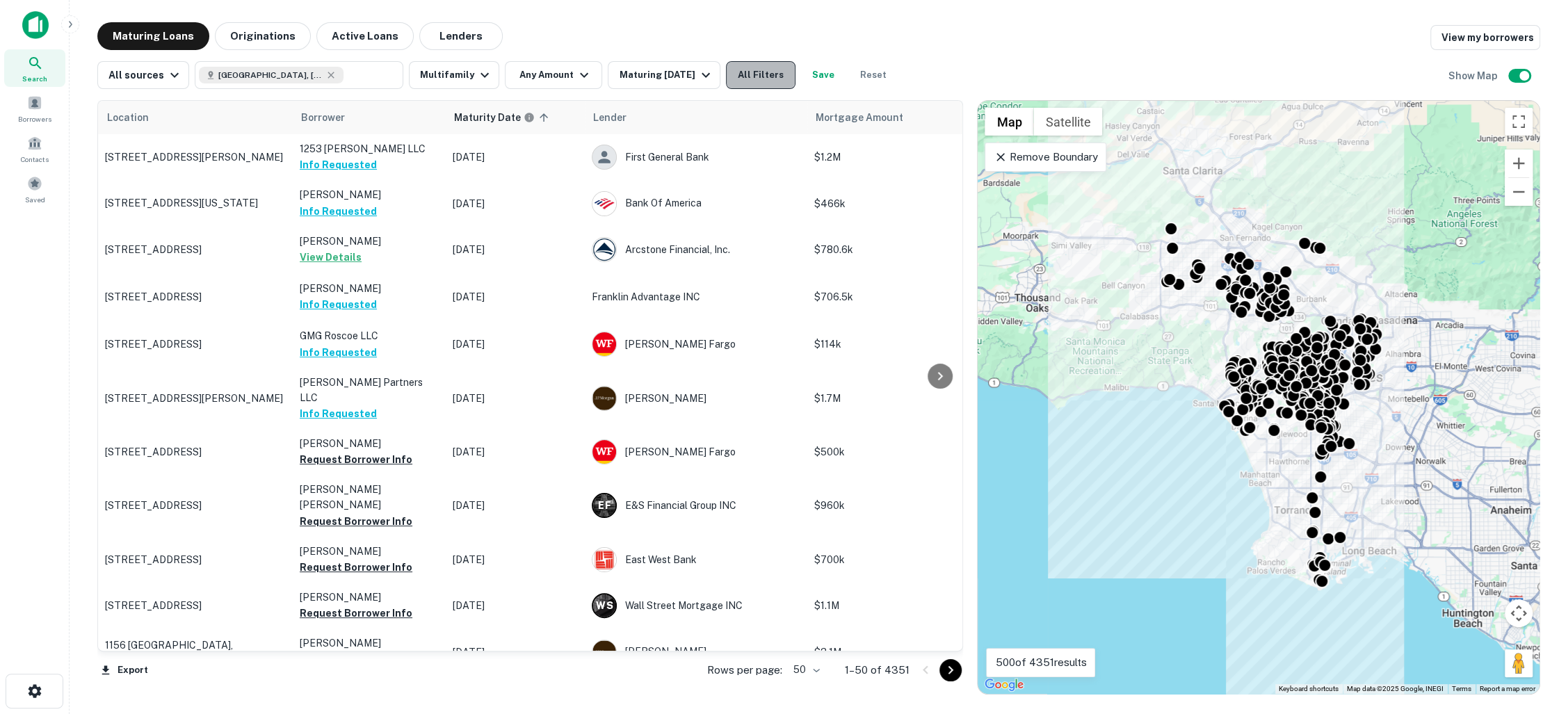
click at [765, 72] on button "All Filters" at bounding box center [760, 74] width 69 height 28
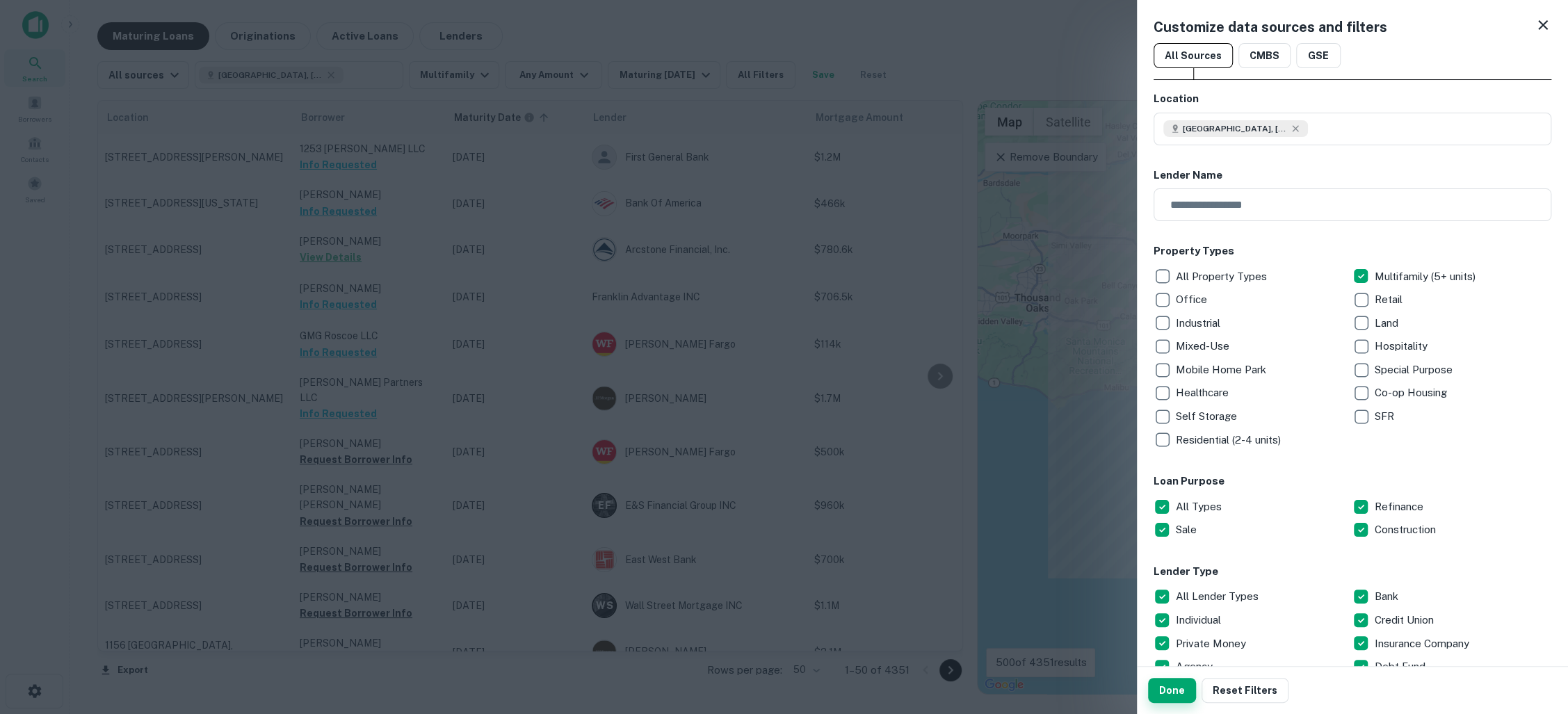
click at [1171, 688] on button "Done" at bounding box center [1171, 690] width 48 height 25
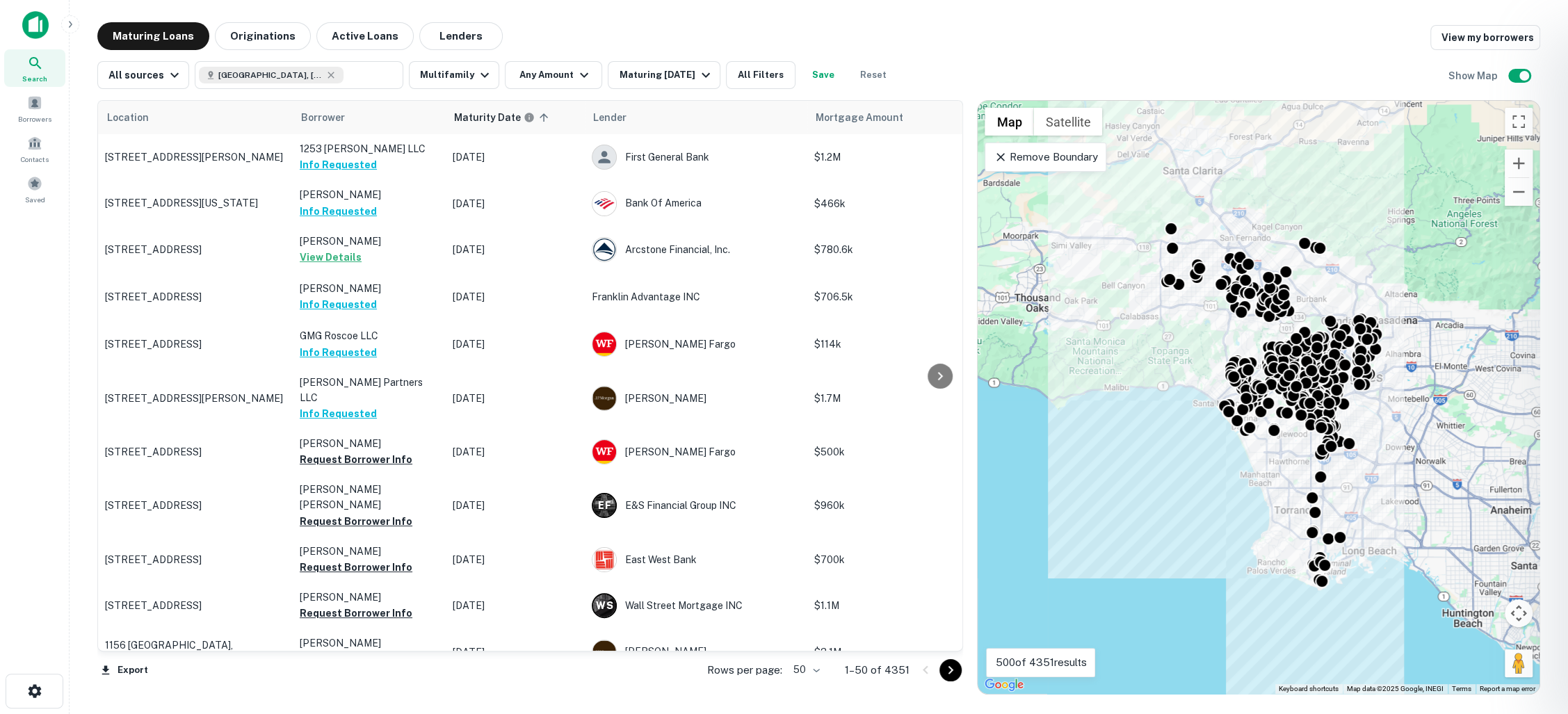
click at [1511, 77] on div at bounding box center [784, 357] width 1568 height 714
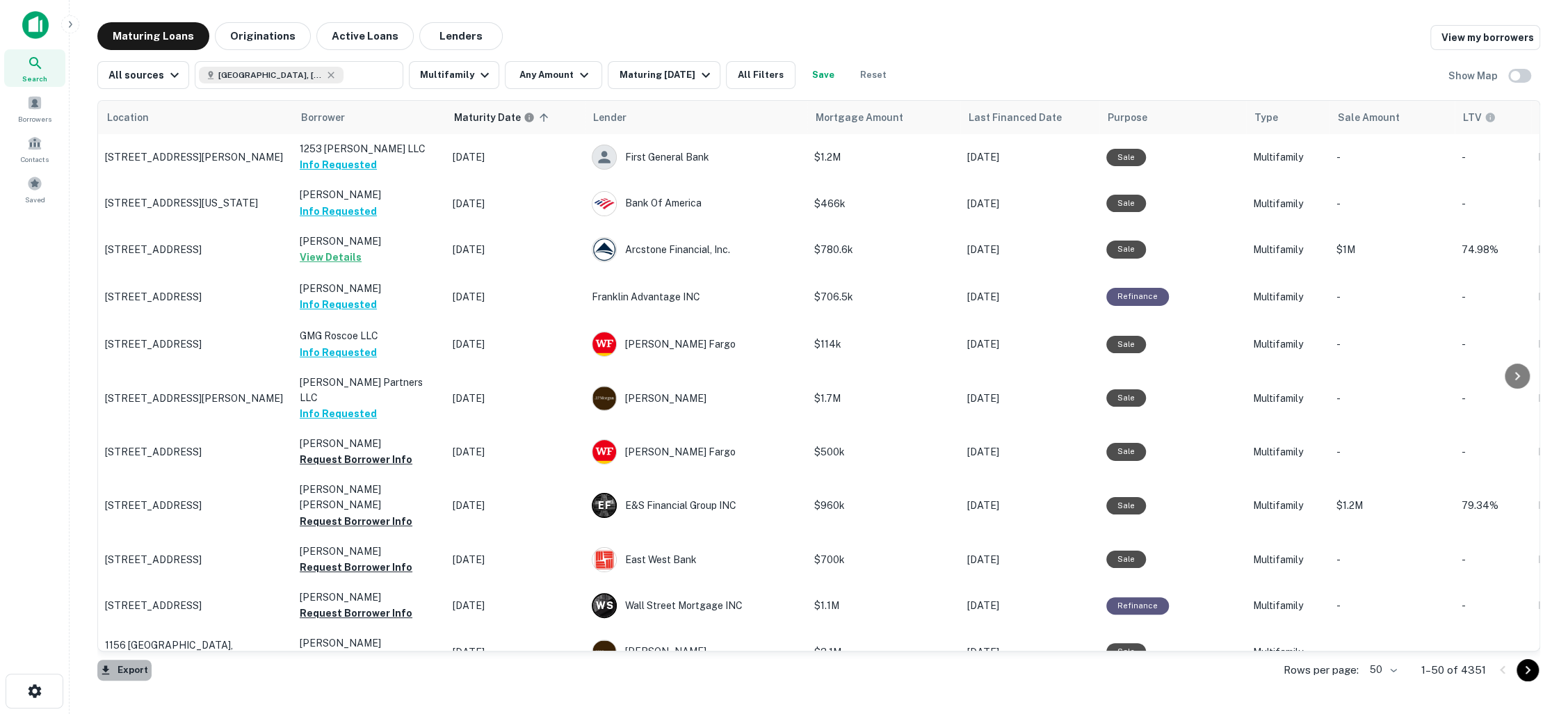
click at [120, 665] on button "Export" at bounding box center [125, 670] width 54 height 21
click at [1374, 660] on div at bounding box center [784, 357] width 1568 height 714
click at [1389, 666] on body "Search Borrowers Contacts Saved Maturing Loans Originations Active Loans Lender…" at bounding box center [784, 357] width 1568 height 714
click at [1381, 685] on li "100" at bounding box center [1384, 685] width 40 height 25
click at [356, 72] on input "**********" at bounding box center [370, 74] width 54 height 19
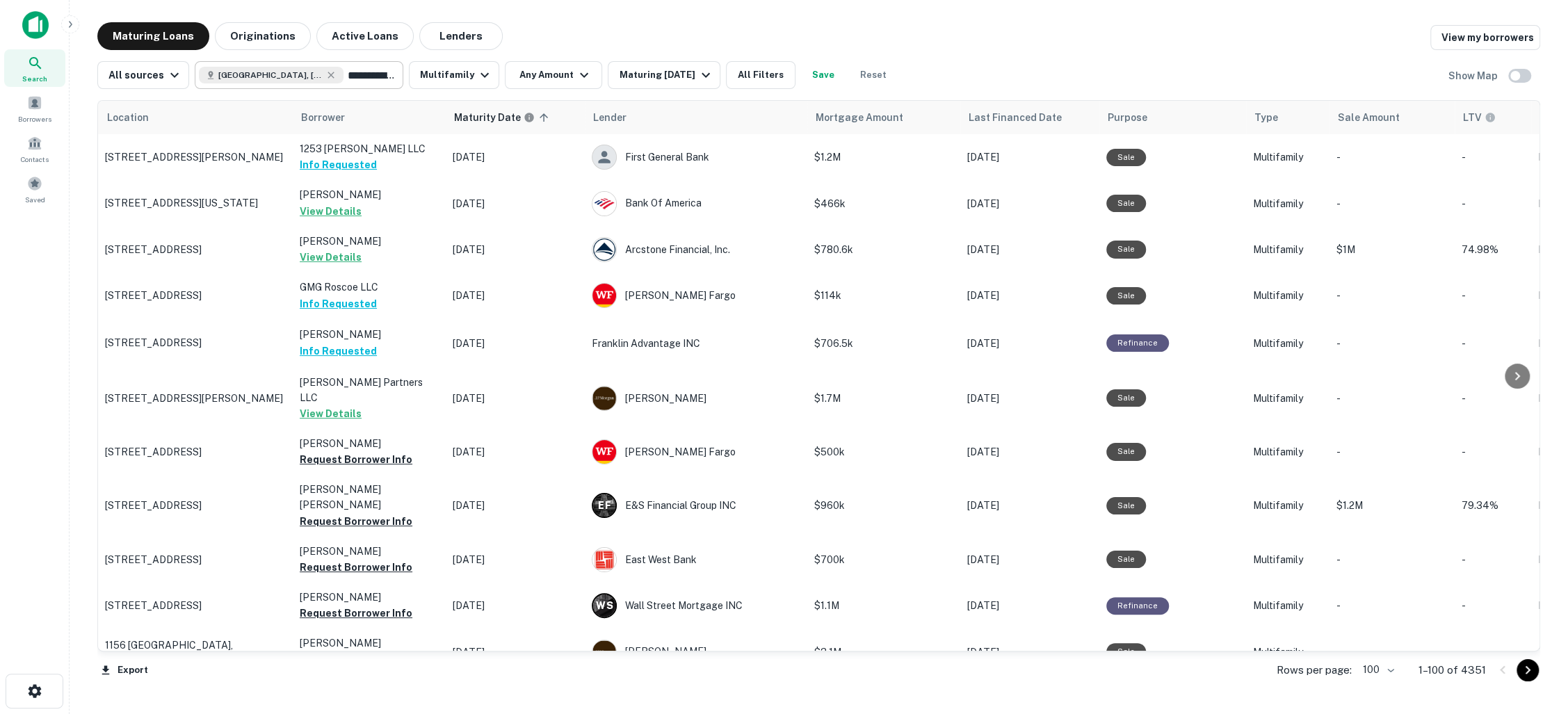
click at [356, 72] on input "**********" at bounding box center [370, 74] width 54 height 19
click at [356, 72] on input "**********" at bounding box center [288, 74] width 178 height 19
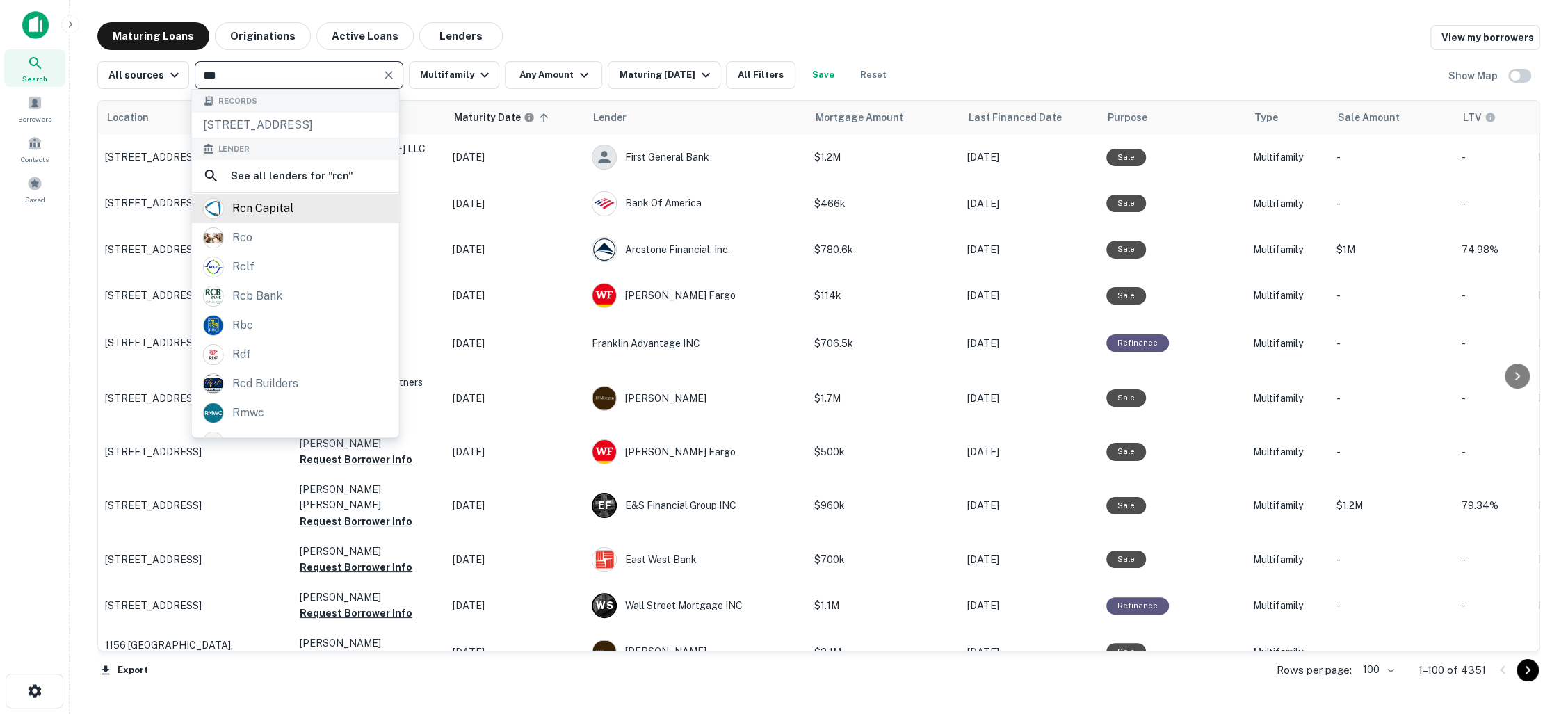
type input "***"
click at [334, 219] on div "rcn capital" at bounding box center [295, 208] width 185 height 21
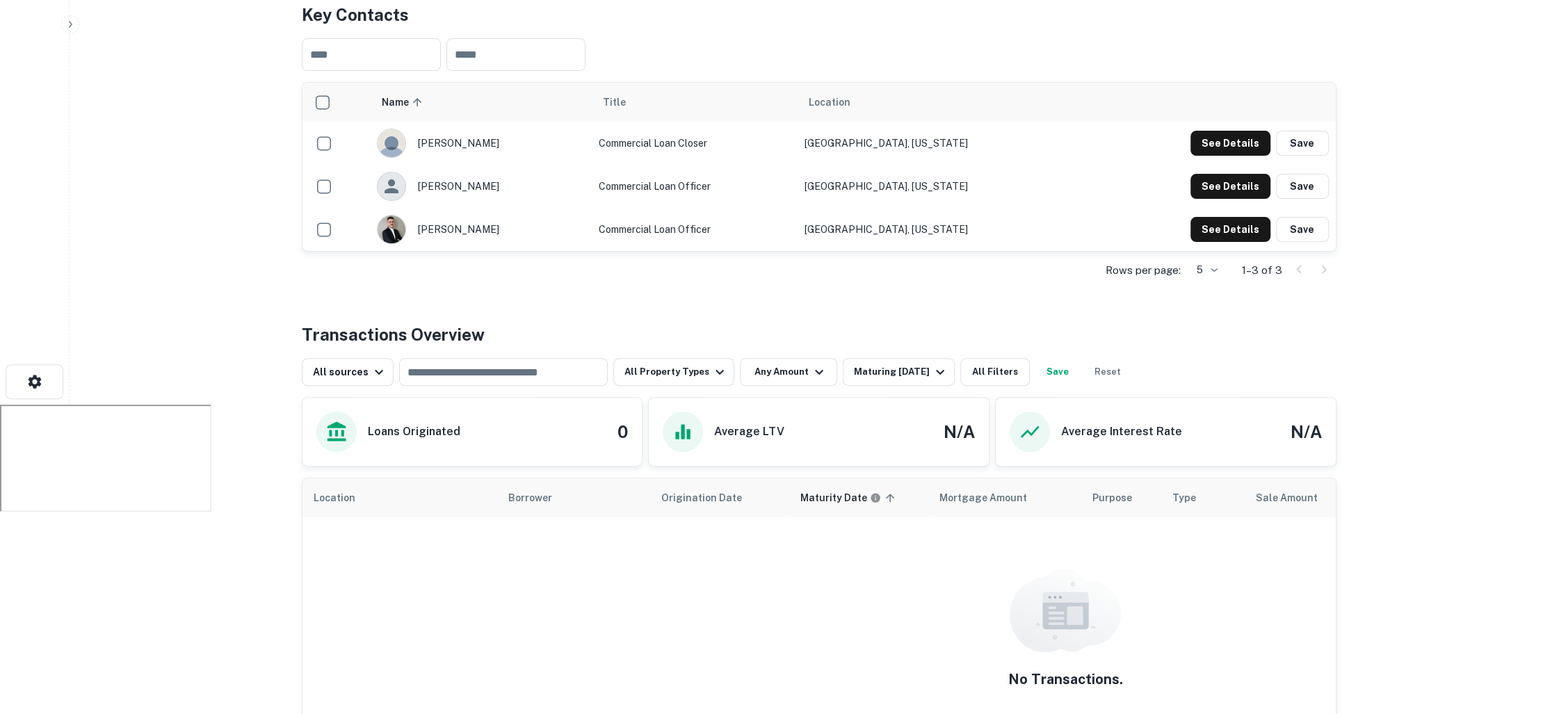
scroll to position [343, 0]
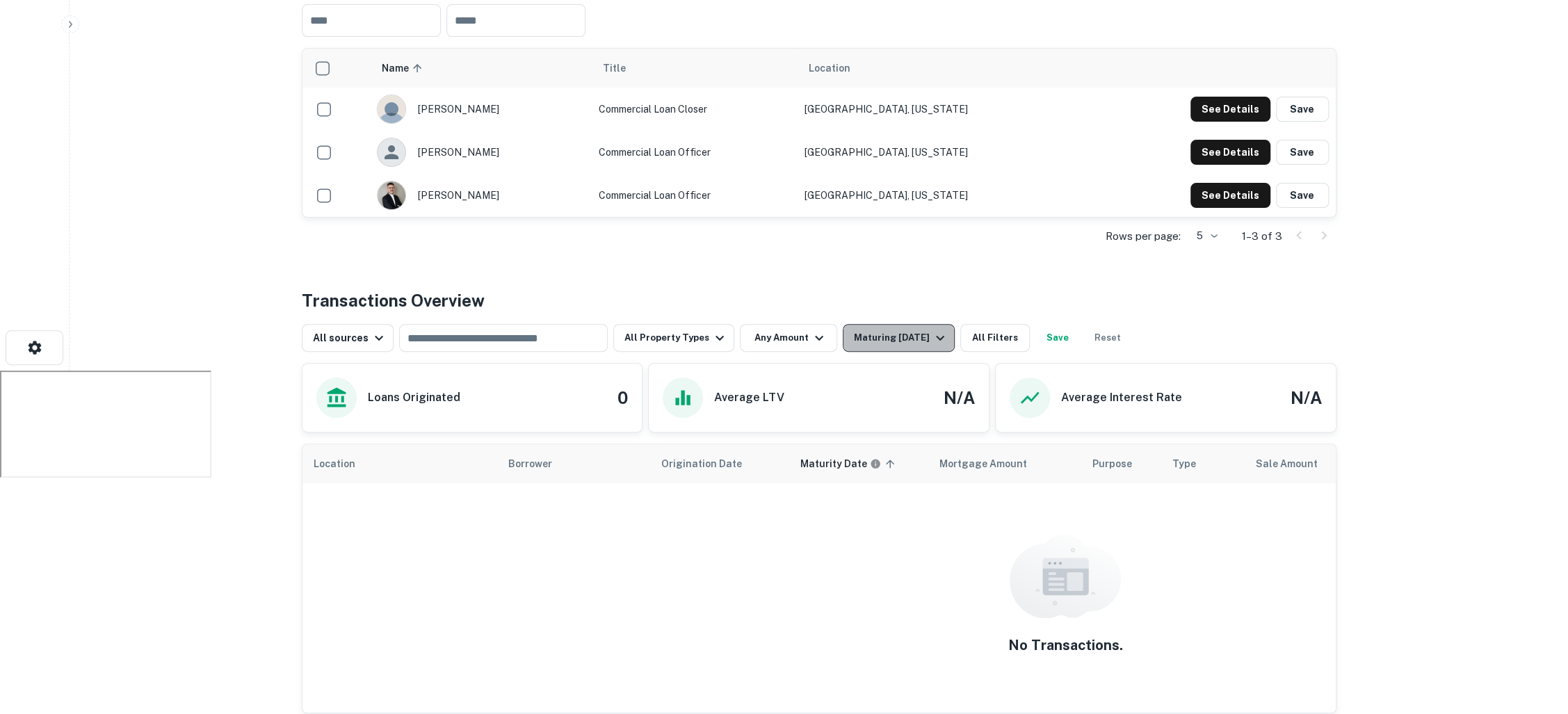
click at [891, 329] on div "Maturing In 1 Year" at bounding box center [901, 337] width 95 height 16
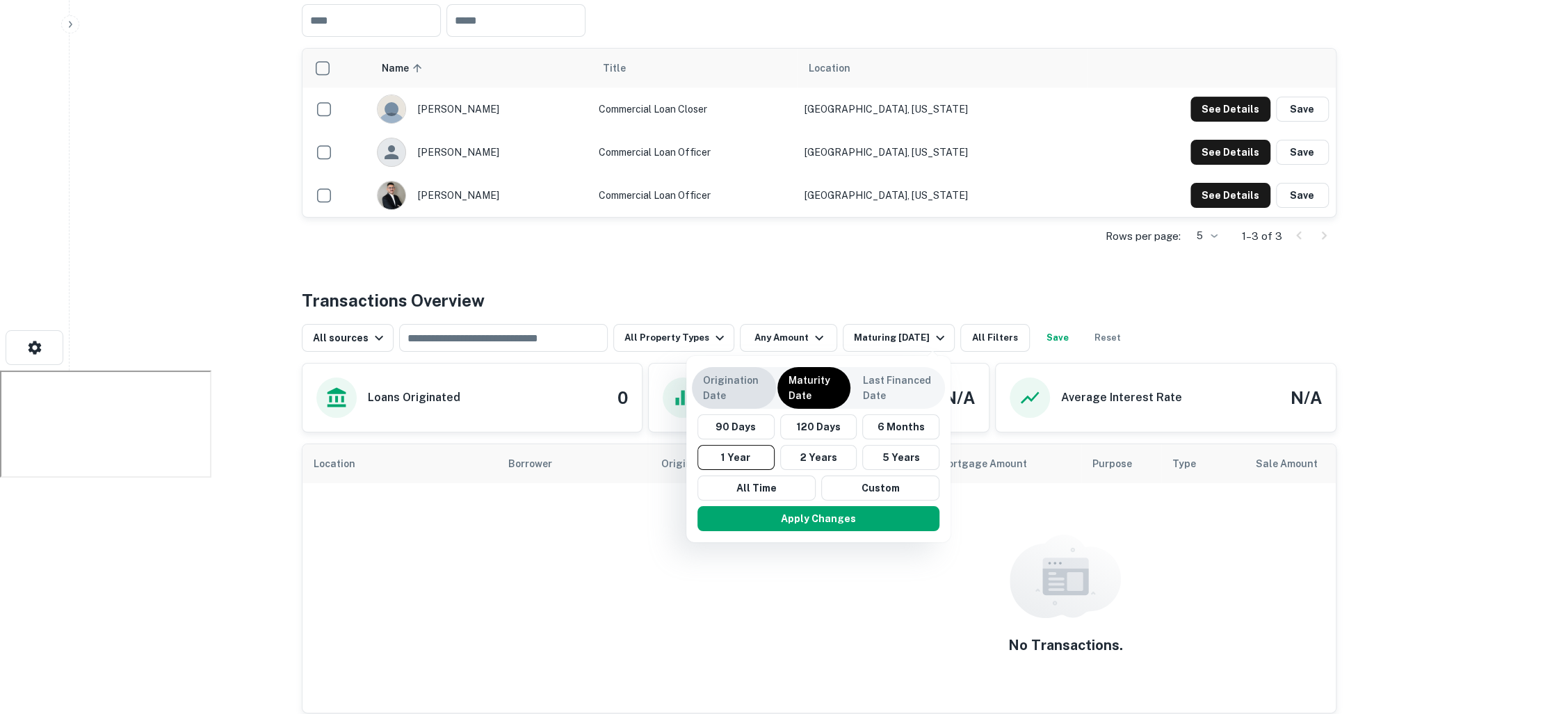
click at [744, 381] on p "Origination Date" at bounding box center [734, 387] width 62 height 31
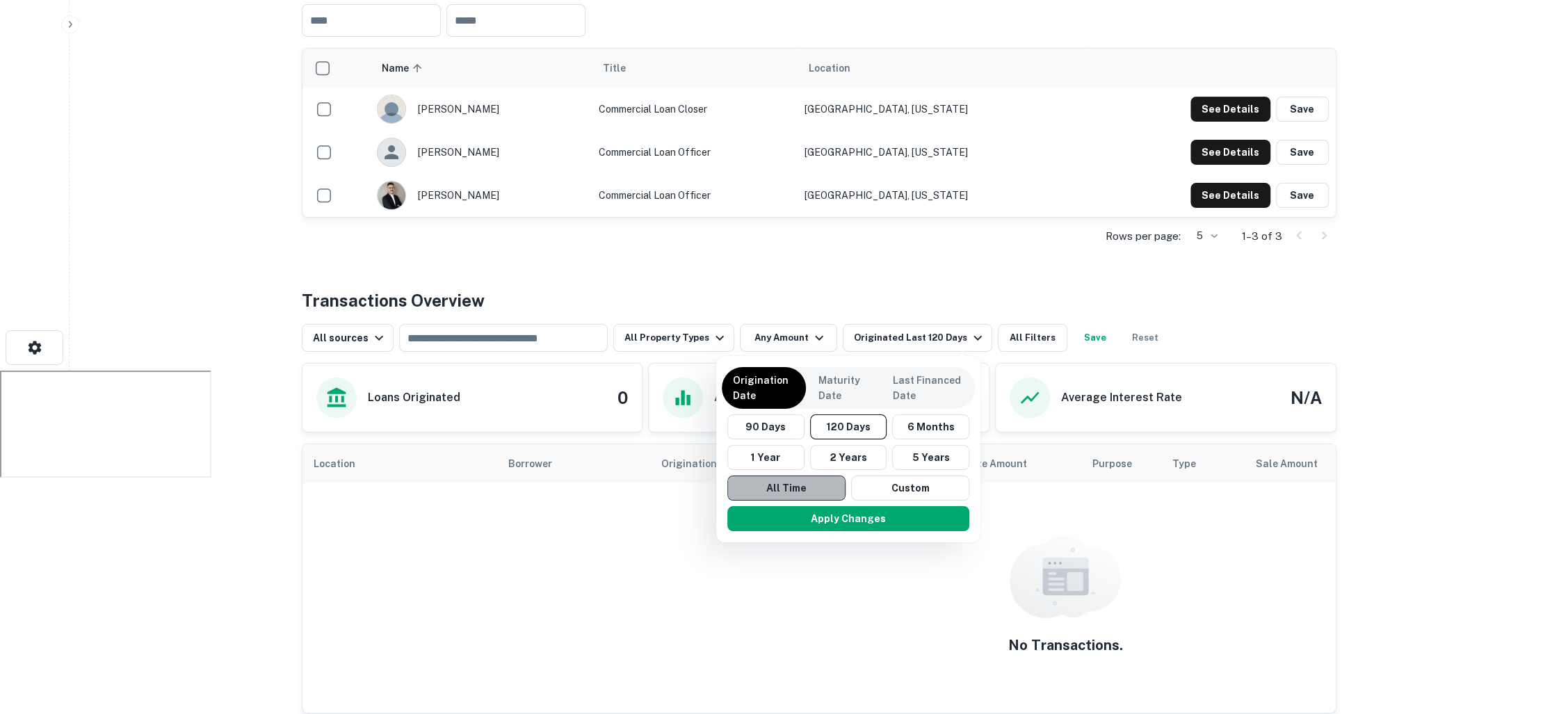
click at [789, 485] on button "All Time" at bounding box center [786, 488] width 118 height 25
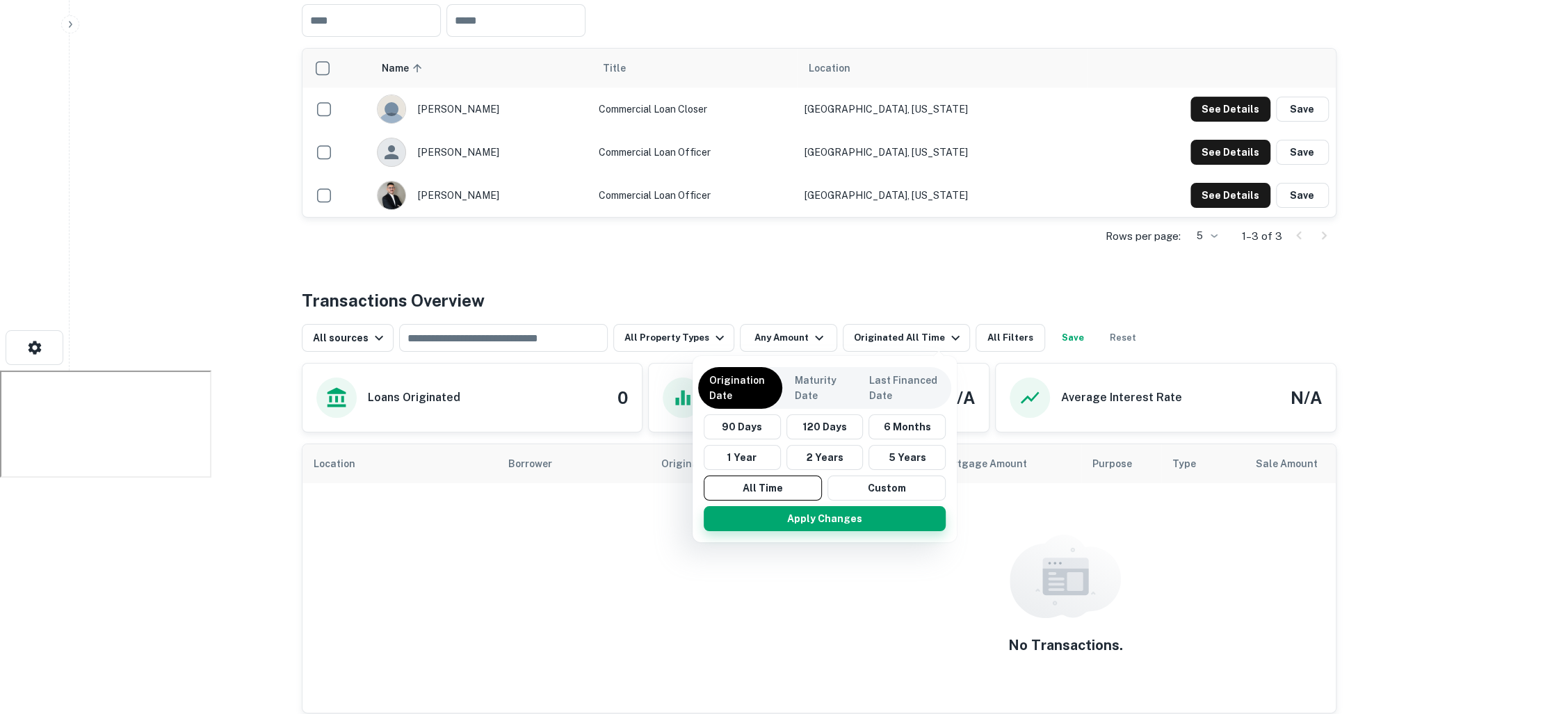
click at [797, 513] on button "Apply Changes" at bounding box center [824, 518] width 242 height 25
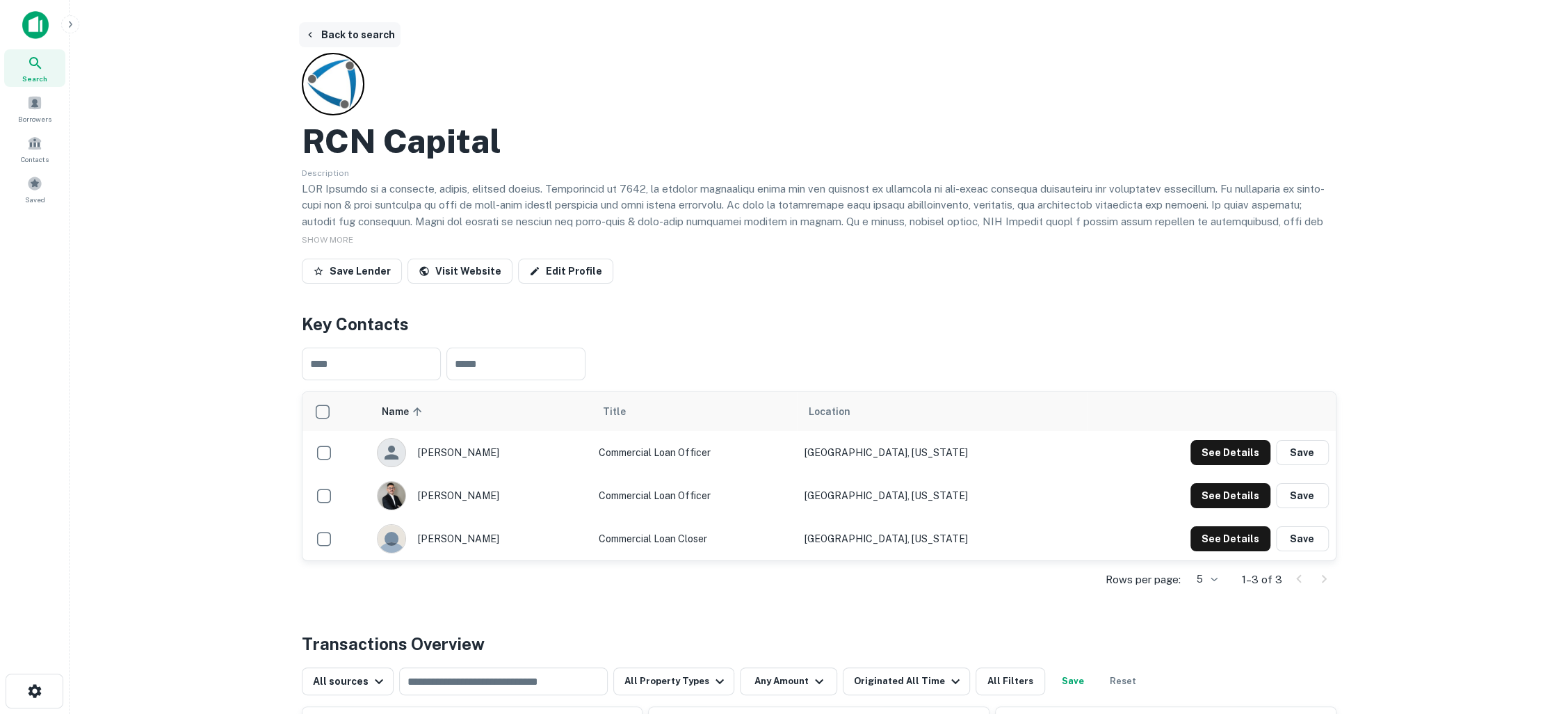
click at [352, 29] on button "Back to search" at bounding box center [350, 34] width 102 height 25
click at [342, 33] on button "Back to search" at bounding box center [350, 34] width 102 height 25
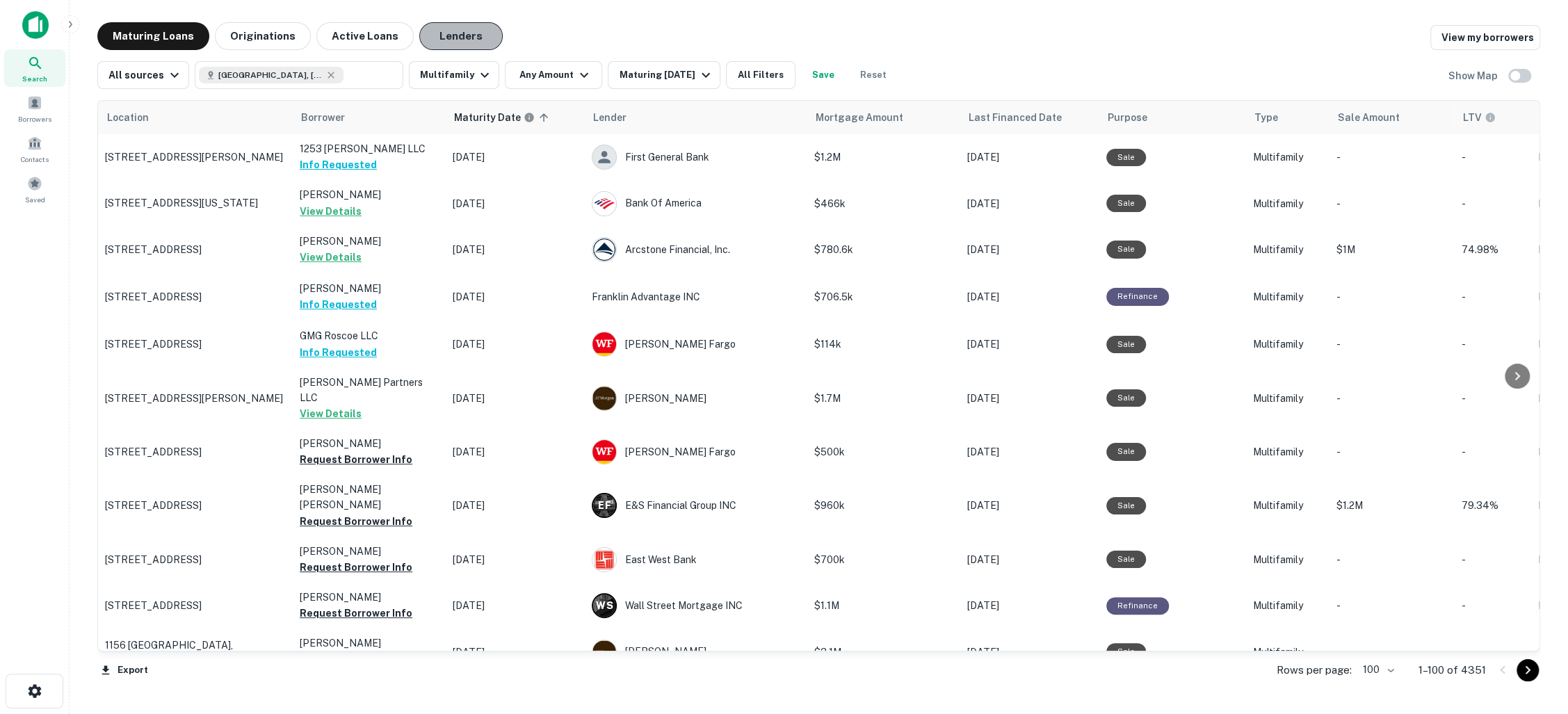
click at [441, 33] on button "Lenders" at bounding box center [461, 36] width 83 height 28
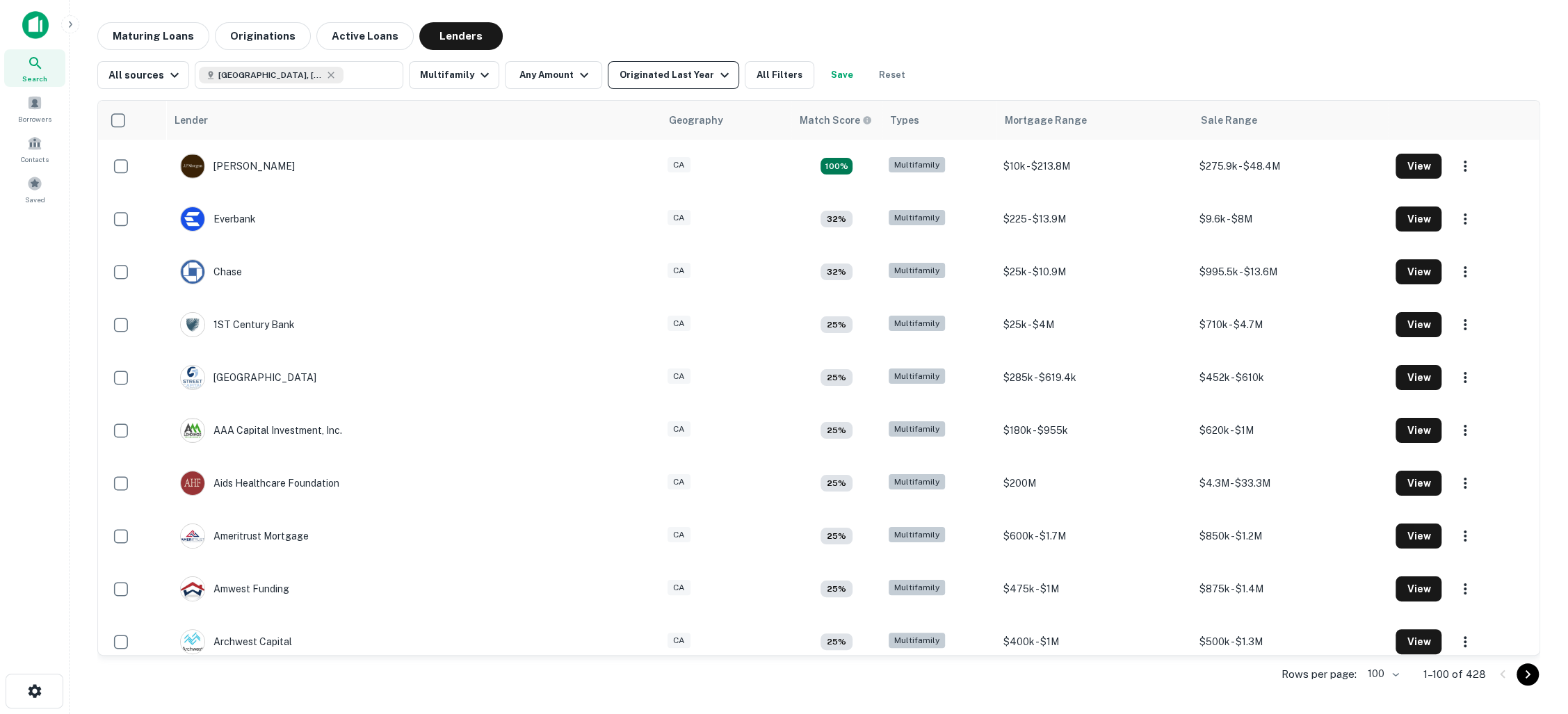
click at [721, 74] on icon "button" at bounding box center [725, 75] width 9 height 5
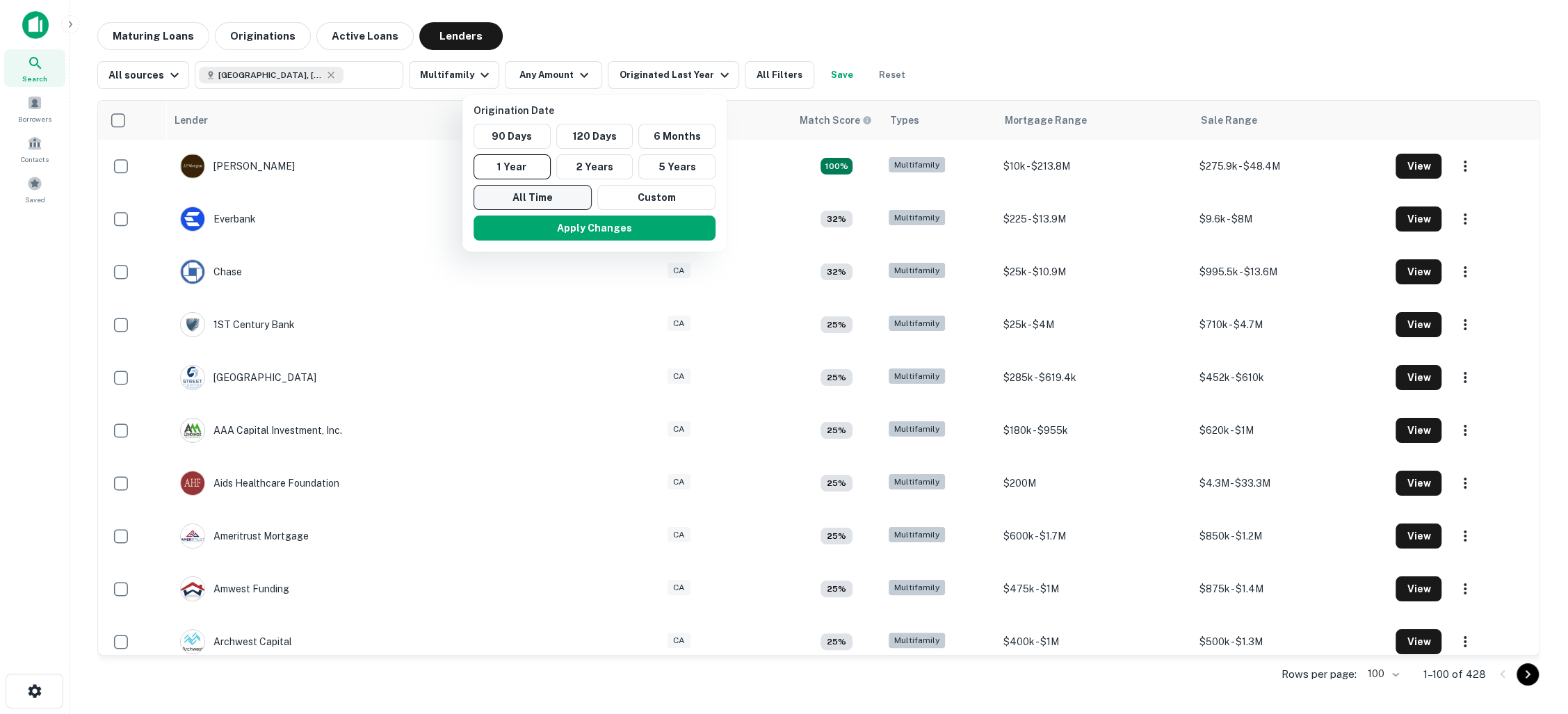
click at [538, 193] on button "All Time" at bounding box center [532, 197] width 118 height 25
click at [577, 230] on button "Apply Changes" at bounding box center [590, 228] width 242 height 25
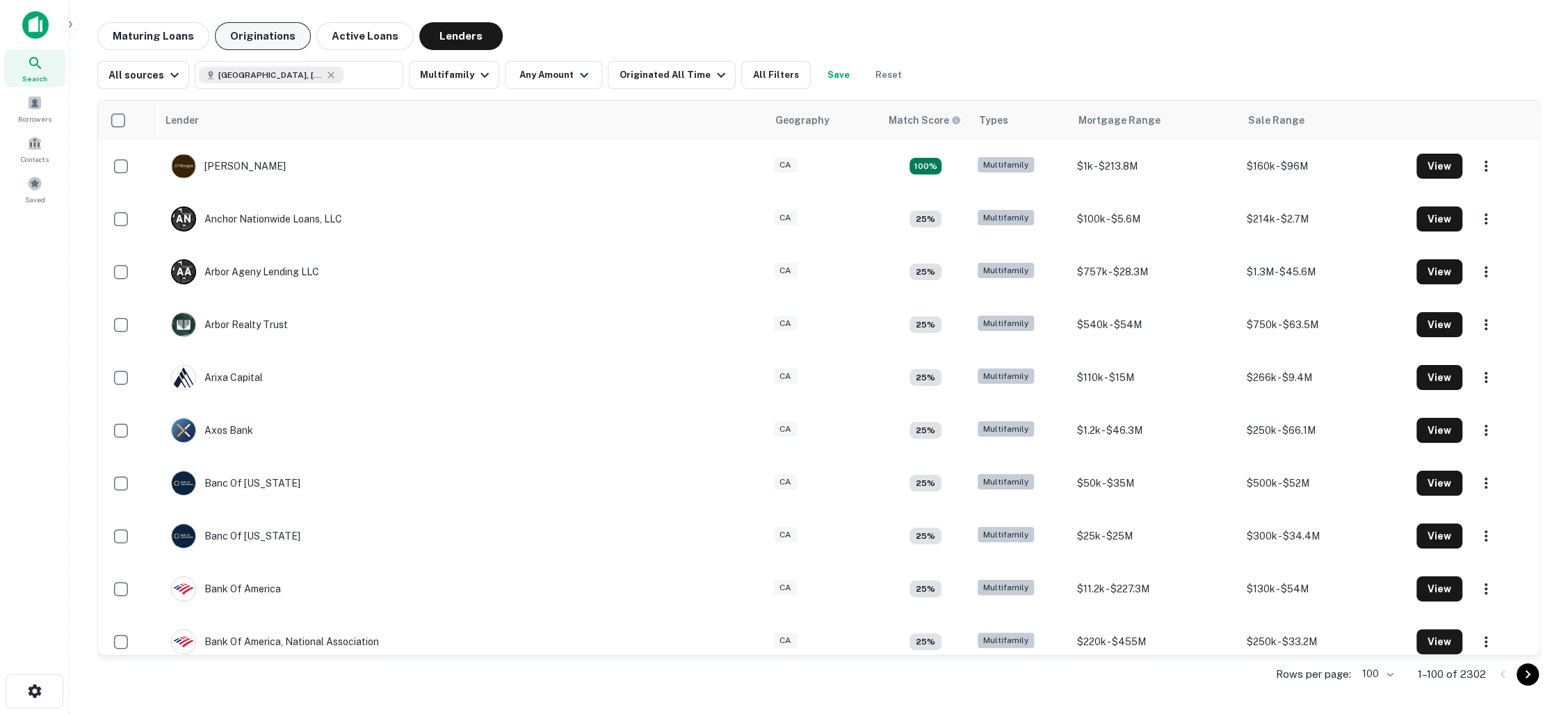
click at [249, 37] on button "Originations" at bounding box center [263, 36] width 96 height 28
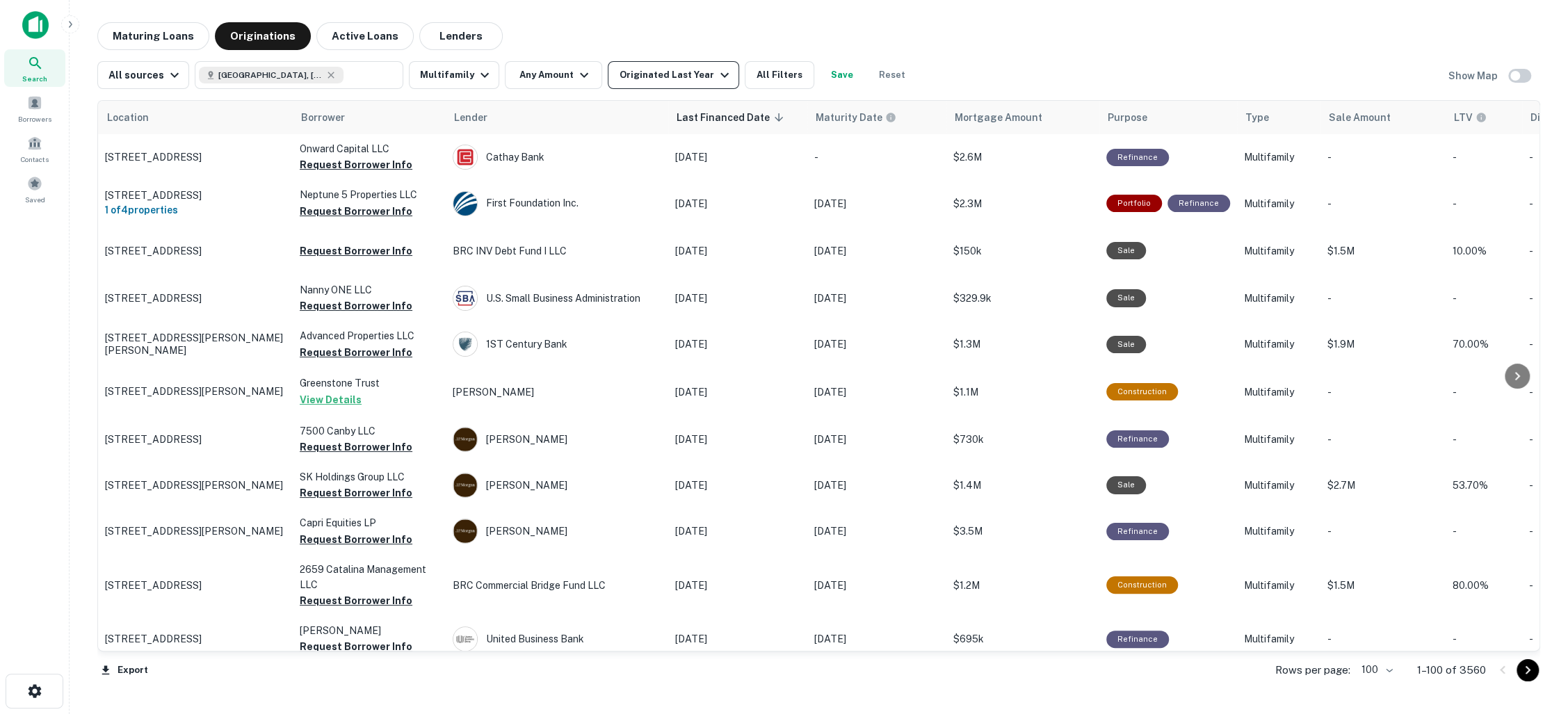
click at [716, 74] on icon "button" at bounding box center [724, 74] width 16 height 16
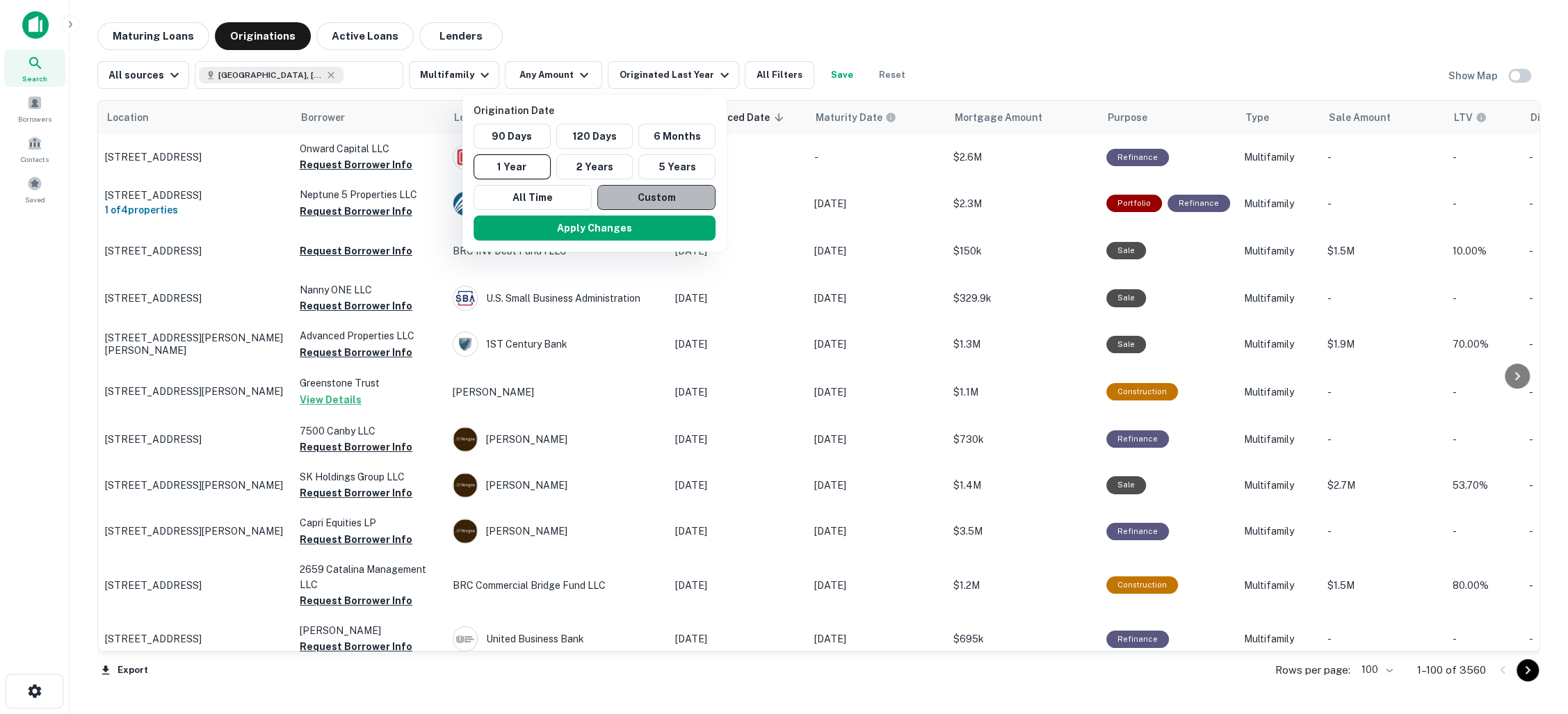
click at [648, 198] on button "Custom" at bounding box center [656, 197] width 118 height 25
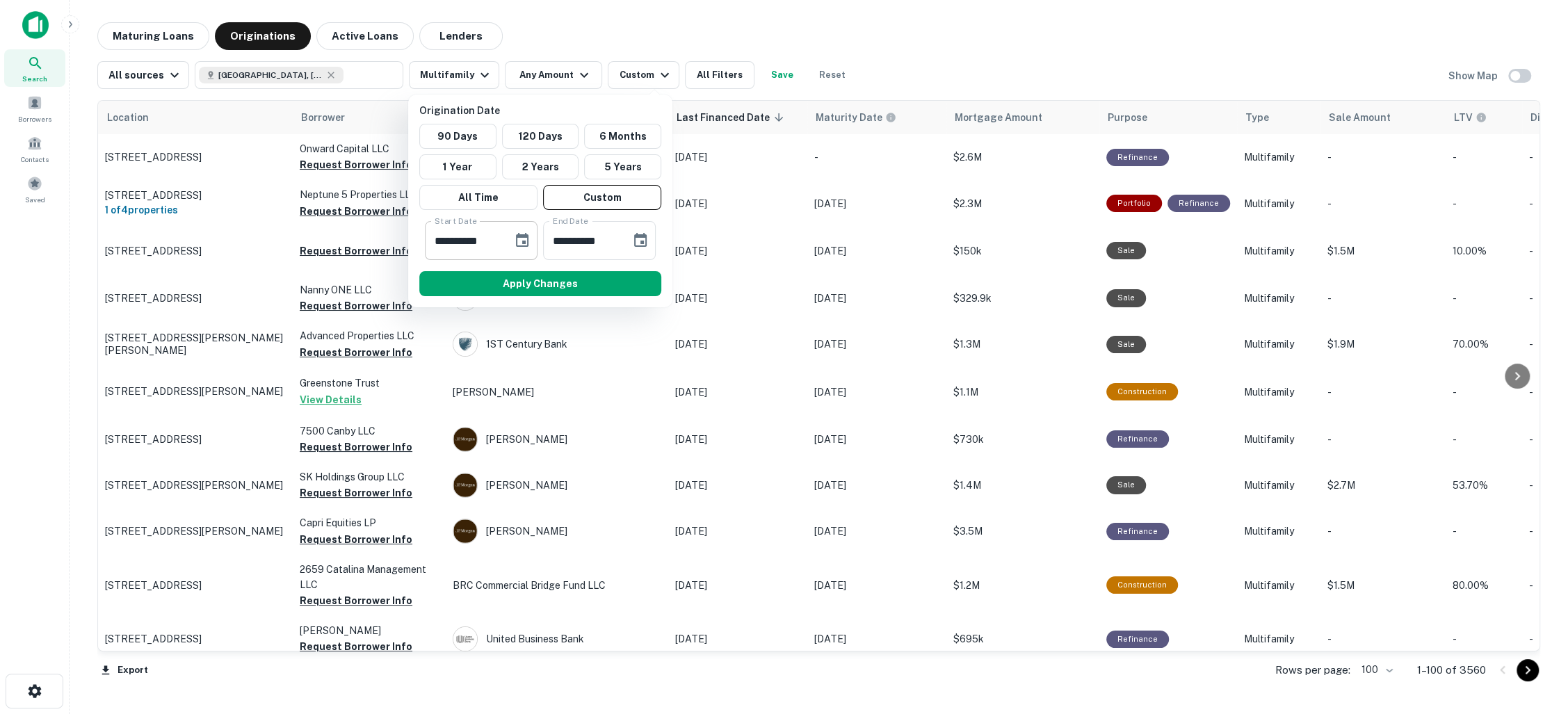
click at [524, 244] on icon "Choose date, selected date is Feb 12, 2025" at bounding box center [521, 239] width 12 height 14
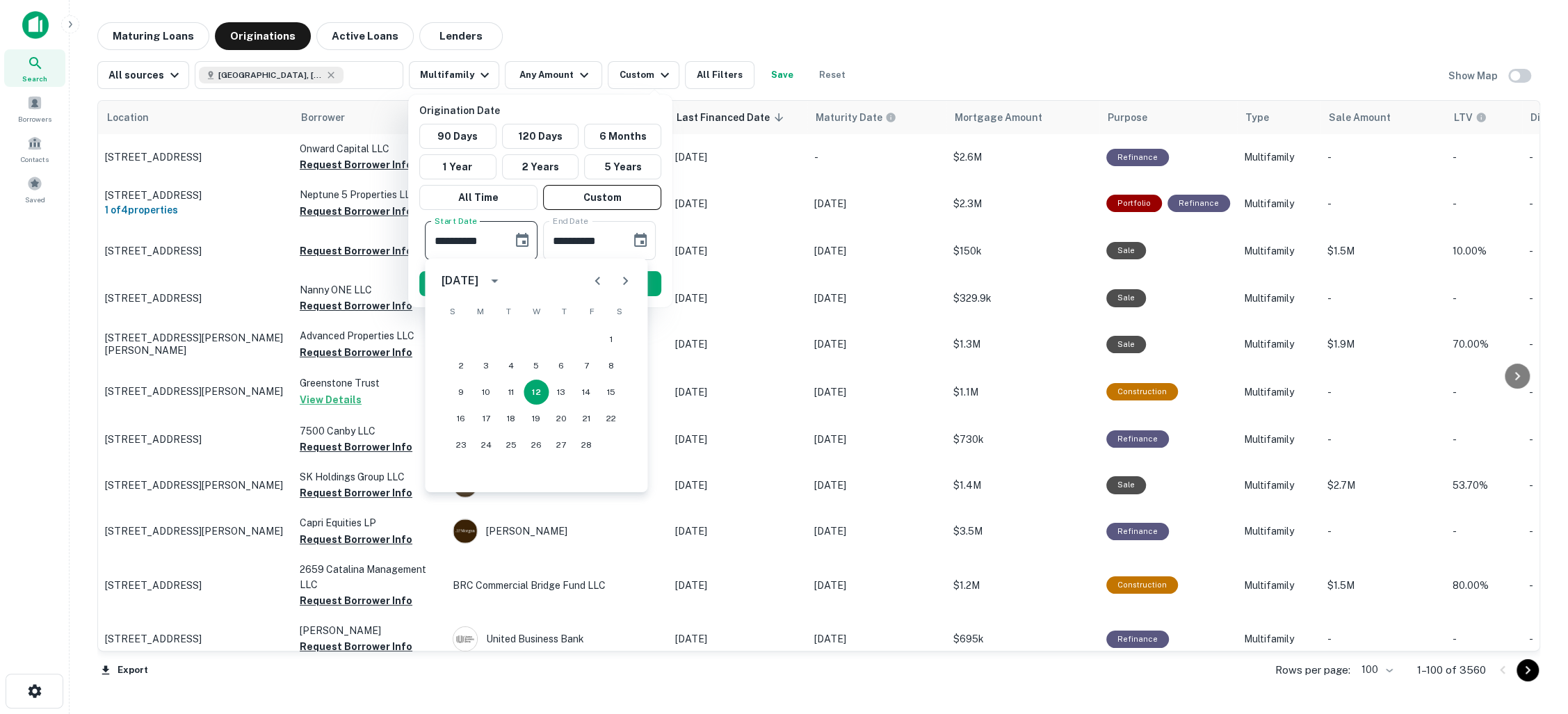
click at [893, 44] on div at bounding box center [784, 357] width 1568 height 714
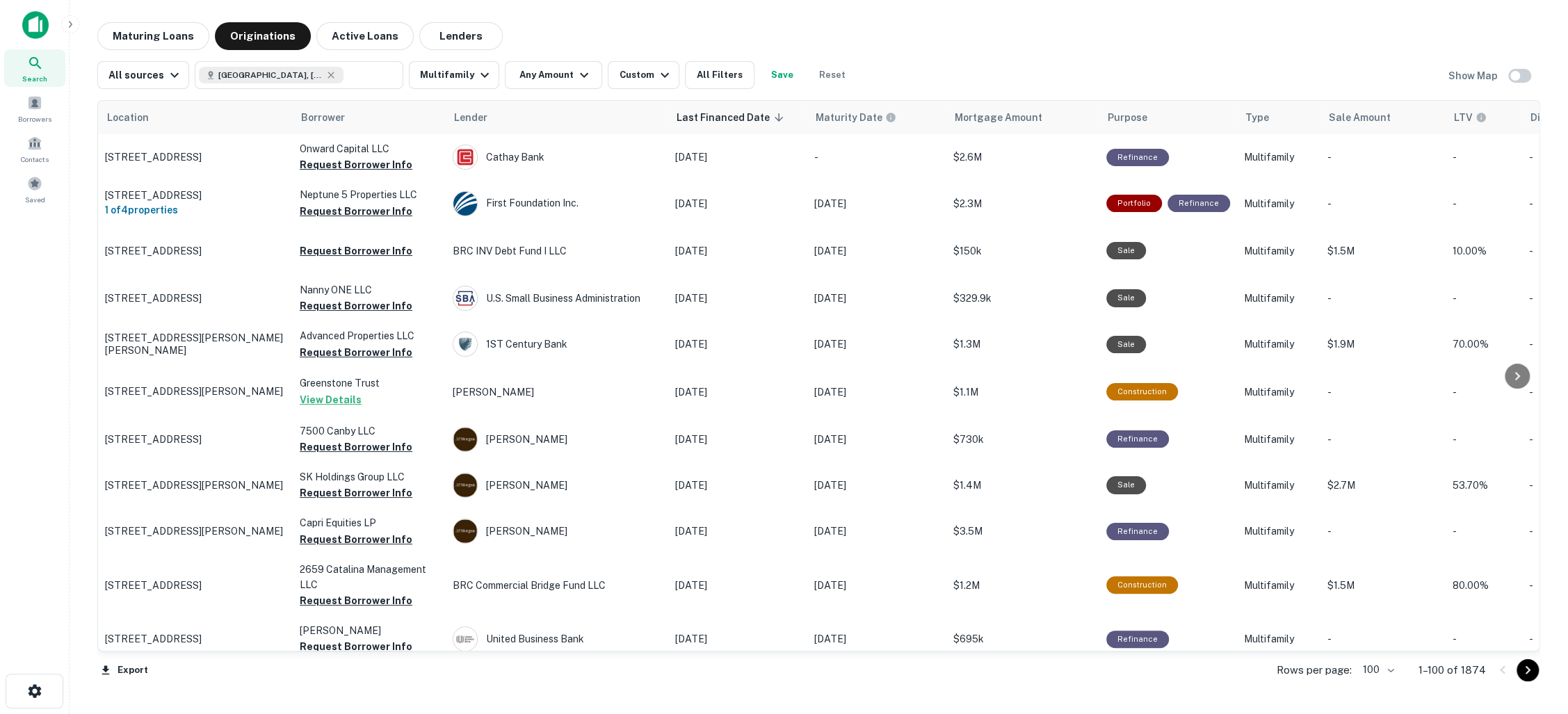
click at [375, 42] on button "Active Loans" at bounding box center [365, 36] width 97 height 28
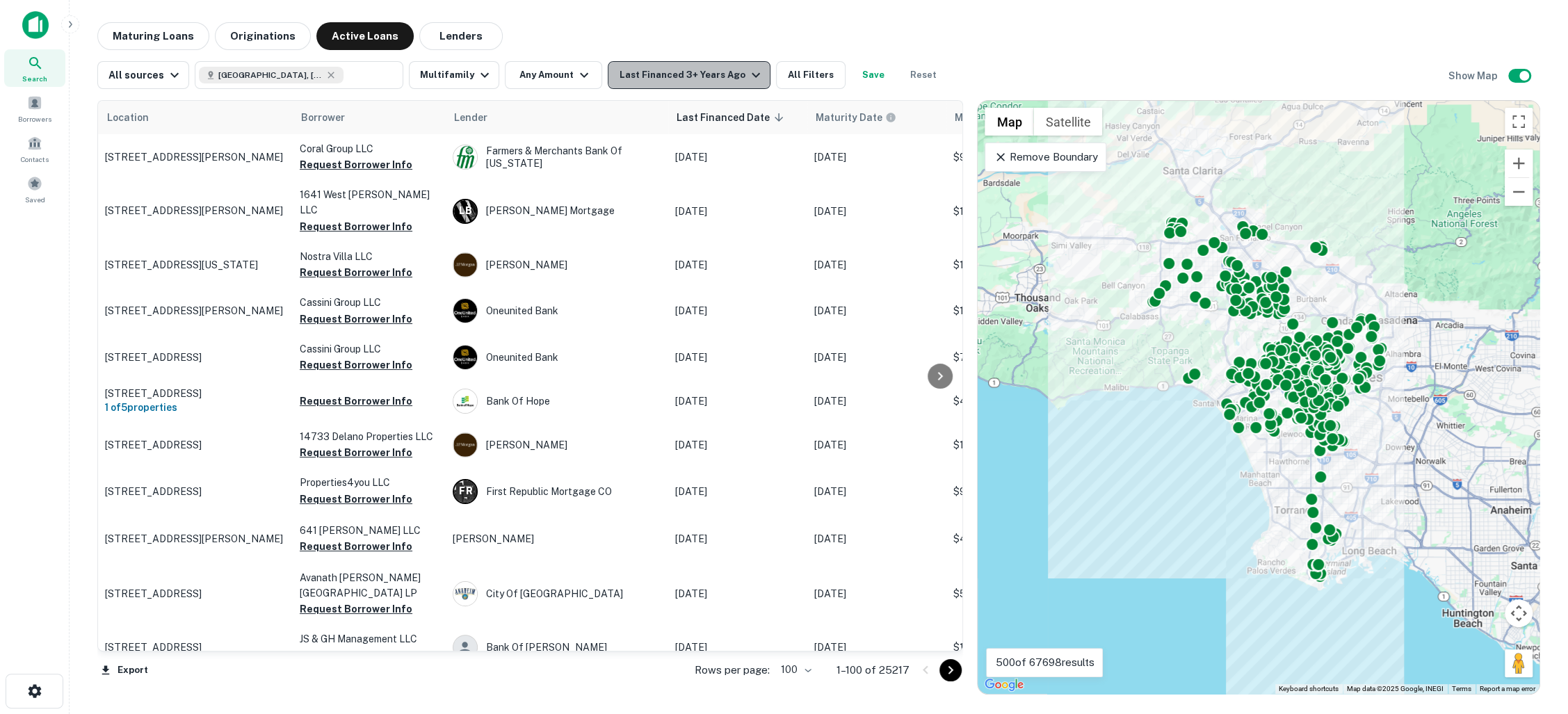
click at [747, 78] on icon "button" at bounding box center [755, 74] width 16 height 16
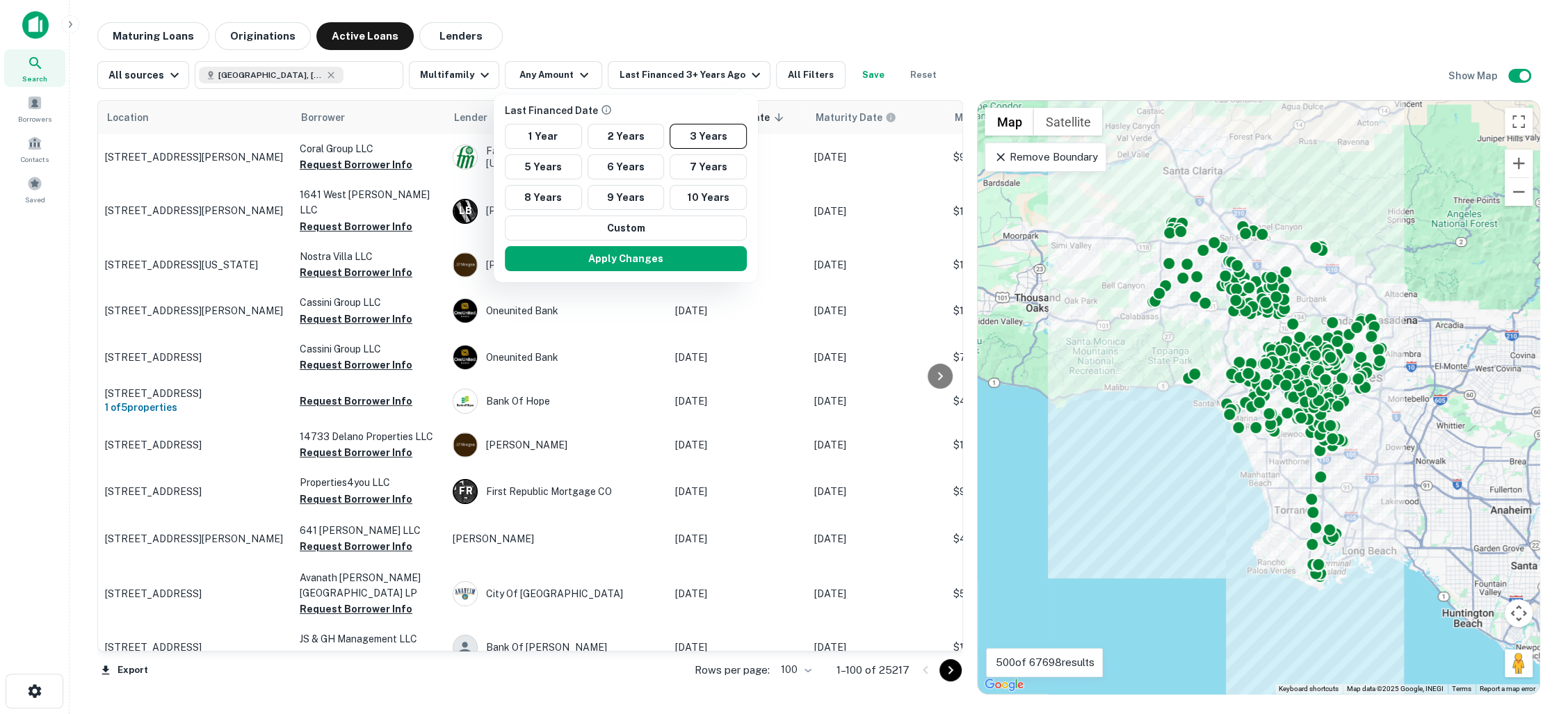
click at [789, 52] on div at bounding box center [784, 357] width 1568 height 714
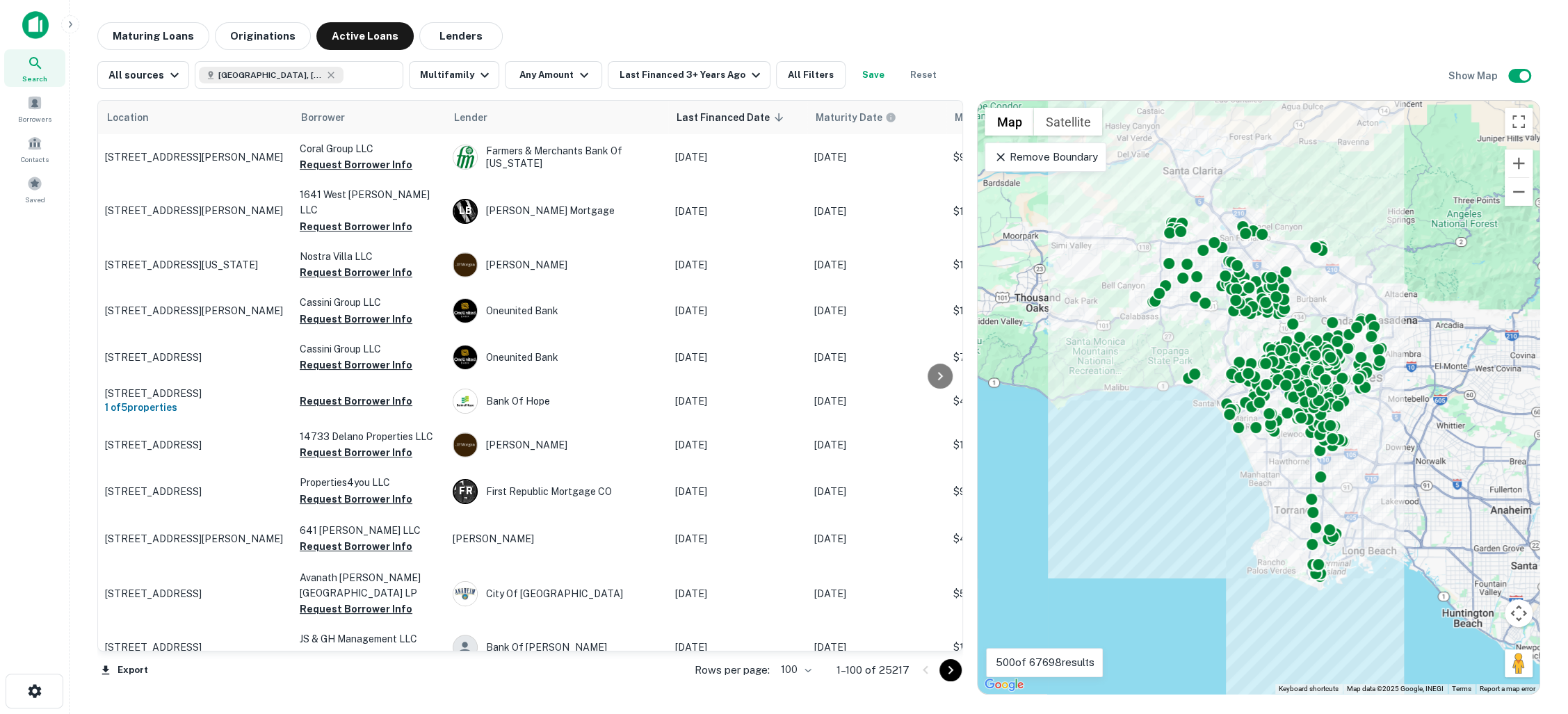
click at [39, 37] on img at bounding box center [35, 25] width 27 height 28
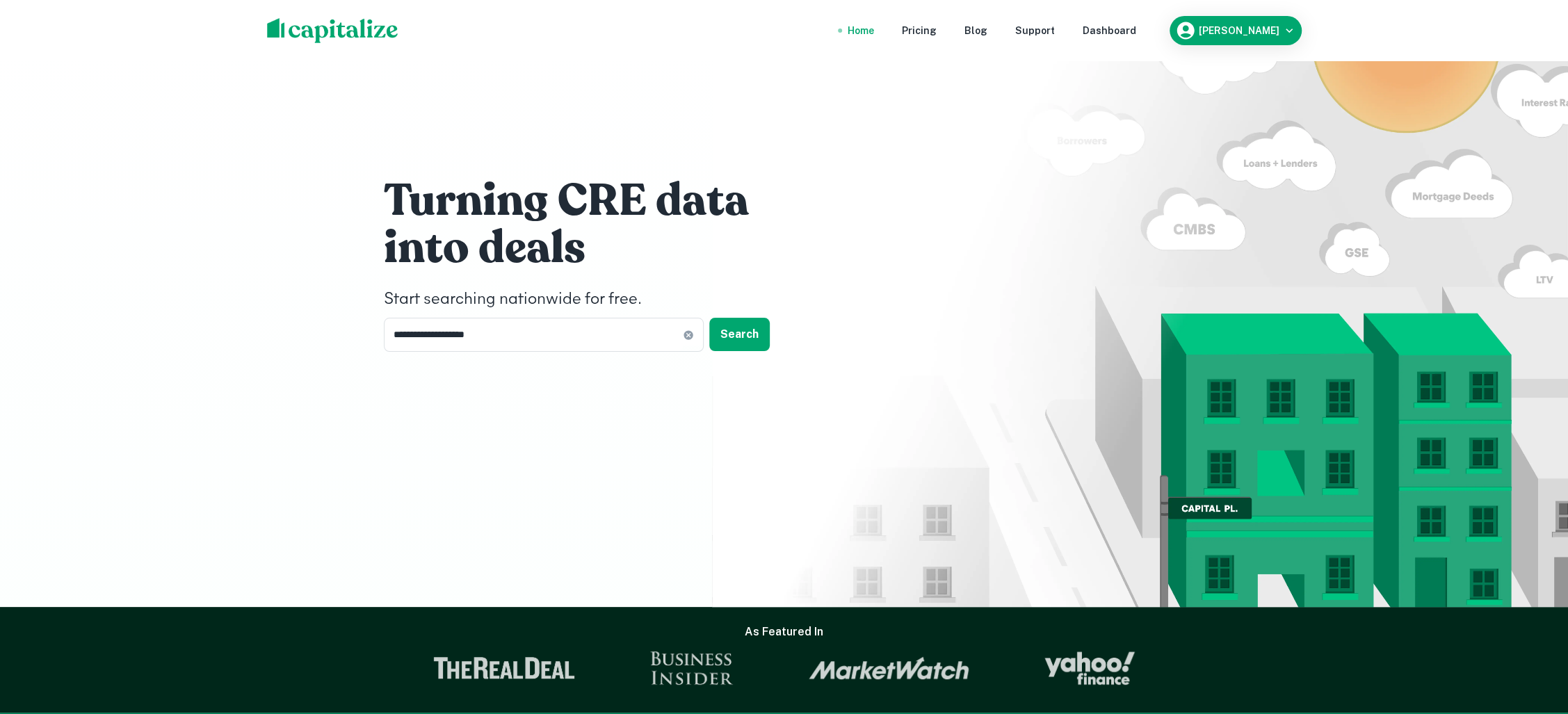
click at [42, 685] on div "As Featured In" at bounding box center [784, 660] width 1568 height 106
click at [1252, 20] on div "[PERSON_NAME]" at bounding box center [1235, 30] width 121 height 21
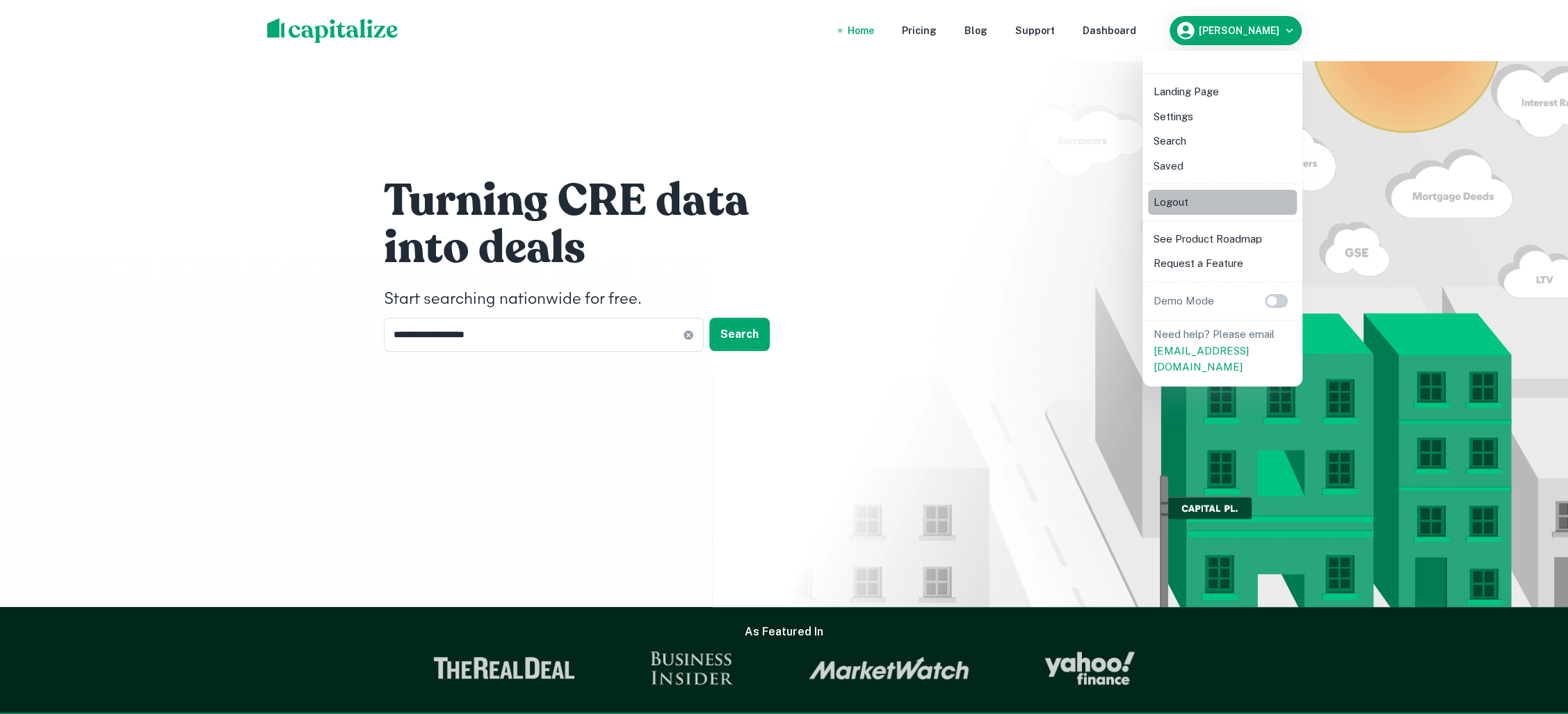
click at [1199, 206] on li "Logout" at bounding box center [1222, 202] width 149 height 25
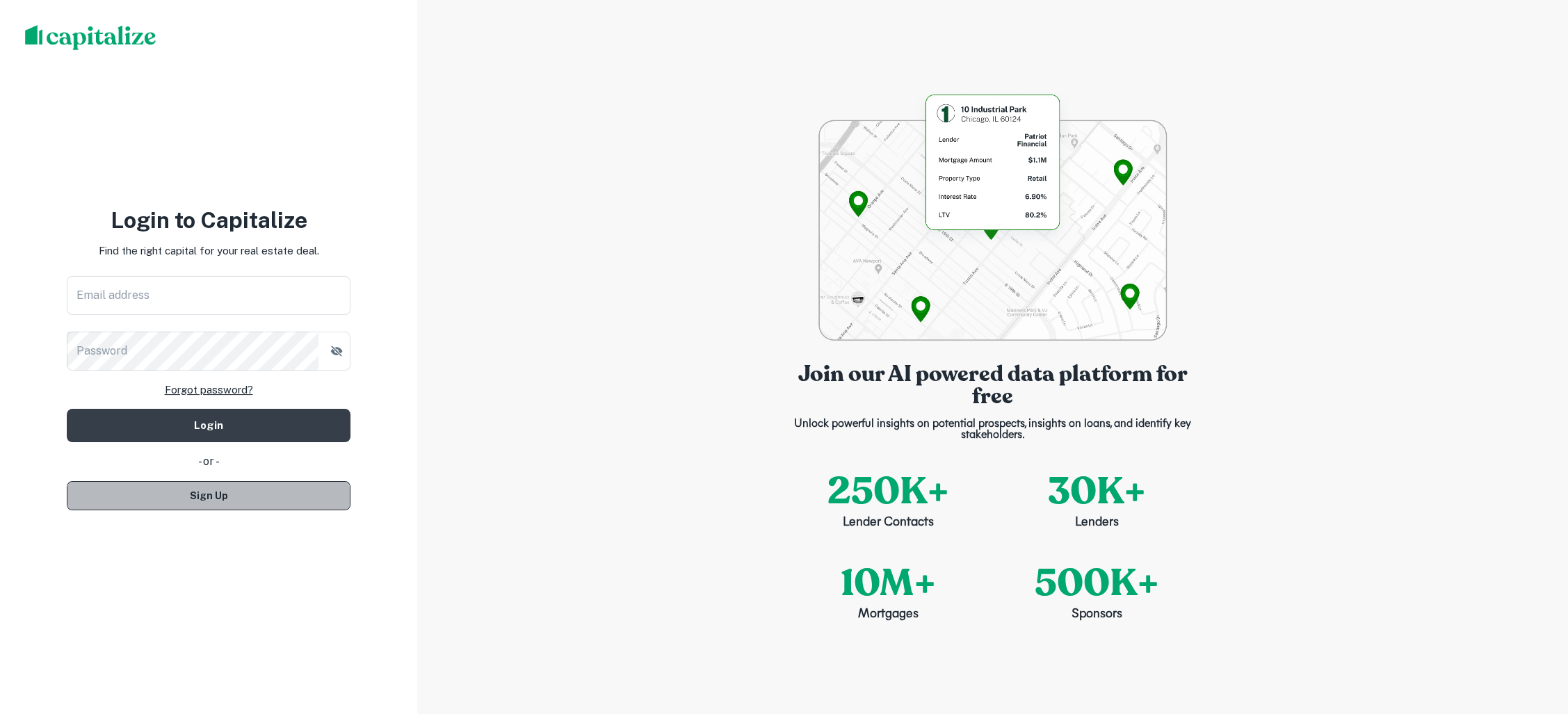
click at [247, 503] on button "Sign Up" at bounding box center [208, 496] width 284 height 29
select select "**"
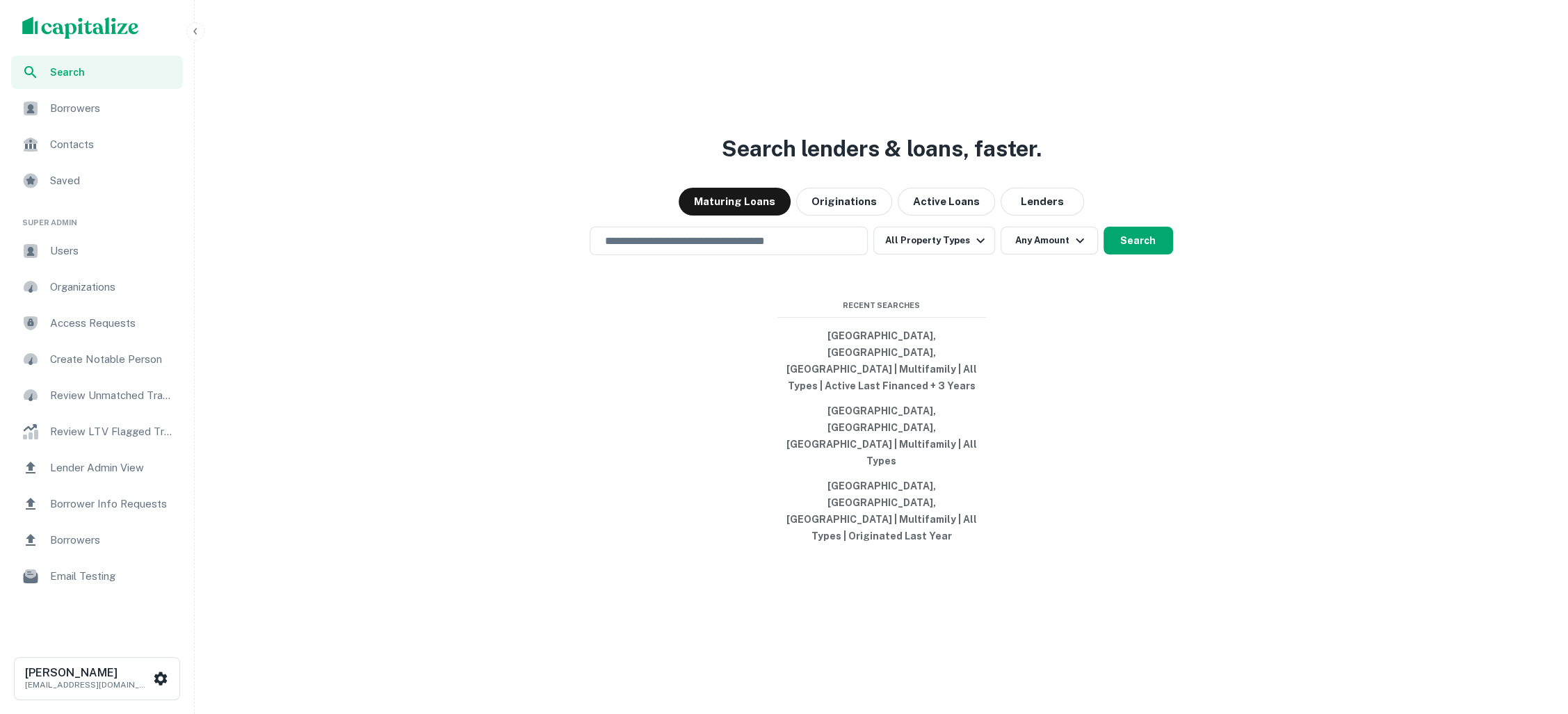
click at [80, 23] on img "scrollable content" at bounding box center [80, 27] width 117 height 22
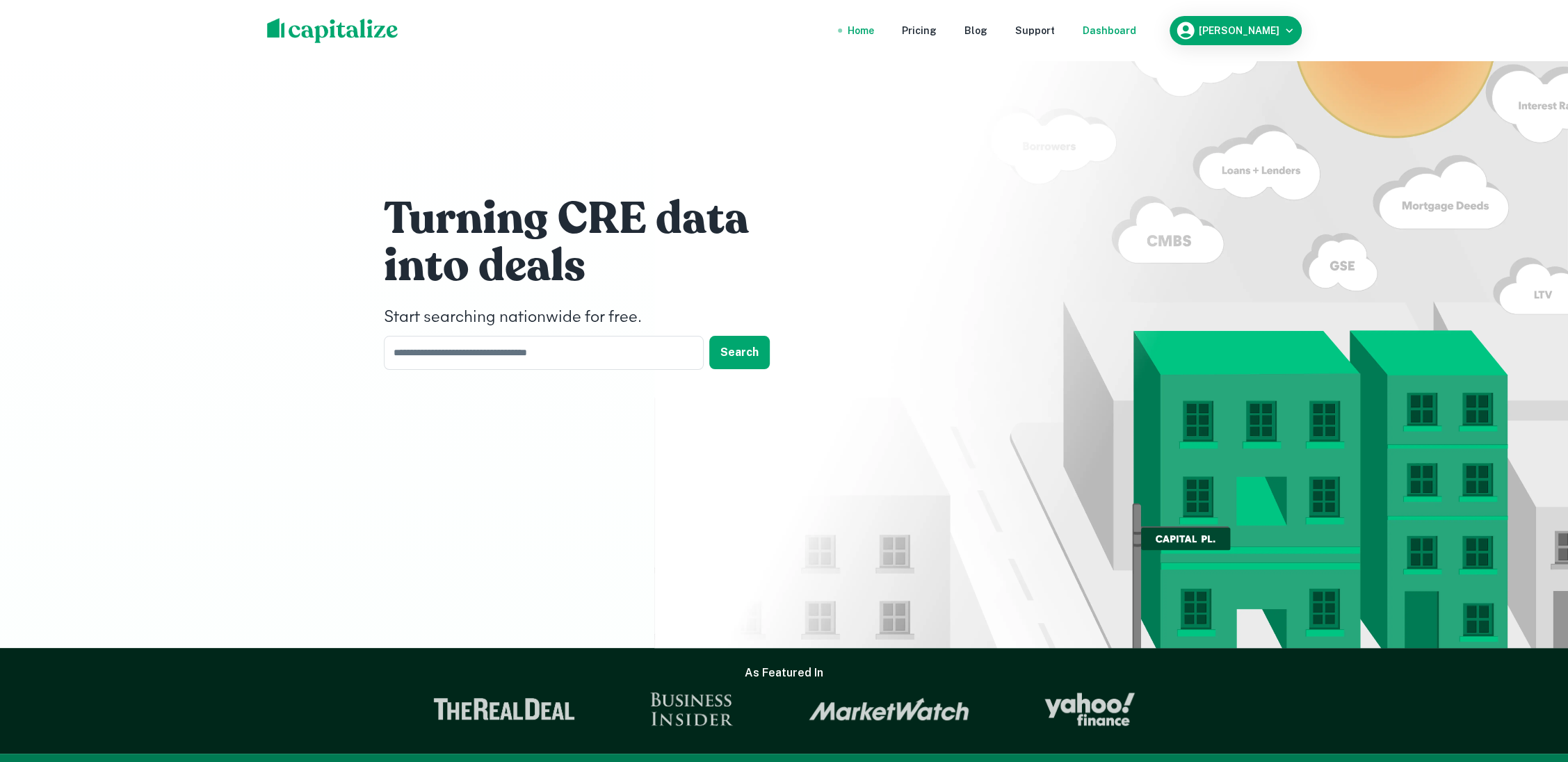
click at [1121, 23] on div "Dashboard" at bounding box center [1109, 30] width 54 height 15
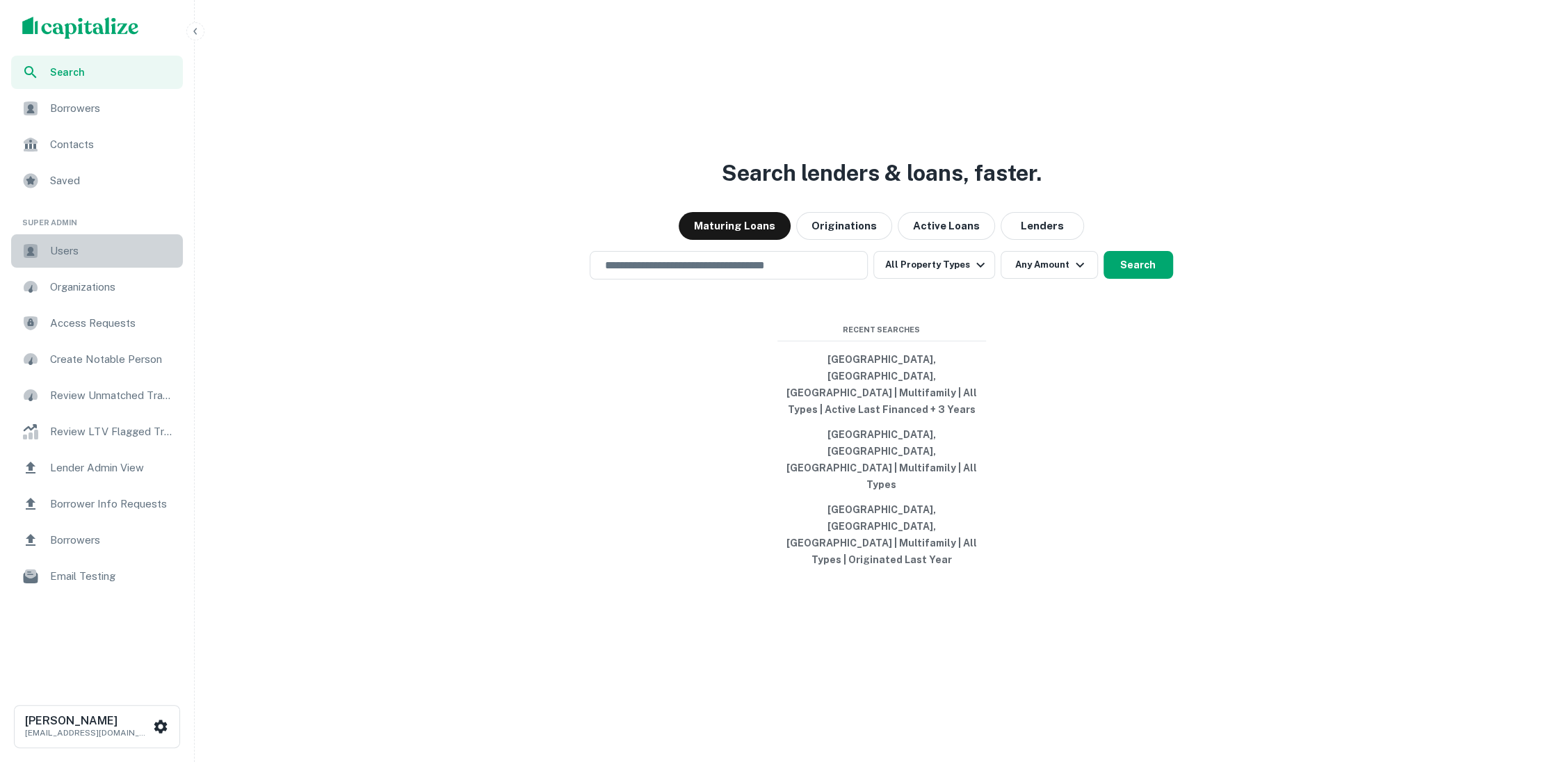
click at [124, 249] on span "Users" at bounding box center [112, 251] width 125 height 16
